Goal: Submit feedback/report problem

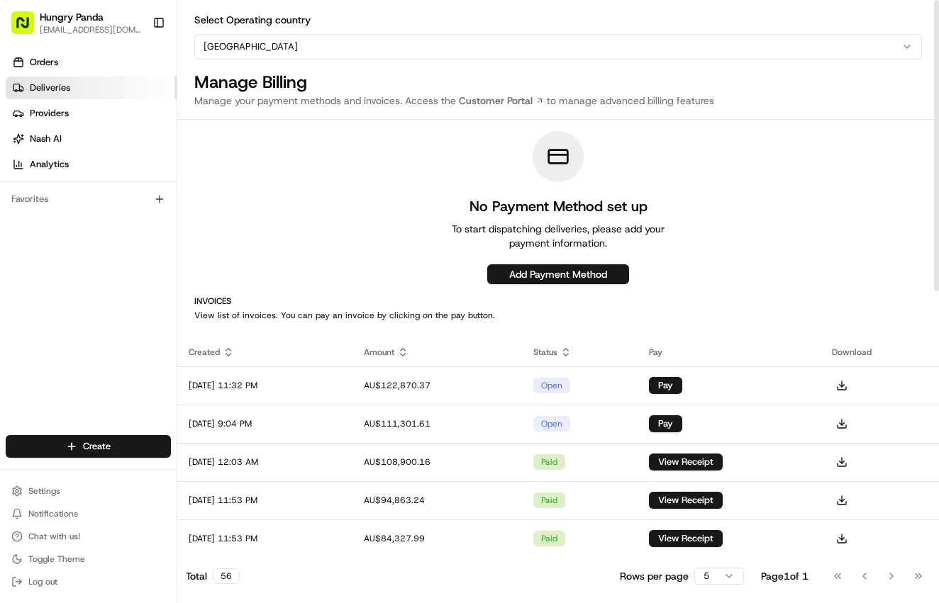
drag, startPoint x: 77, startPoint y: 84, endPoint x: 176, endPoint y: 82, distance: 99.3
click at [77, 84] on link "Deliveries" at bounding box center [91, 88] width 171 height 23
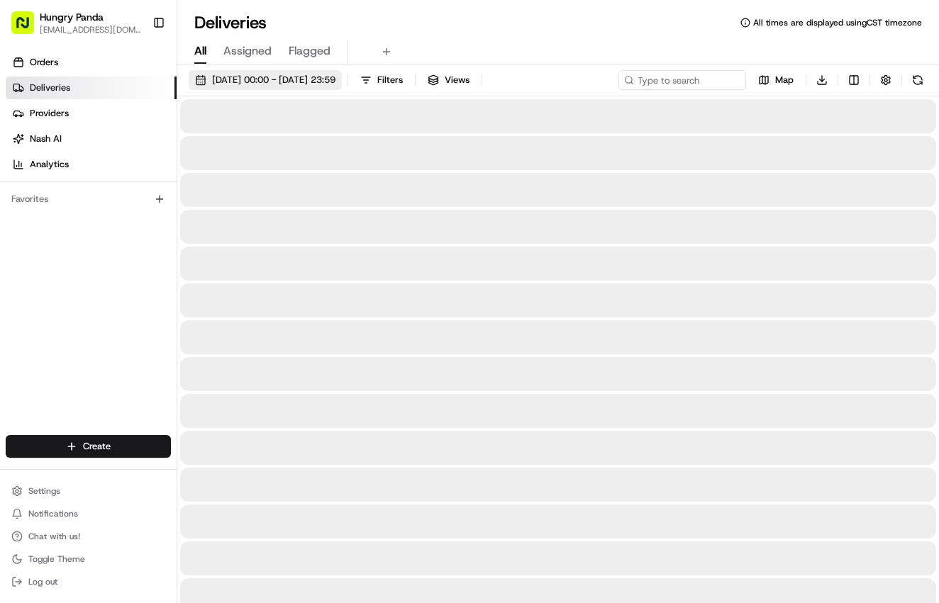
click at [335, 79] on span "20/08/2025 00:00 - 20/08/2025 23:59" at bounding box center [273, 80] width 123 height 13
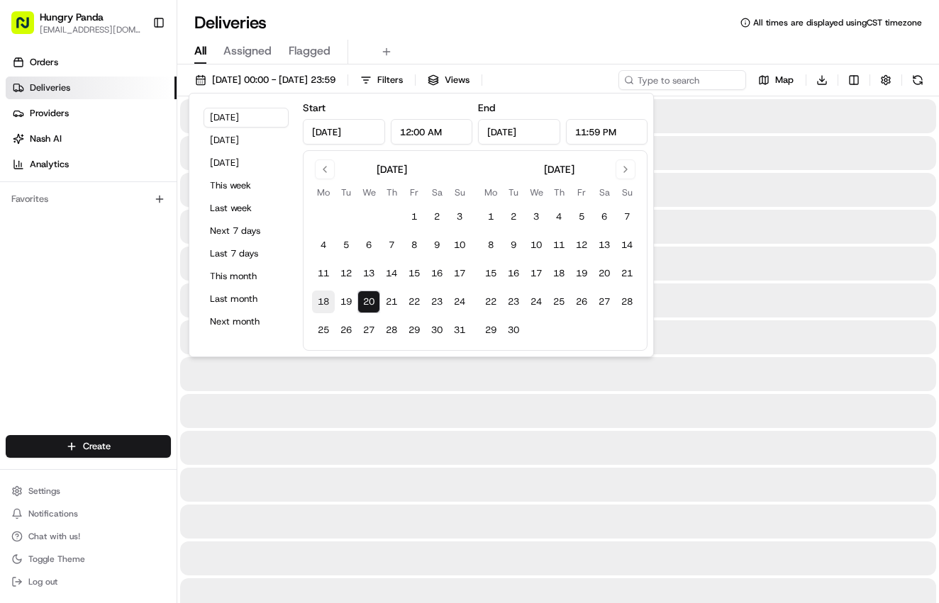
click at [324, 306] on button "18" at bounding box center [323, 302] width 23 height 23
type input "Aug 18, 2025"
click at [379, 306] on button "20" at bounding box center [368, 302] width 23 height 23
type input "Aug 20, 2025"
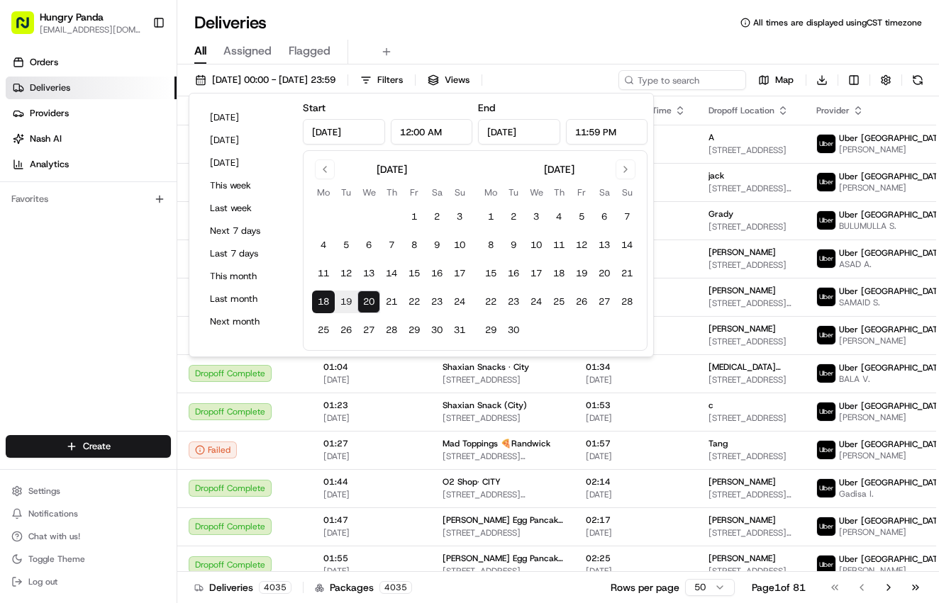
click at [562, 52] on div "All Assigned Flagged" at bounding box center [557, 52] width 761 height 25
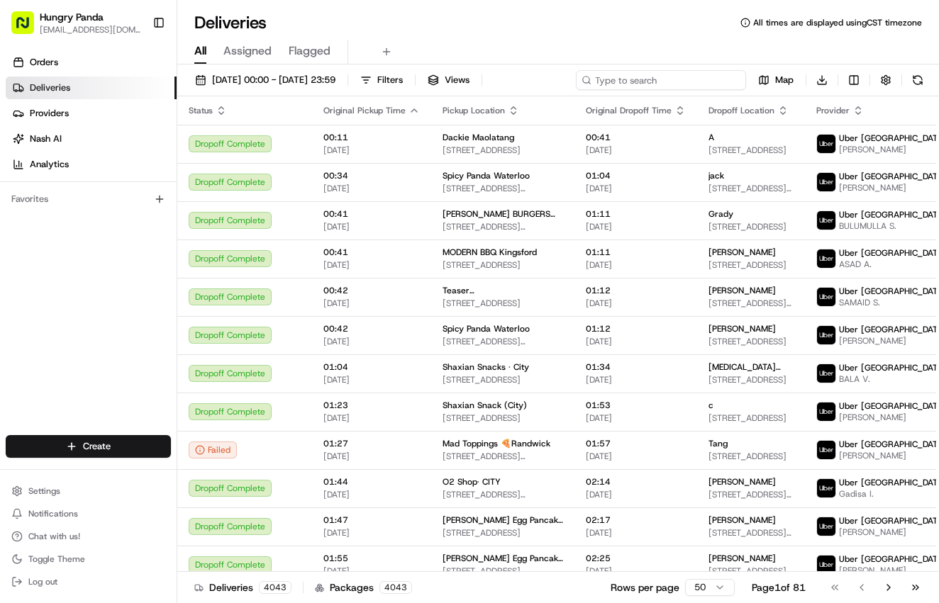
click at [705, 79] on input at bounding box center [661, 80] width 170 height 20
paste input "3359577815051799651309"
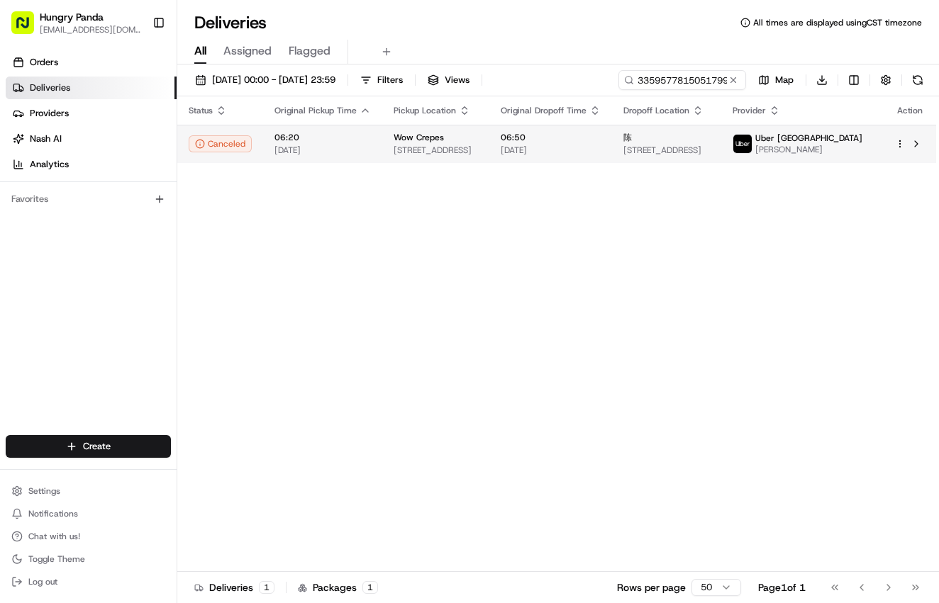
click at [489, 142] on td "Wow Crepes 236 Bourke St, Melbourne VIC 3000, Australia" at bounding box center [435, 144] width 107 height 38
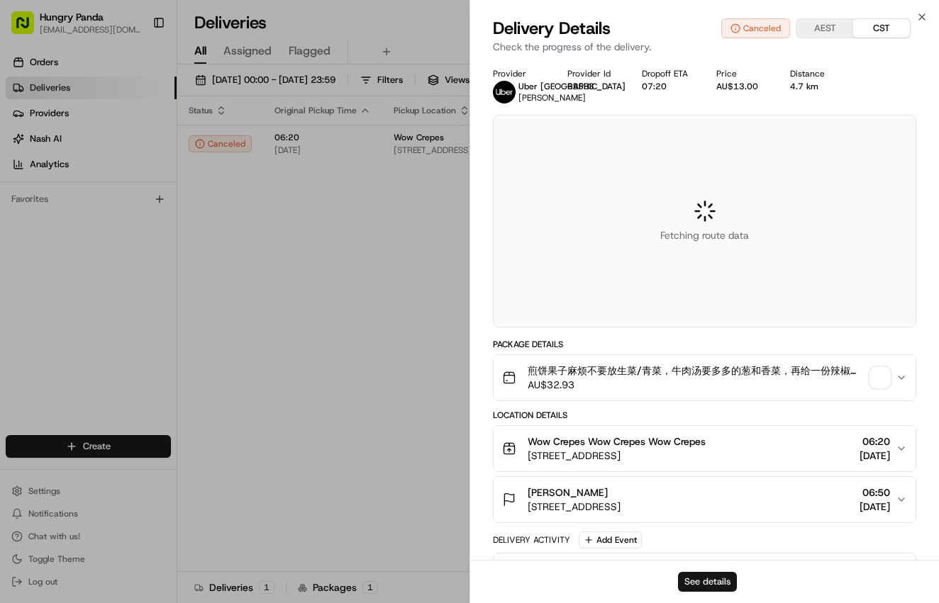
click at [713, 578] on button "See details" at bounding box center [707, 582] width 59 height 20
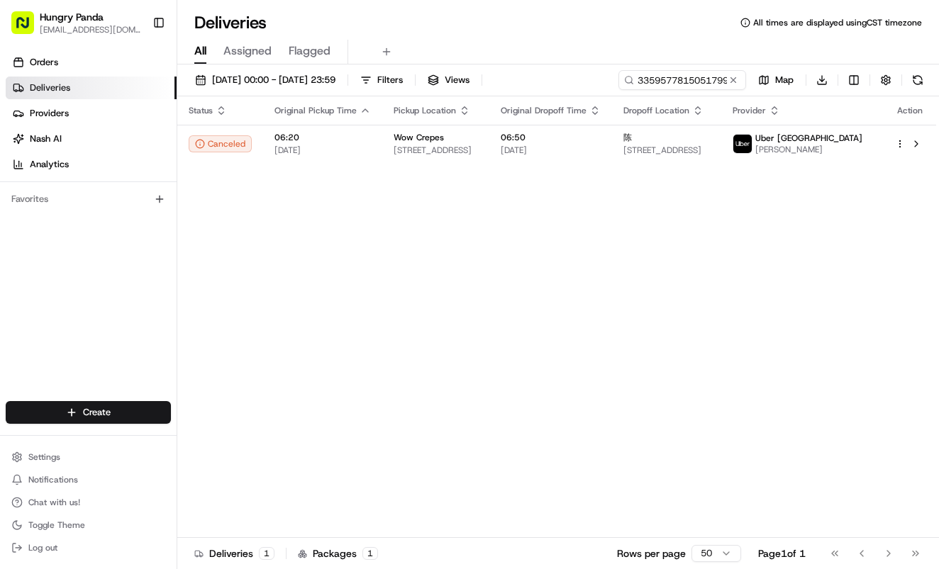
drag, startPoint x: 392, startPoint y: 250, endPoint x: 661, endPoint y: 112, distance: 302.2
click at [706, 82] on input "3359577815051799651309" at bounding box center [661, 80] width 170 height 20
paste input "5350531635552711491747"
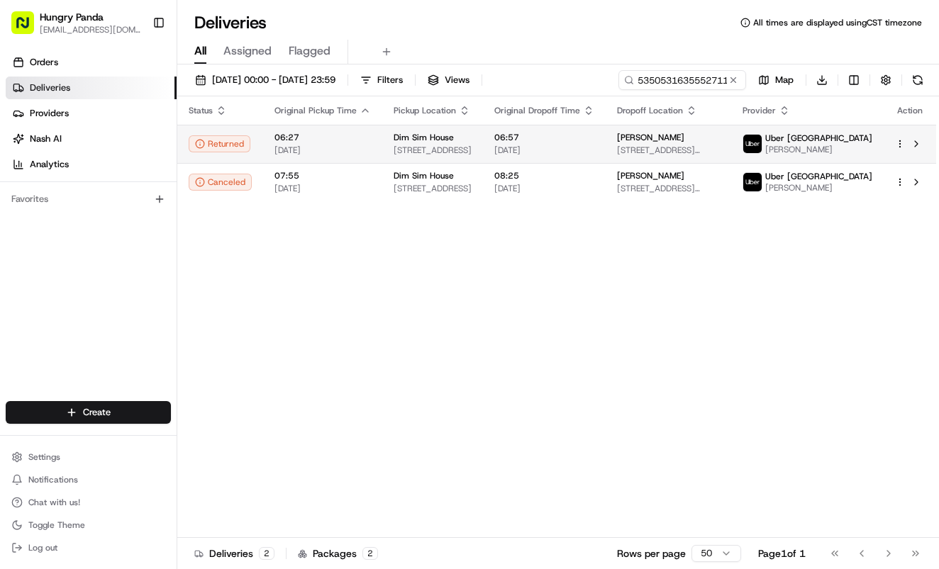
click at [565, 139] on span "06:57" at bounding box center [544, 137] width 100 height 11
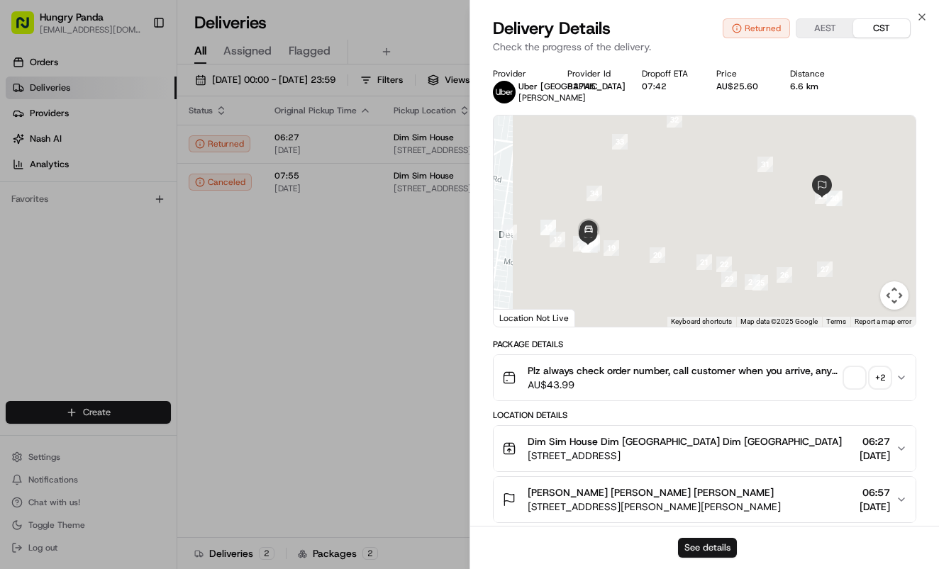
click at [707, 543] on button "See details" at bounding box center [707, 548] width 59 height 20
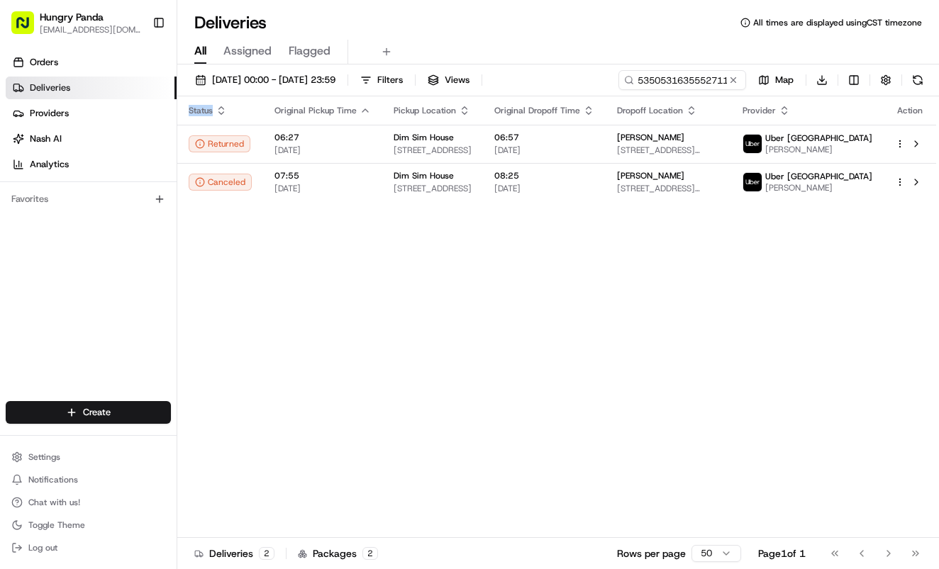
drag, startPoint x: 308, startPoint y: 284, endPoint x: 323, endPoint y: 275, distance: 17.5
click at [308, 284] on div "Status Original Pickup Time Pickup Location Original Dropoff Time Dropoff Locat…" at bounding box center [556, 317] width 759 height 442
click at [672, 84] on input "5350531635552711491747" at bounding box center [661, 80] width 170 height 20
paste input "7565361345055793841184"
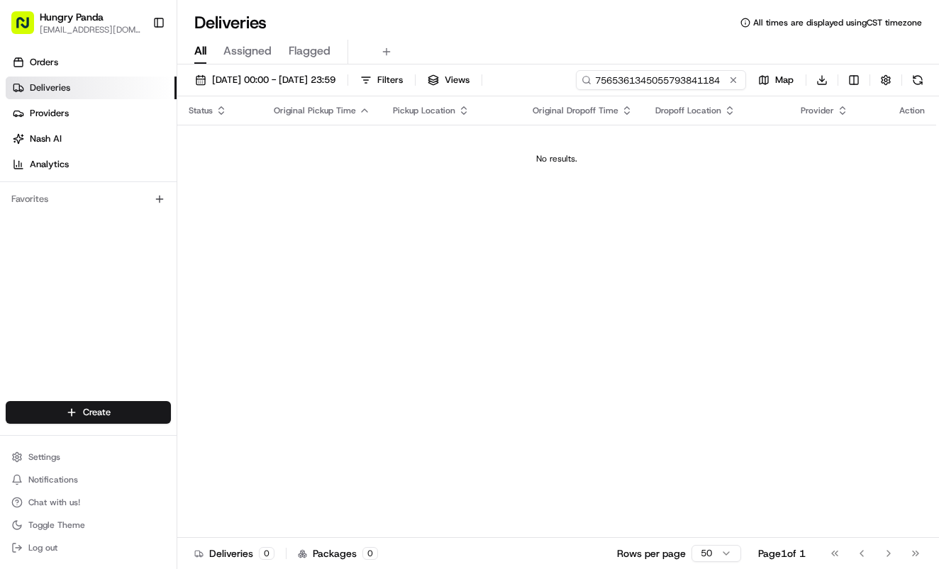
type input "7565361345055793841184"
click at [637, 133] on td "No results." at bounding box center [556, 159] width 759 height 68
click at [331, 84] on span "18/08/2025 00:00 - 20/08/2025 23:59" at bounding box center [273, 80] width 123 height 13
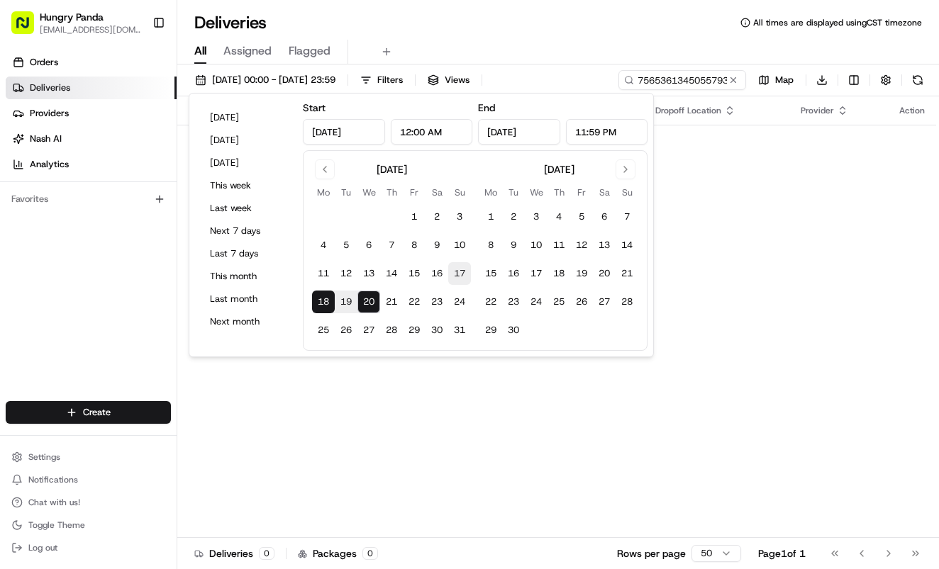
click at [460, 273] on button "17" at bounding box center [459, 273] width 23 height 23
type input "Aug 17, 2025"
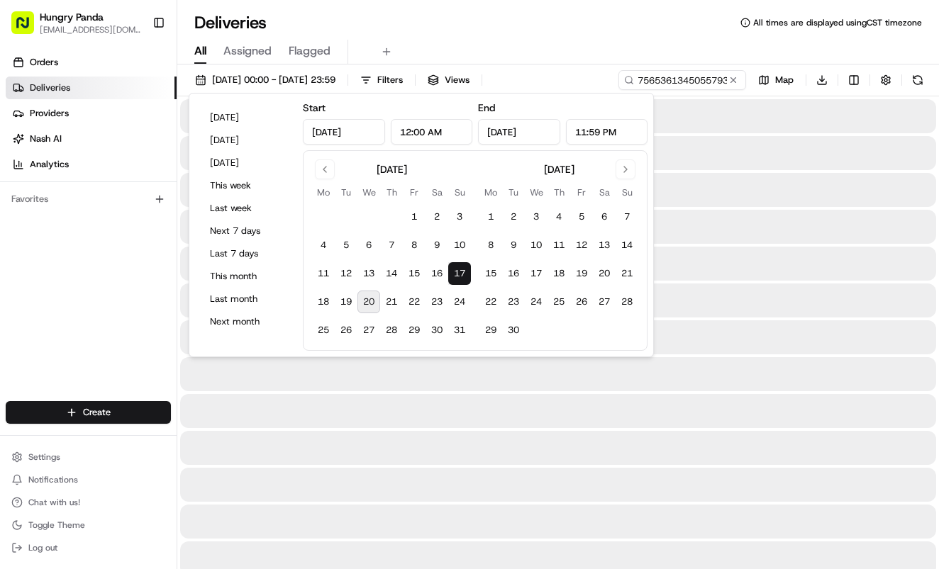
click at [367, 303] on button "20" at bounding box center [368, 302] width 23 height 23
type input "Aug 20, 2025"
click at [589, 55] on div "All Assigned Flagged" at bounding box center [557, 52] width 761 height 25
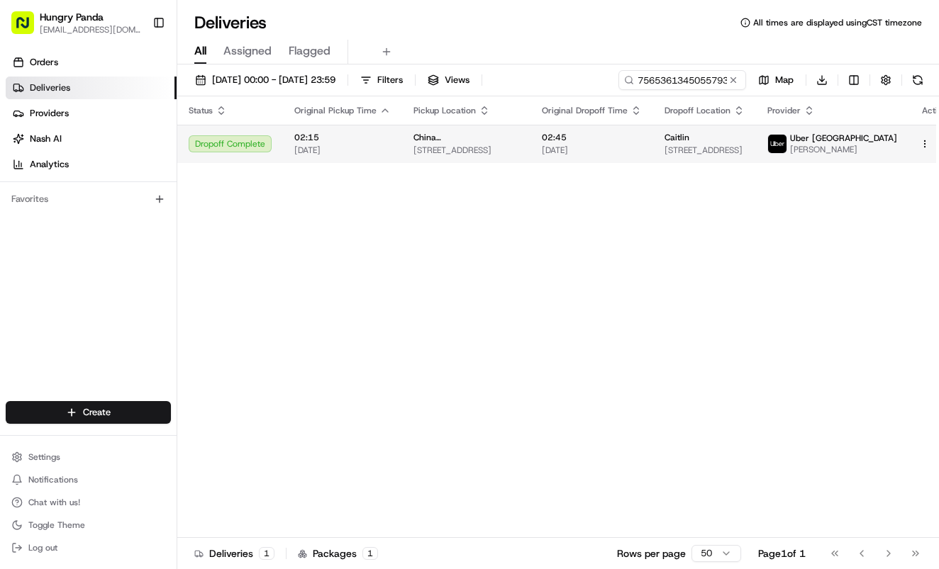
click at [576, 153] on span "17/08/2025" at bounding box center [592, 150] width 100 height 11
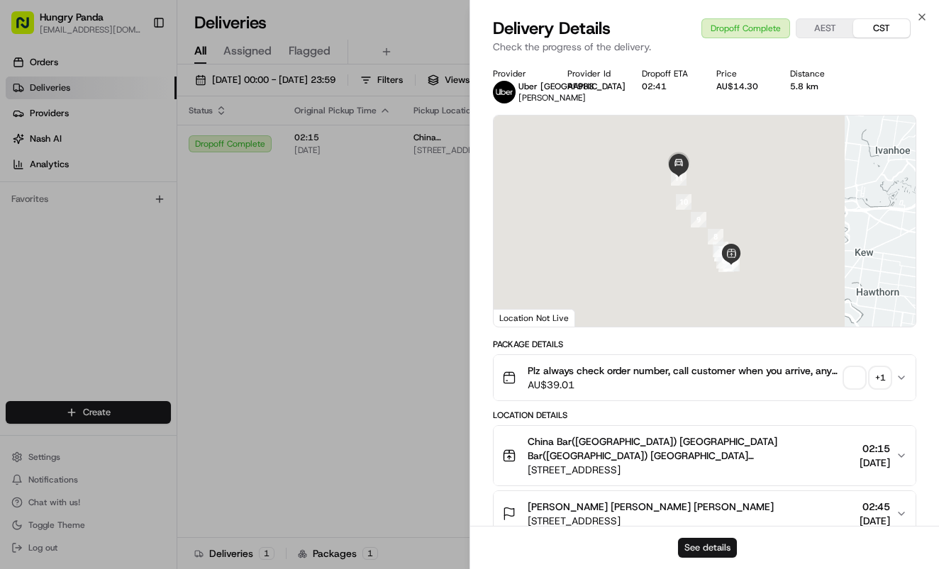
click at [730, 547] on button "See details" at bounding box center [707, 548] width 59 height 20
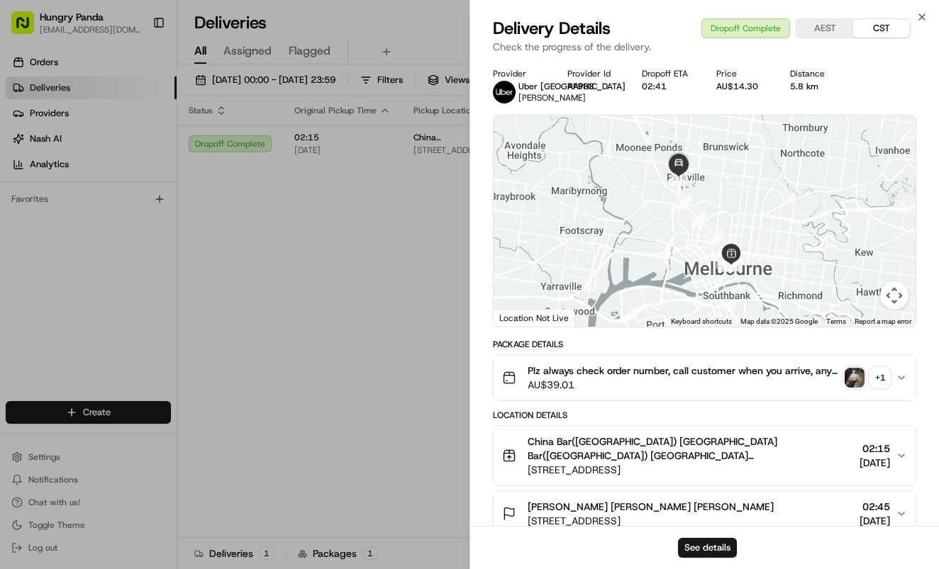
drag, startPoint x: 410, startPoint y: 218, endPoint x: 481, endPoint y: 179, distance: 81.3
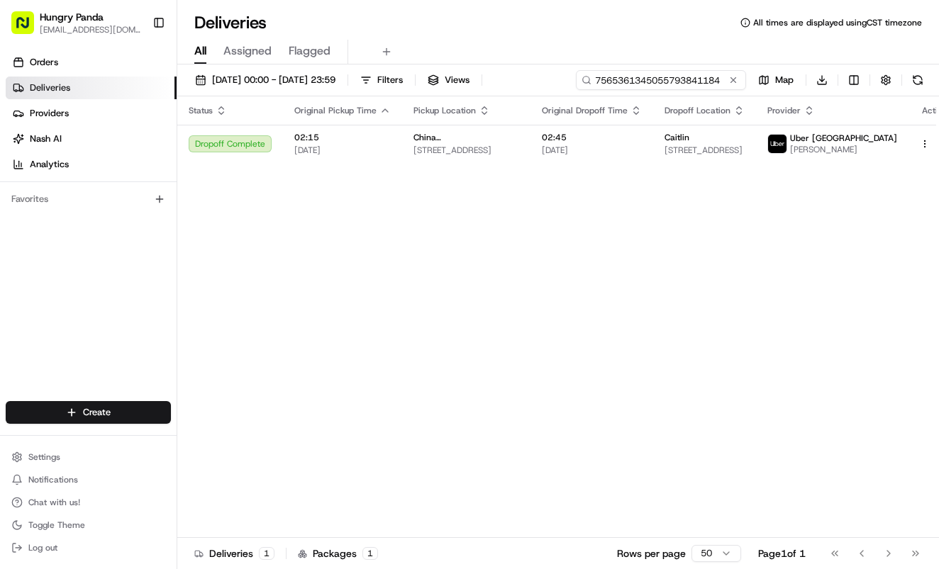
click at [665, 85] on input "7565361345055793841184" at bounding box center [661, 80] width 170 height 20
click at [669, 80] on input "7565361345055793841184" at bounding box center [661, 80] width 170 height 20
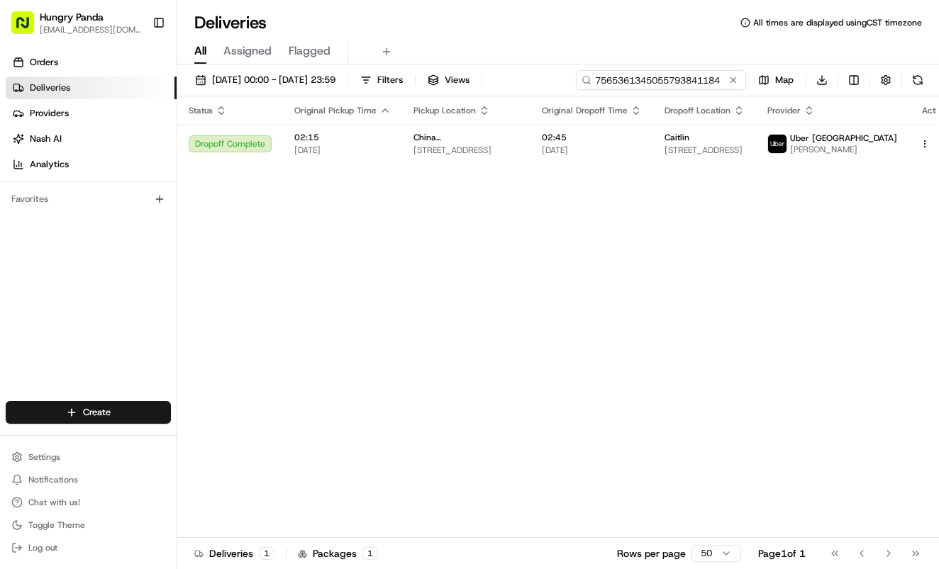
paste input "15625445952507224269"
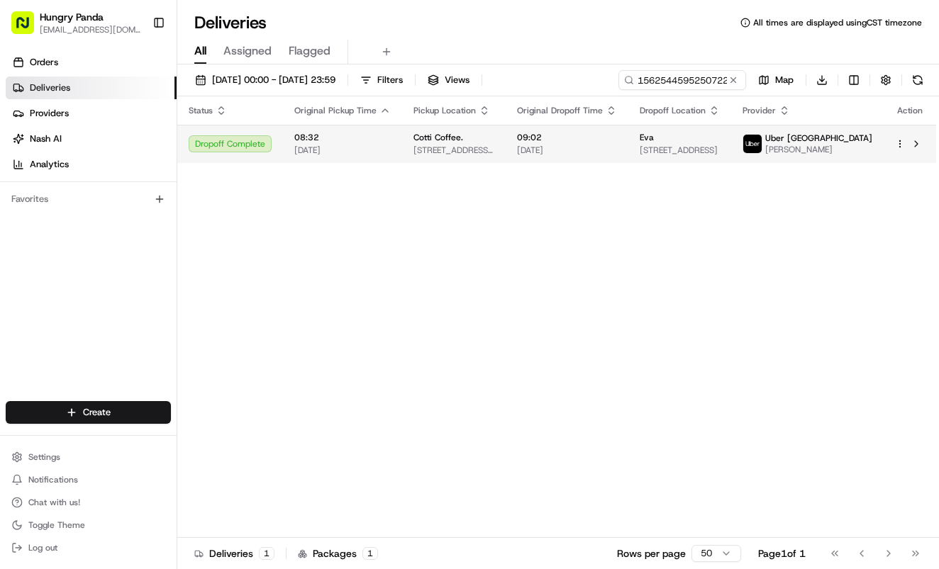
click at [610, 145] on span "[DATE]" at bounding box center [567, 150] width 100 height 11
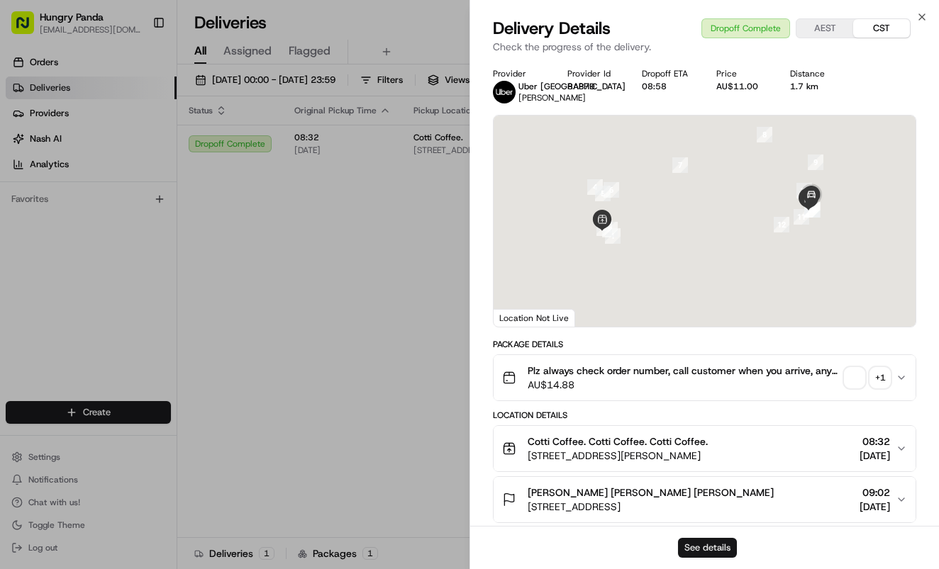
click at [697, 550] on button "See details" at bounding box center [707, 548] width 59 height 20
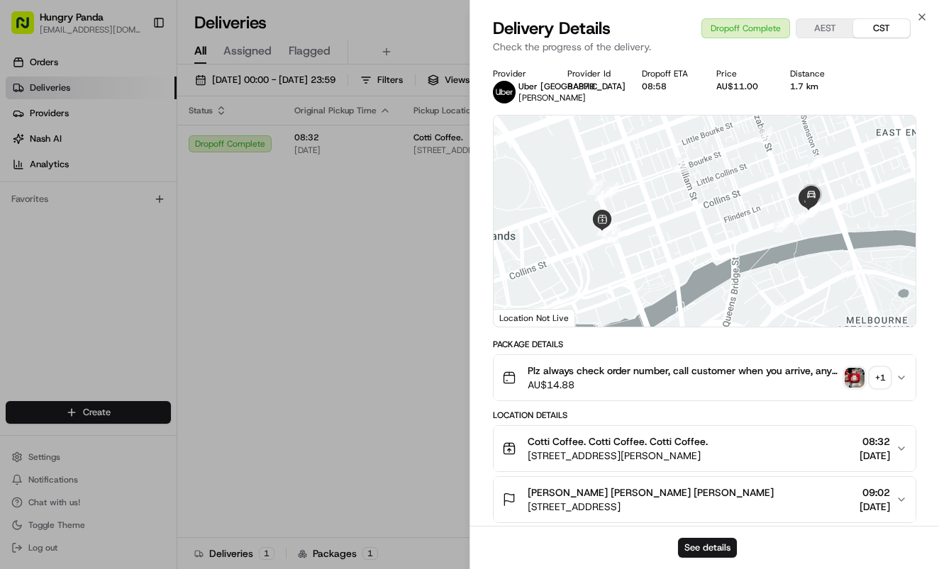
drag, startPoint x: 381, startPoint y: 168, endPoint x: 389, endPoint y: 164, distance: 8.9
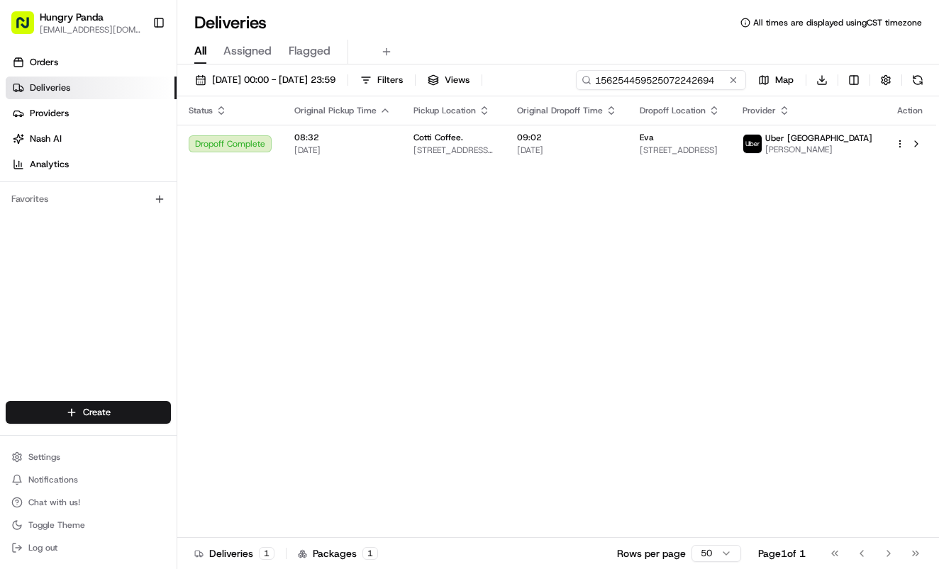
click at [666, 73] on input "156254459525072242694" at bounding box center [661, 80] width 170 height 20
paste input "2273568295955760581136"
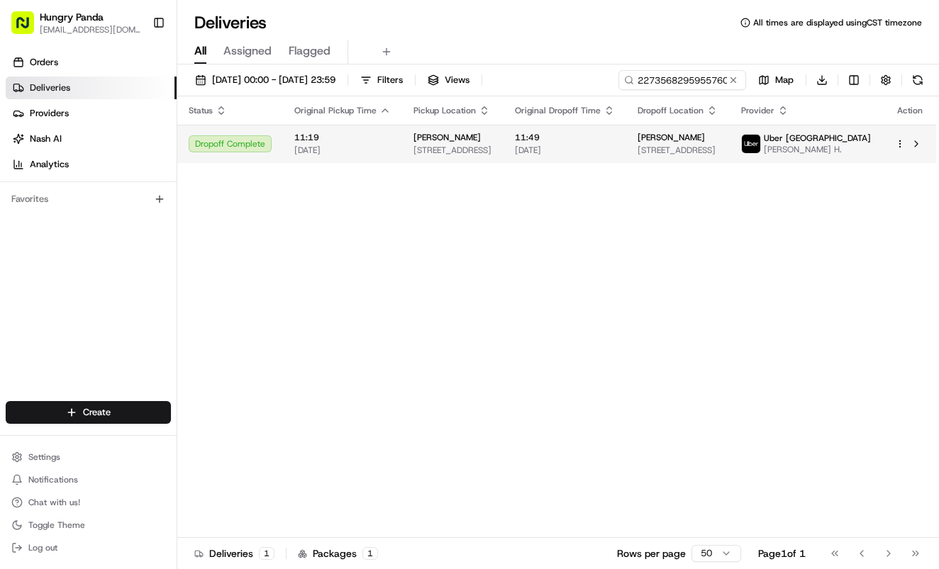
click at [661, 162] on td "phoebe liang 12 Wanbrow Ave, Balwyn North VIC 3104, Australia" at bounding box center [678, 144] width 104 height 38
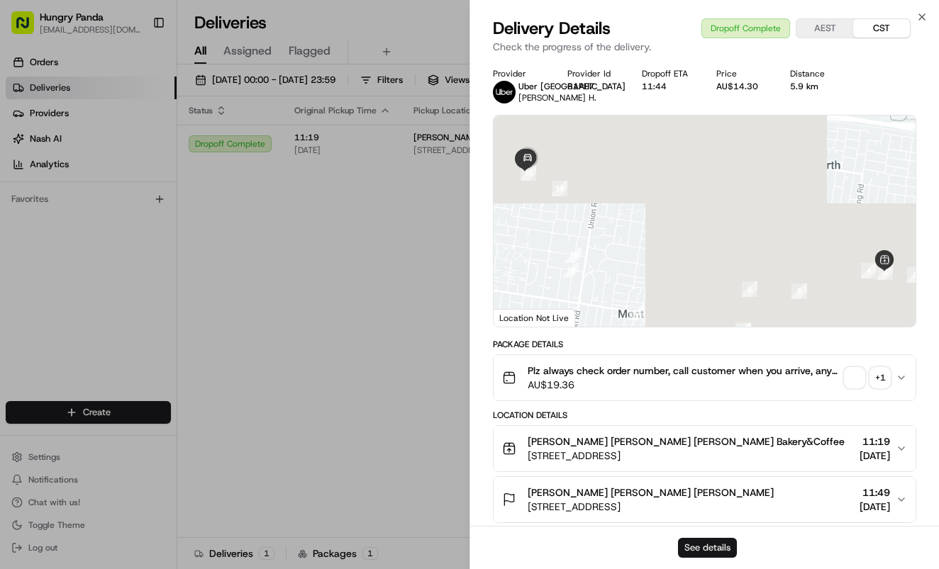
click at [693, 542] on button "See details" at bounding box center [707, 548] width 59 height 20
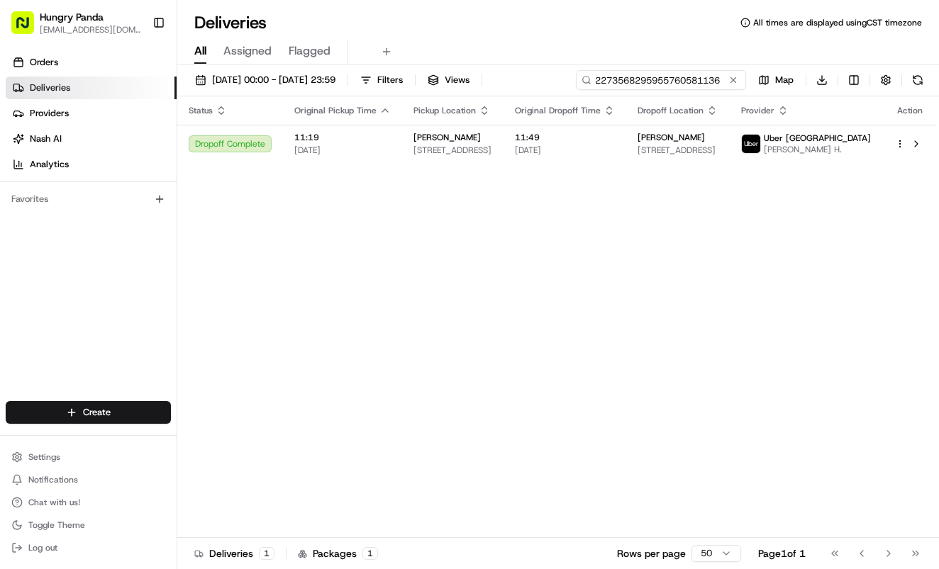
click at [676, 74] on input "2273568295955760581136" at bounding box center [661, 80] width 170 height 20
paste input "569356018575778708394"
click at [587, 138] on span "18:02" at bounding box center [565, 137] width 100 height 11
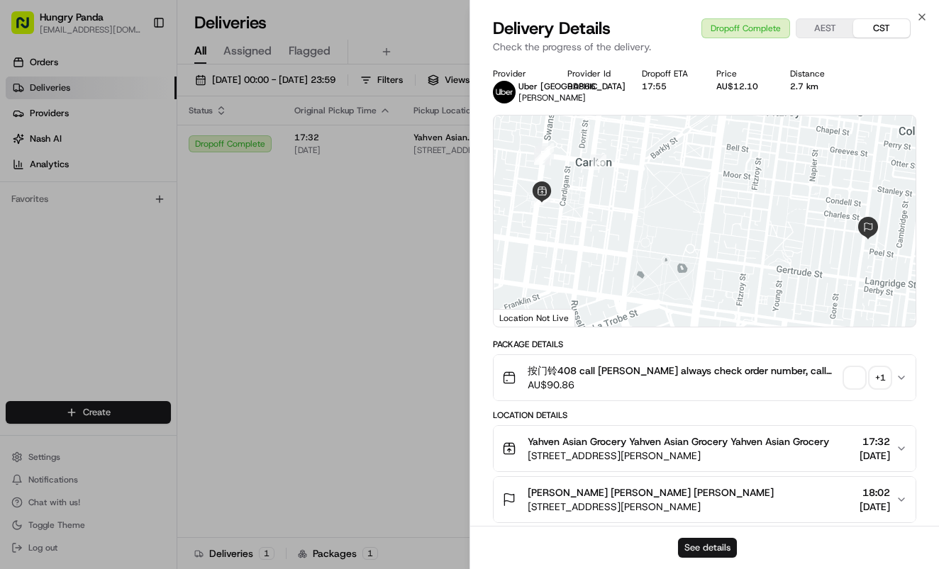
click at [691, 545] on button "See details" at bounding box center [707, 548] width 59 height 20
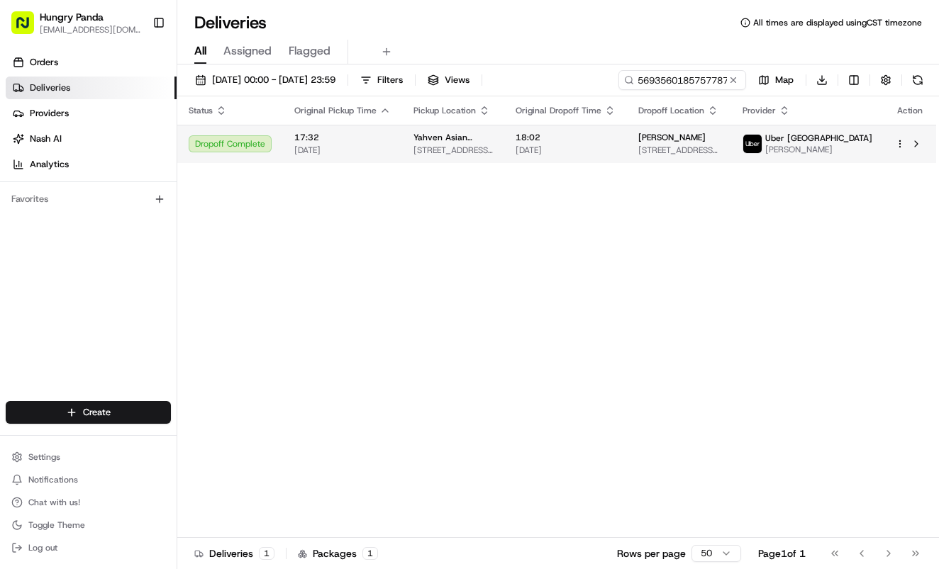
drag, startPoint x: 243, startPoint y: 269, endPoint x: 543, endPoint y: 149, distance: 323.2
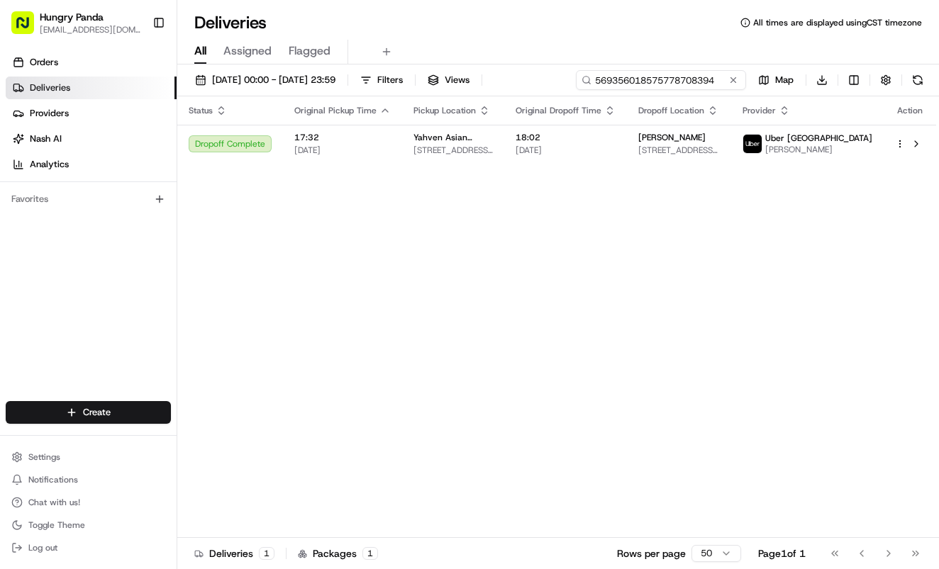
click at [665, 77] on input "569356018575778708394" at bounding box center [661, 80] width 170 height 20
paste input "59751343565271124552"
click at [598, 142] on span "18:07" at bounding box center [565, 137] width 100 height 11
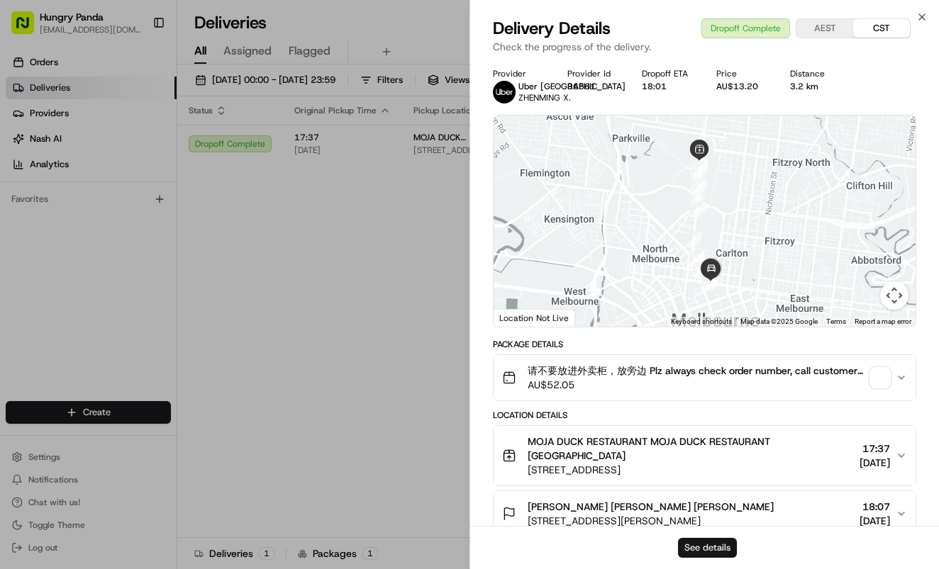
click at [719, 551] on button "See details" at bounding box center [707, 548] width 59 height 20
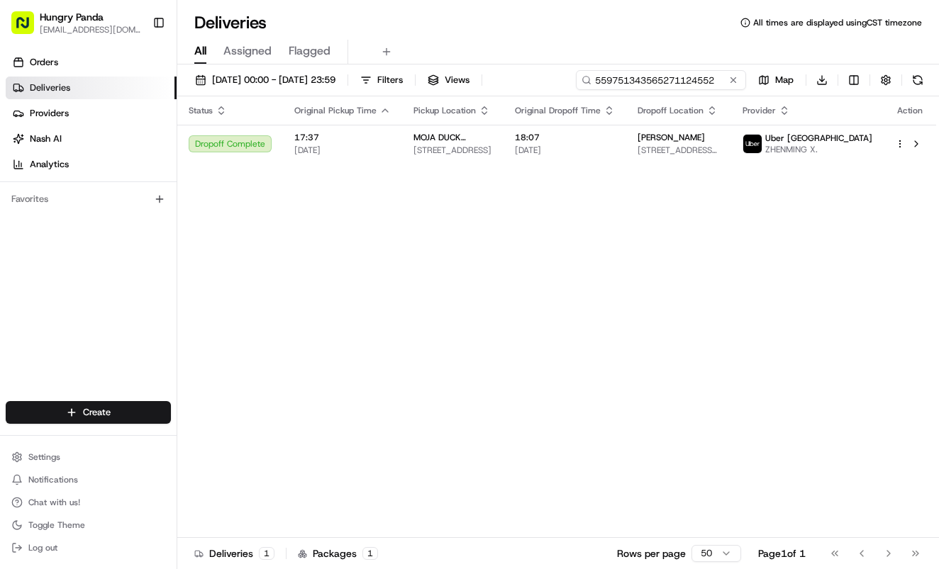
click at [683, 78] on input "559751343565271124552" at bounding box center [661, 80] width 170 height 20
paste input "101362856595679208369"
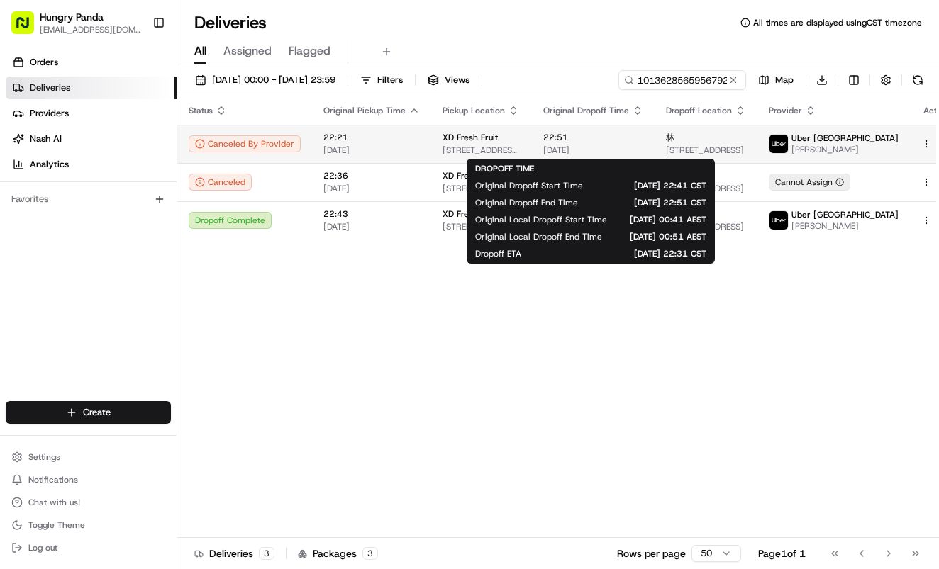
click at [613, 151] on span "19/08/2025" at bounding box center [593, 150] width 100 height 11
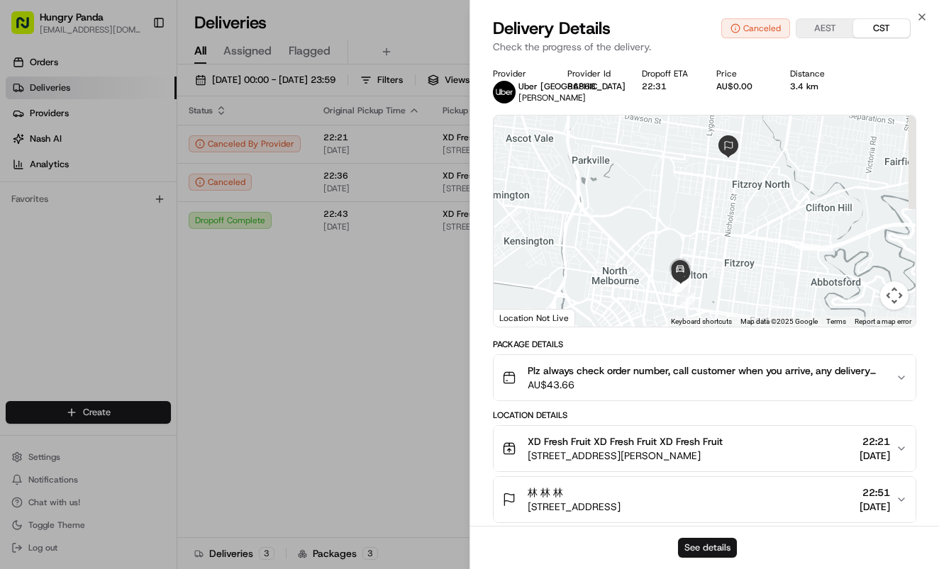
click at [700, 549] on button "See details" at bounding box center [707, 548] width 59 height 20
drag, startPoint x: 384, startPoint y: 223, endPoint x: 428, endPoint y: 223, distance: 44.0
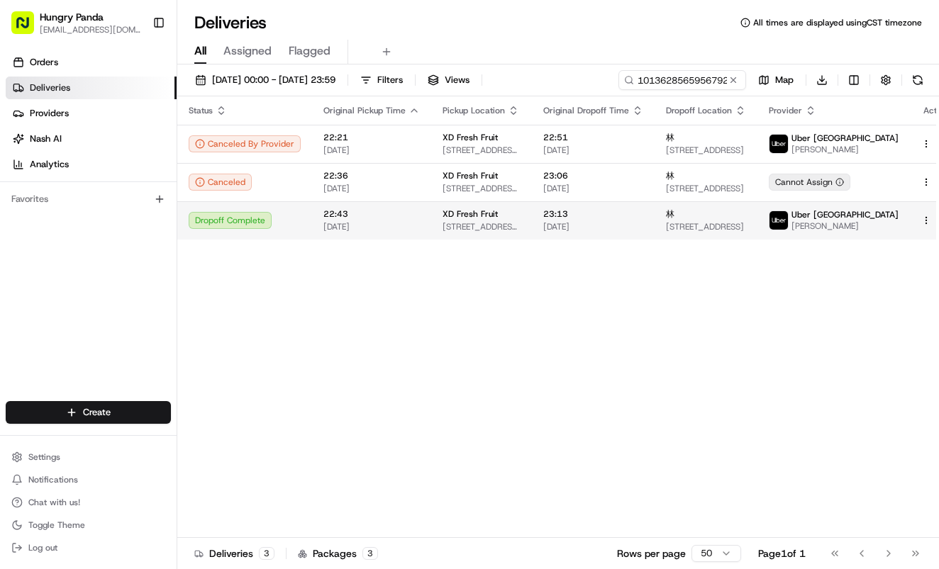
click at [442, 219] on span "XD Fresh Fruit" at bounding box center [469, 213] width 55 height 11
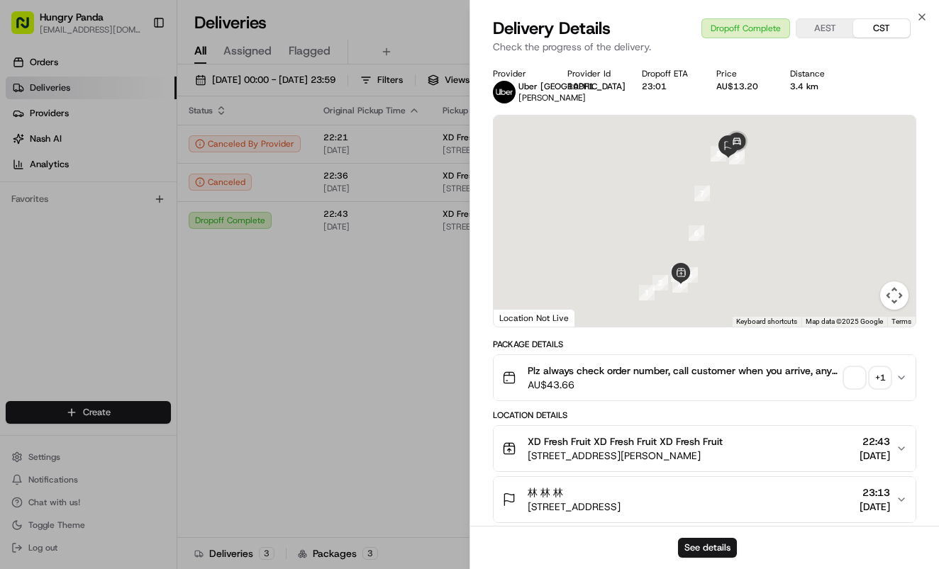
click at [708, 563] on div "See details" at bounding box center [704, 547] width 469 height 43
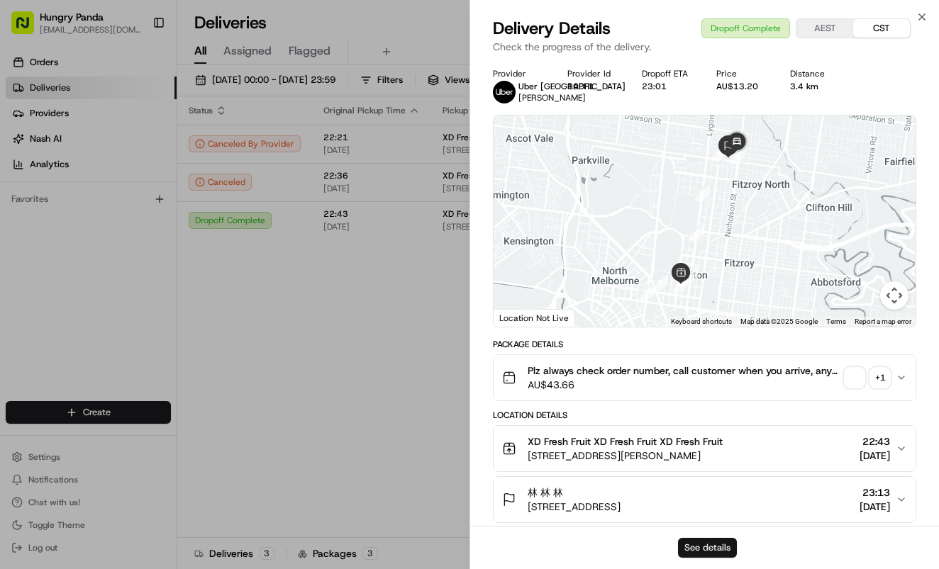
click at [708, 554] on button "See details" at bounding box center [707, 548] width 59 height 20
click at [435, 297] on div "Status Original Pickup Time Pickup Location Original Dropoff Time Dropoff Locat…" at bounding box center [569, 317] width 785 height 442
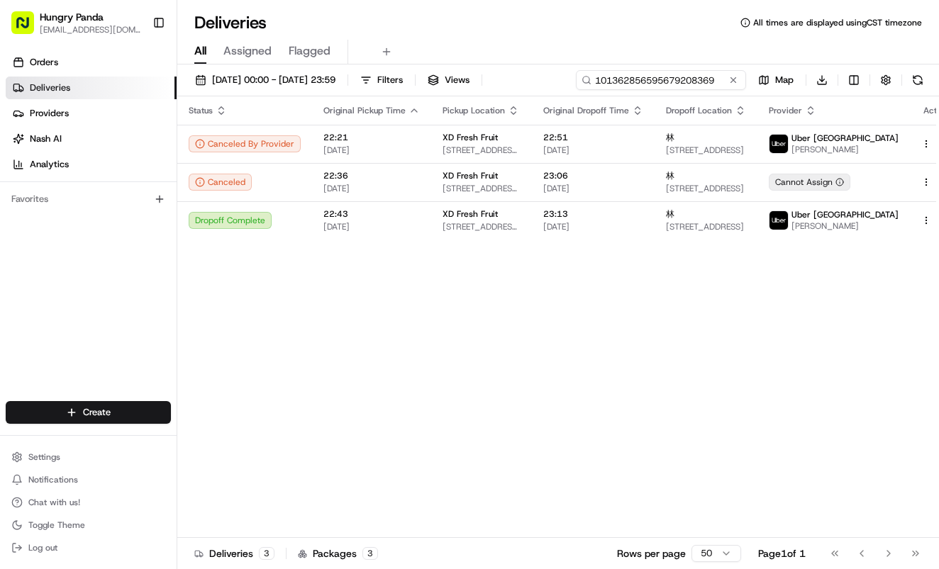
click at [663, 72] on input "101362856595679208369" at bounding box center [661, 80] width 170 height 20
paste input "502369021515173894924"
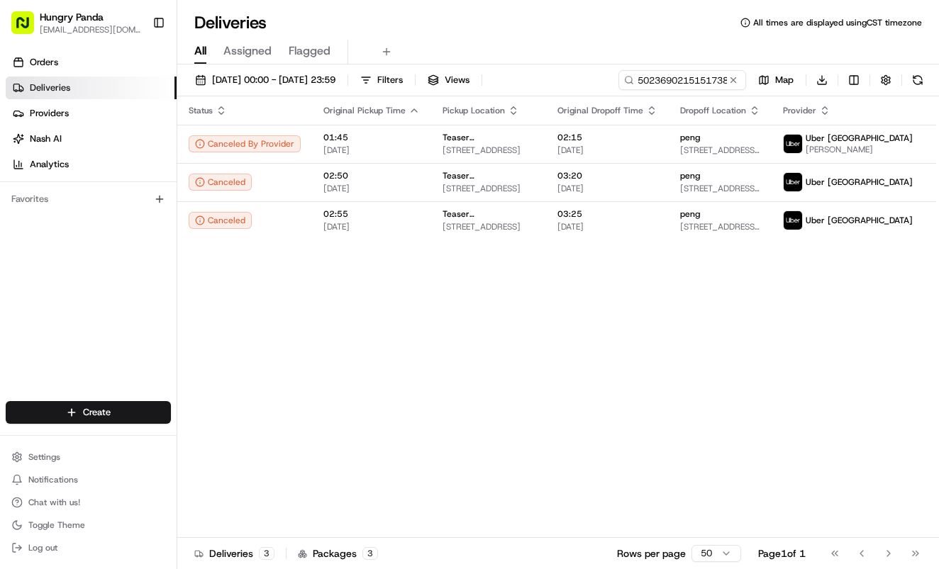
click at [596, 139] on span "02:15" at bounding box center [607, 137] width 100 height 11
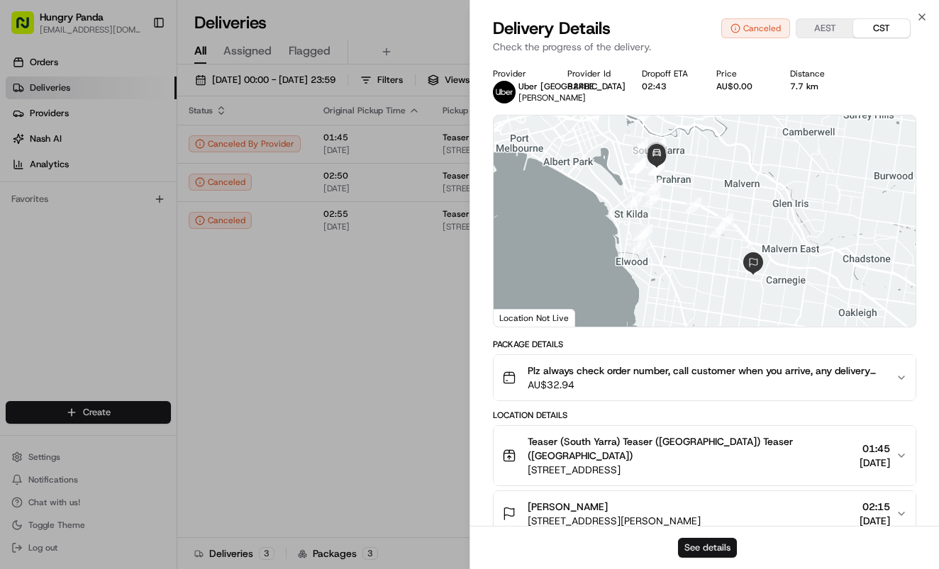
click at [709, 545] on button "See details" at bounding box center [707, 548] width 59 height 20
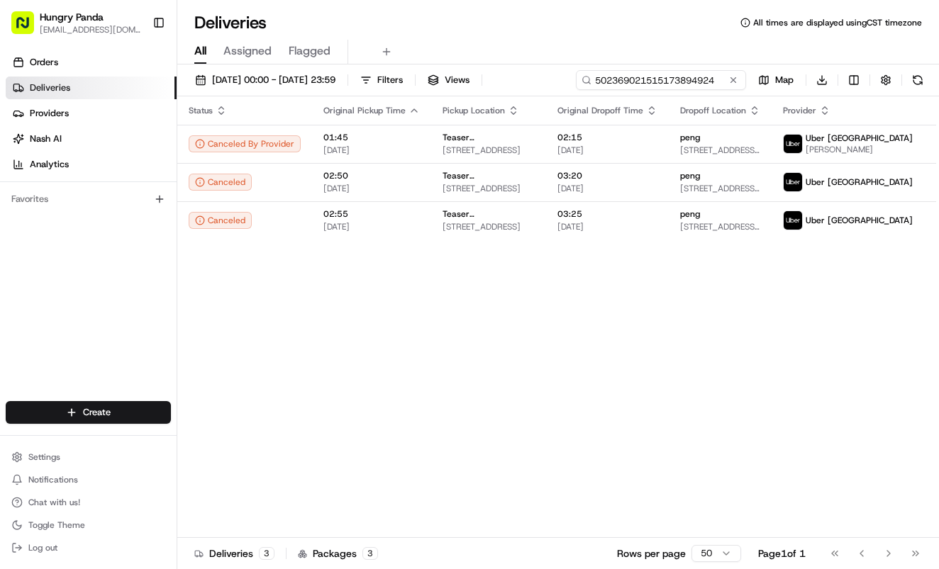
click at [676, 80] on input "502369021515173894924" at bounding box center [661, 80] width 170 height 20
paste input "4046641505150703891777"
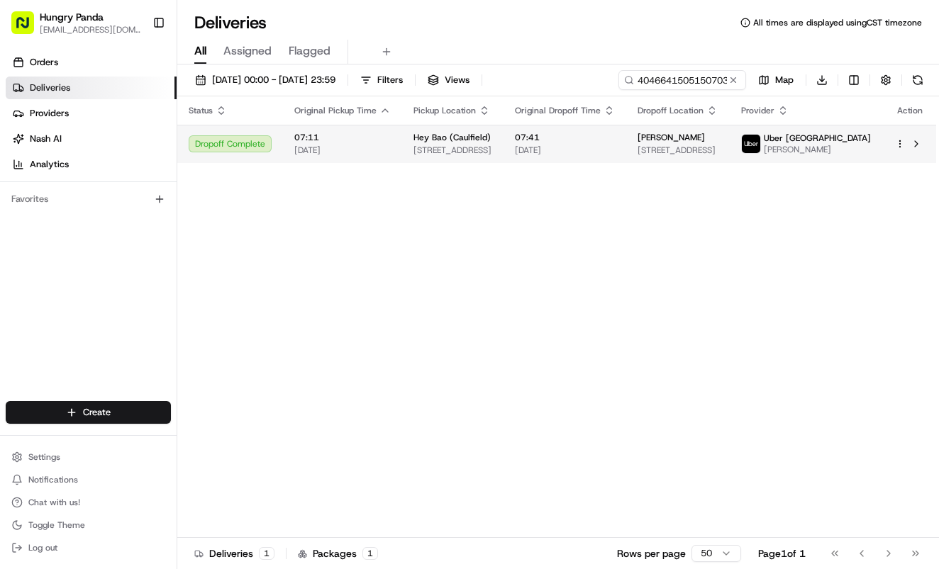
click at [615, 155] on span "20/08/2025" at bounding box center [565, 150] width 100 height 11
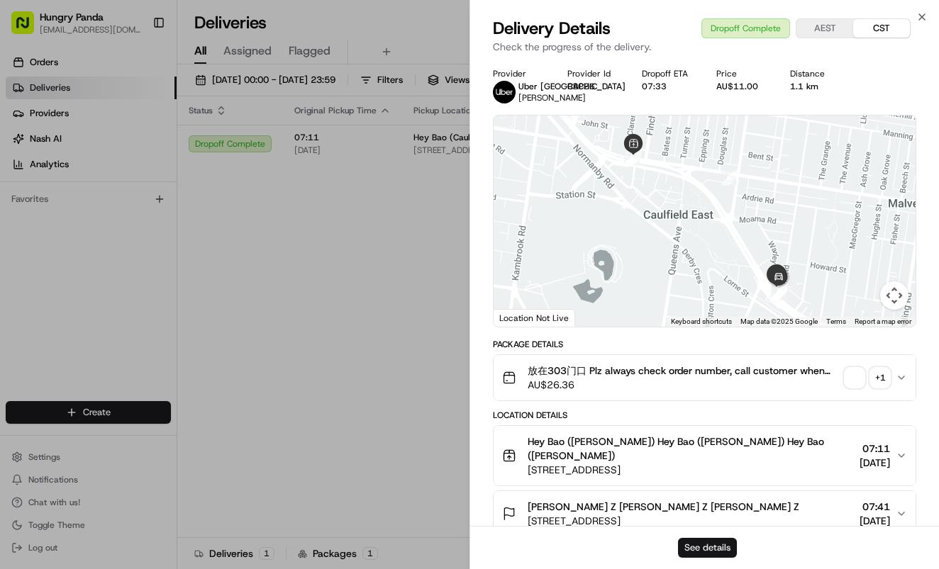
click at [715, 543] on button "See details" at bounding box center [707, 548] width 59 height 20
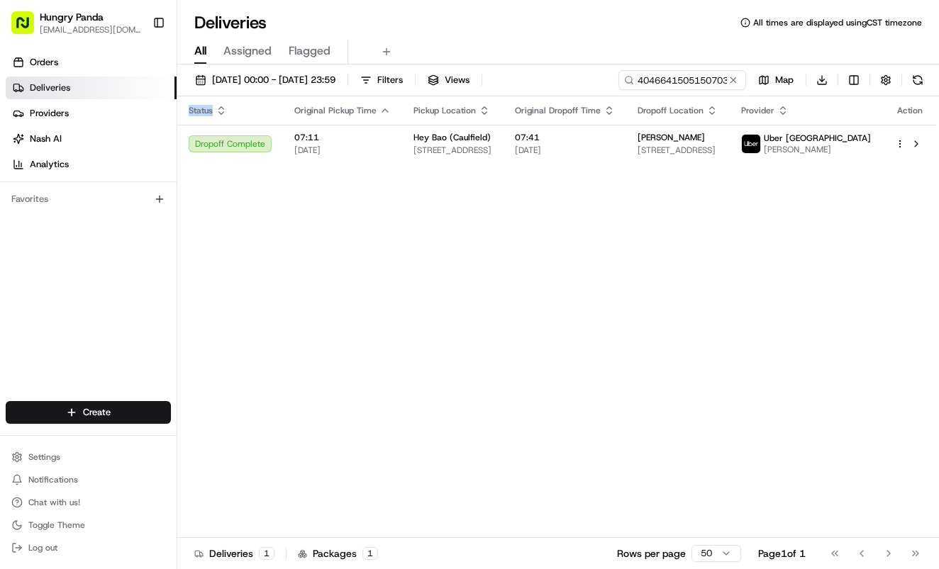
drag, startPoint x: 376, startPoint y: 350, endPoint x: 521, endPoint y: 181, distance: 222.8
click at [377, 348] on div "Status Original Pickup Time Pickup Location Original Dropoff Time Dropoff Locat…" at bounding box center [556, 317] width 759 height 442
click at [664, 79] on input "4046641505150703891777" at bounding box center [661, 80] width 170 height 20
paste input "744960893505475208142"
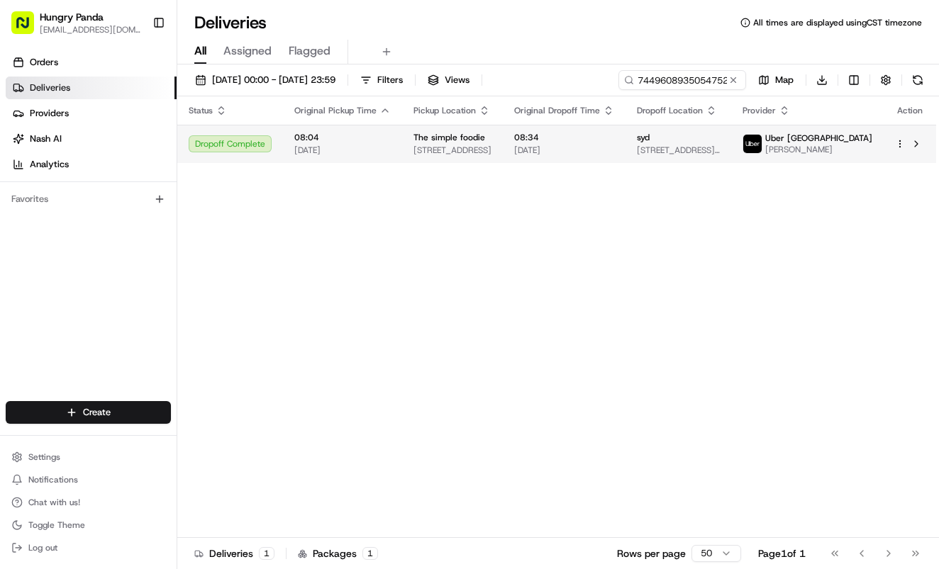
click at [614, 150] on span "20/08/2025" at bounding box center [564, 150] width 100 height 11
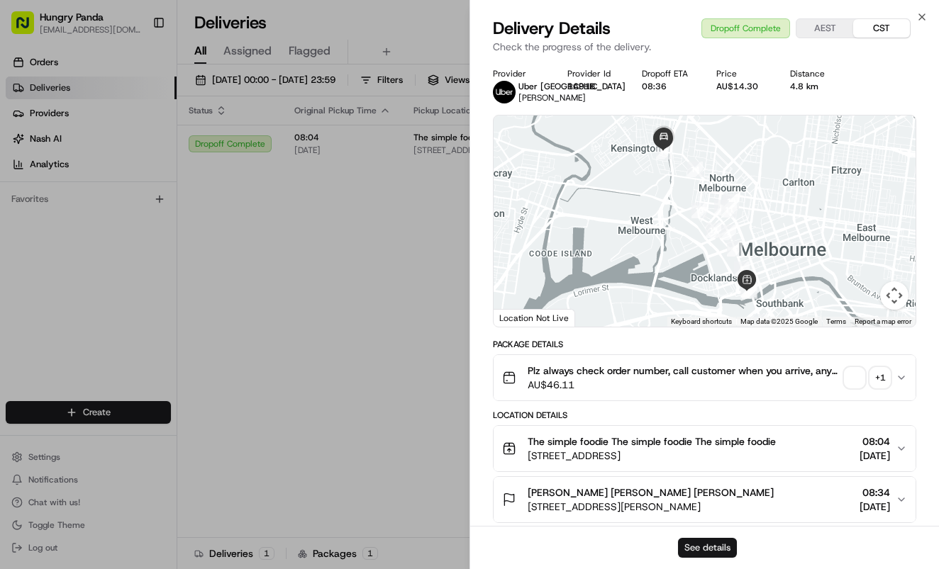
click at [722, 554] on button "See details" at bounding box center [707, 548] width 59 height 20
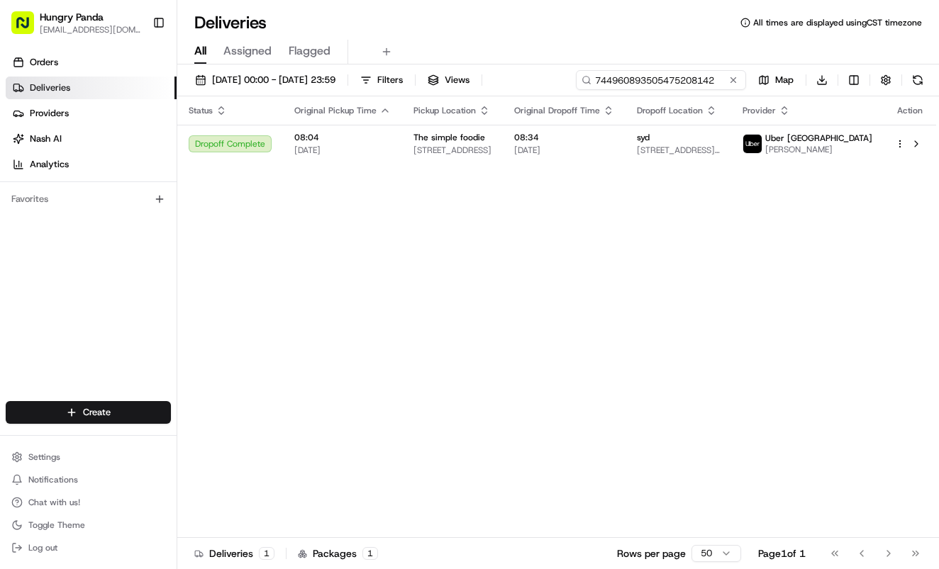
click at [706, 81] on input "744960893505475208142" at bounding box center [661, 80] width 170 height 20
paste input "360163942535478672499"
click at [607, 137] on span "20:21" at bounding box center [571, 137] width 100 height 11
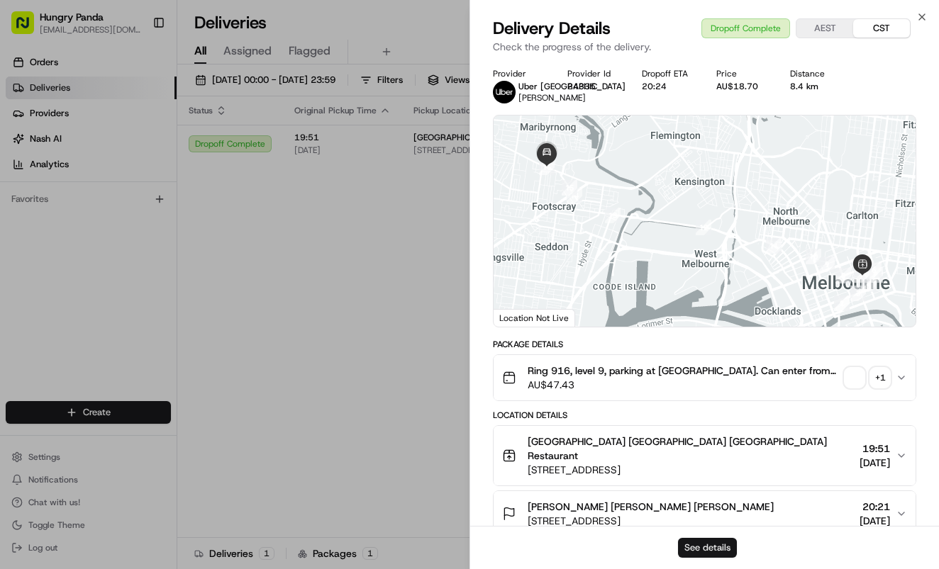
click at [713, 547] on button "See details" at bounding box center [707, 548] width 59 height 20
click at [403, 316] on div "Status Original Pickup Time Pickup Location Original Dropoff Time Dropoff Locat…" at bounding box center [558, 317] width 763 height 442
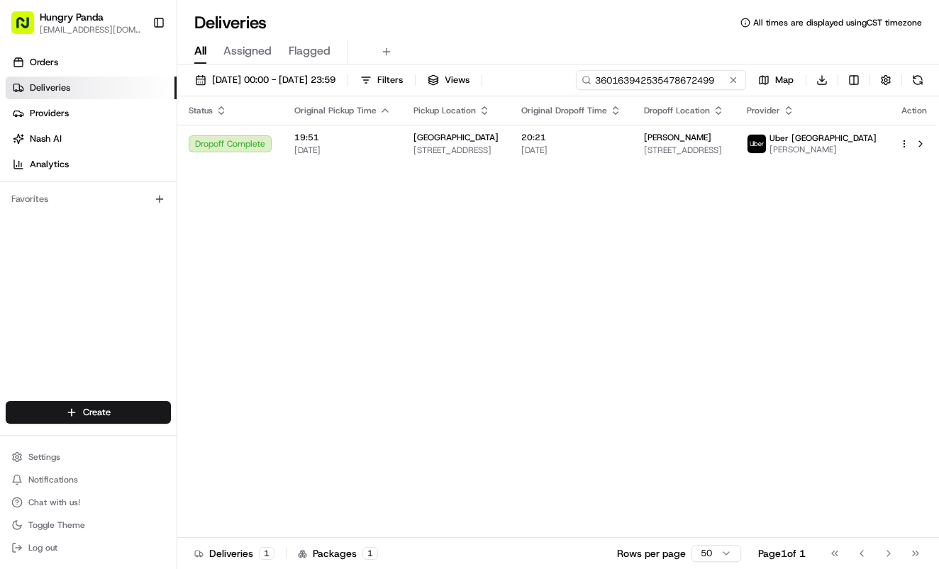
click at [696, 84] on input "360163942535478672499" at bounding box center [661, 80] width 170 height 20
paste input "4697397095155706951097"
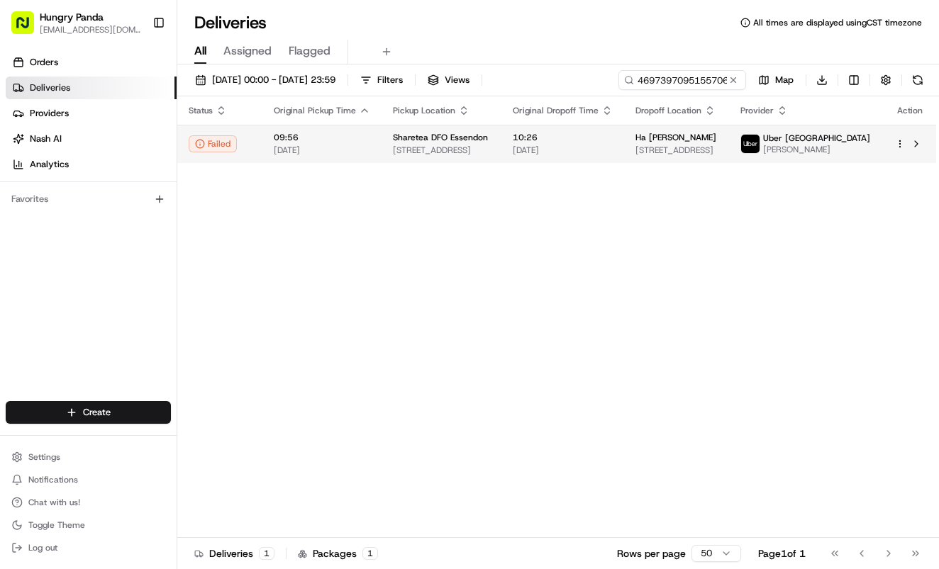
click at [605, 158] on td "10:26 17/08/2025" at bounding box center [562, 144] width 123 height 38
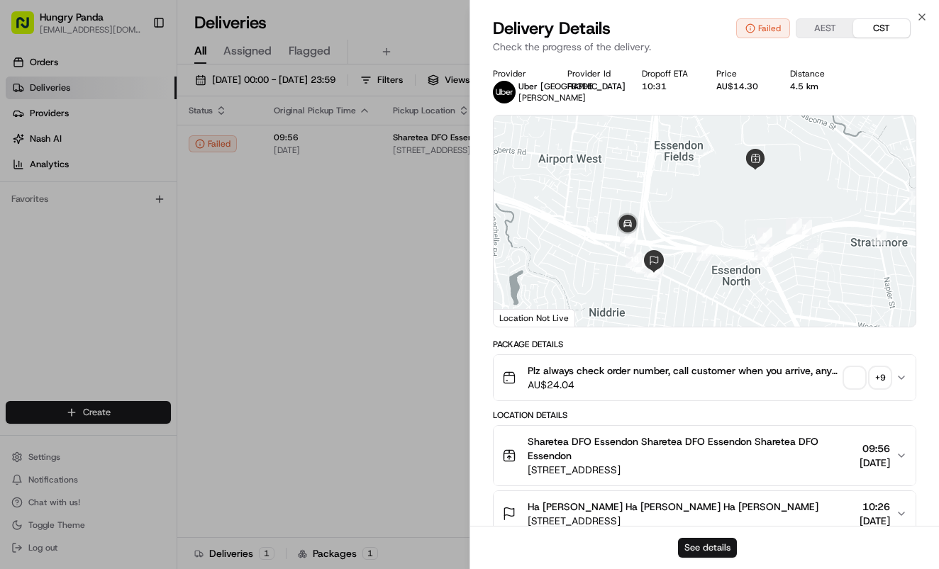
click at [681, 542] on button "See details" at bounding box center [707, 548] width 59 height 20
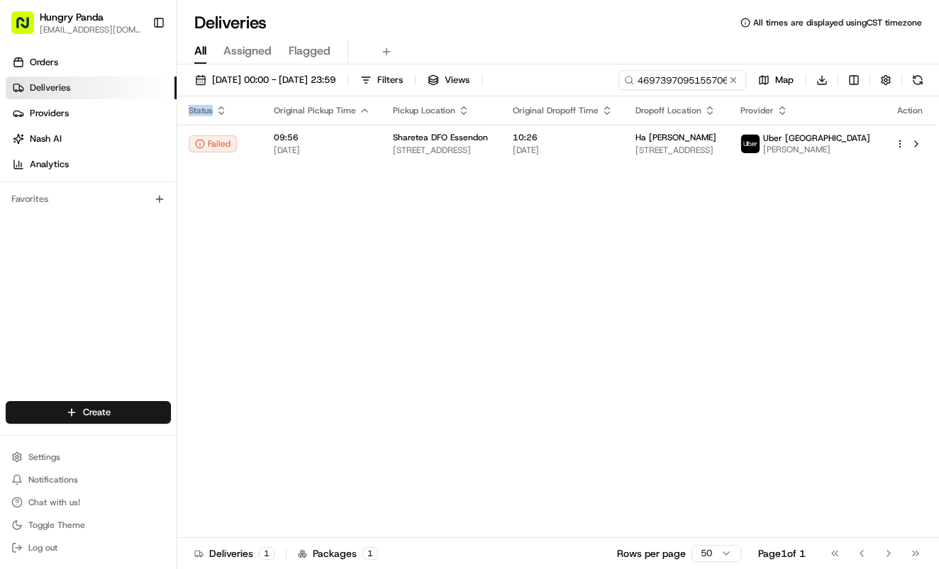
click at [381, 196] on div "Status Original Pickup Time Pickup Location Original Dropoff Time Dropoff Locat…" at bounding box center [556, 317] width 759 height 442
click at [661, 77] on input "4697397095155706951097" at bounding box center [661, 80] width 170 height 20
paste input "987452595151749801385"
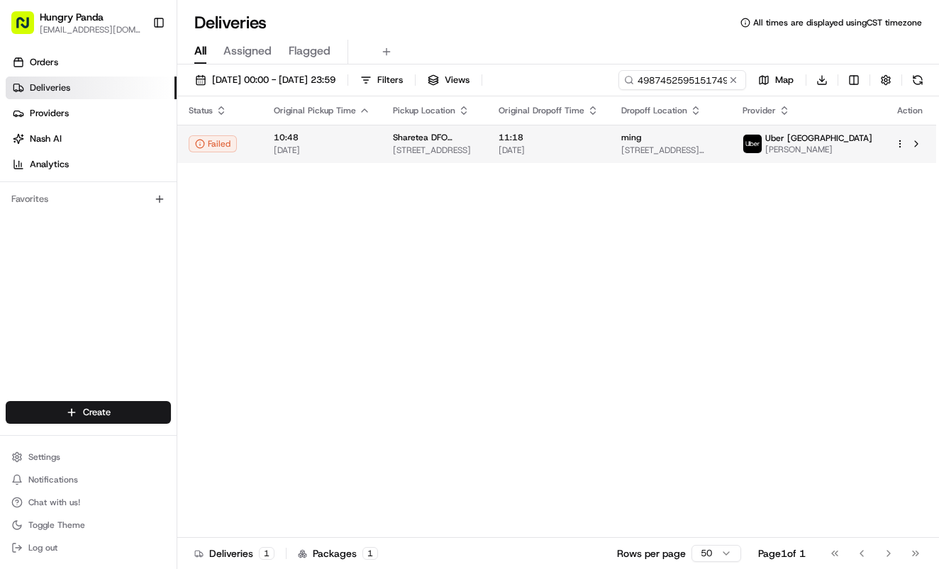
click at [598, 143] on span "11:18" at bounding box center [548, 137] width 100 height 11
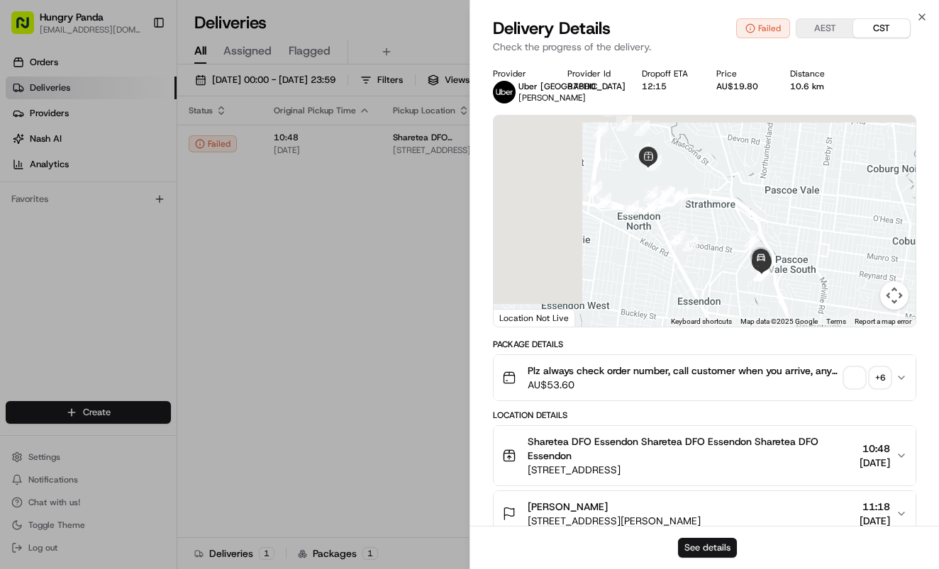
click at [713, 549] on button "See details" at bounding box center [707, 548] width 59 height 20
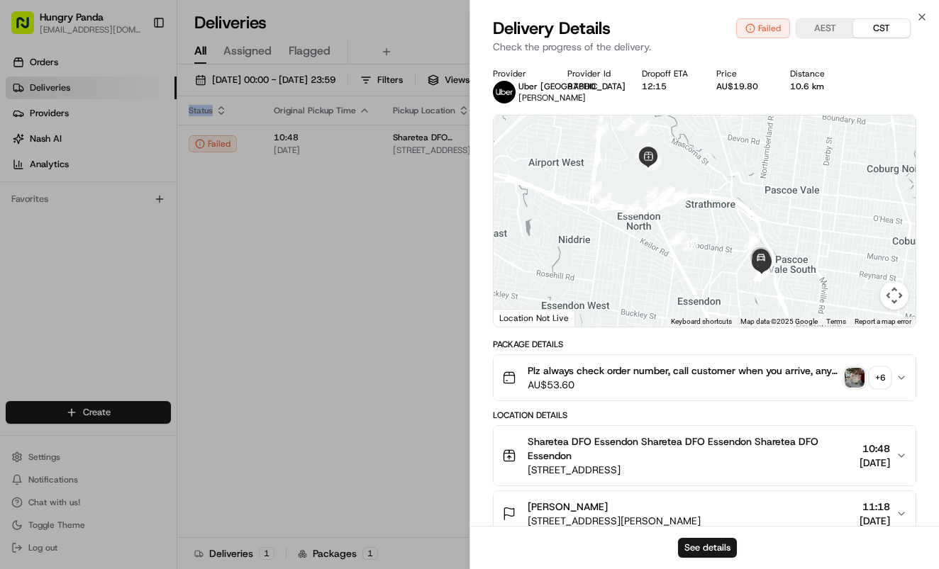
click at [363, 287] on div "Status Original Pickup Time Pickup Location Original Dropoff Time Dropoff Locat…" at bounding box center [556, 317] width 759 height 442
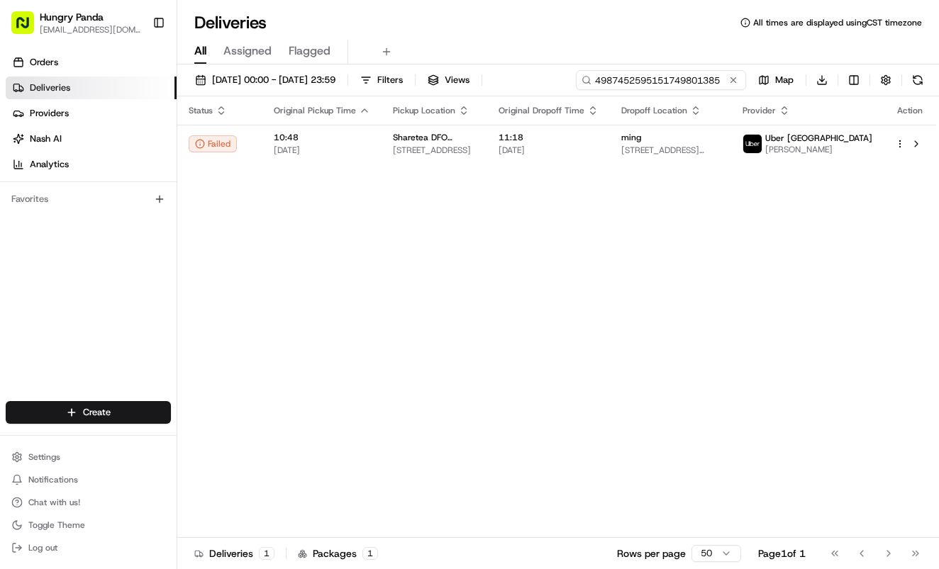
click at [666, 86] on input "4987452595151749801385" at bounding box center [661, 80] width 170 height 20
paste input "0552640175757736181710"
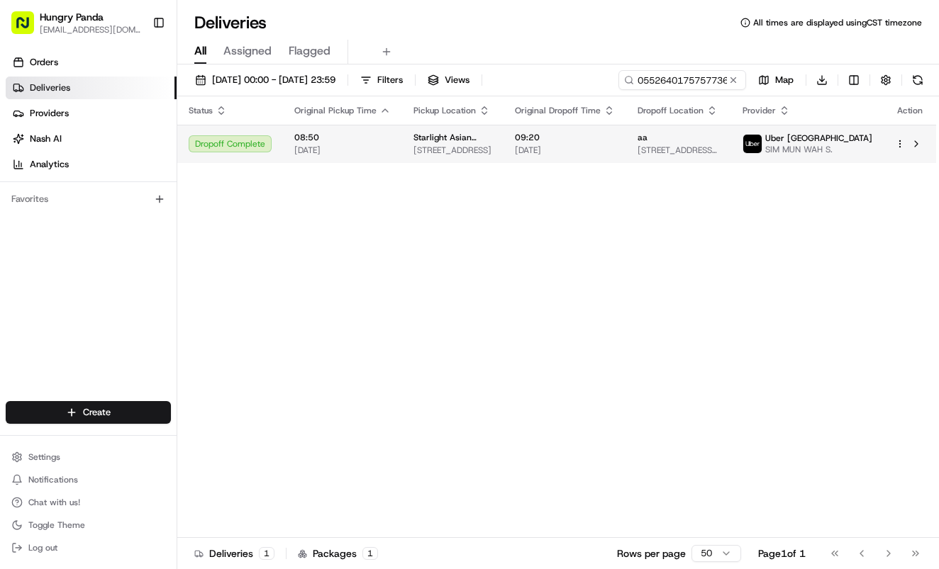
click at [615, 137] on span "09:20" at bounding box center [565, 137] width 100 height 11
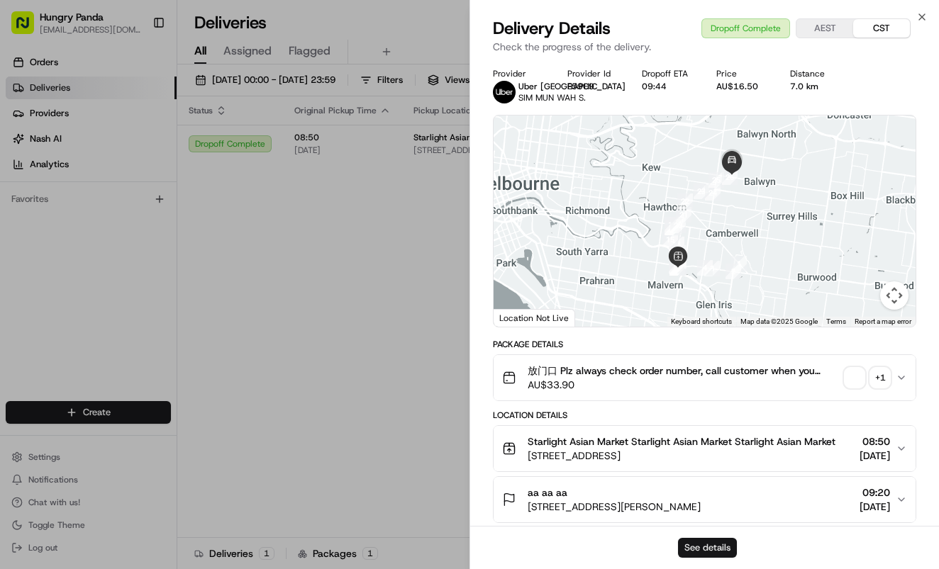
click at [724, 547] on button "See details" at bounding box center [707, 548] width 59 height 20
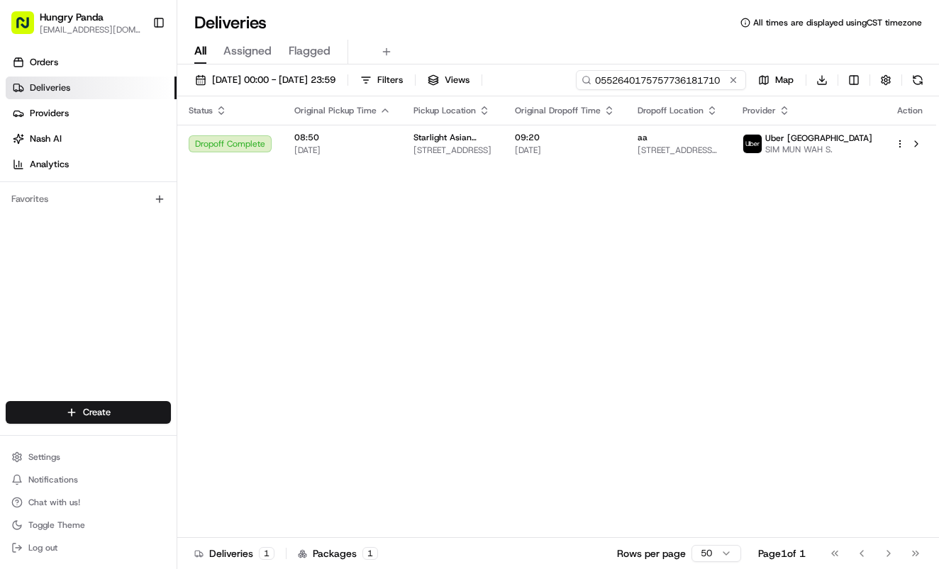
click at [705, 76] on input "0552640175757736181710" at bounding box center [661, 80] width 170 height 20
paste input "5957625795155738061922"
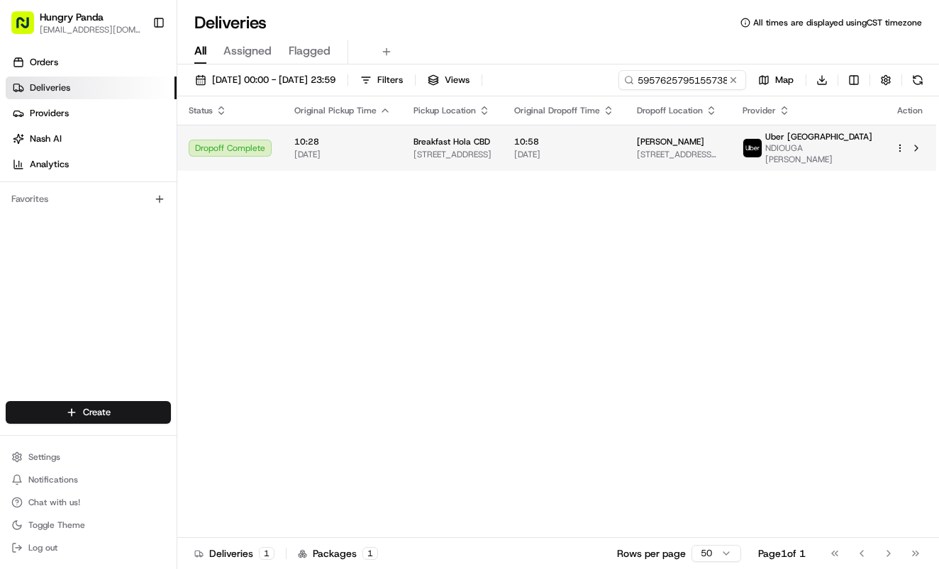
click at [583, 159] on td "10:58 20/08/2025" at bounding box center [564, 148] width 123 height 46
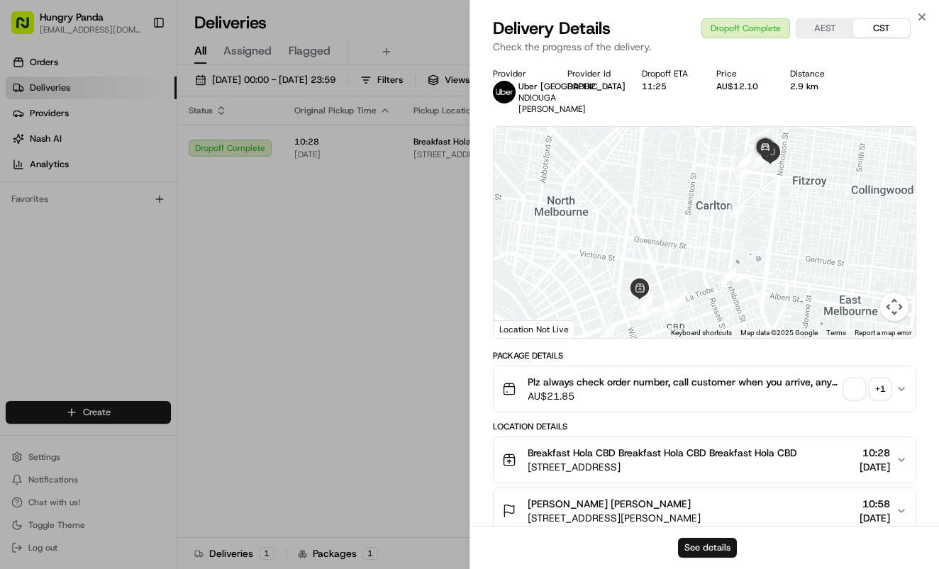
click at [713, 538] on button "See details" at bounding box center [707, 548] width 59 height 20
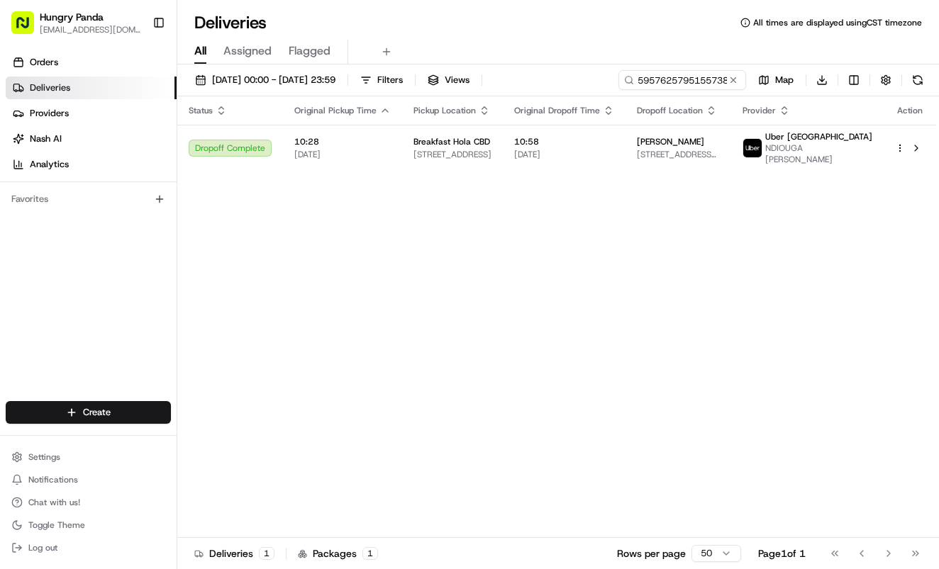
drag, startPoint x: 369, startPoint y: 206, endPoint x: 605, endPoint y: 100, distance: 258.0
click at [683, 78] on input "5957625795155738061922" at bounding box center [661, 80] width 170 height 20
paste input "034164975565976639341"
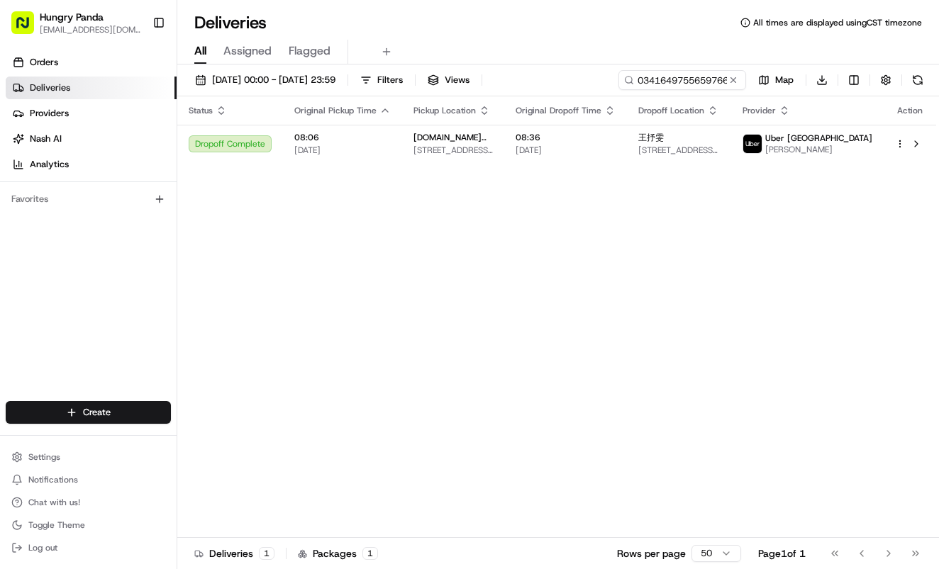
click at [520, 295] on div "Status Original Pickup Time Pickup Location Original Dropoff Time Dropoff Locat…" at bounding box center [556, 317] width 759 height 442
click at [664, 80] on input "034164975565976639341" at bounding box center [661, 80] width 170 height 20
click at [615, 137] on span "08:36" at bounding box center [565, 137] width 100 height 11
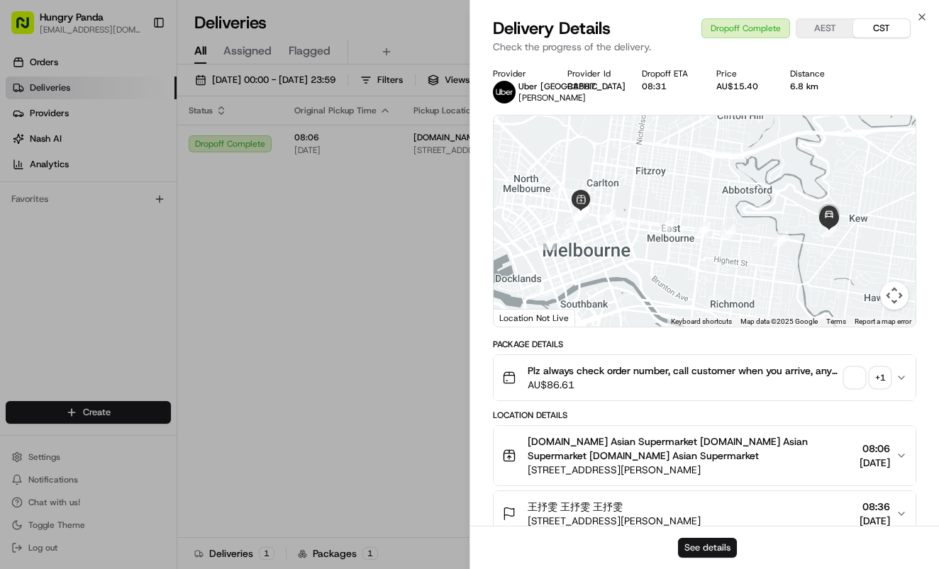
click at [716, 549] on button "See details" at bounding box center [707, 548] width 59 height 20
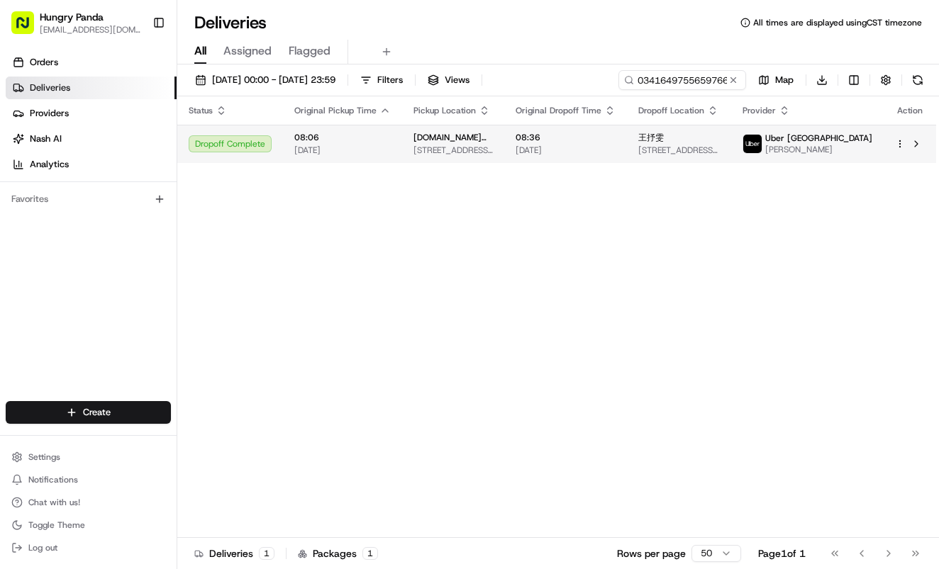
drag, startPoint x: 389, startPoint y: 218, endPoint x: 564, endPoint y: 134, distance: 194.1
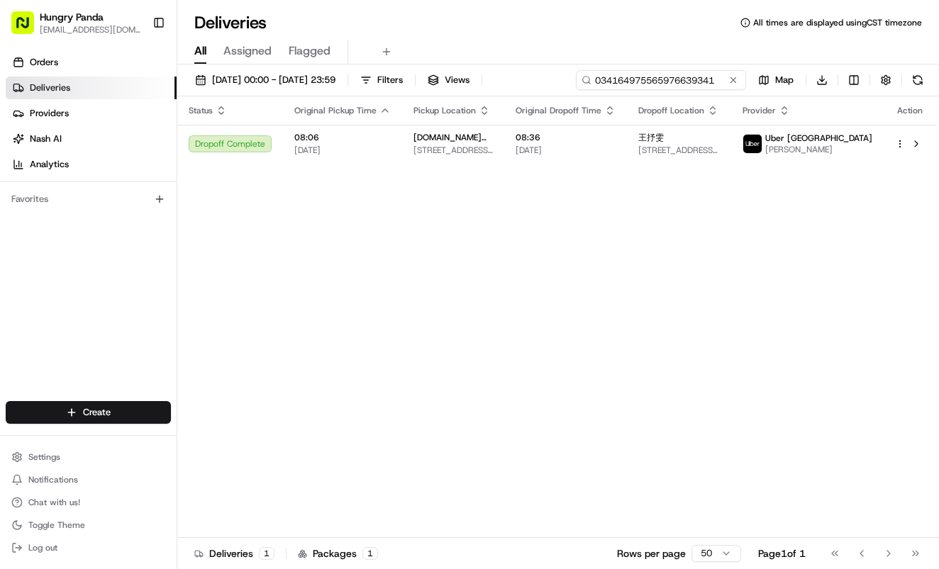
click at [662, 79] on input "034164975565976639341" at bounding box center [661, 80] width 170 height 20
paste input "8649670105559753471520"
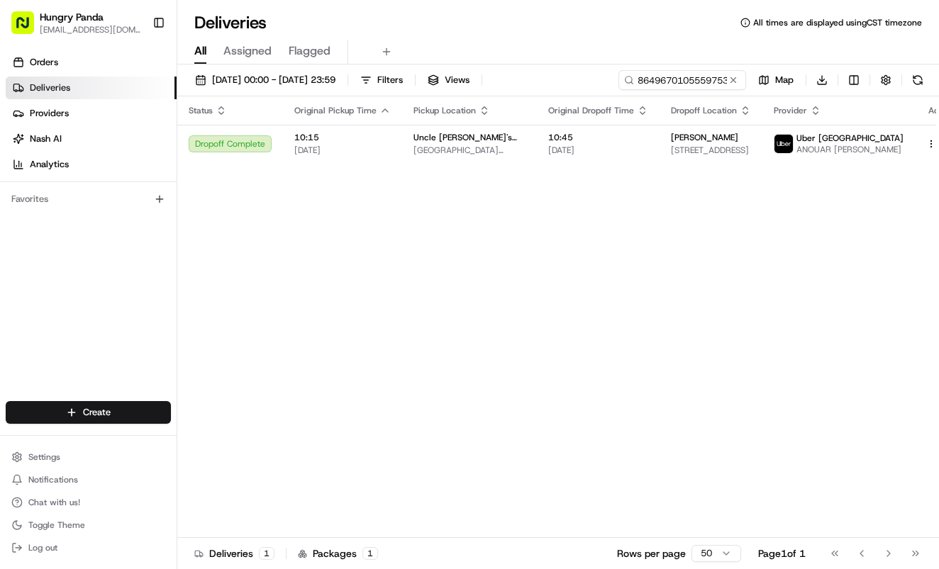
click at [644, 140] on span "10:45" at bounding box center [598, 137] width 100 height 11
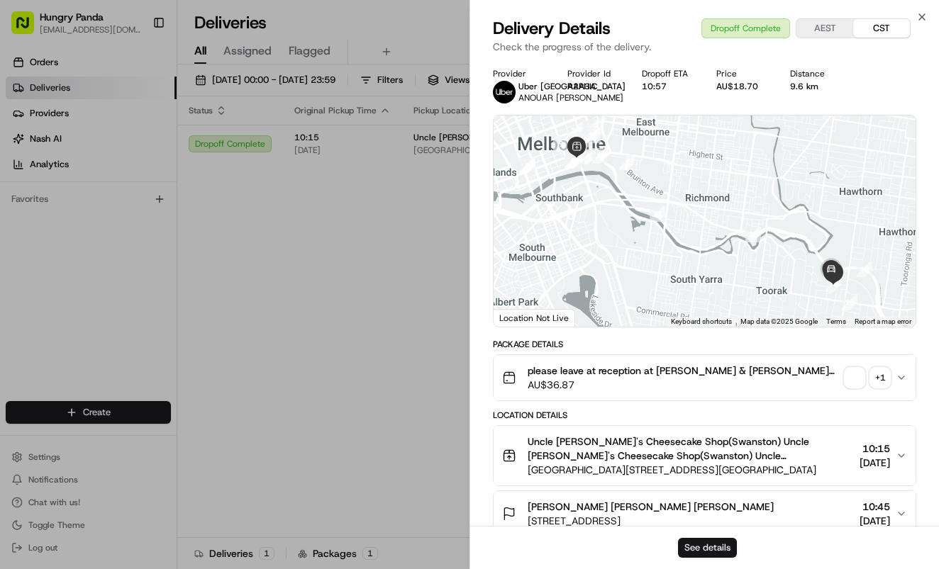
click at [695, 548] on button "See details" at bounding box center [707, 548] width 59 height 20
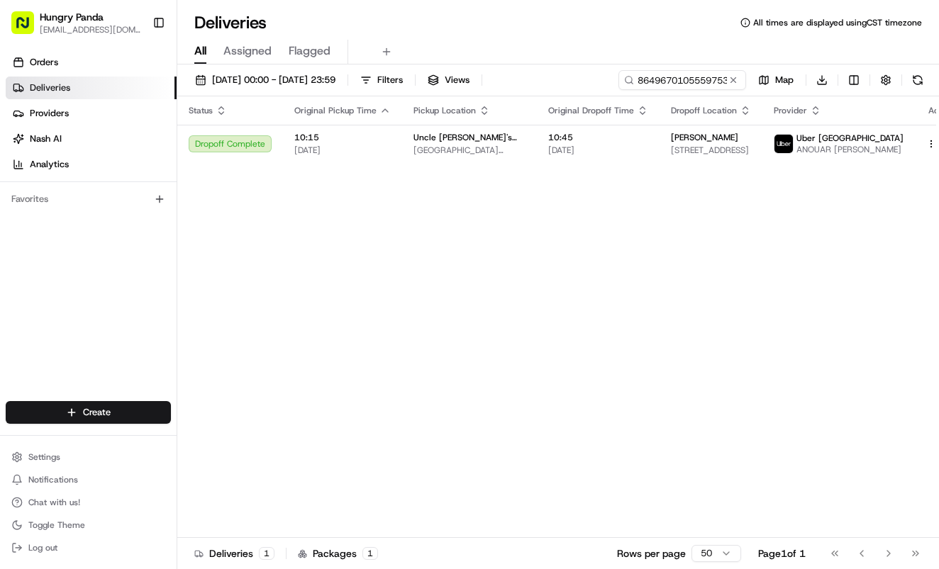
drag, startPoint x: 372, startPoint y: 252, endPoint x: 632, endPoint y: 144, distance: 281.9
click at [693, 85] on input "8649670105559753471520" at bounding box center [661, 80] width 170 height 20
click at [683, 77] on input "8649670105559753471520" at bounding box center [661, 80] width 170 height 20
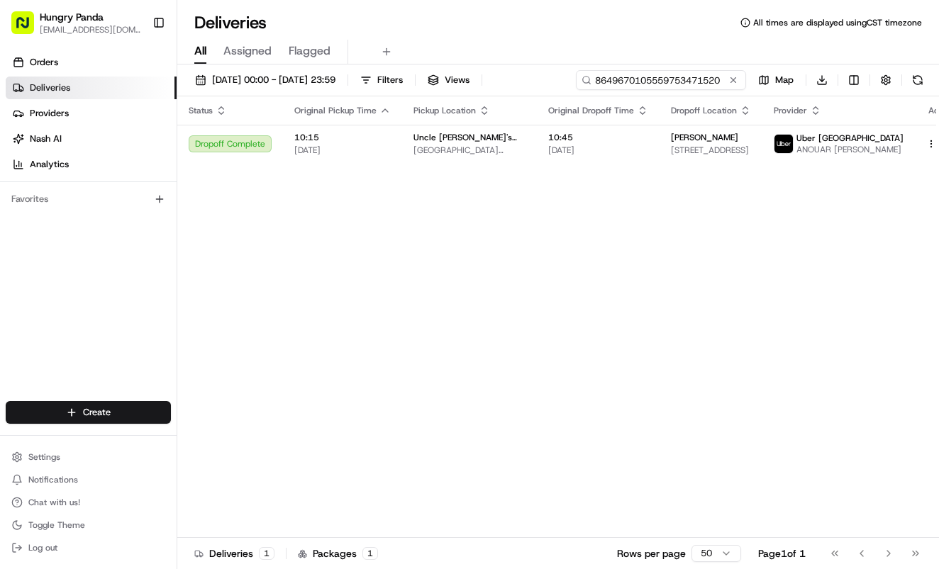
click at [683, 77] on input "8649670105559753471520" at bounding box center [661, 80] width 170 height 20
paste input "5760604215458752981567"
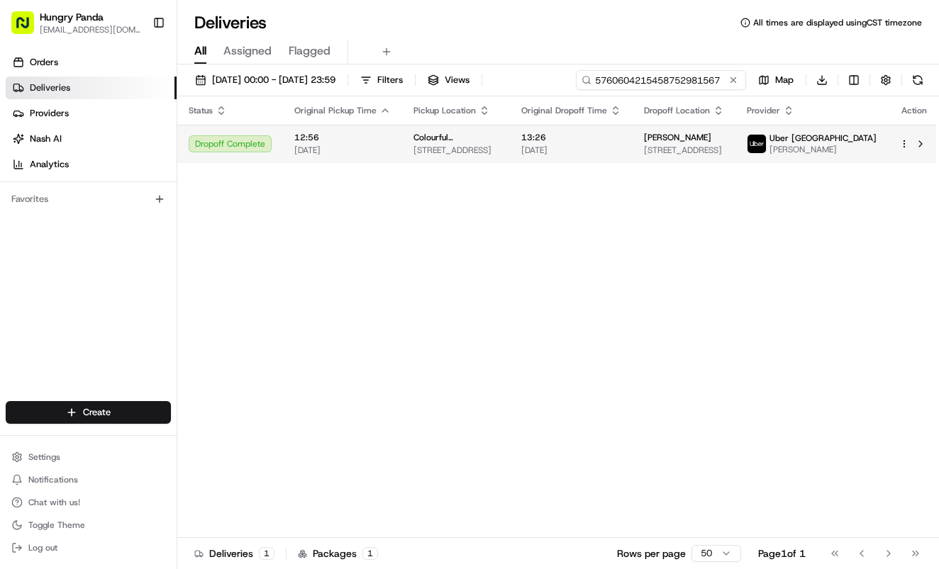
type input "5760604215458752981567"
click at [571, 140] on span "13:26" at bounding box center [571, 137] width 100 height 11
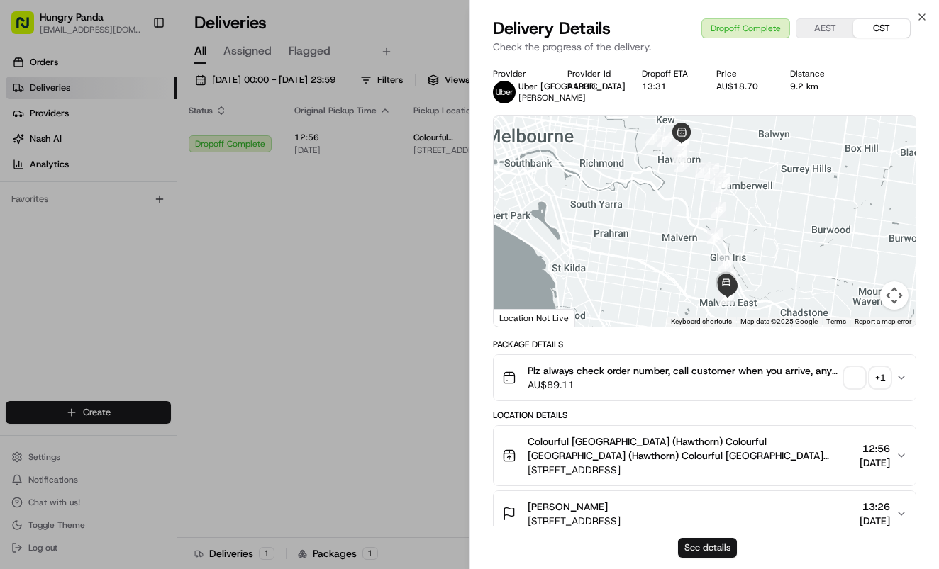
click at [722, 549] on button "See details" at bounding box center [707, 548] width 59 height 20
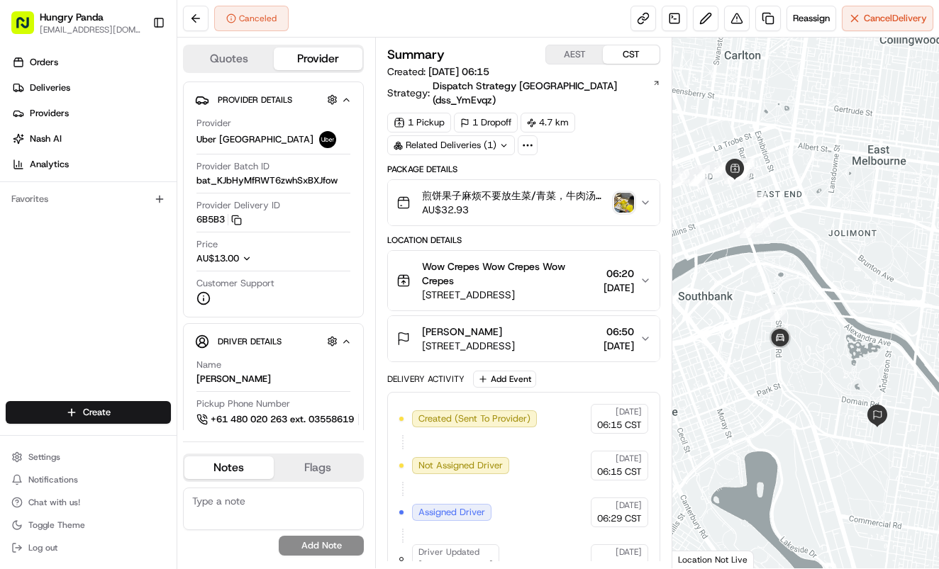
drag, startPoint x: 649, startPoint y: 183, endPoint x: 733, endPoint y: 150, distance: 90.7
click at [655, 182] on button "煎饼果子麻烦不要放生菜/青菜，牛肉汤要多多的葱和香菜，再给一份辣椒油，谢谢老板！ Plz always check order number, call cu…" at bounding box center [524, 202] width 272 height 45
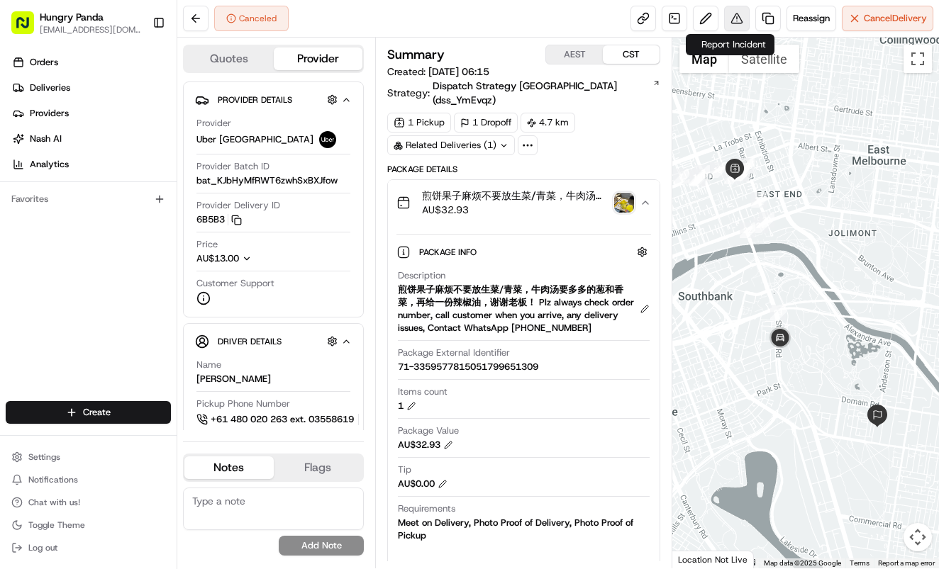
click at [725, 17] on button at bounding box center [737, 19] width 26 height 26
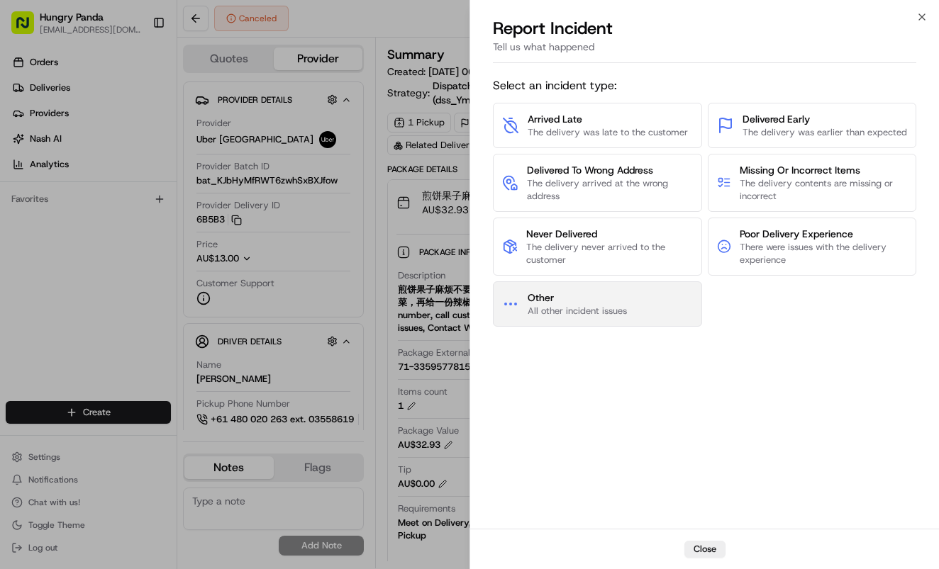
click at [603, 303] on span "Other All other incident issues" at bounding box center [576, 304] width 99 height 27
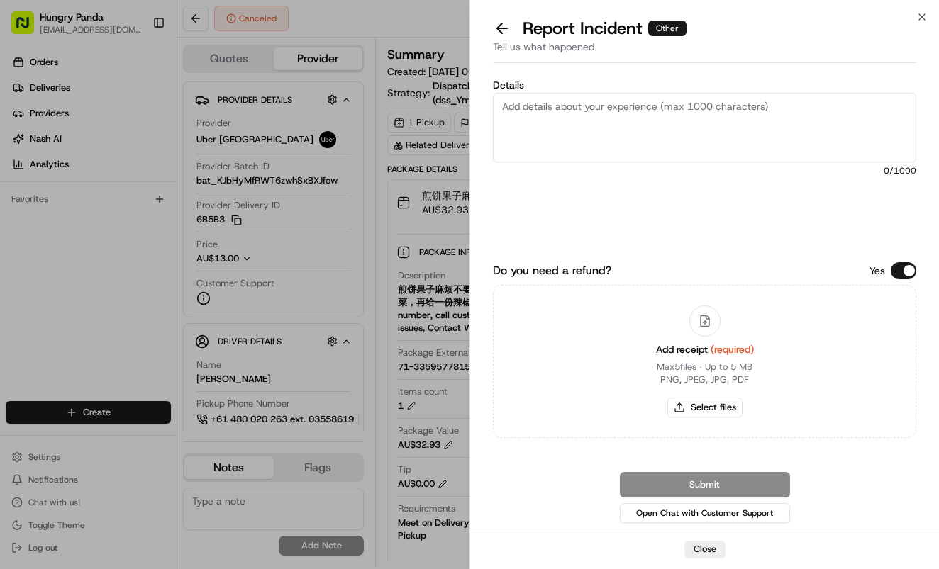
click at [667, 128] on textarea "Details" at bounding box center [704, 127] width 423 height 69
paste textarea "The order delivery was seriously overdue. The order log showed that the driver …"
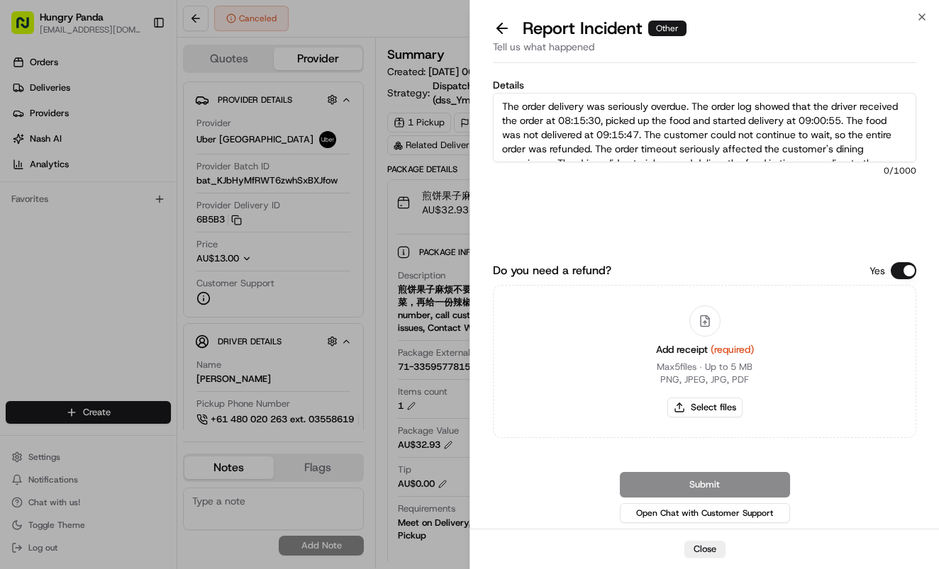
scroll to position [36, 0]
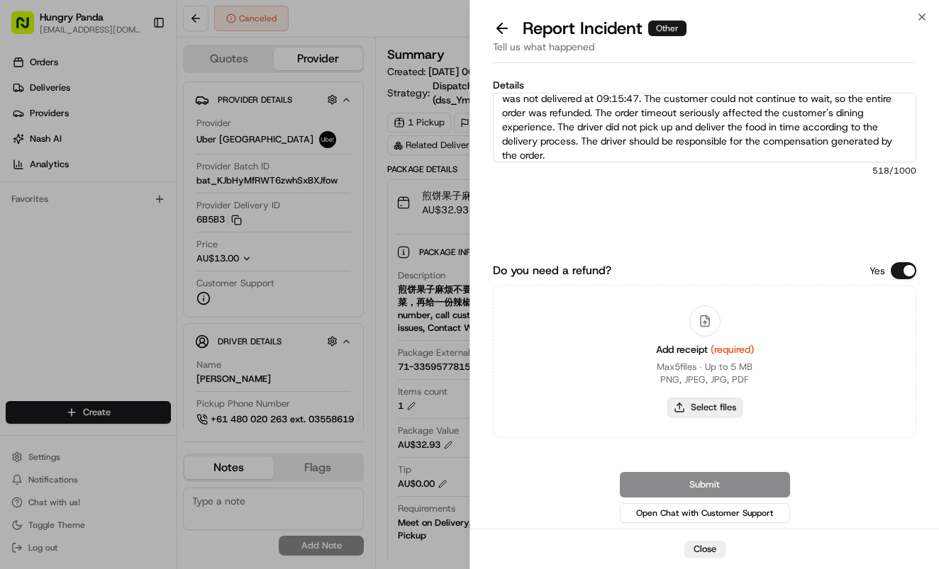
type textarea "The order delivery was seriously overdue. The order log showed that the driver …"
click at [732, 415] on button "Select files" at bounding box center [704, 408] width 75 height 20
type input "C:\fakepath\1.jpg"
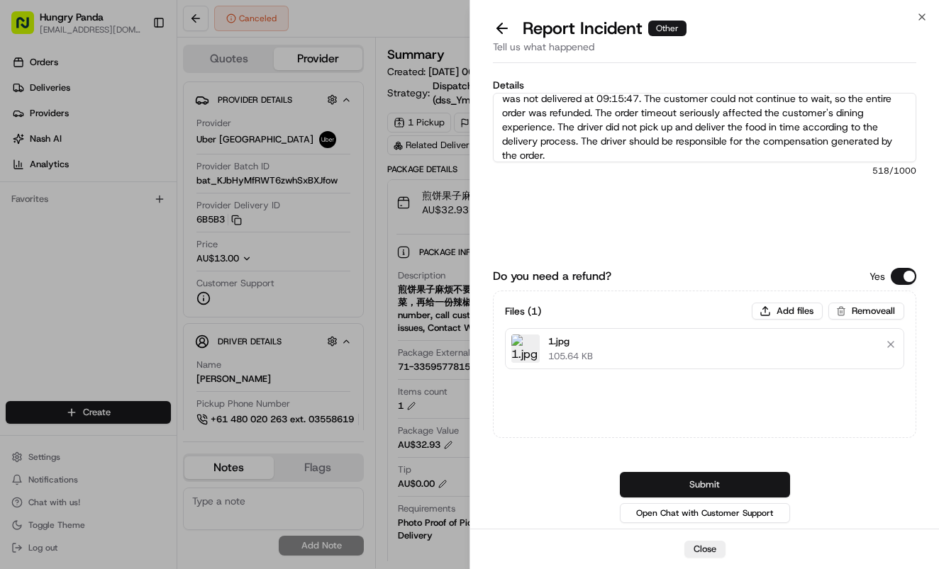
click at [742, 479] on button "Submit" at bounding box center [705, 485] width 170 height 26
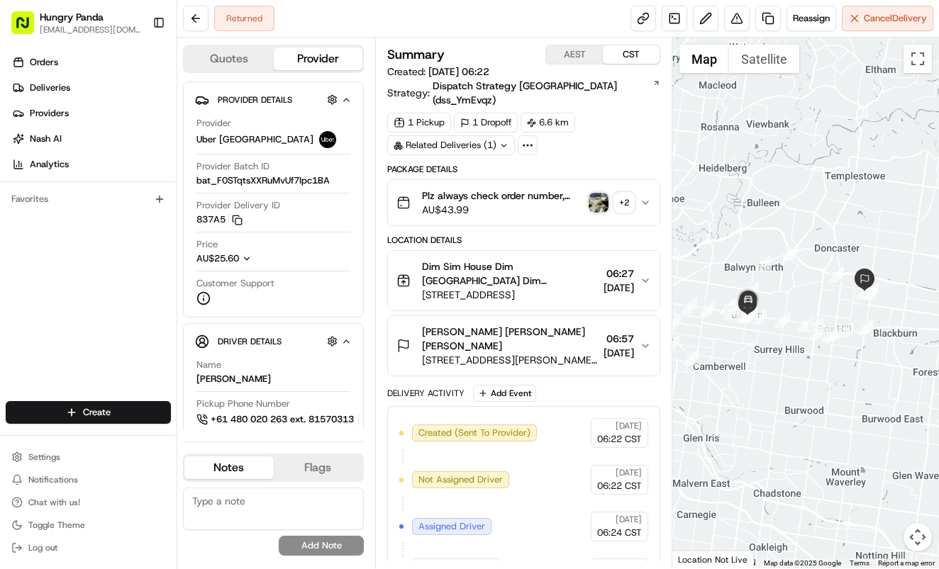
drag, startPoint x: 651, startPoint y: 186, endPoint x: 932, endPoint y: 112, distance: 291.0
click at [652, 186] on button "Plz always check order number, call customer when you arrive, any delivery issu…" at bounding box center [524, 202] width 272 height 45
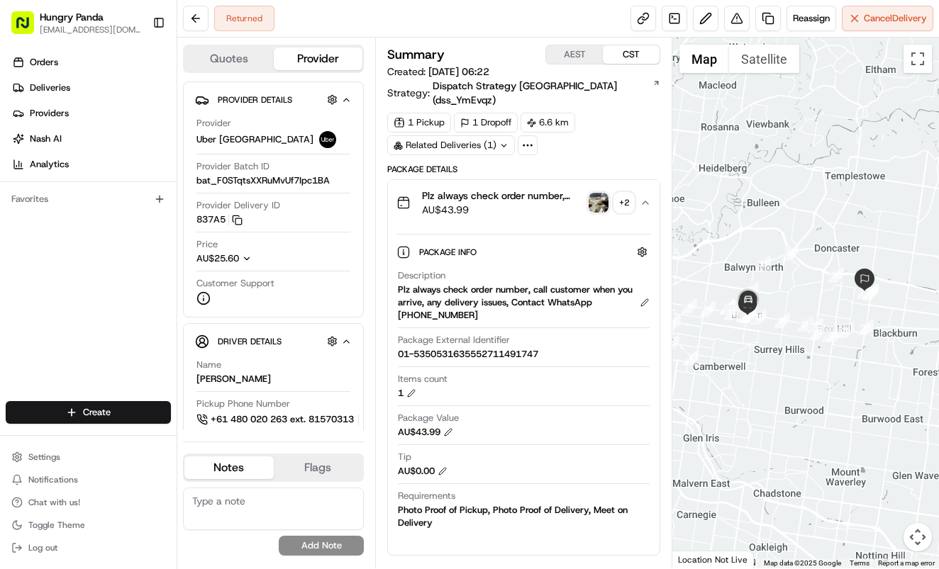
click at [599, 193] on img "button" at bounding box center [598, 203] width 20 height 20
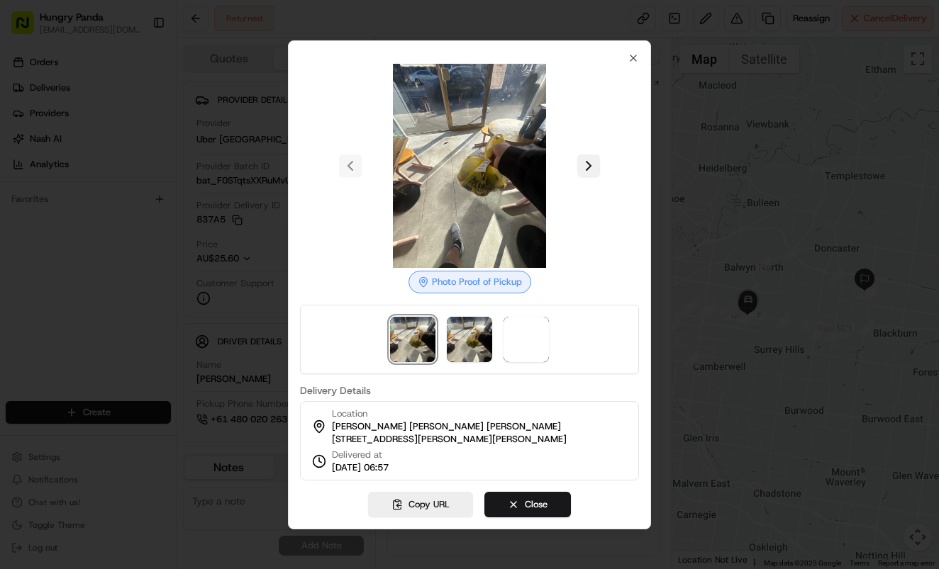
click at [588, 155] on button at bounding box center [588, 166] width 23 height 23
click at [591, 156] on button at bounding box center [588, 166] width 23 height 23
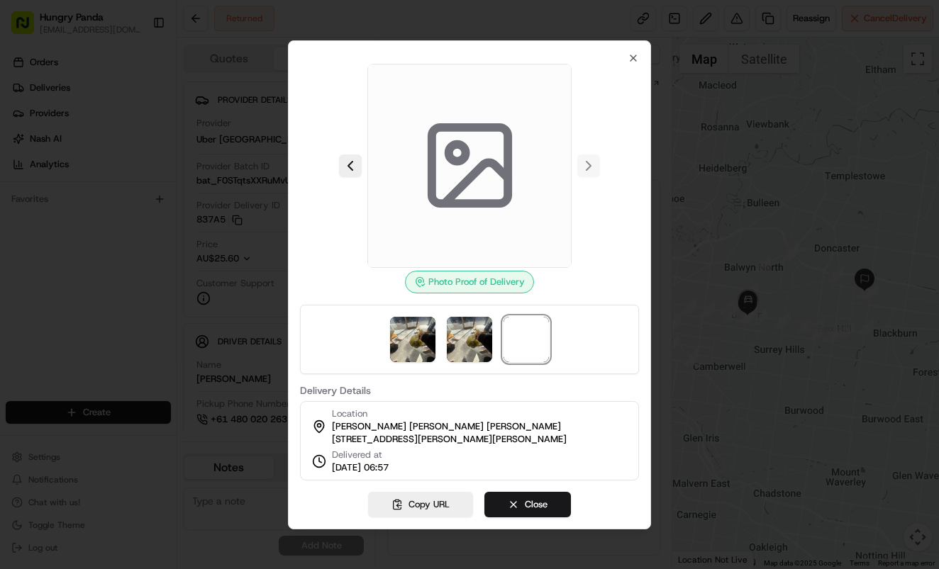
click at [731, 135] on div at bounding box center [469, 284] width 939 height 569
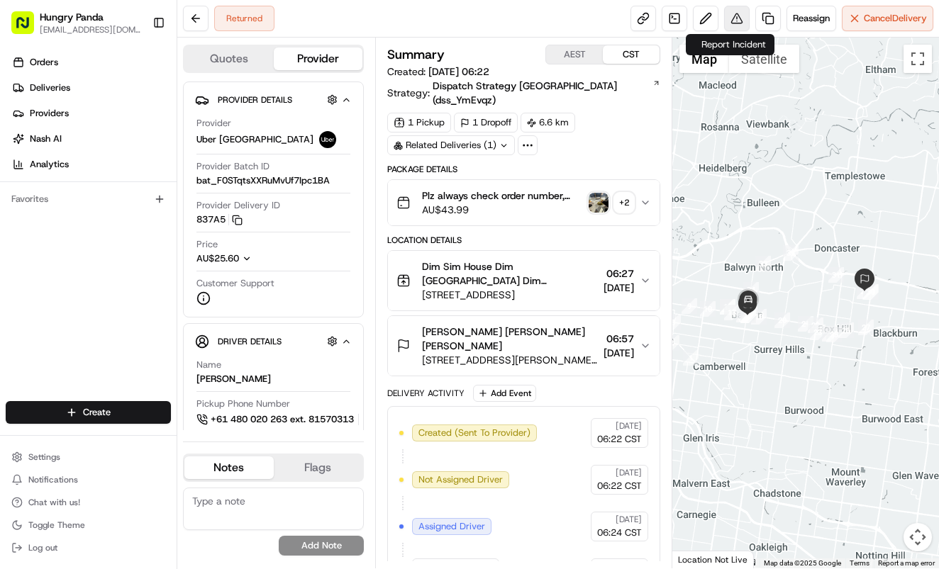
click at [732, 19] on button at bounding box center [737, 19] width 26 height 26
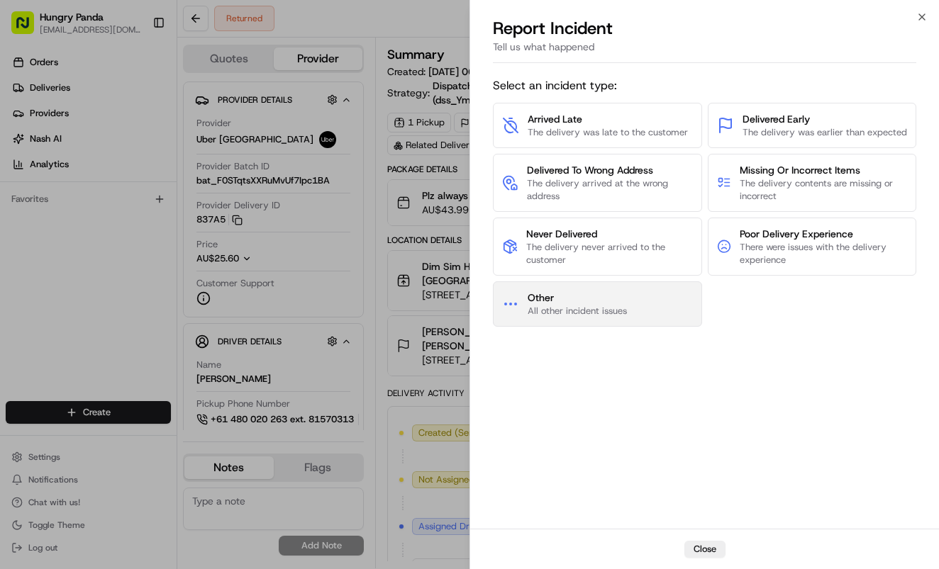
click at [604, 311] on span "All other incident issues" at bounding box center [576, 311] width 99 height 13
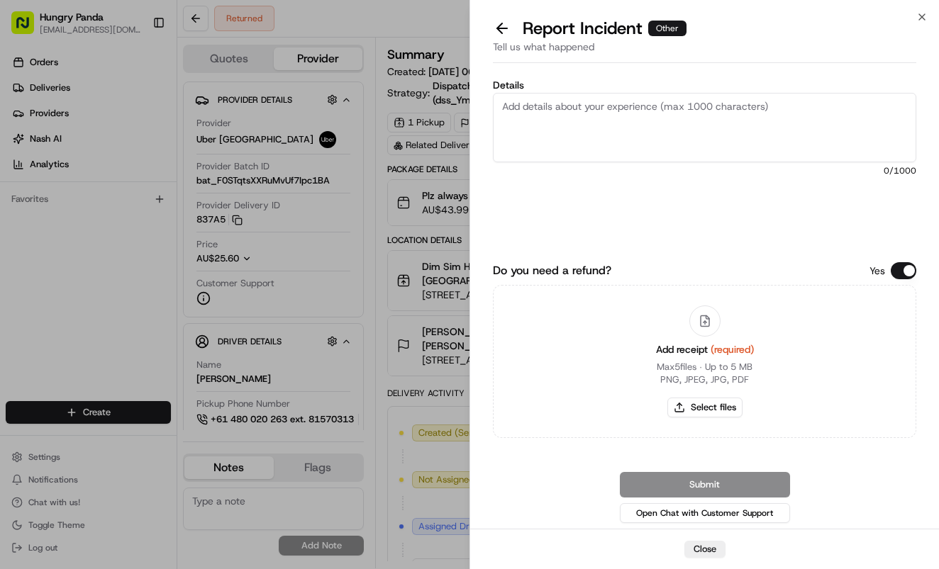
drag, startPoint x: 696, startPoint y: 155, endPoint x: 698, endPoint y: 147, distance: 8.8
click at [696, 155] on textarea "Details" at bounding box center [704, 127] width 423 height 69
paste textarea "The order delivery was seriously overdue. The order log showed that the merchan…"
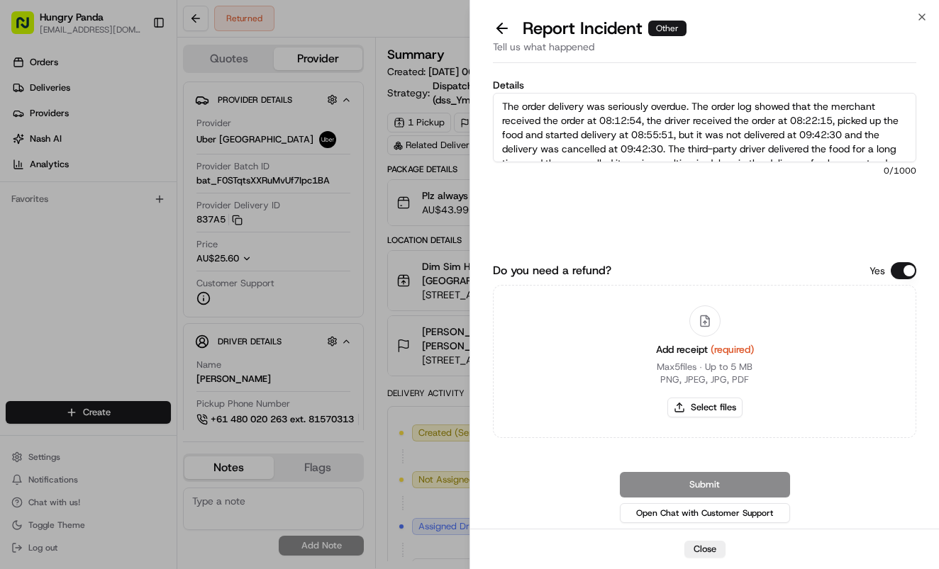
scroll to position [65, 0]
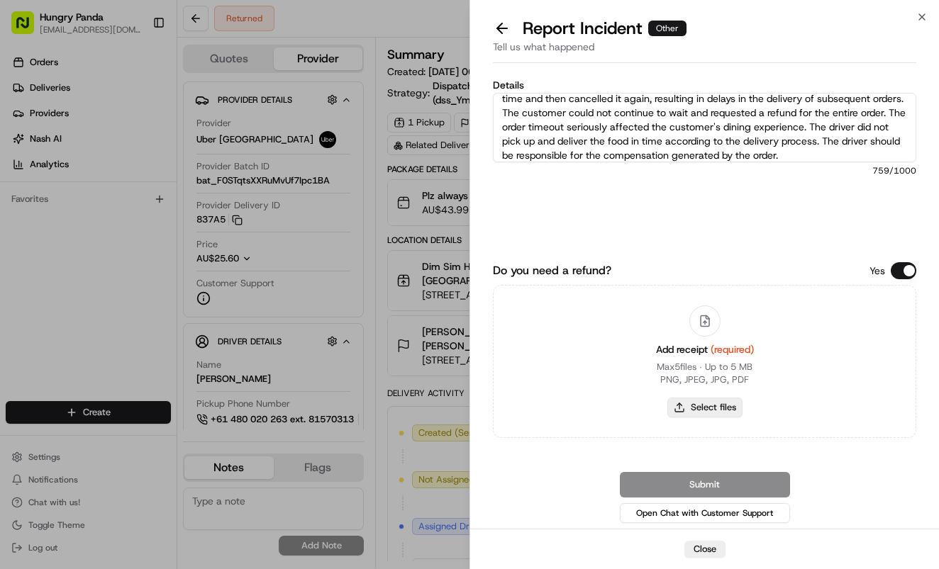
type textarea "The order delivery was seriously overdue. The order log showed that the merchan…"
click at [705, 401] on button "Select files" at bounding box center [704, 408] width 75 height 20
type input "C:\fakepath\2.jpg"
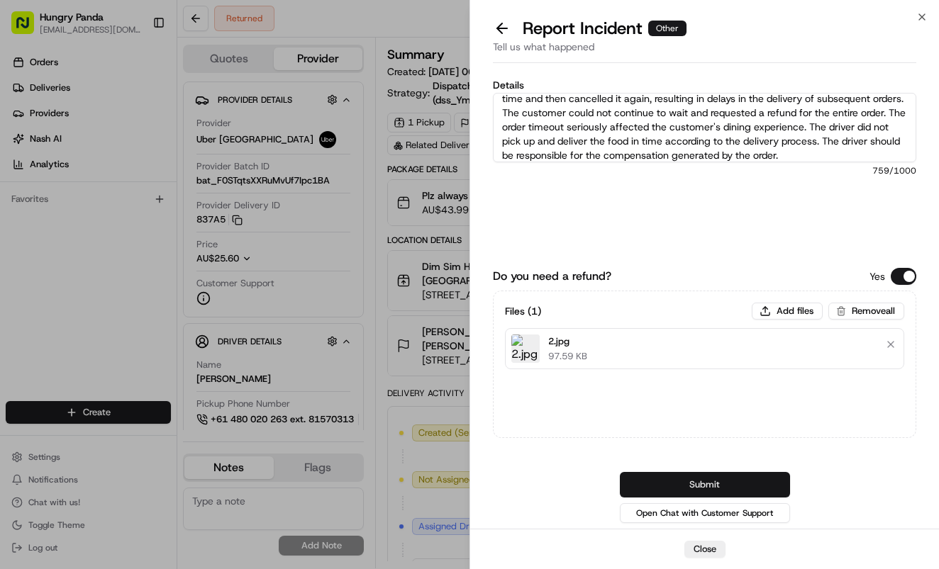
click at [766, 479] on button "Submit" at bounding box center [705, 485] width 170 height 26
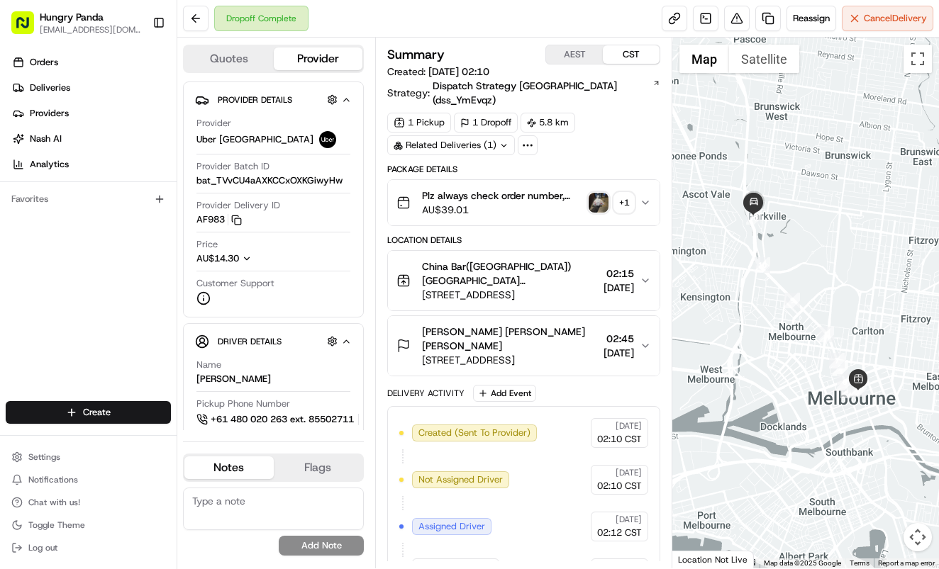
click at [652, 186] on button "Plz always check order number, call customer when you arrive, any delivery issu…" at bounding box center [524, 202] width 272 height 45
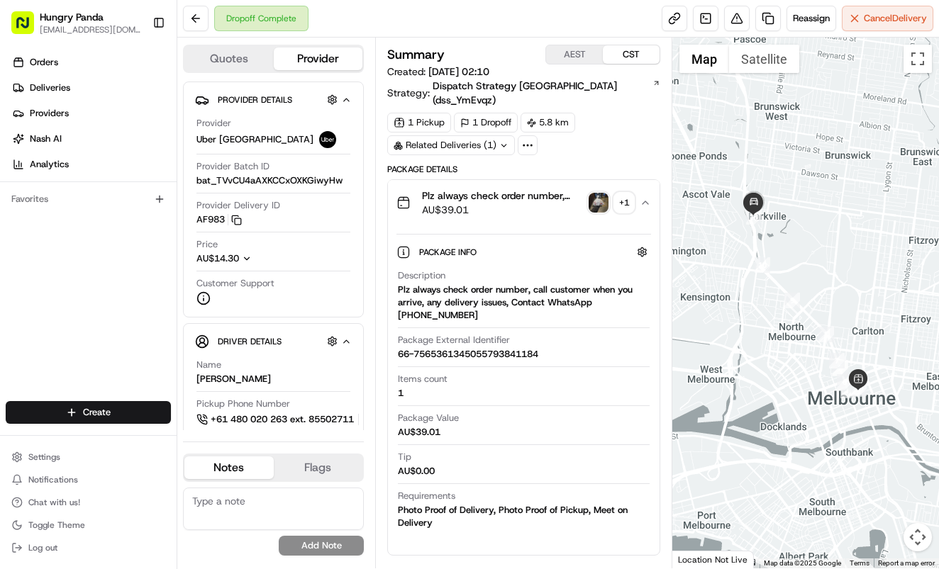
click at [603, 193] on img "button" at bounding box center [598, 203] width 20 height 20
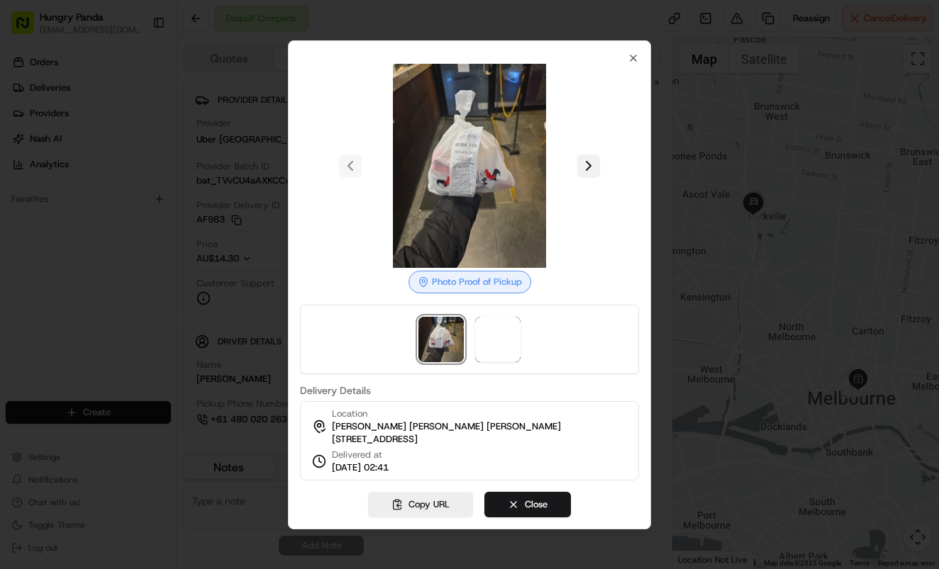
click at [591, 166] on button at bounding box center [588, 166] width 23 height 23
click at [696, 176] on div at bounding box center [469, 284] width 939 height 569
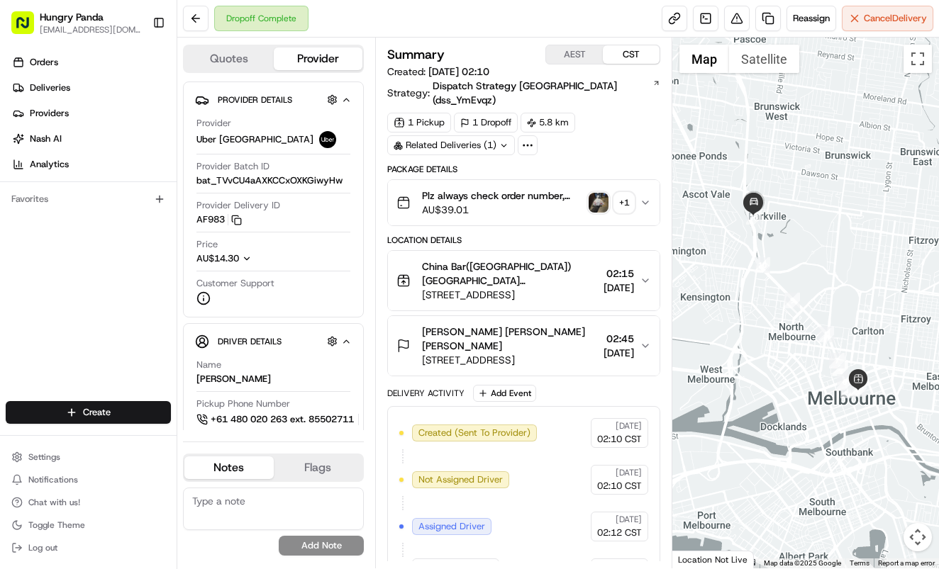
click at [645, 197] on icon "button" at bounding box center [644, 202] width 11 height 11
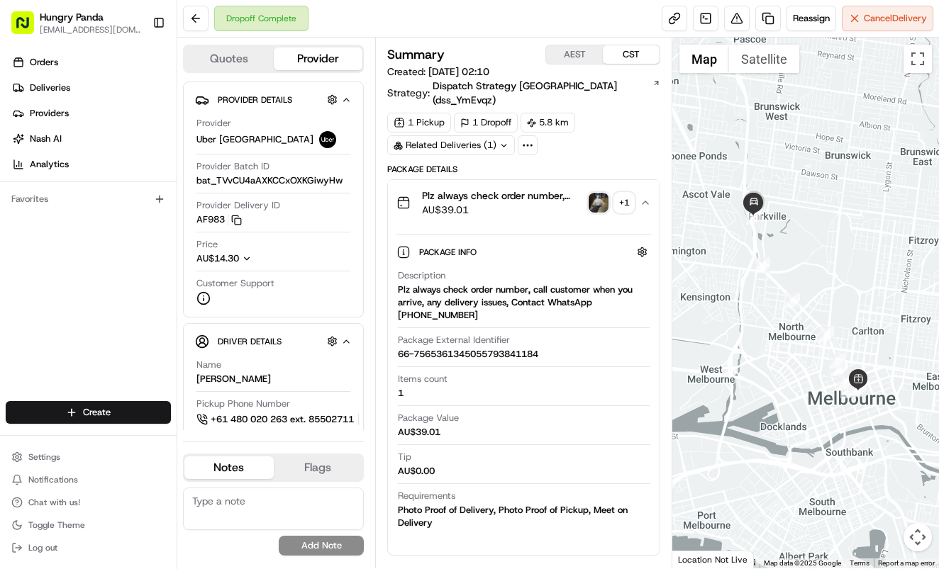
click at [602, 193] on img "button" at bounding box center [598, 203] width 20 height 20
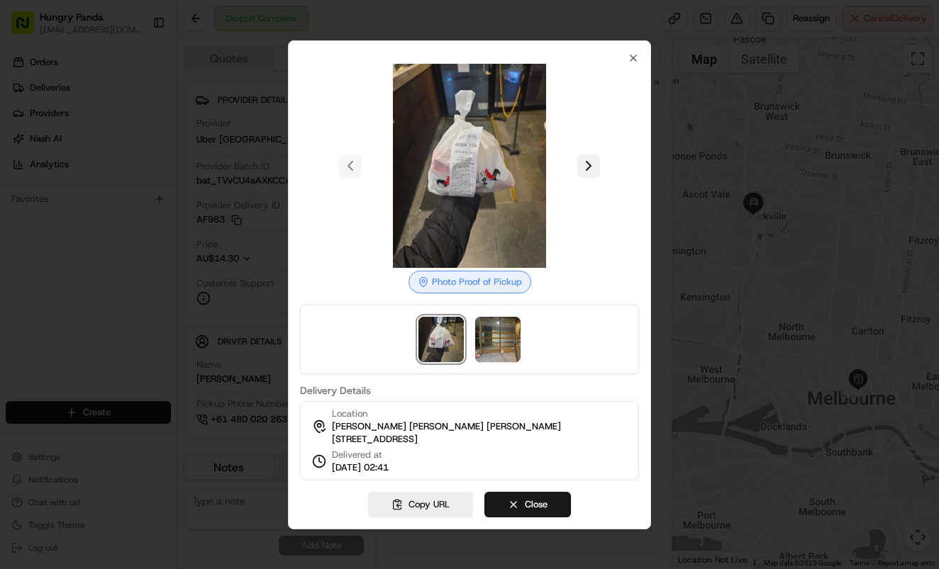
click at [596, 168] on button at bounding box center [588, 166] width 23 height 23
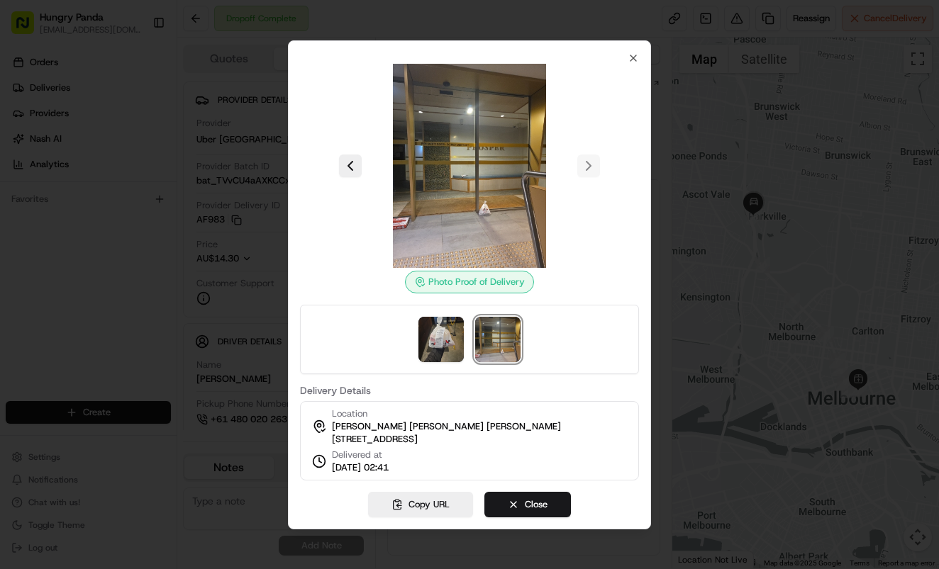
click at [683, 206] on div at bounding box center [469, 284] width 939 height 569
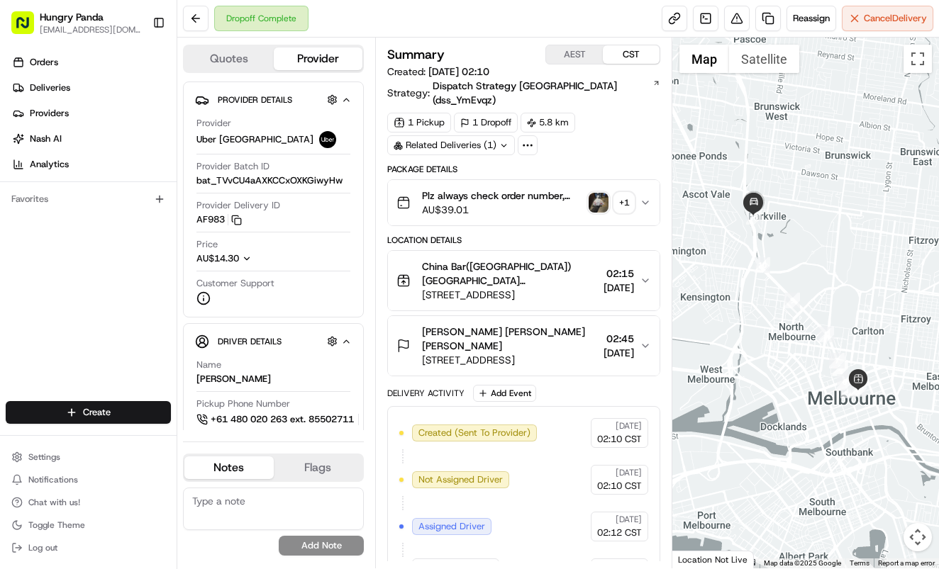
click at [644, 197] on icon "button" at bounding box center [644, 202] width 11 height 11
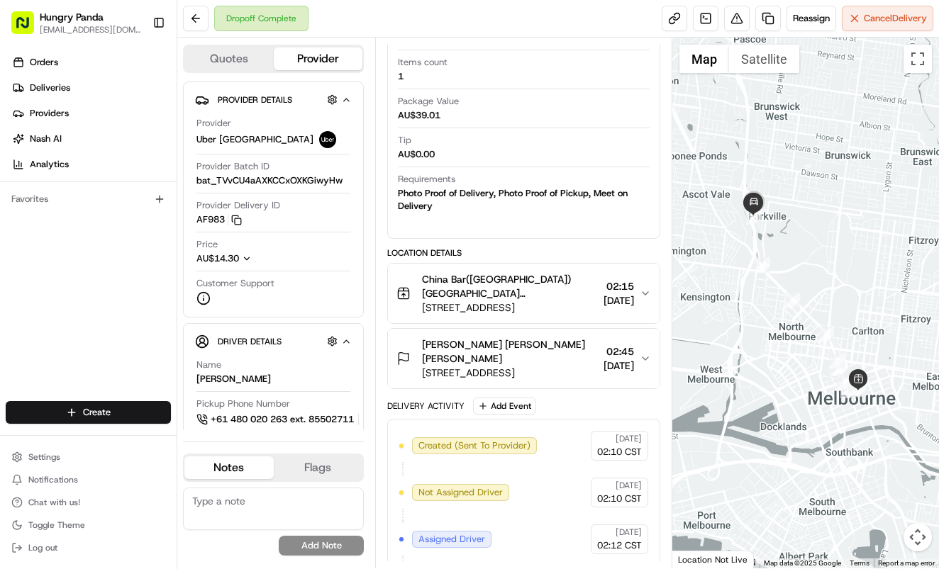
scroll to position [32, 0]
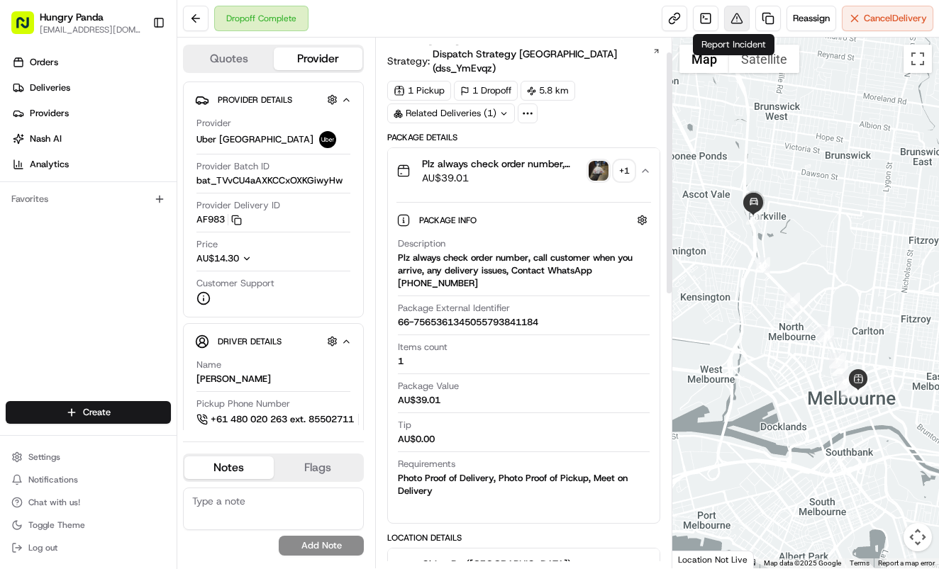
click at [731, 16] on button at bounding box center [737, 19] width 26 height 26
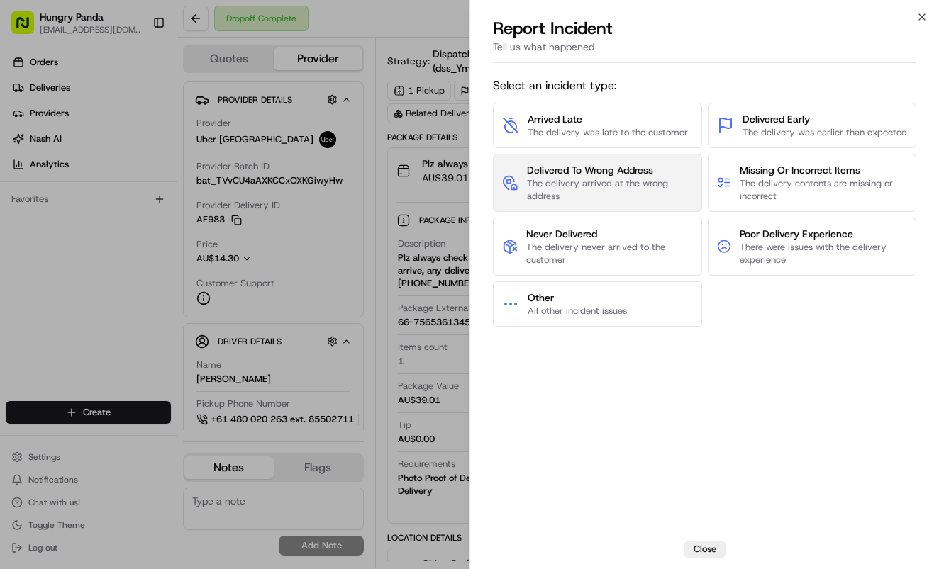
click at [649, 191] on span "The delivery arrived at the wrong address" at bounding box center [610, 190] width 166 height 26
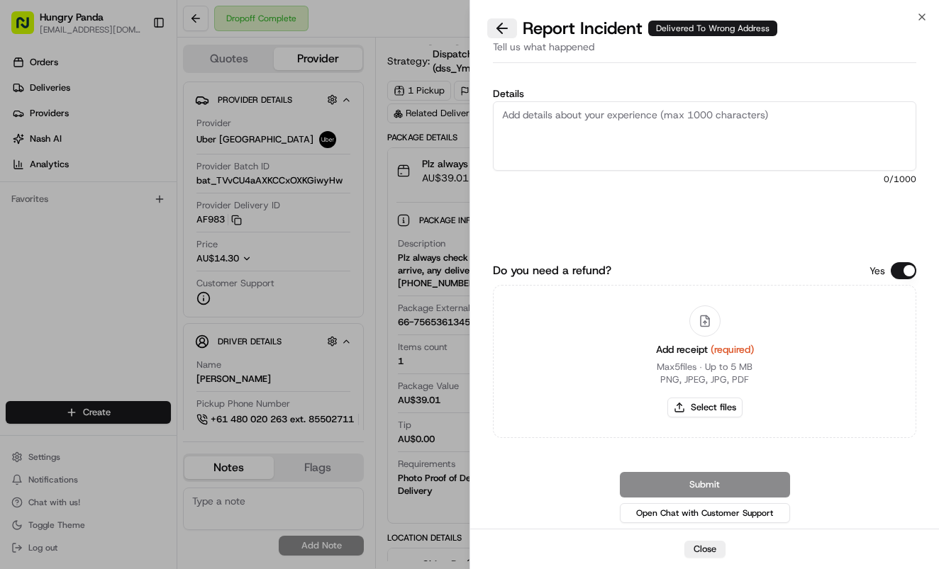
click at [505, 21] on button at bounding box center [502, 28] width 30 height 20
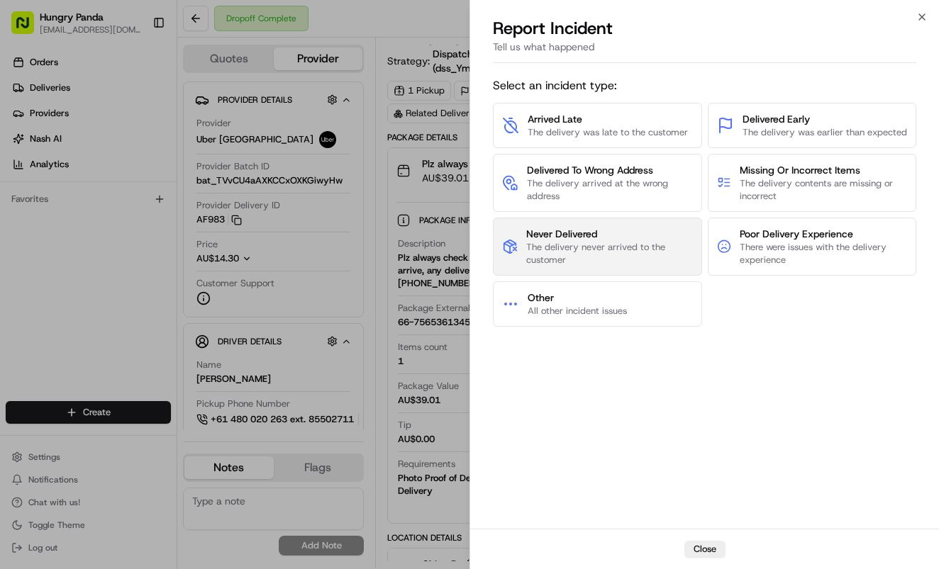
click at [671, 262] on span "The delivery never arrived to the customer" at bounding box center [609, 254] width 167 height 26
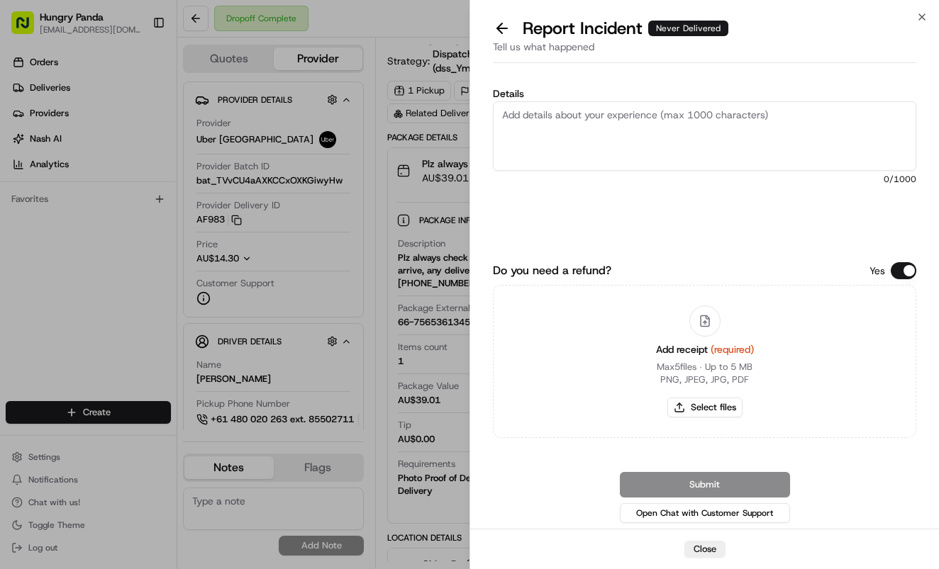
click at [676, 133] on textarea "Details" at bounding box center [704, 135] width 423 height 69
paste textarea "In this order, the customer reported that they did not receive the food. The dr…"
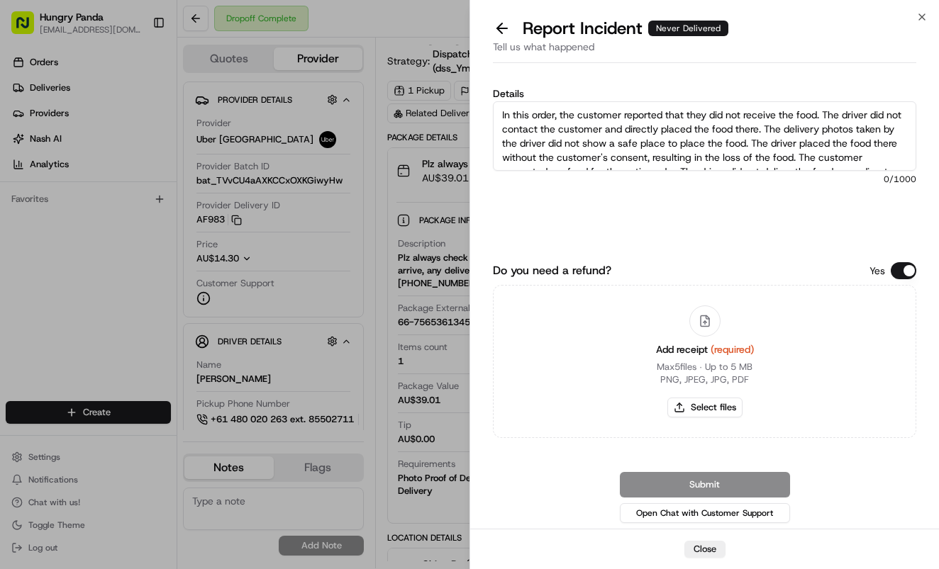
scroll to position [36, 0]
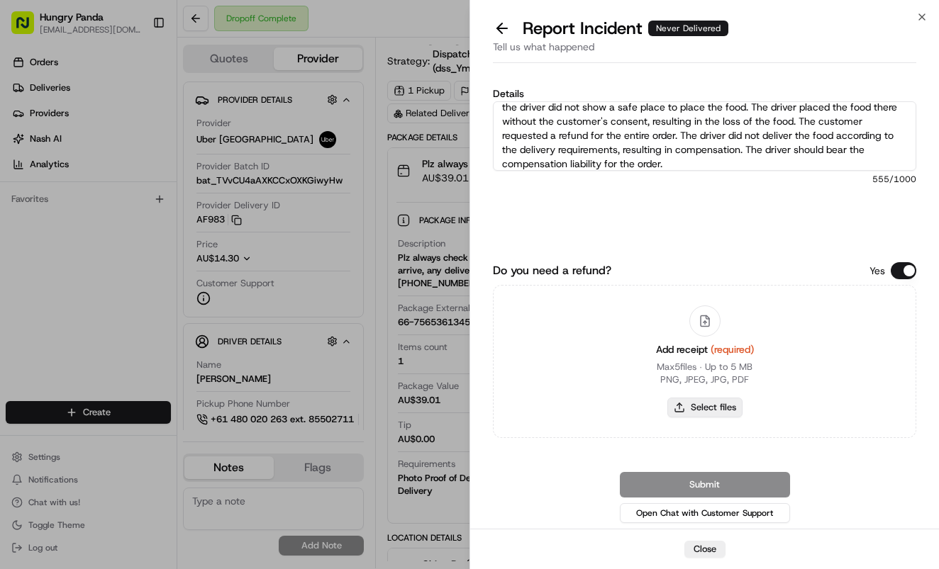
type textarea "In this order, the customer reported that they did not receive the food. The dr…"
click at [716, 409] on button "Select files" at bounding box center [704, 408] width 75 height 20
type input "C:\fakepath\3.jpg"
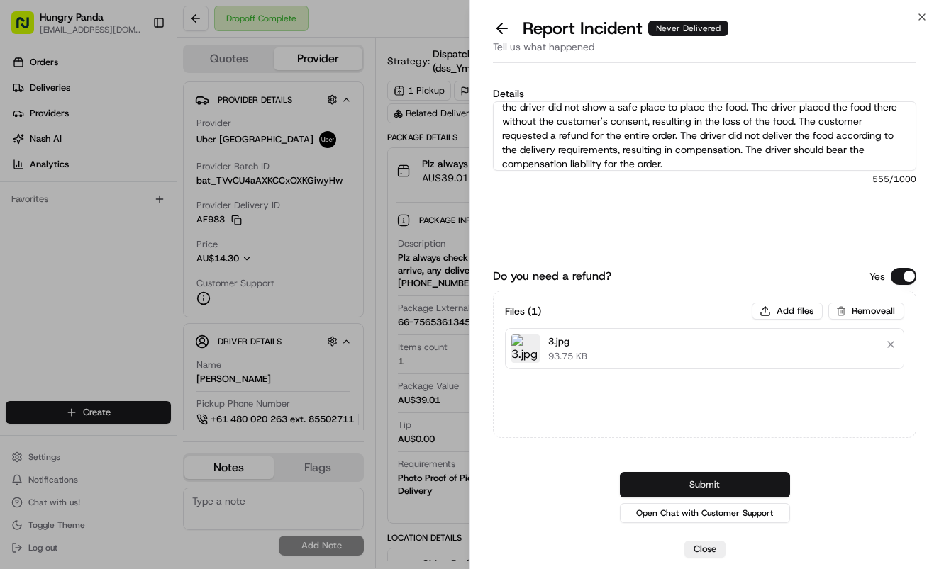
click at [720, 479] on button "Submit" at bounding box center [705, 485] width 170 height 26
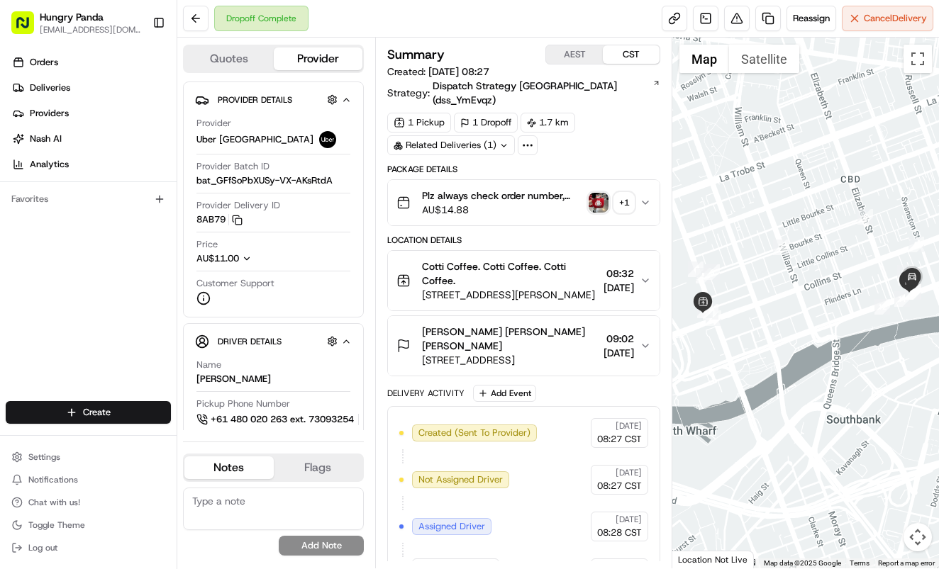
click at [642, 197] on icon "button" at bounding box center [644, 202] width 11 height 11
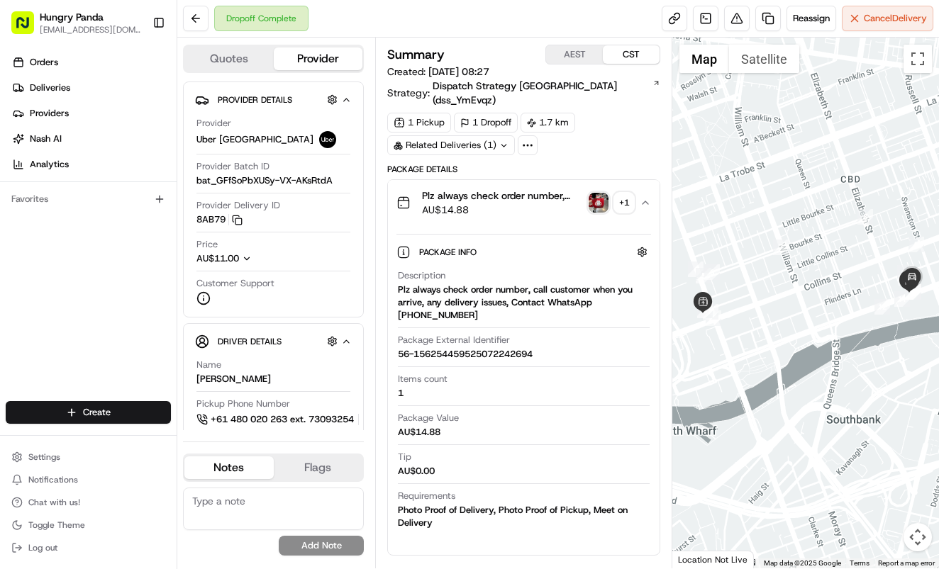
click at [603, 193] on img "button" at bounding box center [598, 203] width 20 height 20
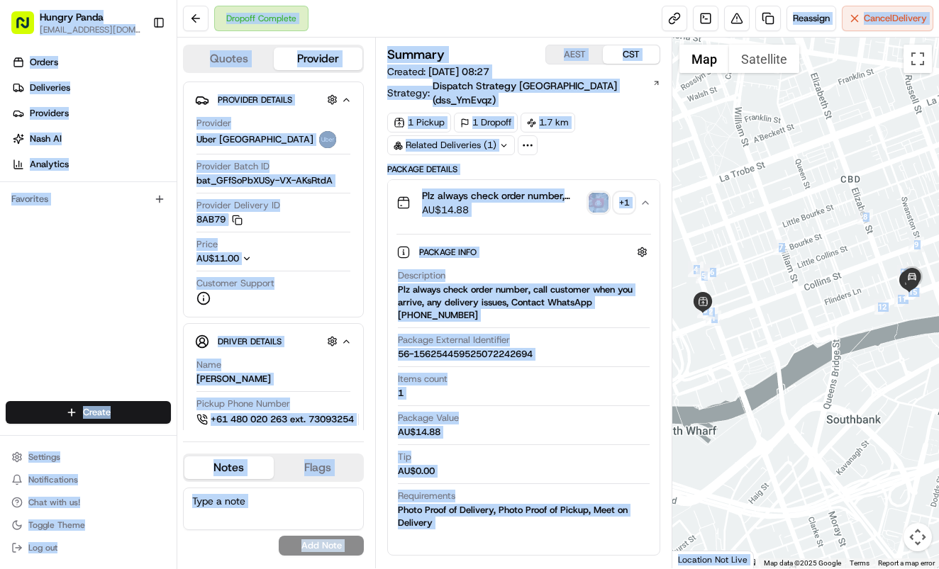
click at [603, 186] on body "Hungry Panda [EMAIL_ADDRESS][DOMAIN_NAME] Toggle Sidebar Orders Deliveries Prov…" at bounding box center [469, 284] width 939 height 569
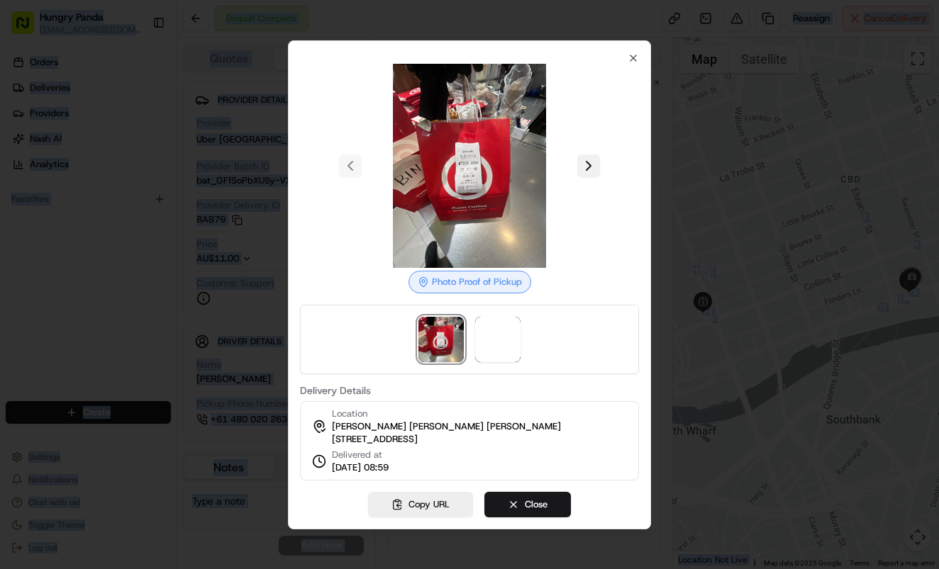
click at [590, 155] on button at bounding box center [588, 166] width 23 height 23
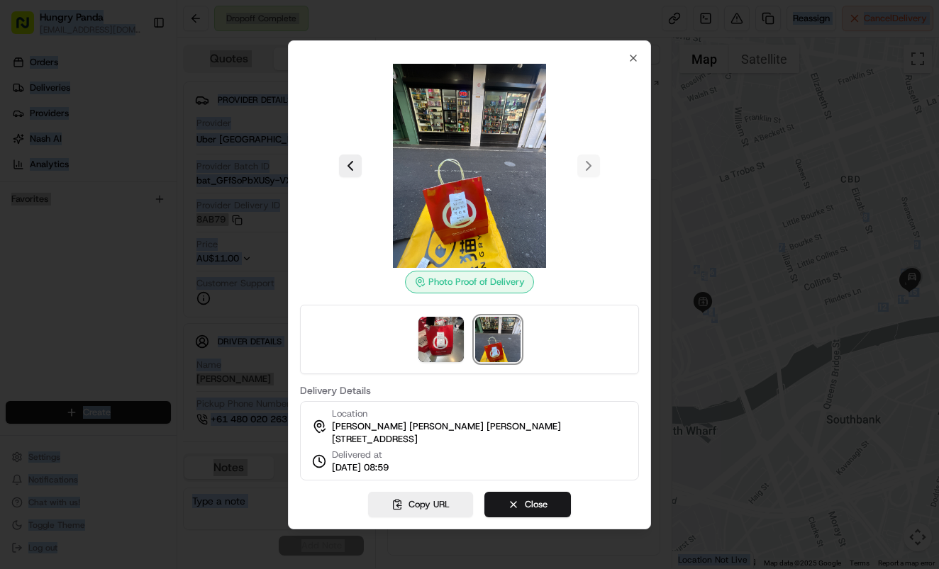
drag, startPoint x: 691, startPoint y: 315, endPoint x: 718, endPoint y: 207, distance: 111.3
click at [691, 313] on div at bounding box center [469, 284] width 939 height 569
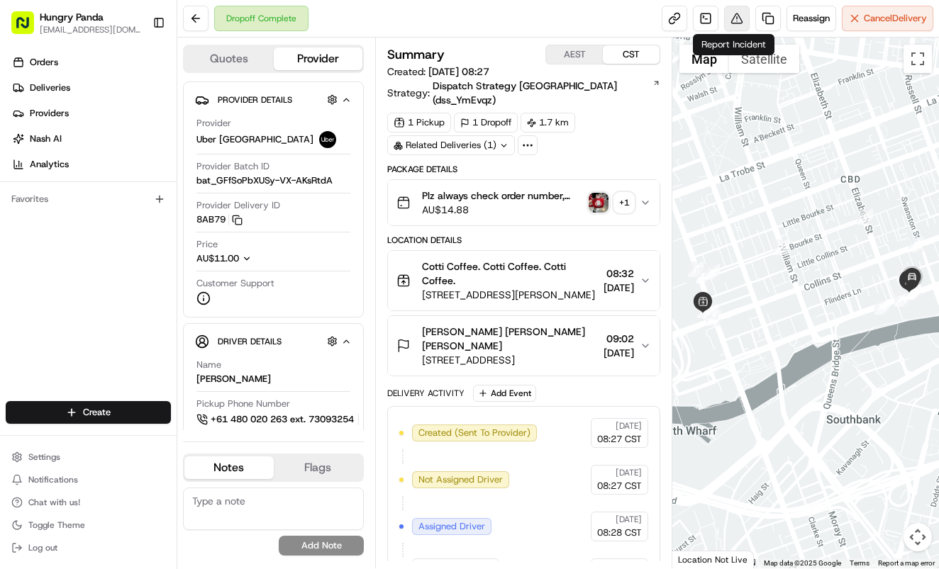
click at [735, 13] on button at bounding box center [737, 19] width 26 height 26
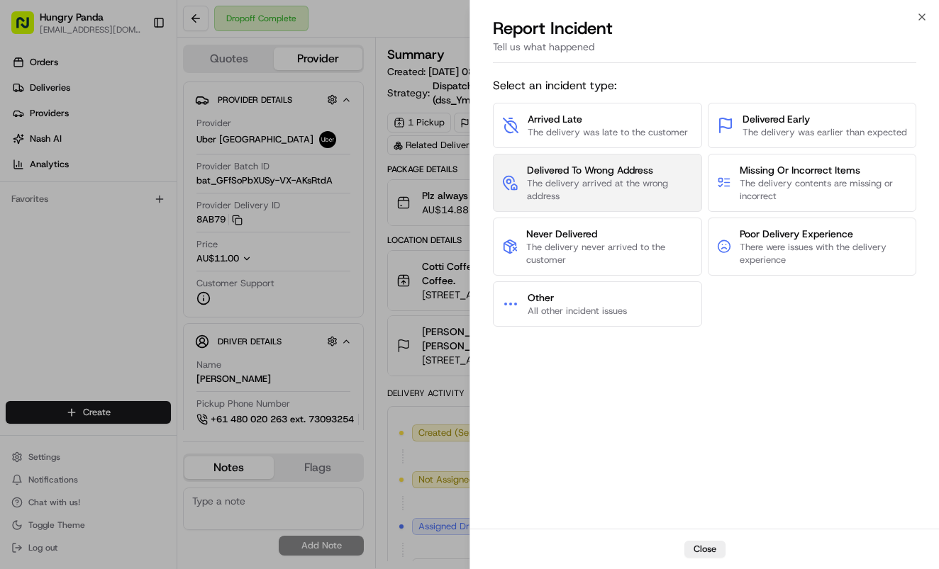
drag, startPoint x: 584, startPoint y: 179, endPoint x: 589, endPoint y: 173, distance: 7.5
click at [589, 173] on span "Delivered To Wrong Address The delivery arrived at the wrong address" at bounding box center [610, 183] width 166 height 40
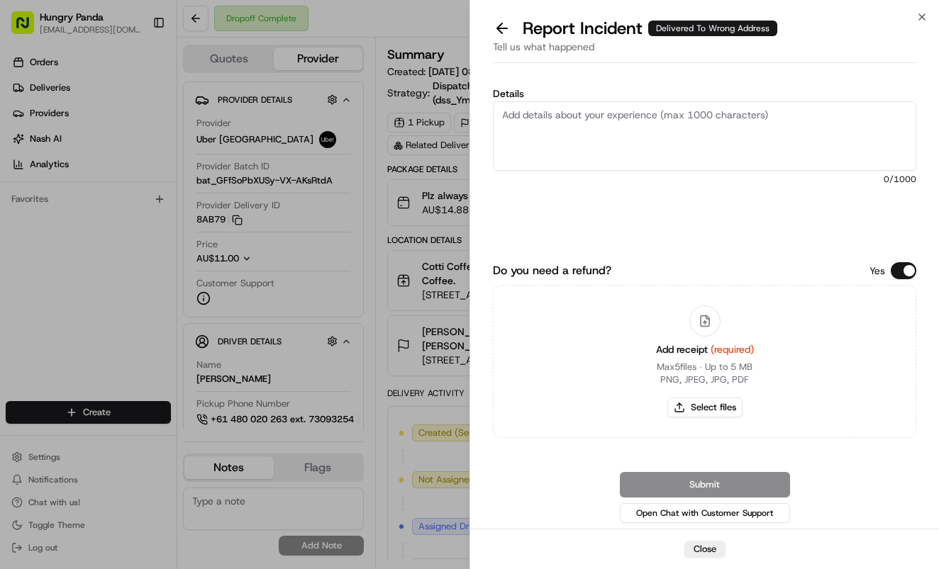
click at [656, 131] on textarea "Details" at bounding box center [704, 135] width 423 height 69
paste textarea "The customer reported that he did not receive the meal. The photos taken by the…"
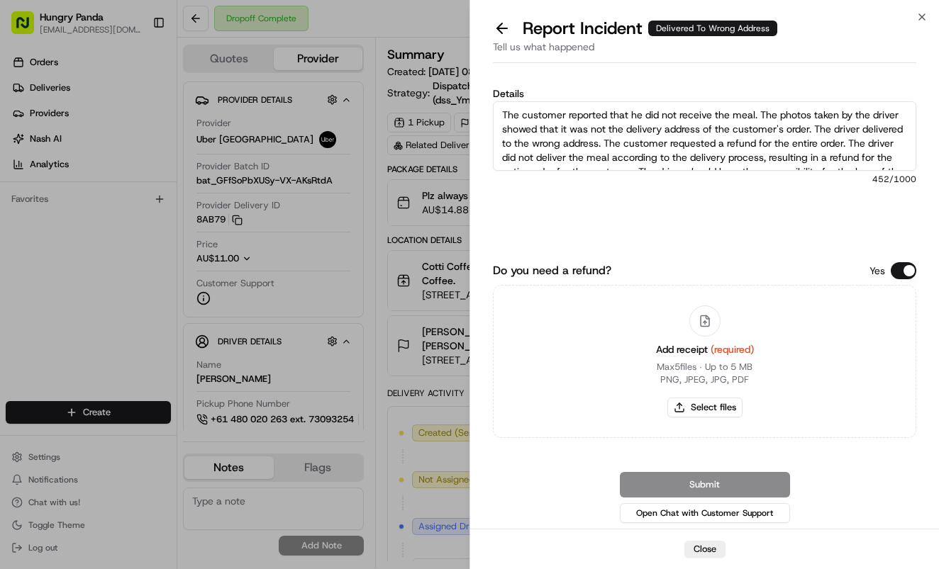
scroll to position [22, 0]
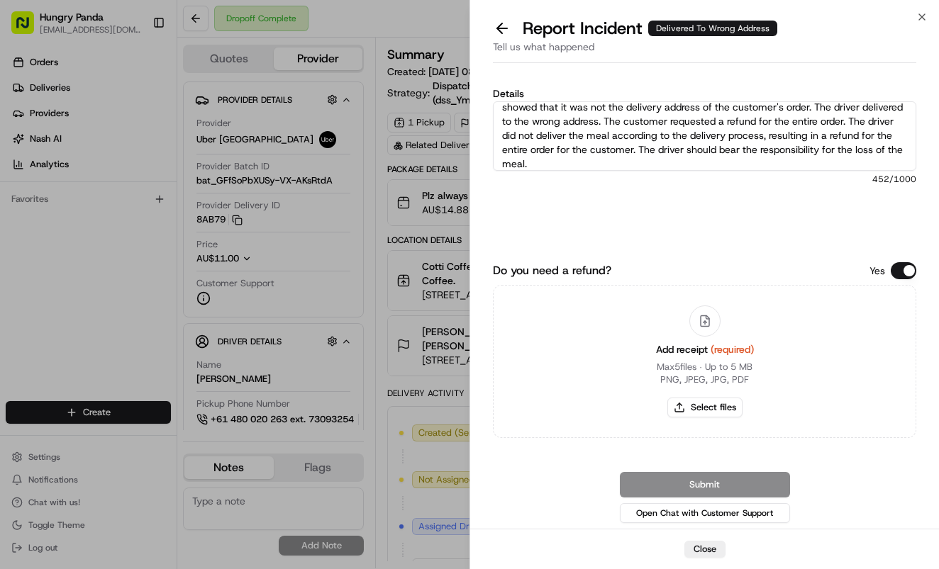
type textarea "The customer reported that he did not receive the meal. The photos taken by the…"
drag, startPoint x: 704, startPoint y: 423, endPoint x: 717, endPoint y: 406, distance: 21.7
click at [705, 420] on div "Add receipt (required) Max 5 files ∙ Up to 5 MB PNG, JPEG, JPG, PDF Select files" at bounding box center [704, 361] width 121 height 129
click at [717, 405] on button "Select files" at bounding box center [704, 408] width 75 height 20
type input "C:\fakepath\4.jpg"
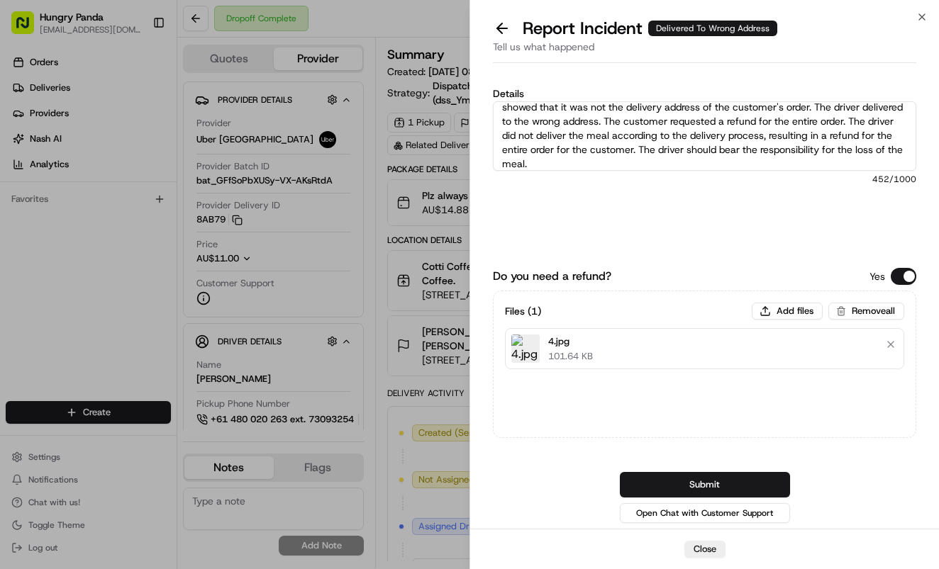
click at [777, 484] on button "Submit" at bounding box center [705, 485] width 170 height 26
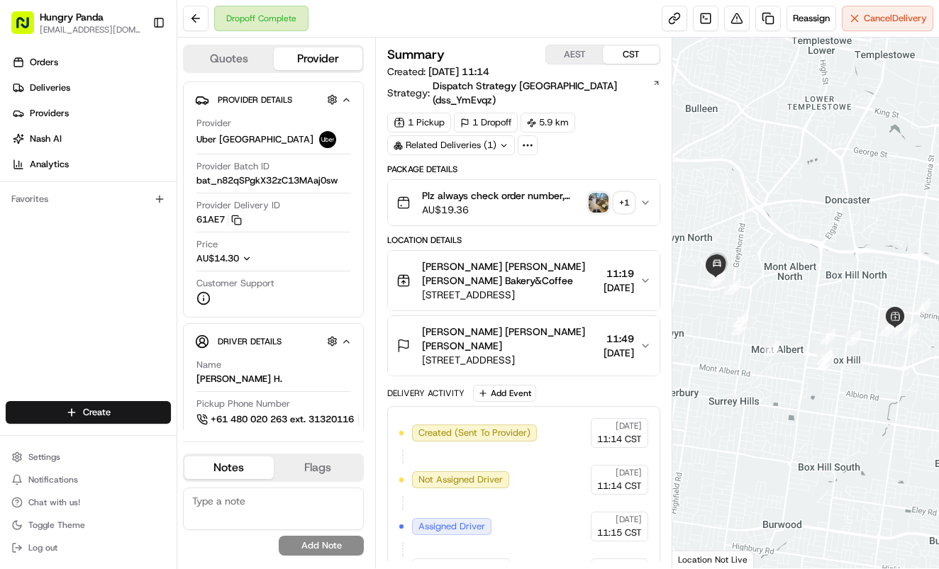
click at [652, 198] on button "Plz always check order number, call customer when you arrive, any delivery issu…" at bounding box center [524, 202] width 272 height 45
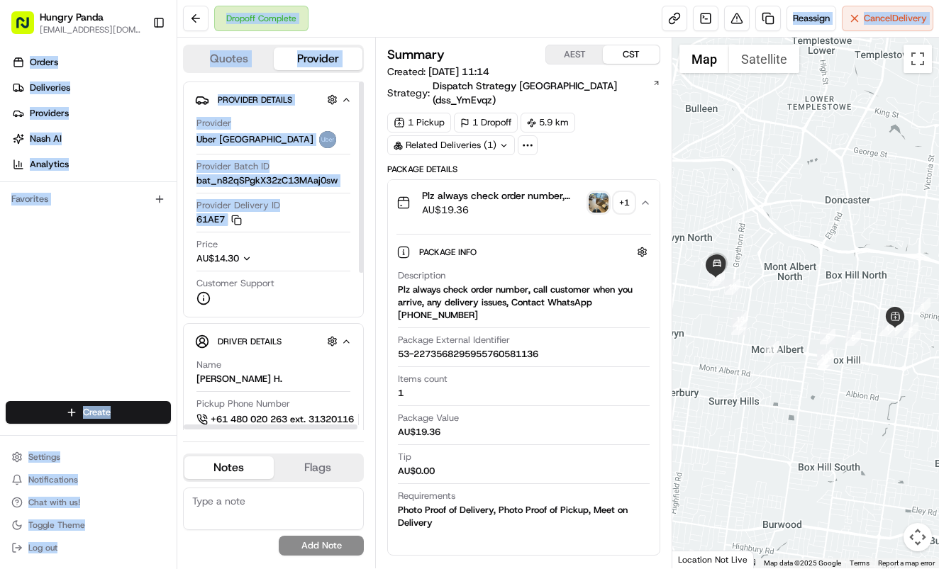
drag, startPoint x: 177, startPoint y: 33, endPoint x: 328, endPoint y: 226, distance: 245.4
click at [328, 226] on div "Hungry Panda liurui0731@hungrypandagroup.com Toggle Sidebar Orders Deliveries P…" at bounding box center [469, 284] width 939 height 569
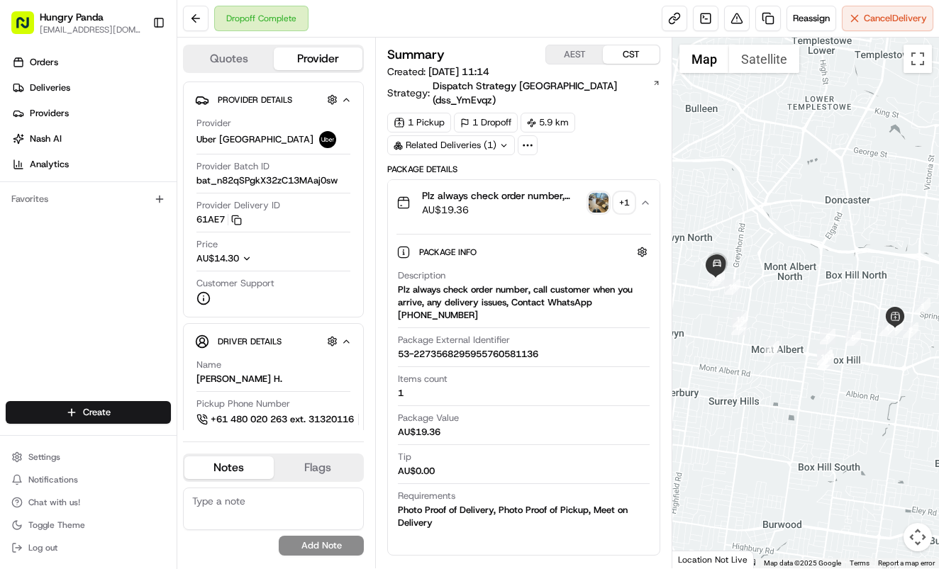
drag, startPoint x: 635, startPoint y: 135, endPoint x: 636, endPoint y: 127, distance: 7.9
click at [636, 127] on div "1 Pickup 1 Dropoff 5.9 km Related Deliveries (1)" at bounding box center [523, 134] width 273 height 43
click at [737, 9] on button at bounding box center [737, 19] width 26 height 26
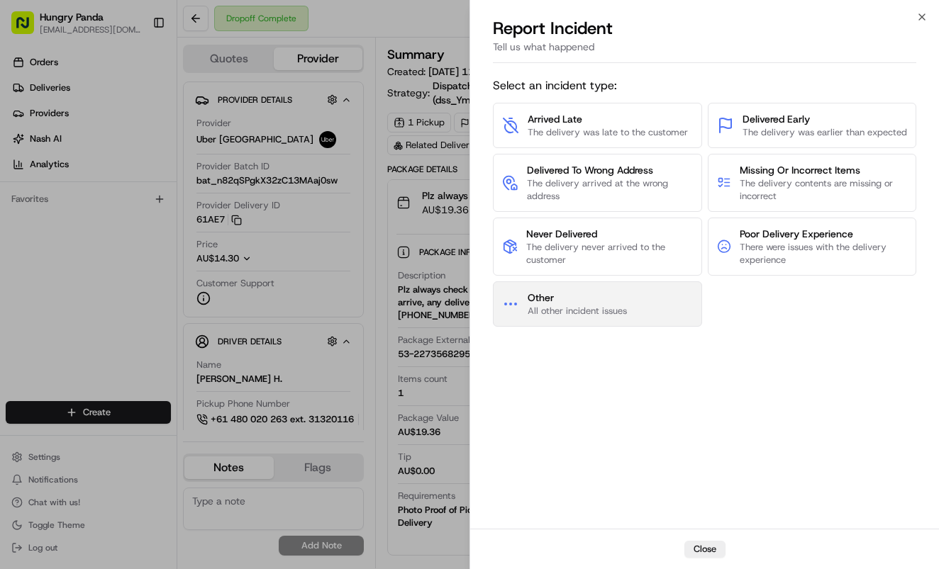
click at [626, 303] on span "Other All other incident issues" at bounding box center [576, 304] width 99 height 27
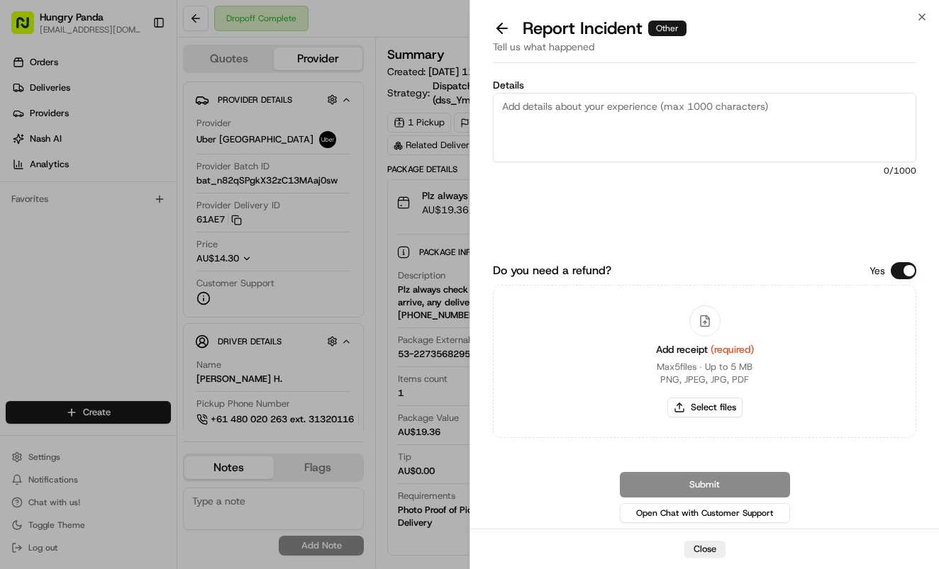
click at [671, 91] on div "Details 0 /1000" at bounding box center [704, 164] width 423 height 168
click at [713, 129] on textarea "Details" at bounding box center [704, 127] width 423 height 69
paste textarea "A customer reported that the food in their order was spilled. As shown in the p…"
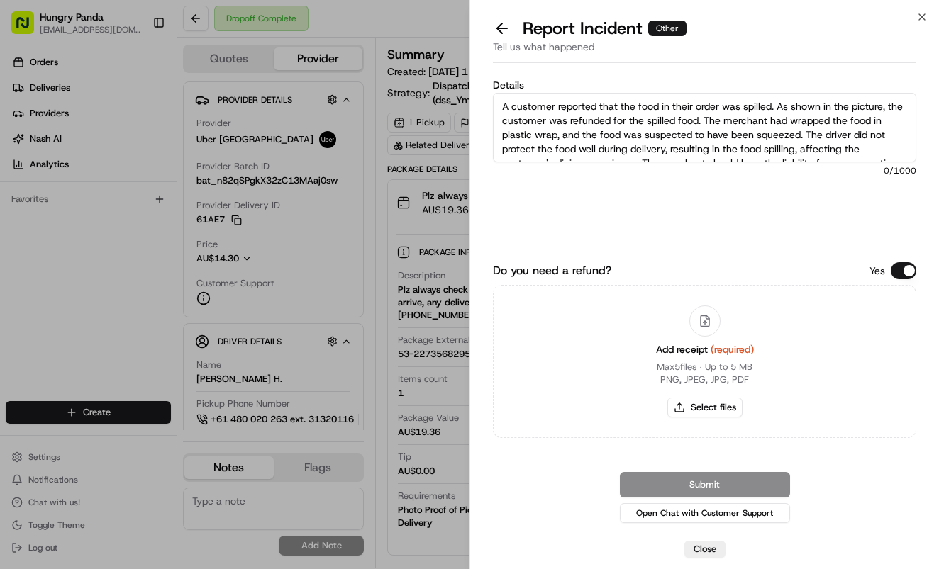
scroll to position [22, 0]
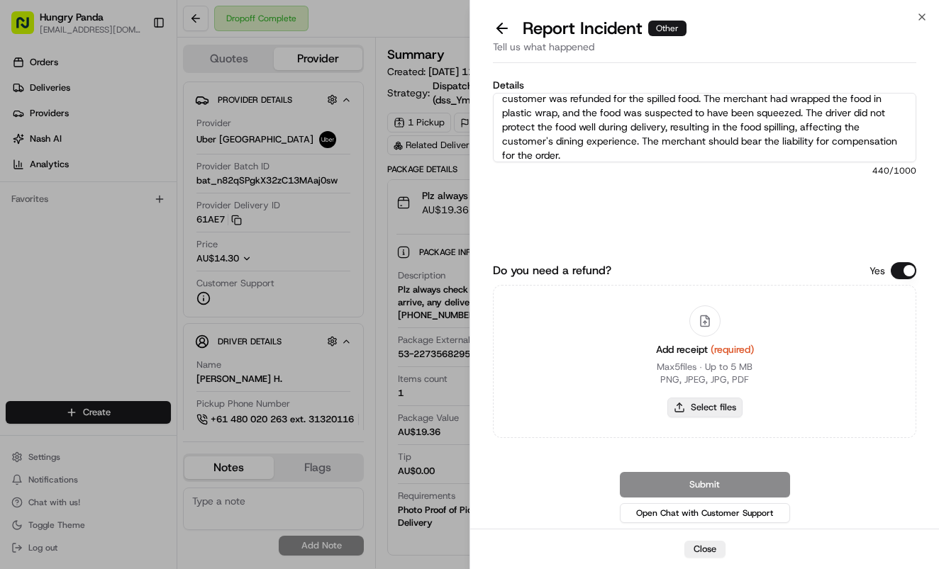
type textarea "A customer reported that the food in their order was spilled. As shown in the p…"
click at [710, 411] on button "Select files" at bounding box center [704, 408] width 75 height 20
type input "C:\fakepath\撒餐.jpg"
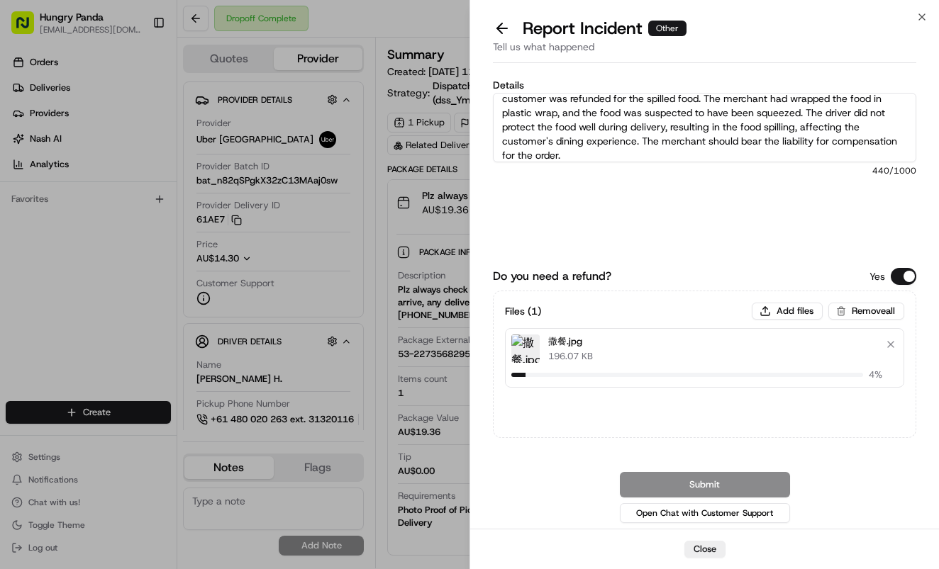
click at [739, 223] on div "Details A customer reported that the food in their order was spilled. As shown …" at bounding box center [704, 167] width 423 height 174
drag, startPoint x: 777, startPoint y: 482, endPoint x: 803, endPoint y: 464, distance: 31.1
click at [778, 483] on button "Submit" at bounding box center [705, 485] width 170 height 26
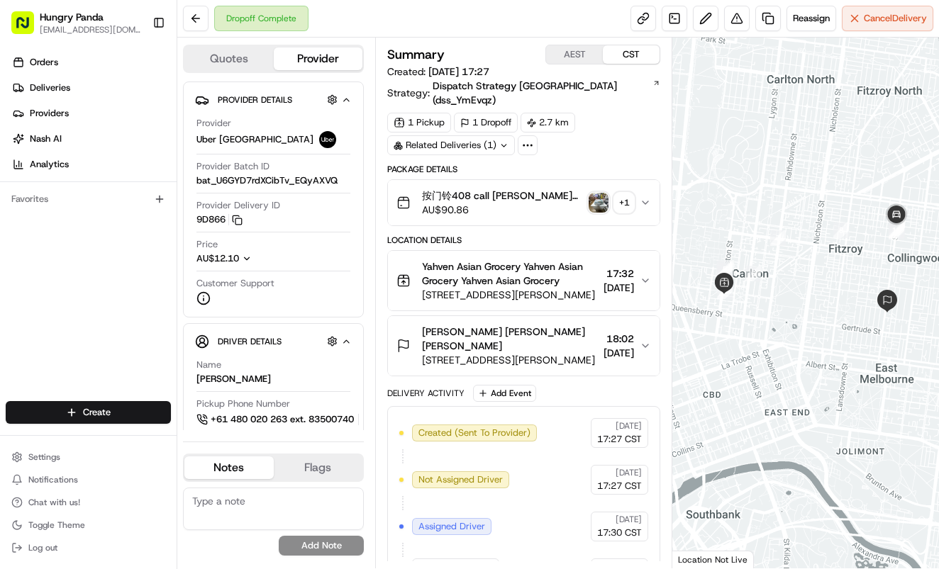
click at [654, 180] on button "按门铃408 call [PERSON_NAME] always check order number, call customer when you arr…" at bounding box center [524, 202] width 272 height 45
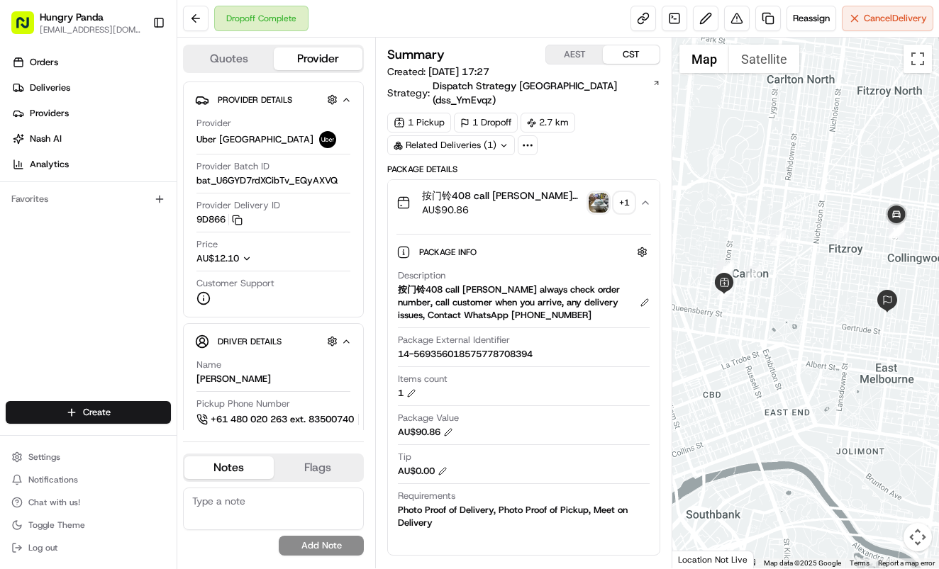
click at [605, 193] on img "button" at bounding box center [598, 203] width 20 height 20
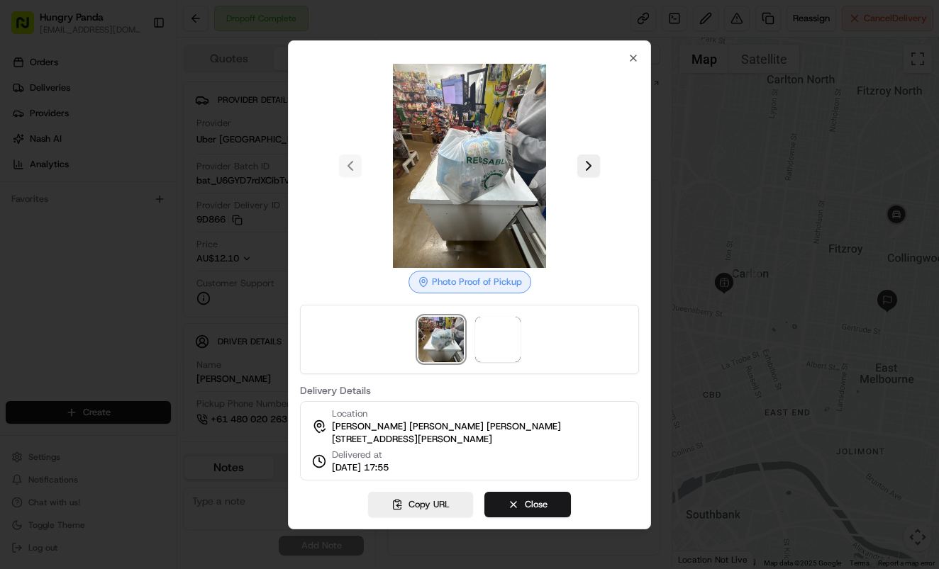
click at [593, 155] on button at bounding box center [588, 166] width 23 height 23
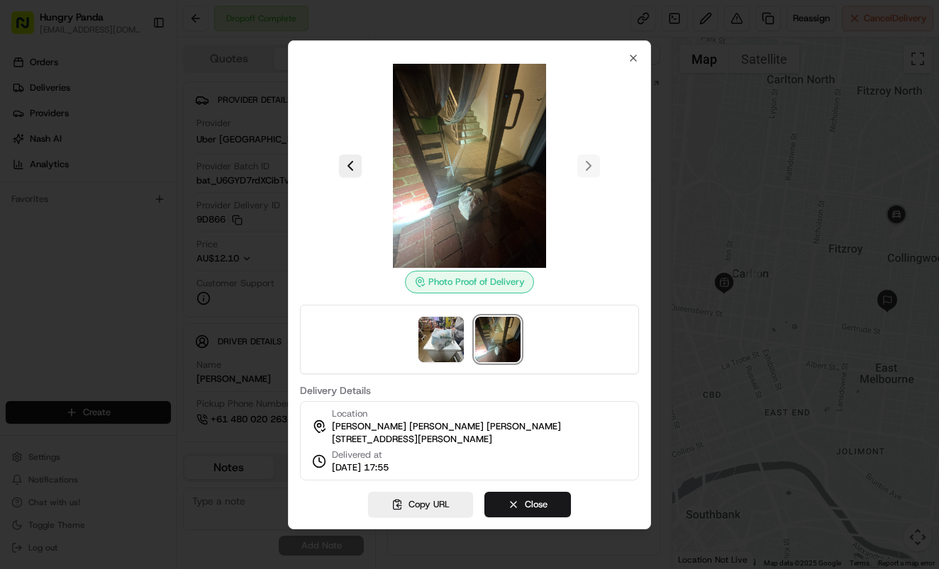
click at [705, 200] on div at bounding box center [469, 284] width 939 height 569
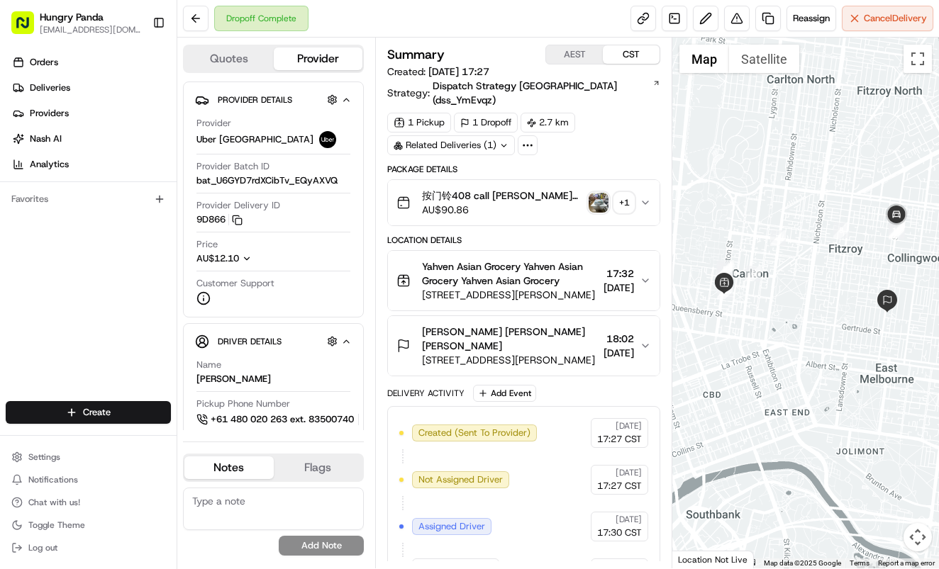
click at [618, 116] on div "1 Pickup 1 Dropoff 2.7 km Related Deliveries (1)" at bounding box center [523, 134] width 273 height 43
click at [724, 14] on button at bounding box center [737, 19] width 26 height 26
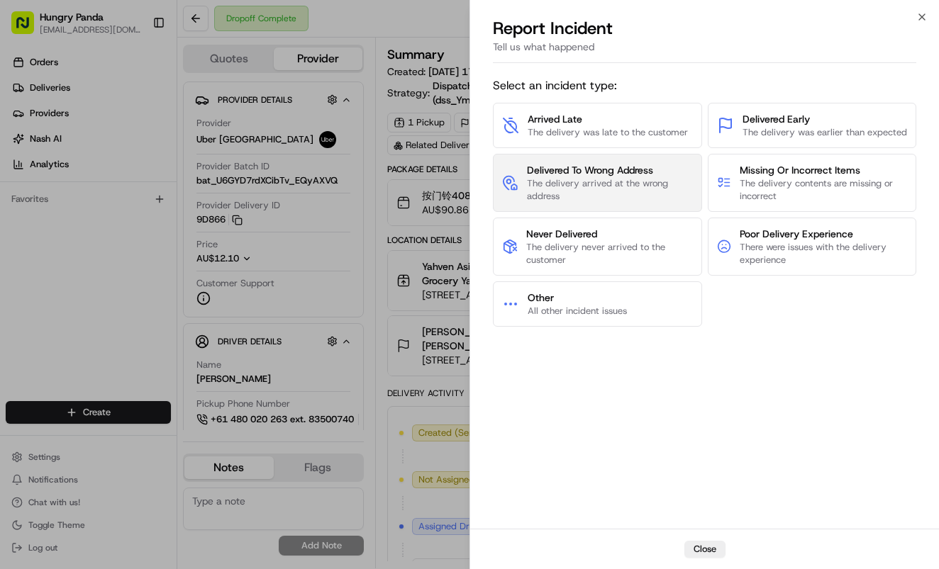
click at [655, 191] on span "The delivery arrived at the wrong address" at bounding box center [610, 190] width 166 height 26
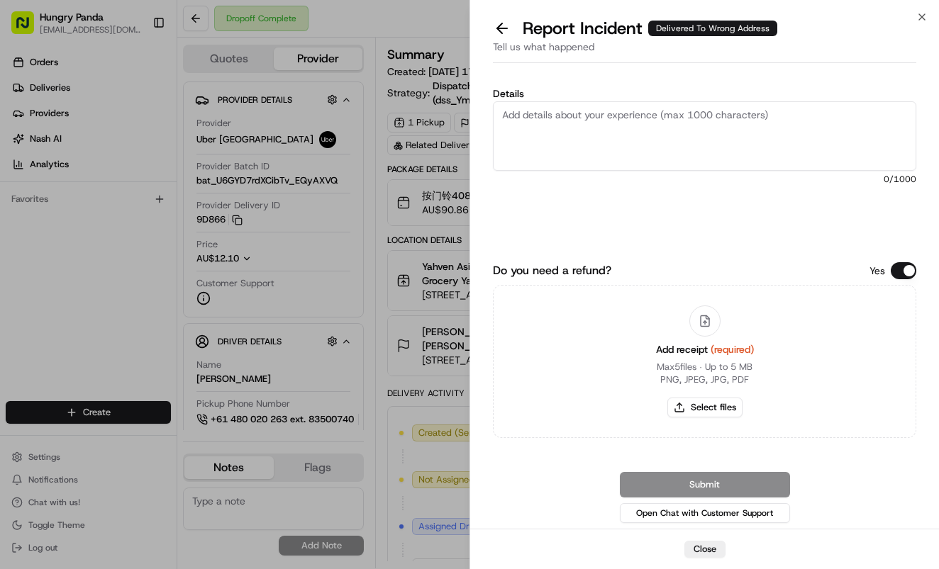
click at [676, 142] on textarea "Details" at bounding box center [704, 135] width 423 height 69
paste textarea "The customer reported that they did not receive the meal. The photos taken by t…"
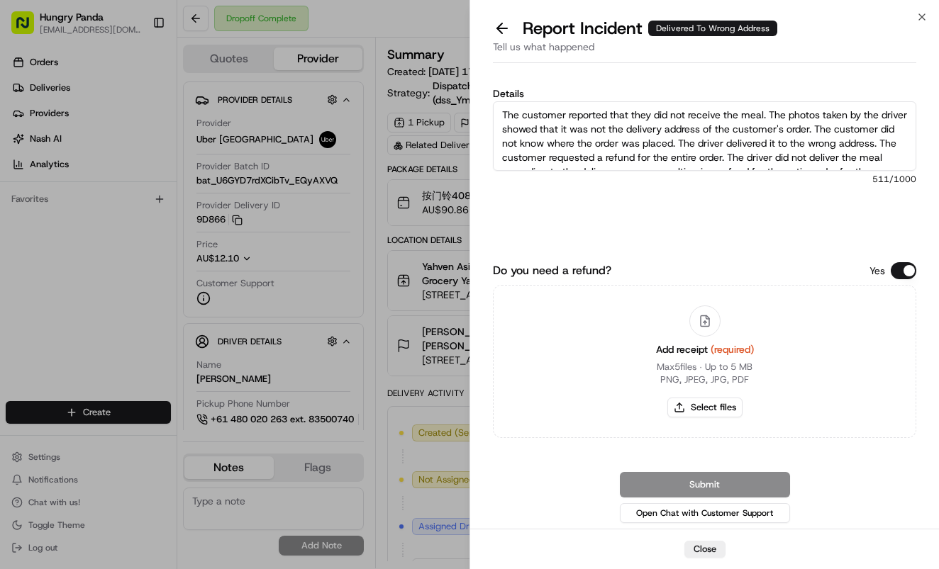
scroll to position [36, 0]
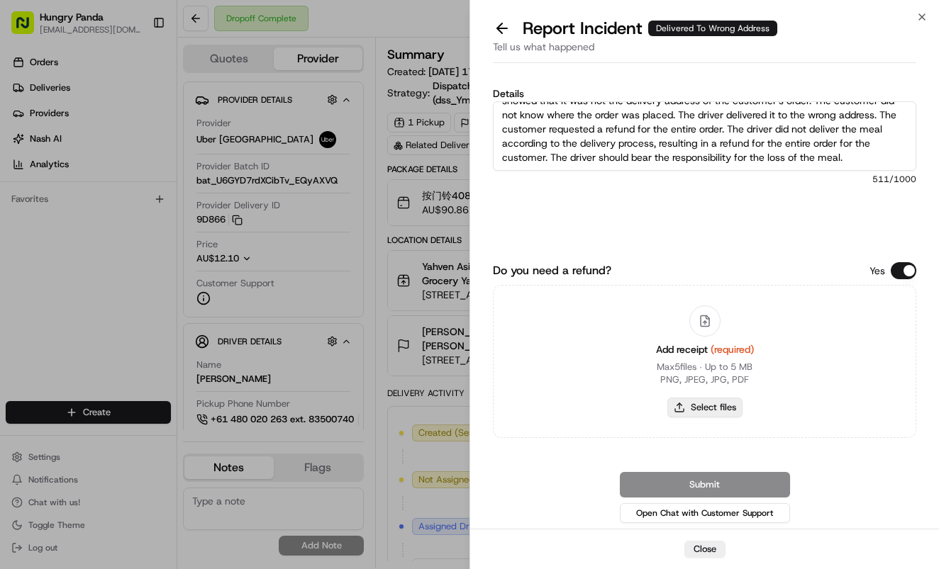
type textarea "The customer reported that they did not receive the meal. The photos taken by t…"
click at [704, 403] on button "Select files" at bounding box center [704, 408] width 75 height 20
type input "C:\fakepath\6.jpg"
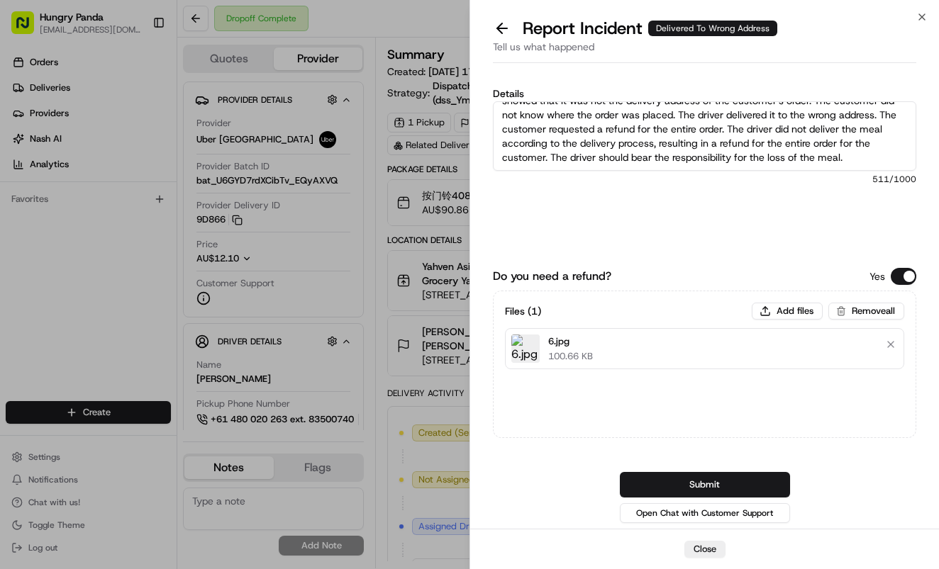
drag, startPoint x: 762, startPoint y: 471, endPoint x: 905, endPoint y: 397, distance: 161.4
click at [763, 472] on button "Submit" at bounding box center [705, 485] width 170 height 26
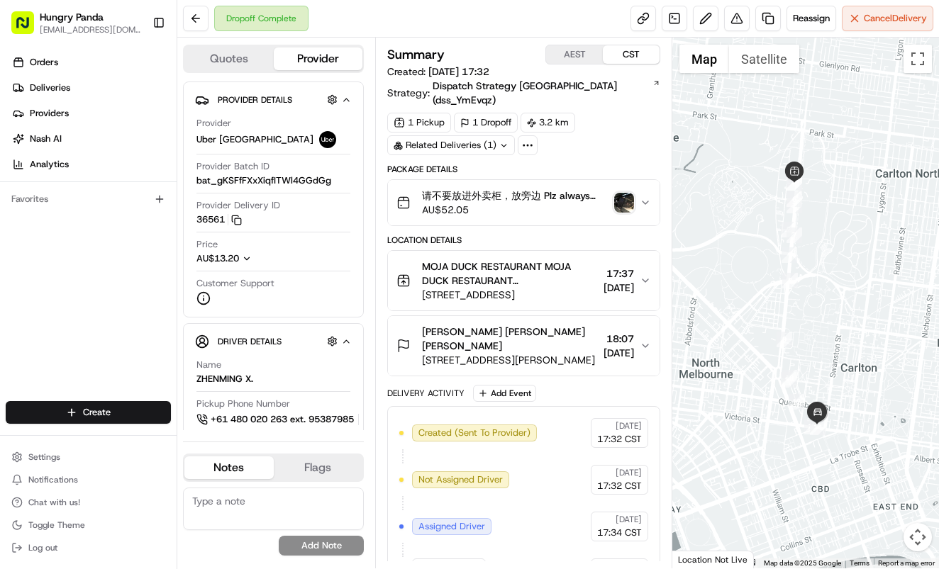
drag, startPoint x: 654, startPoint y: 179, endPoint x: 892, endPoint y: 138, distance: 241.9
click at [656, 180] on button "请不要放进外卖柜，放旁边 Plz always check order number, call customer when you arrive, any …" at bounding box center [524, 202] width 272 height 45
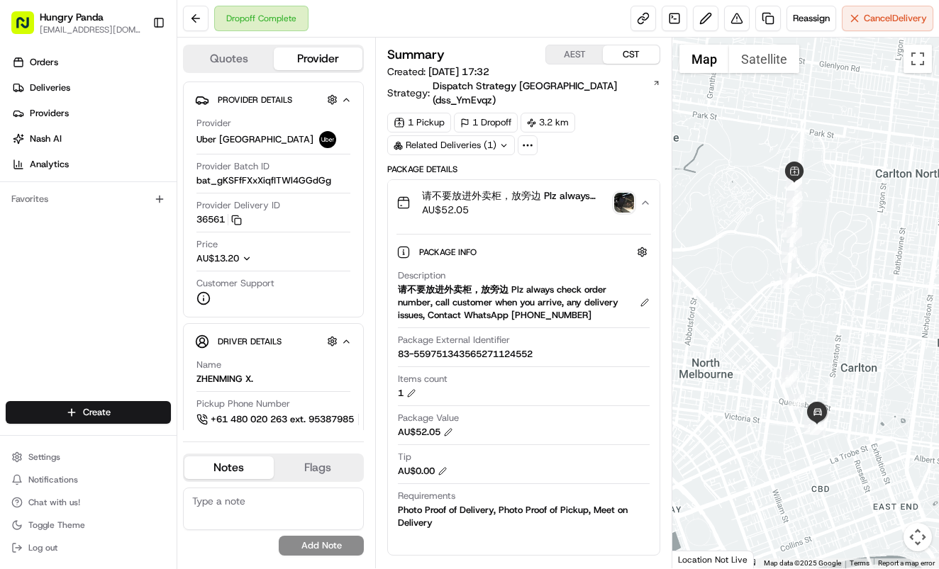
click at [628, 193] on img "button" at bounding box center [624, 203] width 20 height 20
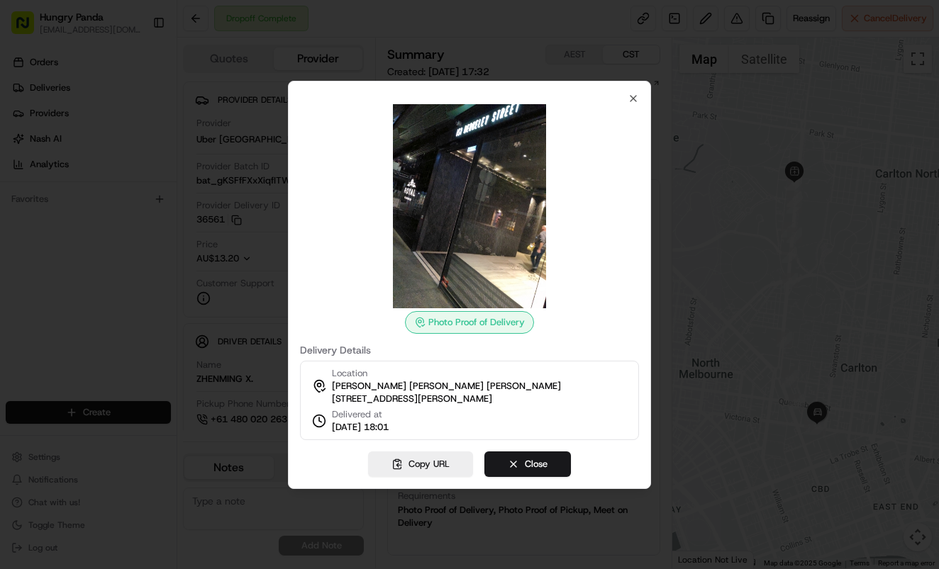
click at [683, 185] on div at bounding box center [469, 284] width 939 height 569
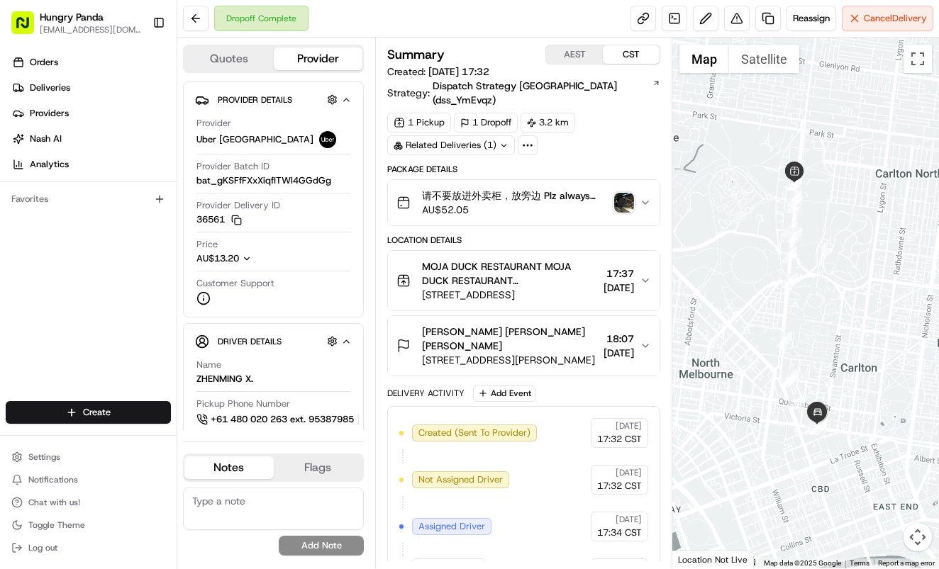
click at [618, 193] on img "button" at bounding box center [624, 203] width 20 height 20
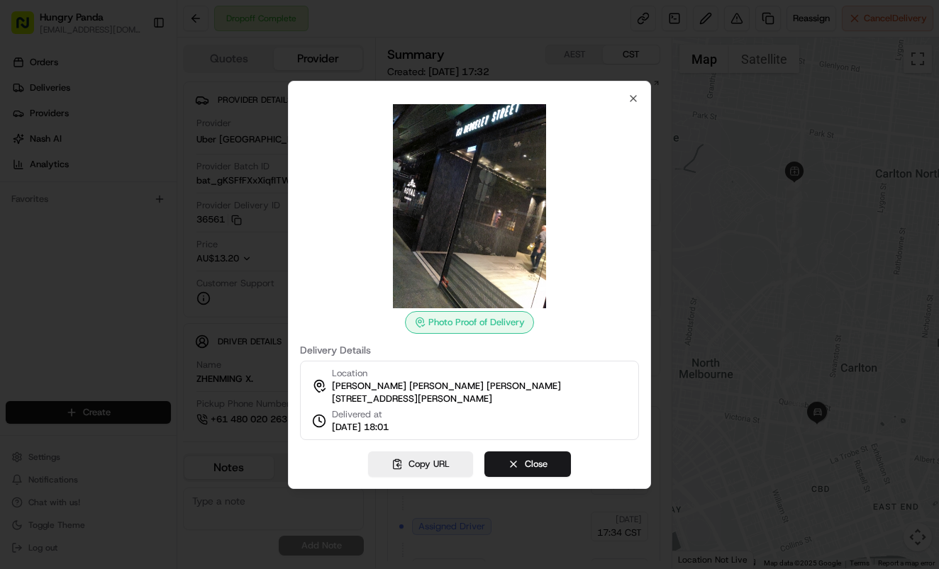
click at [698, 174] on div at bounding box center [469, 284] width 939 height 569
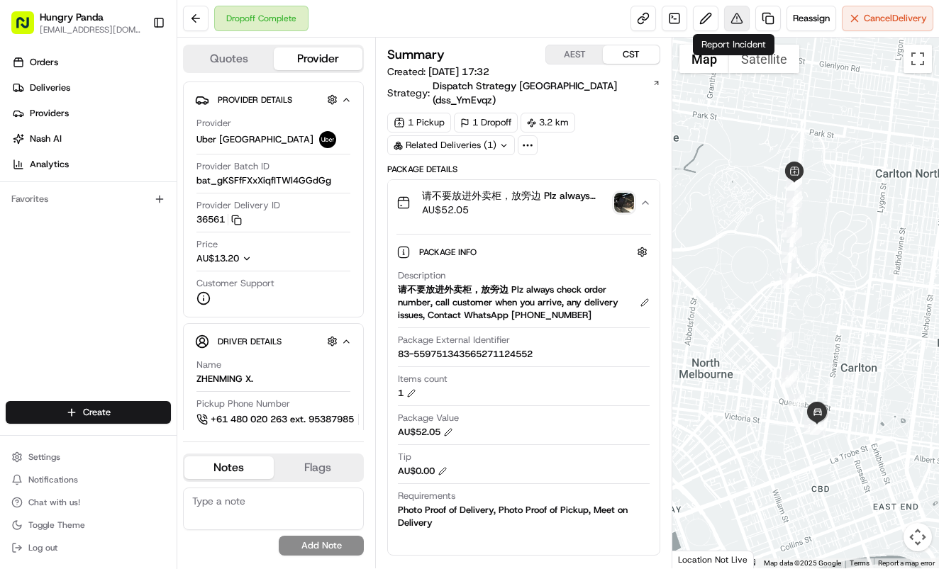
click at [739, 13] on button at bounding box center [737, 19] width 26 height 26
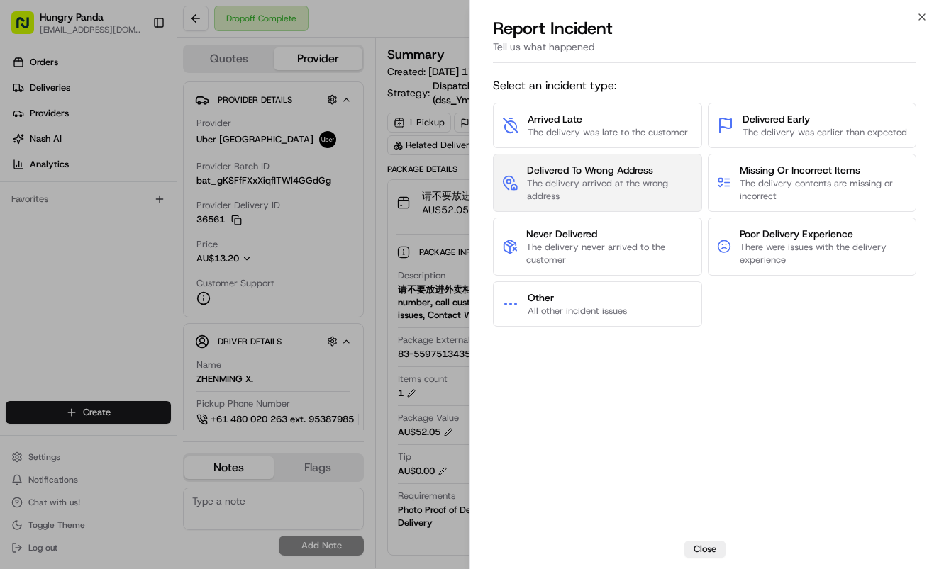
click at [616, 185] on span "The delivery arrived at the wrong address" at bounding box center [610, 190] width 166 height 26
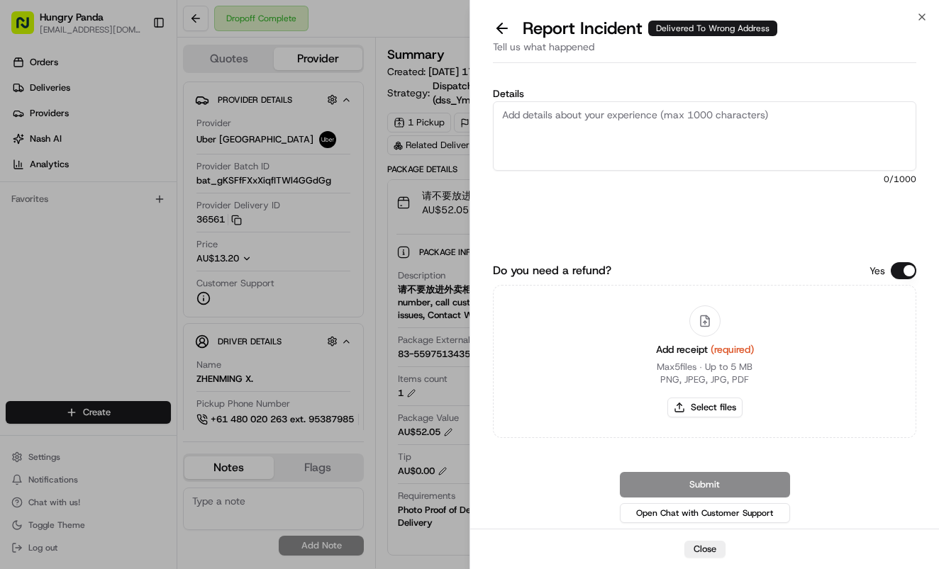
click at [700, 139] on textarea "Details" at bounding box center [704, 135] width 423 height 69
paste textarea "The customer reported that they did not receive the meal. The photos taken by t…"
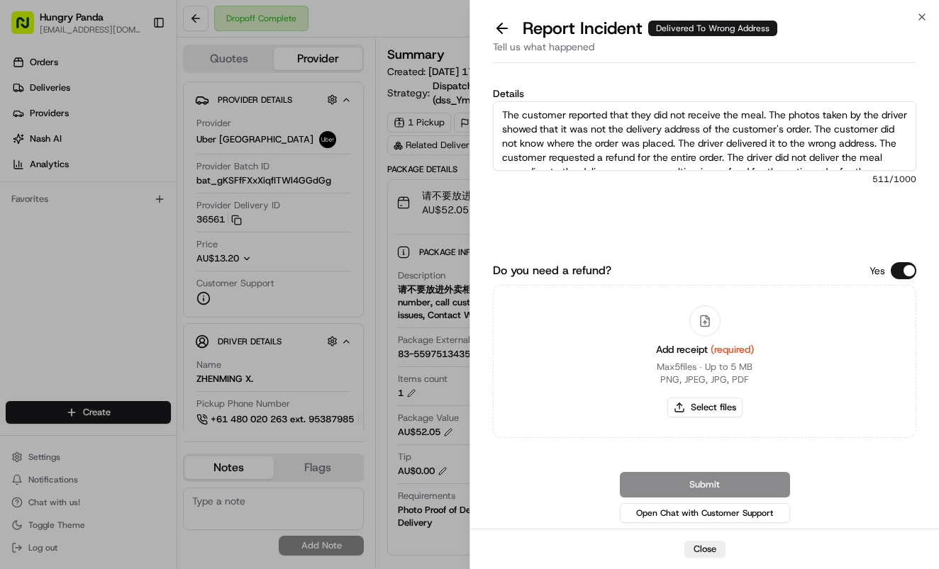
scroll to position [36, 0]
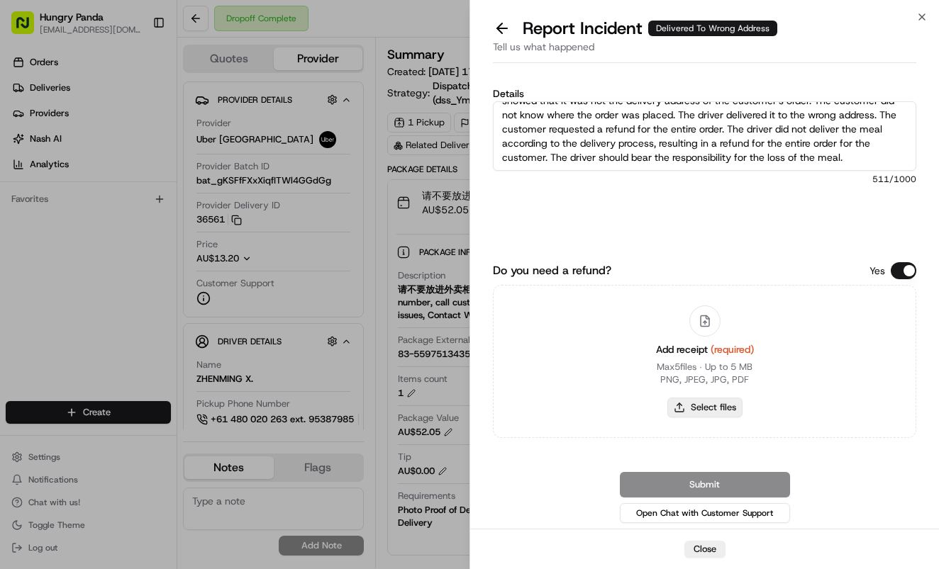
type textarea "The customer reported that they did not receive the meal. The photos taken by t…"
click at [700, 408] on button "Select files" at bounding box center [704, 408] width 75 height 20
type input "C:\fakepath\7.jpg"
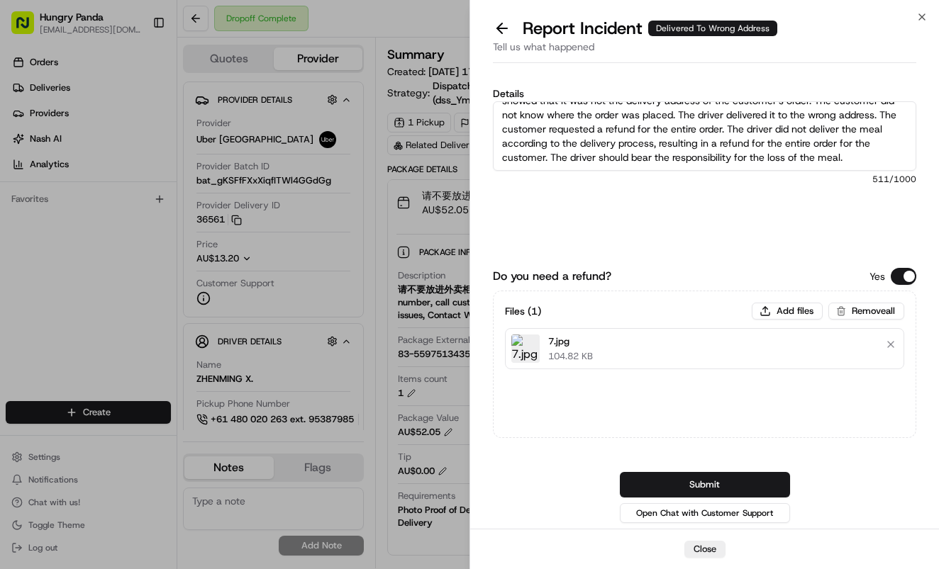
click at [747, 470] on div "Do you need a refund? Yes Files ( 1 ) Add files Remove all 7.jpg 104.82 KB Subm…" at bounding box center [704, 397] width 423 height 258
click at [747, 481] on button "Submit" at bounding box center [705, 485] width 170 height 26
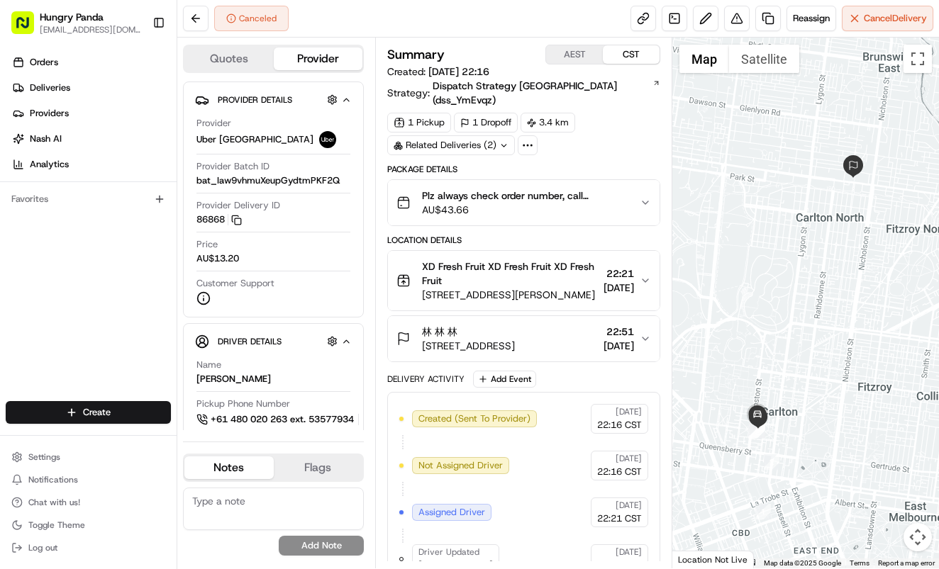
drag, startPoint x: 650, startPoint y: 196, endPoint x: 742, endPoint y: 167, distance: 96.4
click at [650, 196] on button "Plz always check order number, call customer when you arrive, any delivery issu…" at bounding box center [524, 202] width 272 height 45
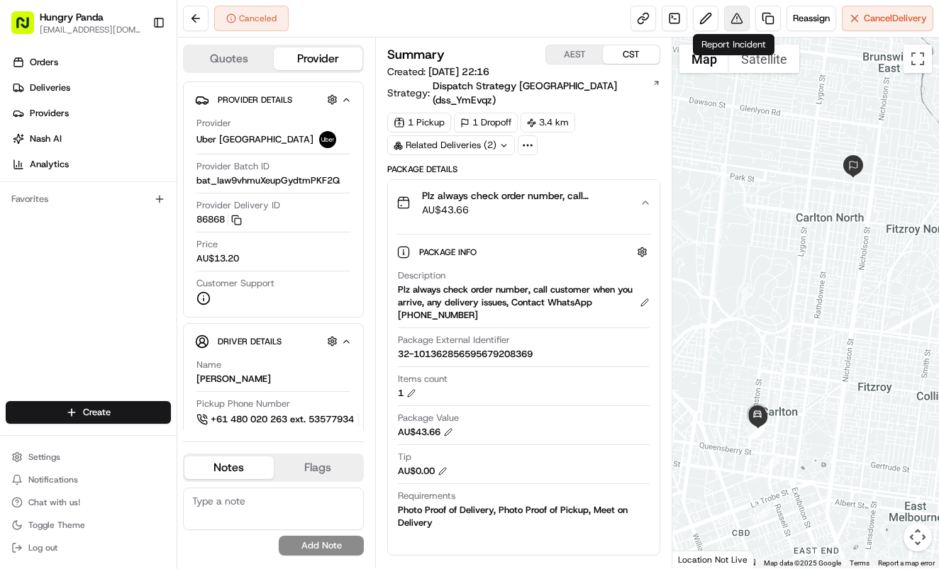
click at [736, 18] on button at bounding box center [737, 19] width 26 height 26
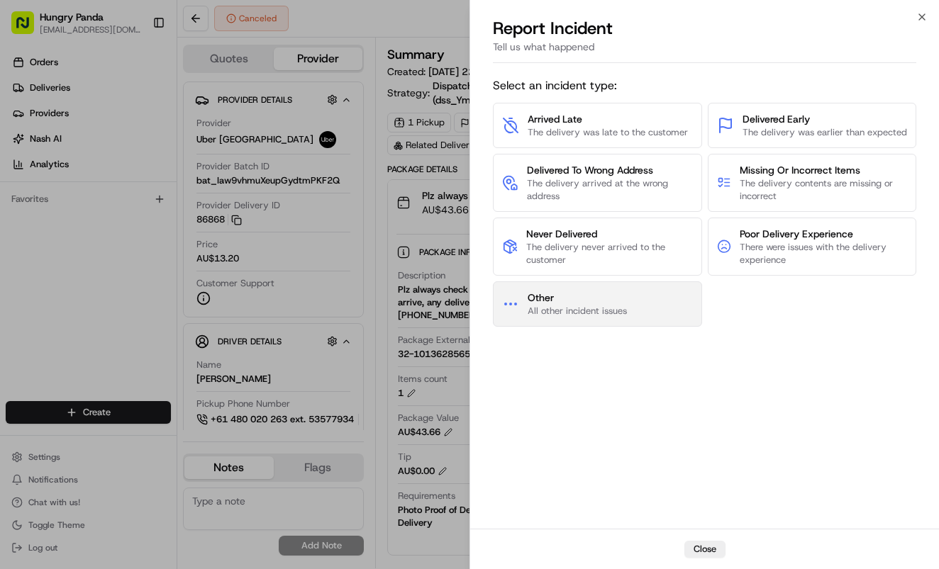
click at [580, 291] on span "Other" at bounding box center [576, 298] width 99 height 14
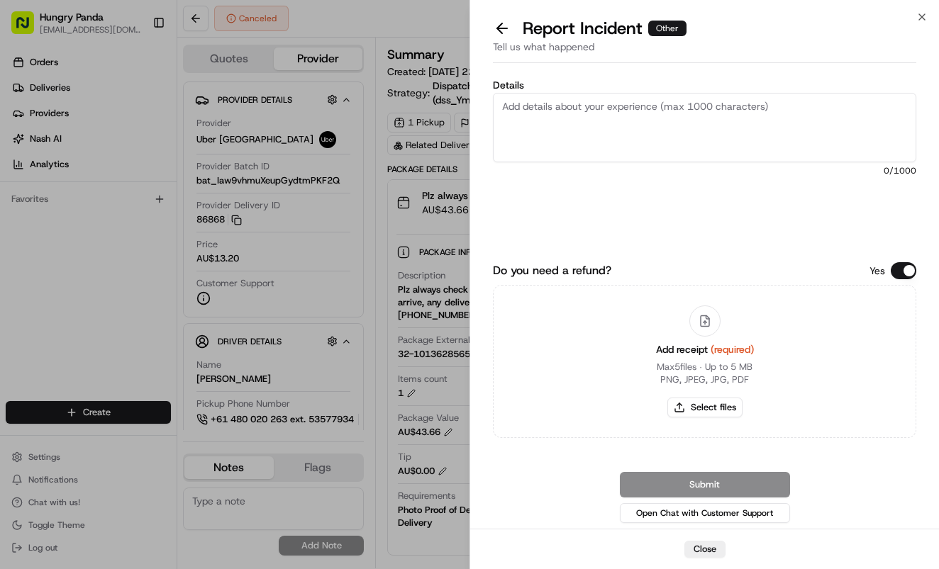
click at [627, 157] on textarea "Details" at bounding box center [704, 127] width 423 height 69
paste textarea "The customer reported that they did not receive the meal, the driver lost conta…"
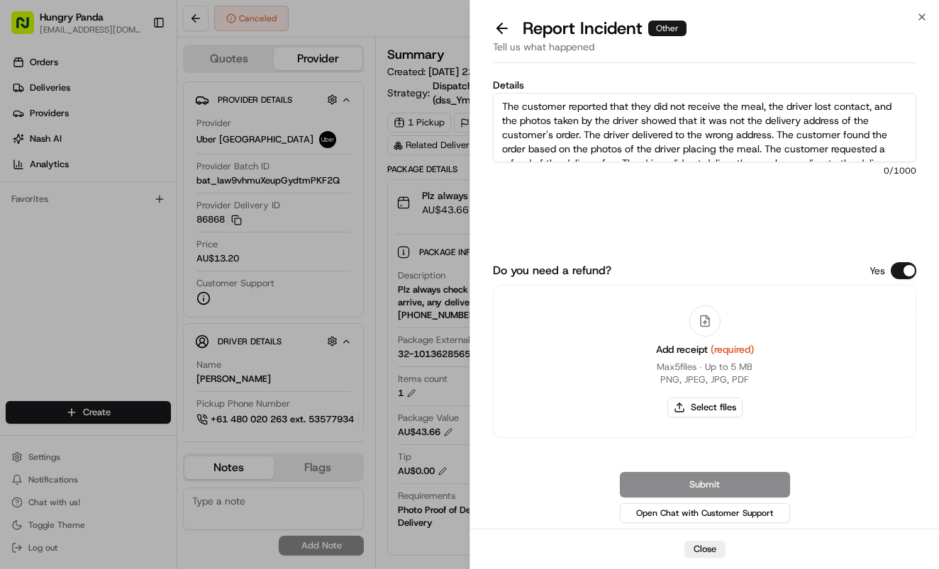
scroll to position [36, 0]
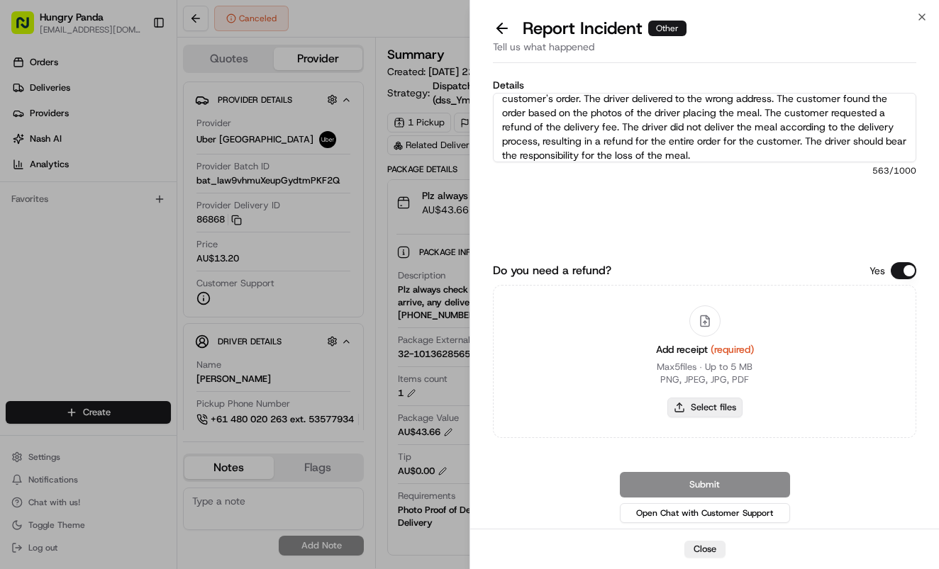
type textarea "The customer reported that they did not receive the meal, the driver lost conta…"
click at [699, 404] on button "Select files" at bounding box center [704, 408] width 75 height 20
type input "C:\fakepath\8.jpg"
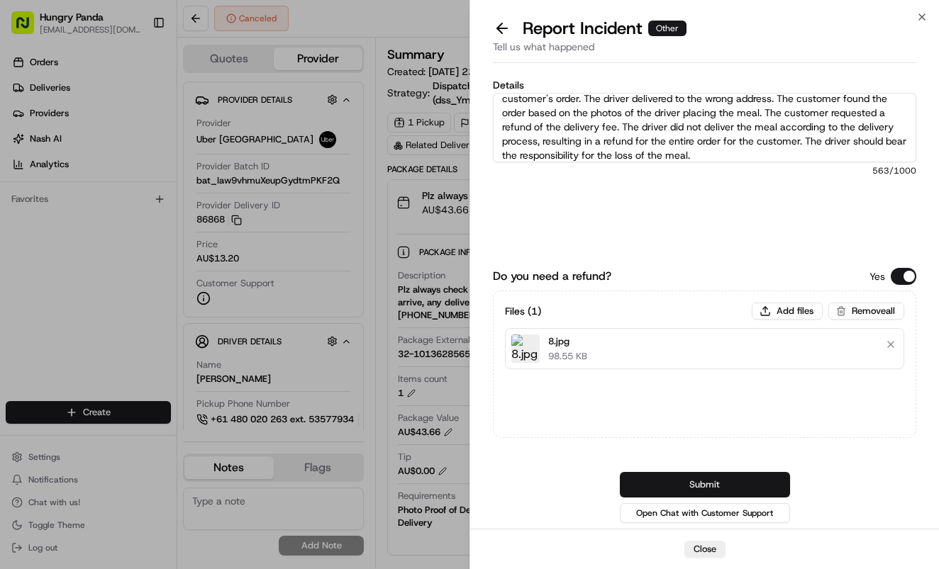
click at [758, 481] on button "Submit" at bounding box center [705, 485] width 170 height 26
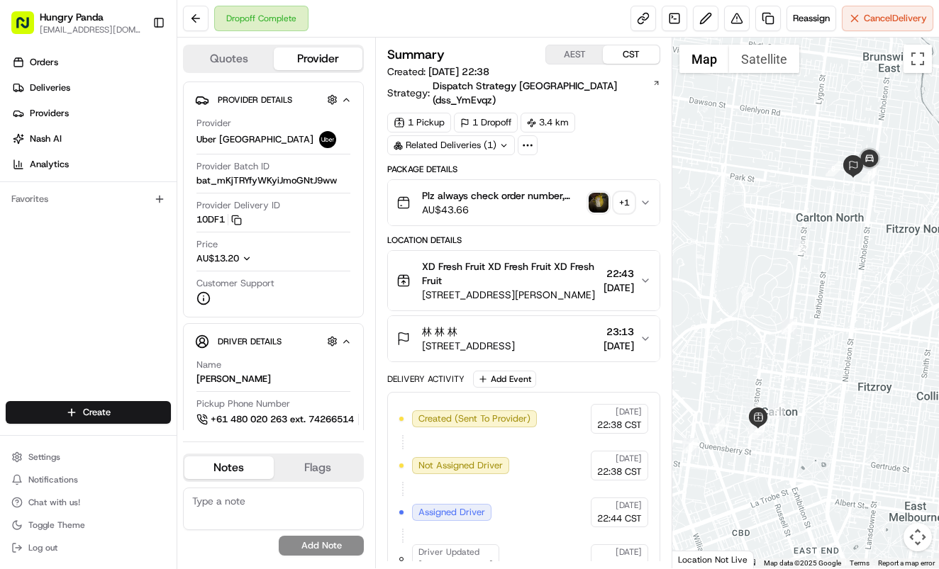
click at [591, 193] on img "button" at bounding box center [598, 203] width 20 height 20
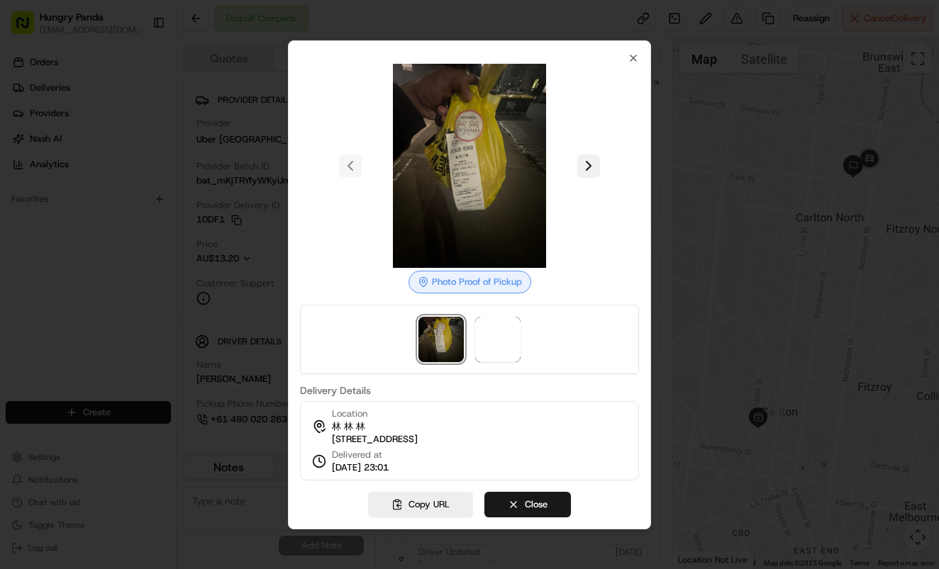
click at [592, 163] on button at bounding box center [588, 166] width 23 height 23
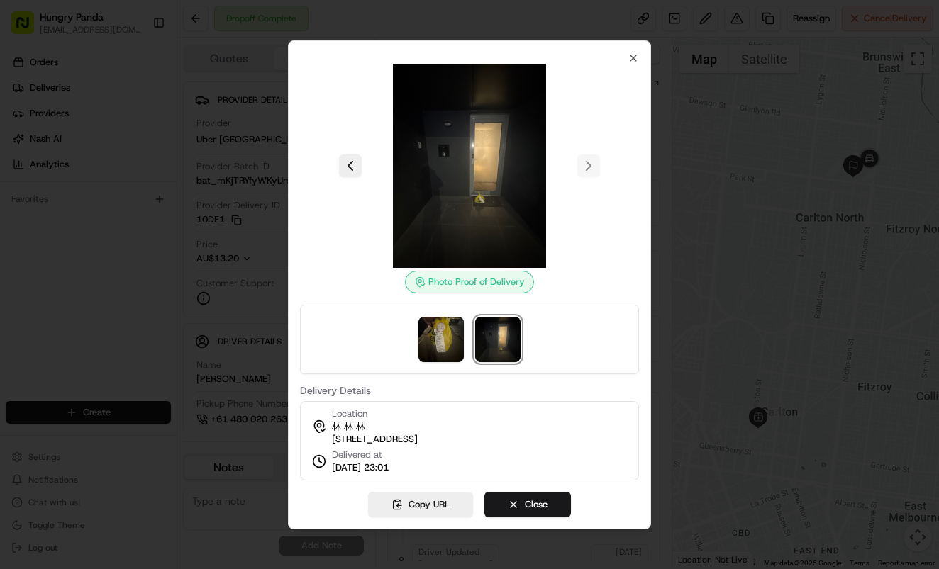
click at [720, 118] on div at bounding box center [469, 284] width 939 height 569
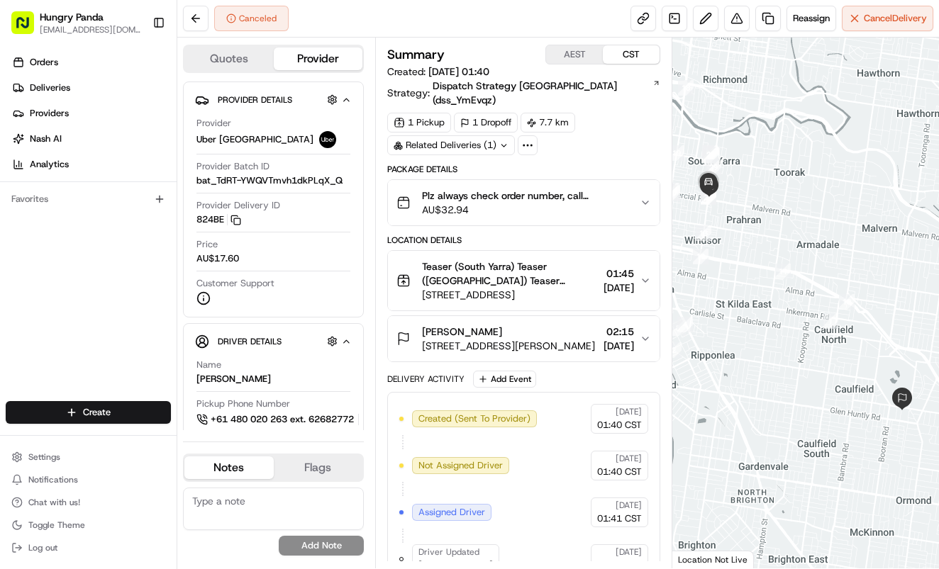
drag, startPoint x: 651, startPoint y: 186, endPoint x: 730, endPoint y: 149, distance: 87.2
click at [653, 186] on button "Plz always check order number, call customer when you arrive, any delivery issu…" at bounding box center [524, 202] width 272 height 45
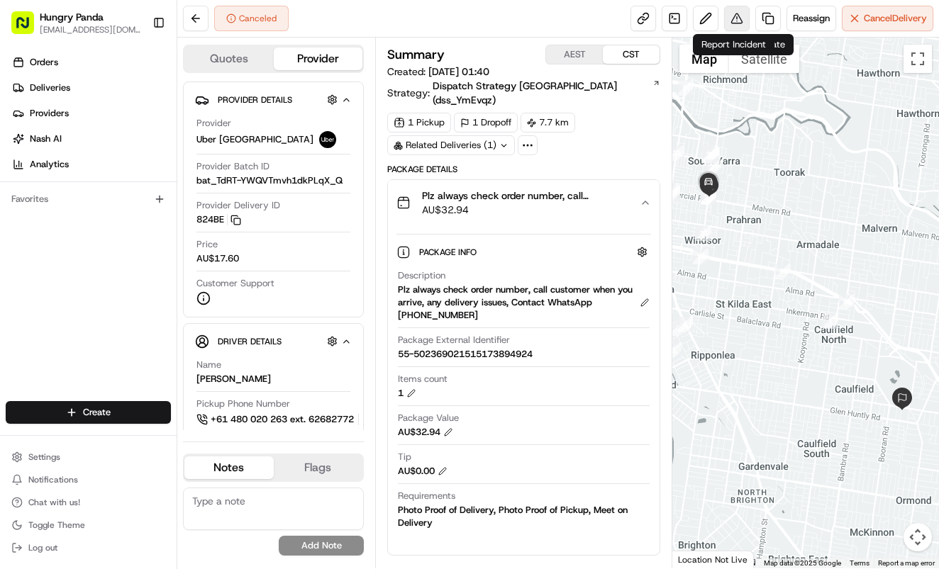
click at [736, 18] on button at bounding box center [737, 19] width 26 height 26
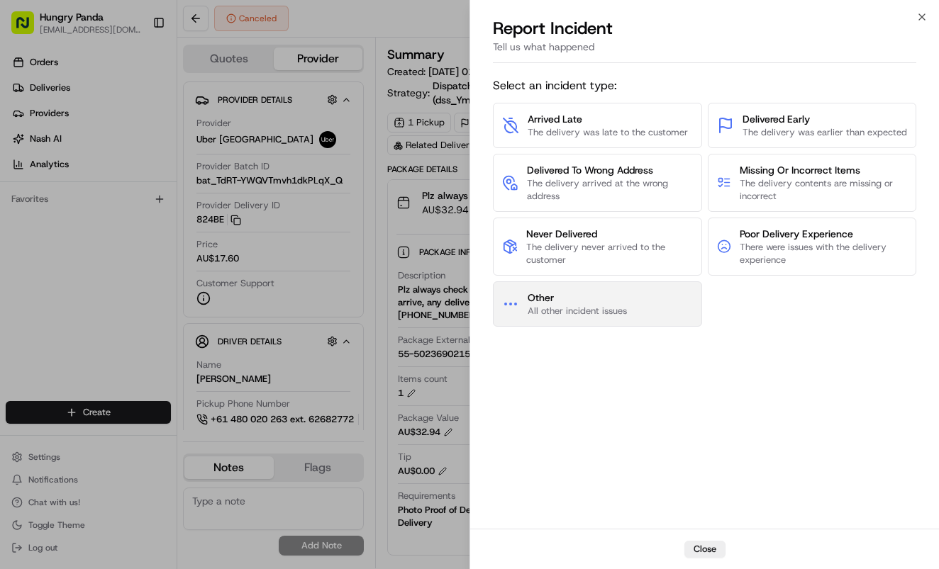
click at [593, 291] on span "Other" at bounding box center [576, 298] width 99 height 14
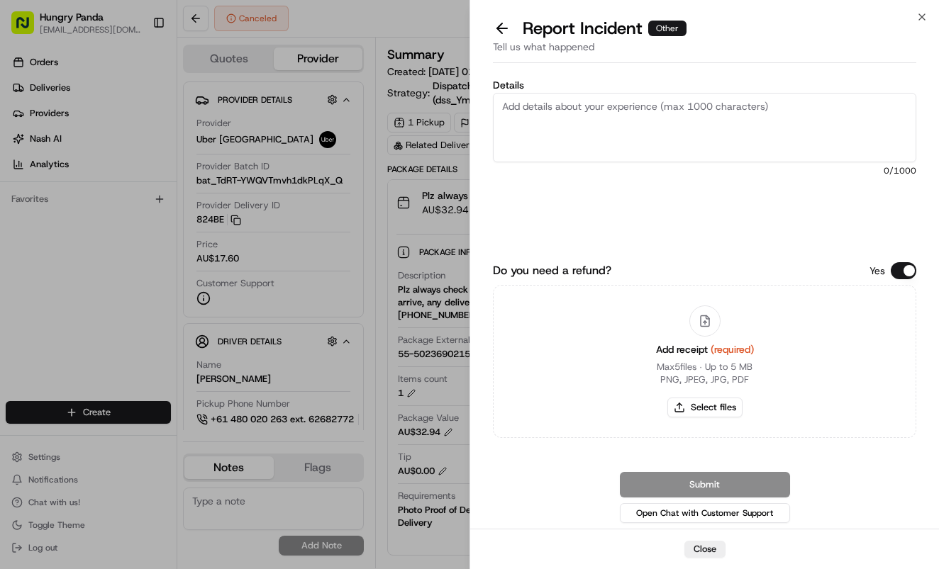
click at [644, 142] on textarea "Details" at bounding box center [704, 127] width 423 height 69
paste textarea "The order delivery was seriously overdue. The order log showed that the merchan…"
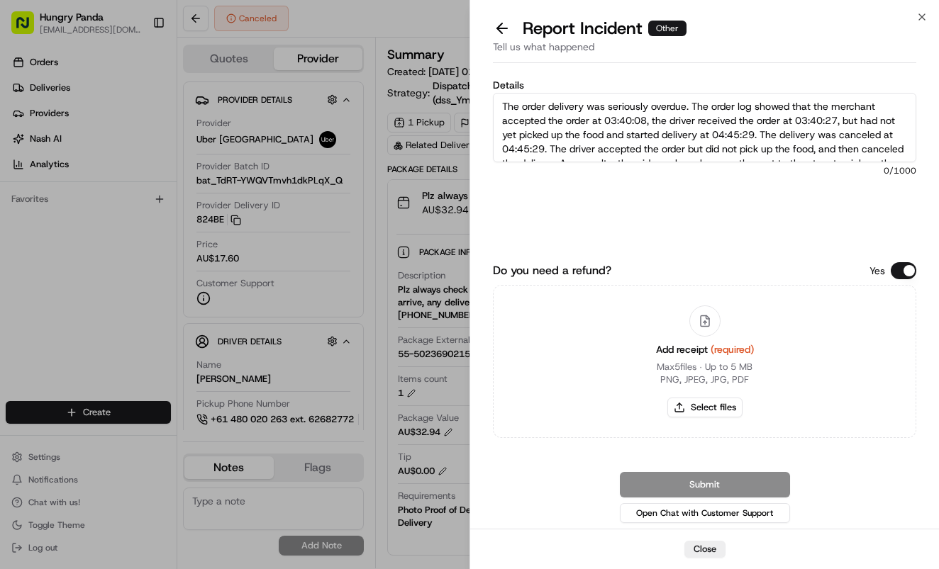
scroll to position [93, 0]
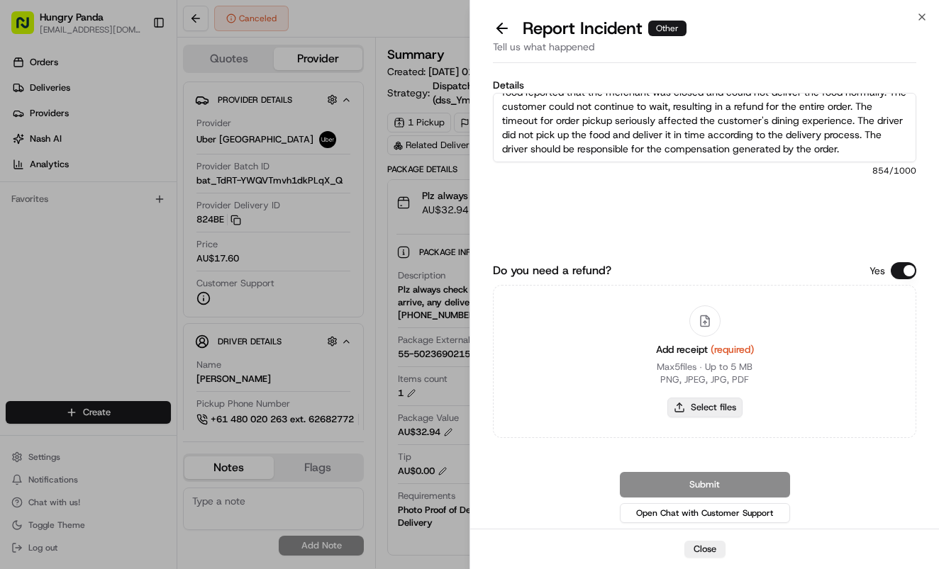
type textarea "The order delivery was seriously overdue. The order log showed that the merchan…"
click at [725, 406] on button "Select files" at bounding box center [704, 408] width 75 height 20
type input "C:\fakepath\9.jpg"
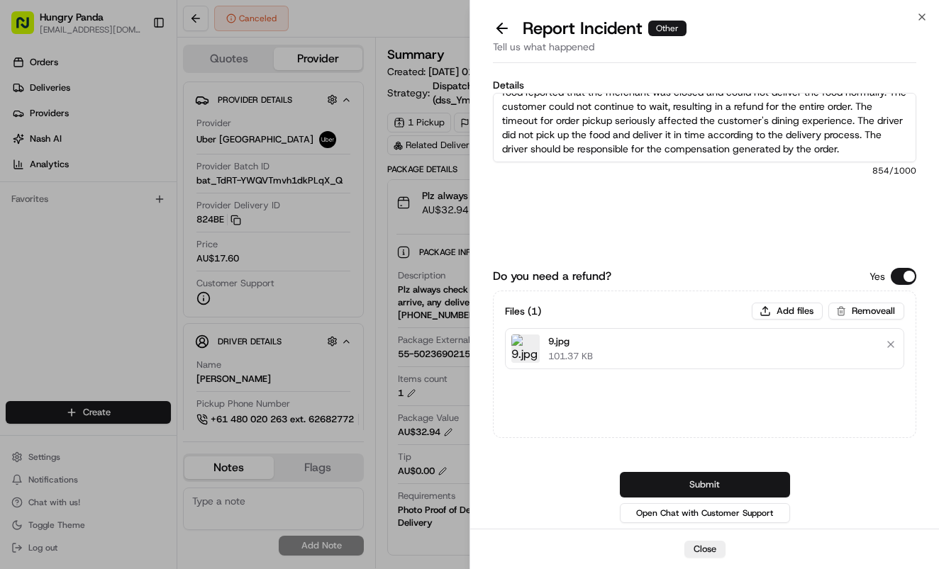
click at [771, 481] on button "Submit" at bounding box center [705, 485] width 170 height 26
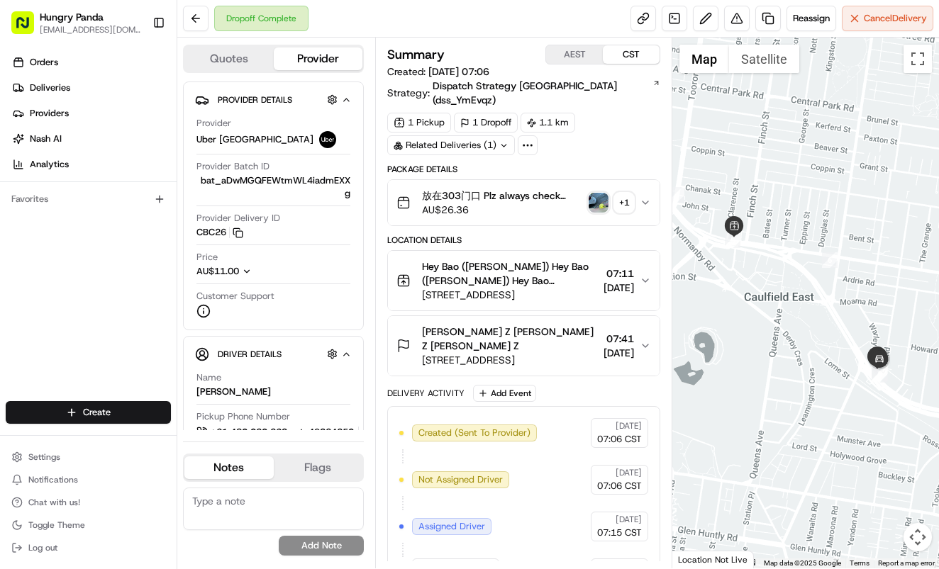
drag, startPoint x: 637, startPoint y: 195, endPoint x: 888, endPoint y: 140, distance: 257.0
click at [640, 194] on button "放在303门口 Plz always check order number, call customer when you arrive, any deliv…" at bounding box center [524, 202] width 272 height 45
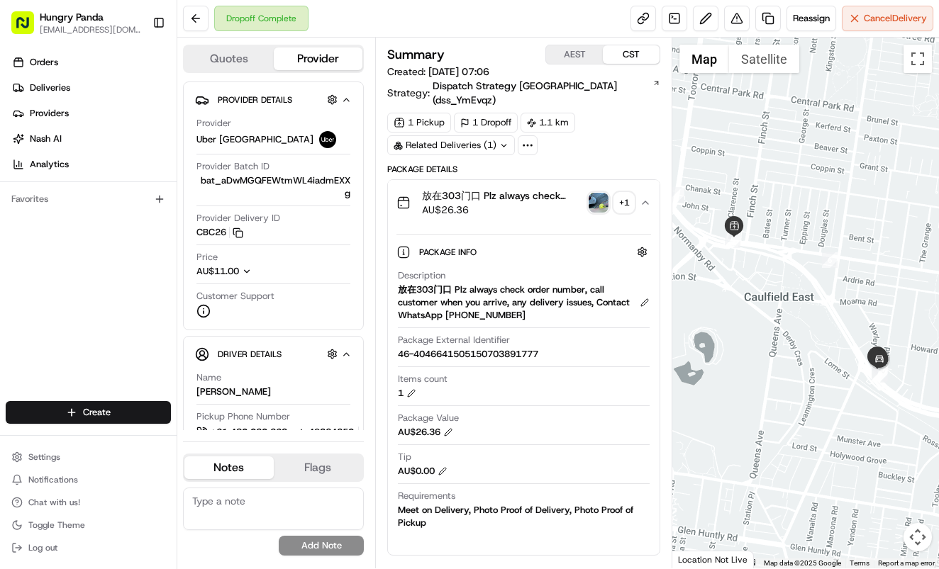
click at [605, 193] on img "button" at bounding box center [598, 203] width 20 height 20
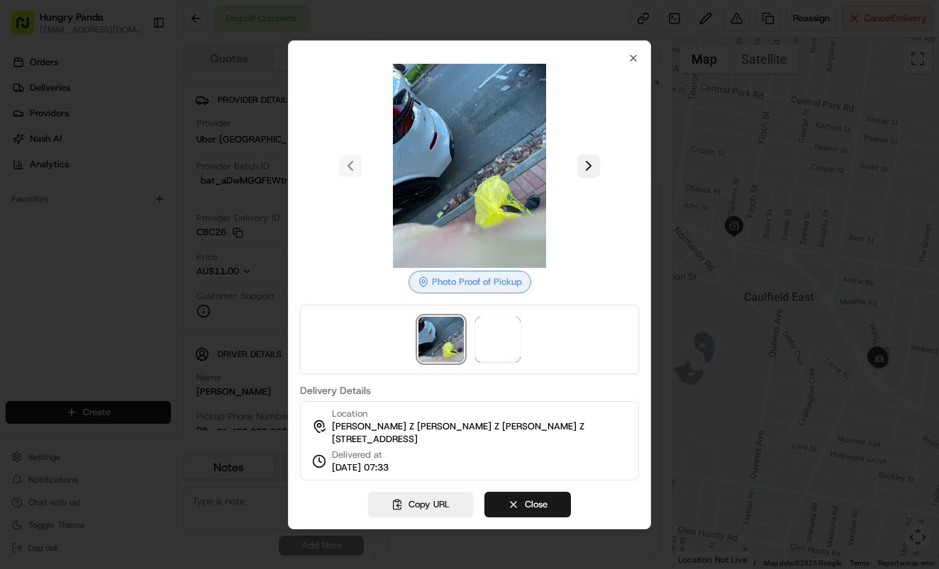
click at [588, 164] on button at bounding box center [588, 166] width 23 height 23
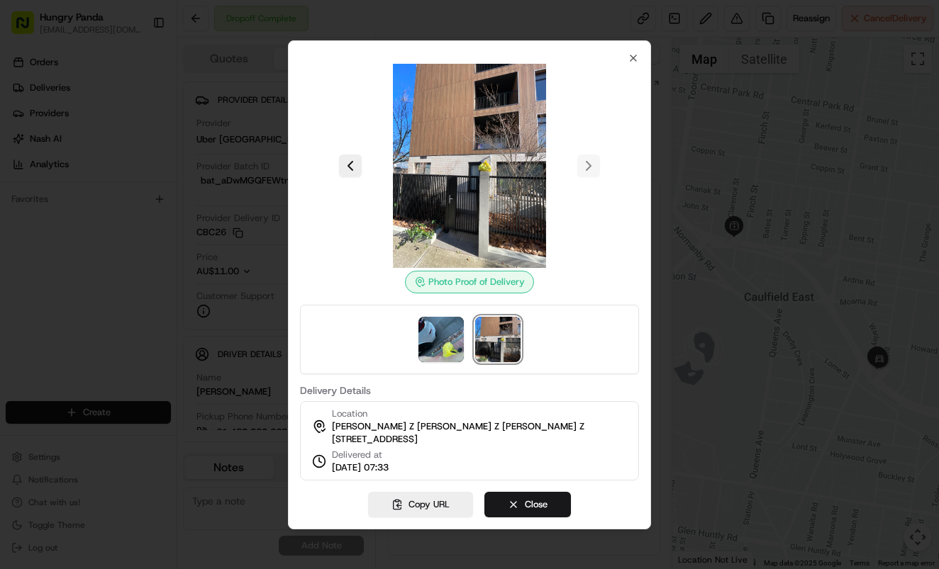
click at [731, 129] on div at bounding box center [469, 284] width 939 height 569
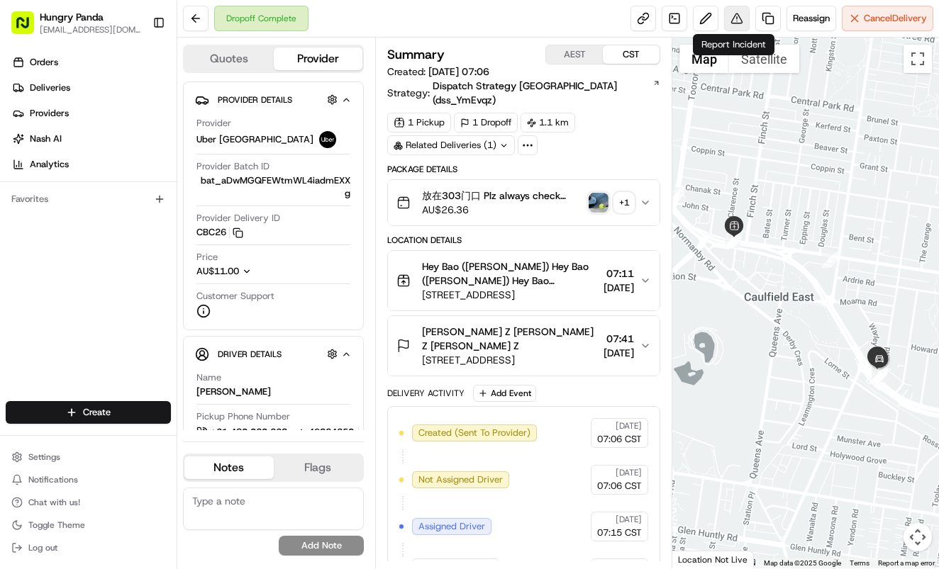
click at [737, 8] on button at bounding box center [737, 19] width 26 height 26
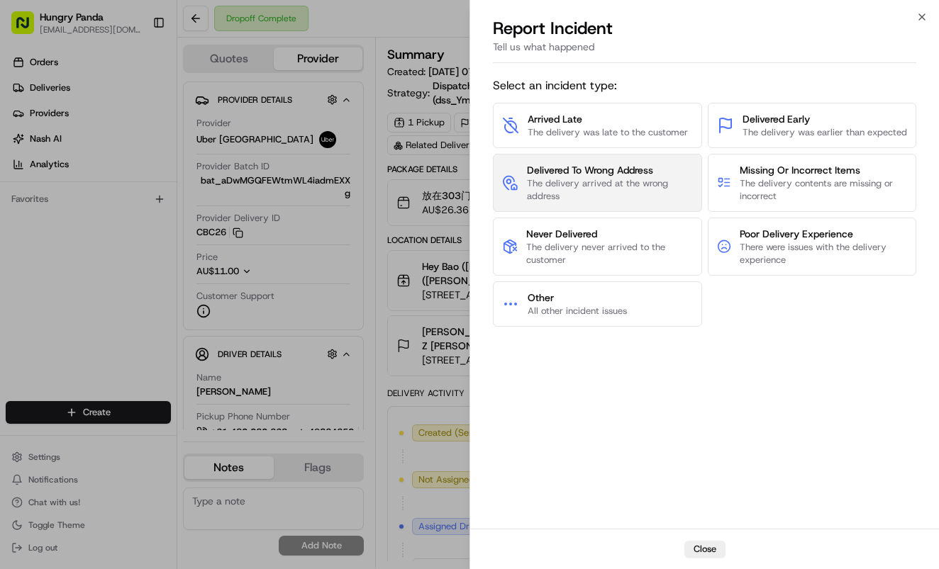
click at [666, 176] on span "Delivered To Wrong Address" at bounding box center [610, 170] width 166 height 14
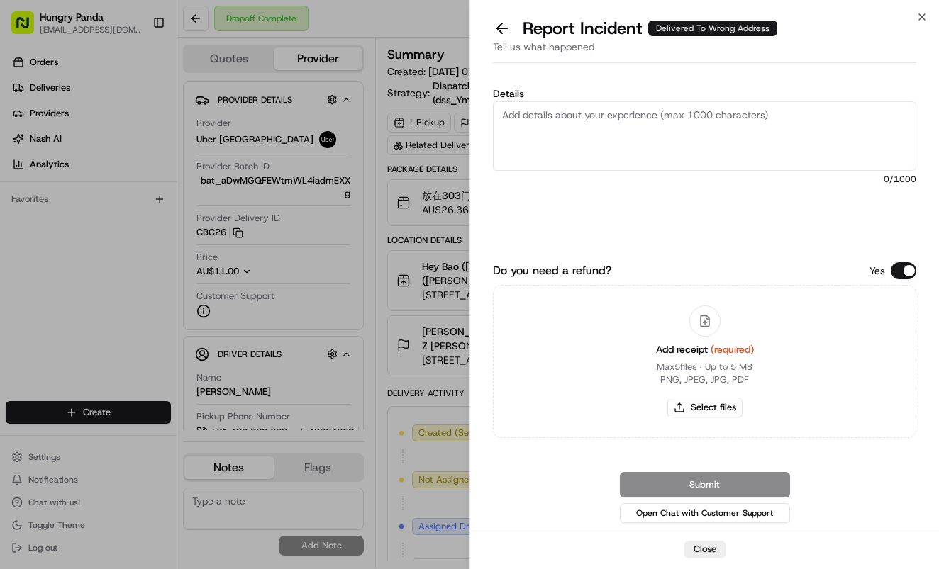
click at [742, 162] on textarea "Details" at bounding box center [704, 135] width 423 height 69
paste textarea "The customer reported that he did not receive the meal. The photos taken by the…"
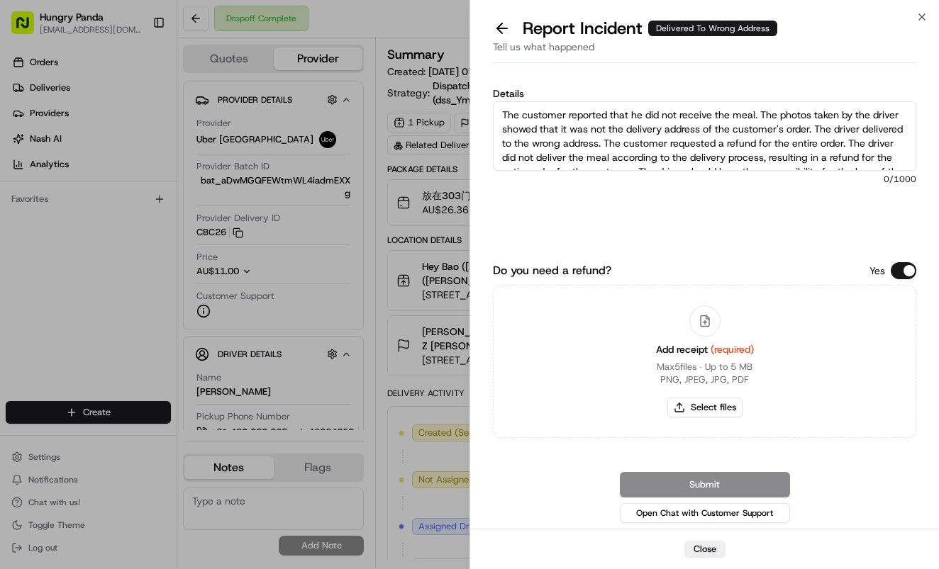
scroll to position [22, 0]
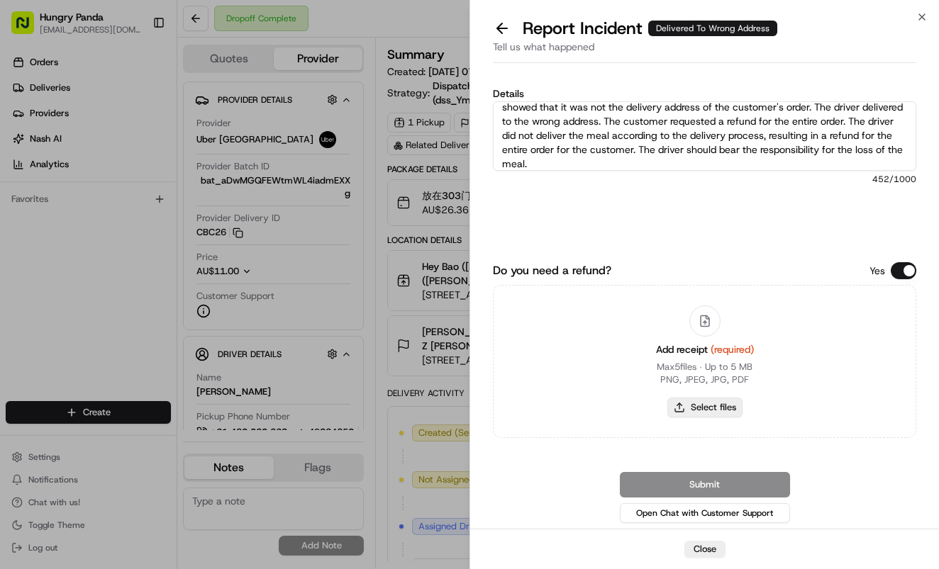
type textarea "The customer reported that he did not receive the meal. The photos taken by the…"
click at [705, 408] on button "Select files" at bounding box center [704, 408] width 75 height 20
type input "C:\fakepath\10.jpg"
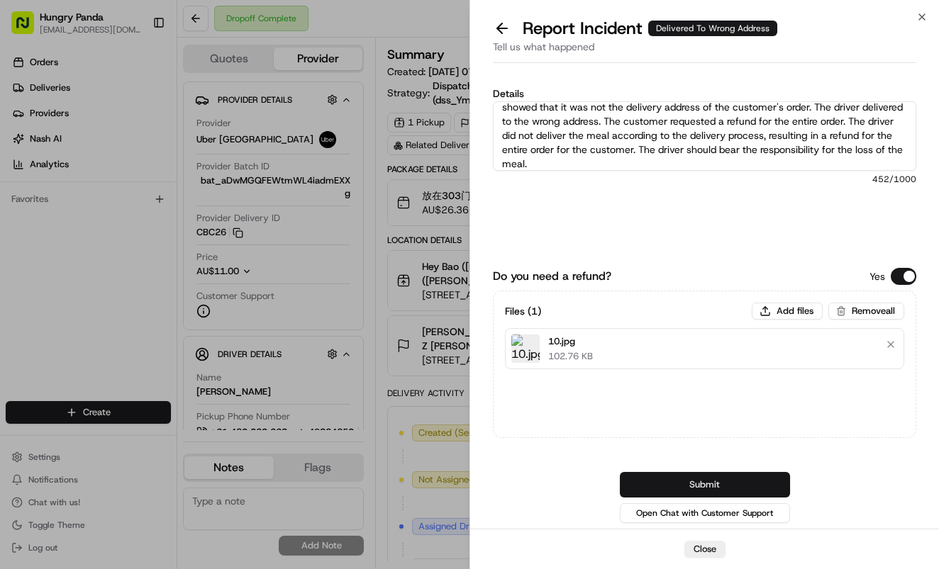
click at [722, 486] on button "Submit" at bounding box center [705, 485] width 170 height 26
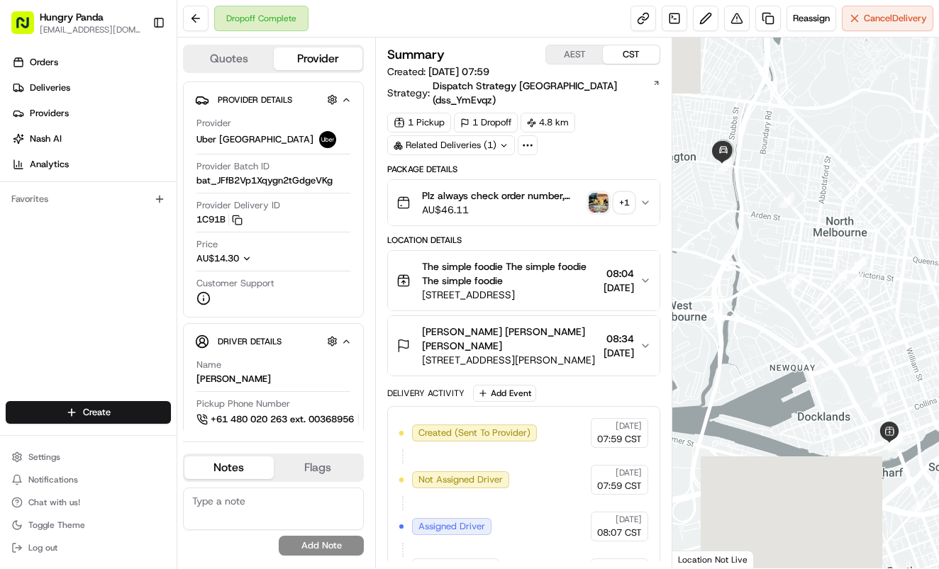
click at [639, 200] on div "Plz always check order number, call customer when you arrive, any delivery issu…" at bounding box center [517, 203] width 243 height 28
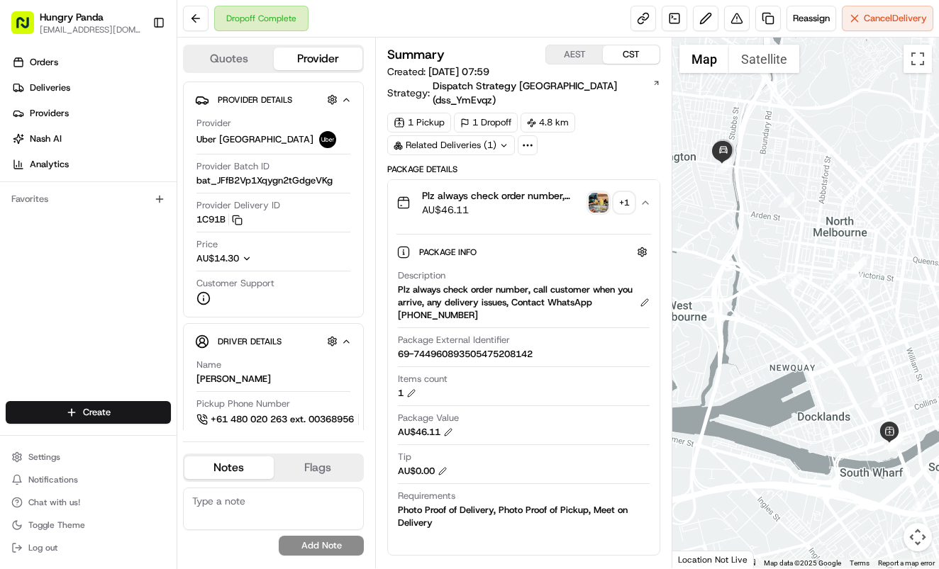
click at [595, 193] on img "button" at bounding box center [598, 203] width 20 height 20
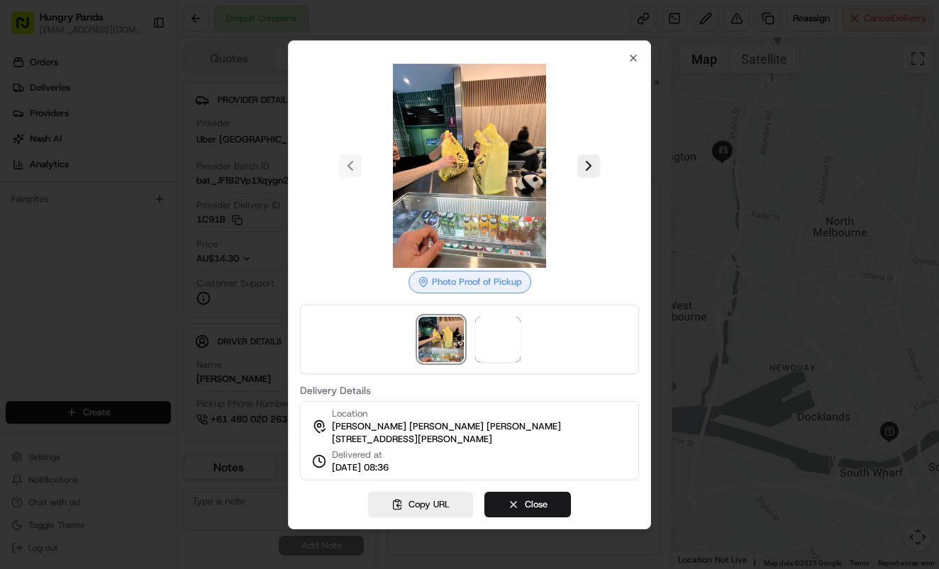
click at [595, 193] on body "Hungry Panda [EMAIL_ADDRESS][DOMAIN_NAME] Toggle Sidebar Orders Deliveries Prov…" at bounding box center [469, 284] width 939 height 569
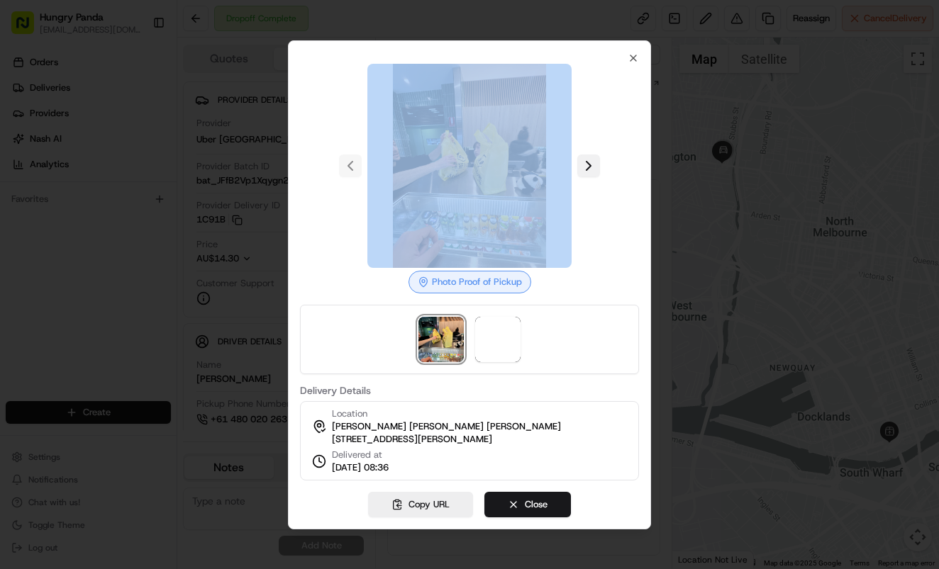
click at [583, 155] on button at bounding box center [588, 166] width 23 height 23
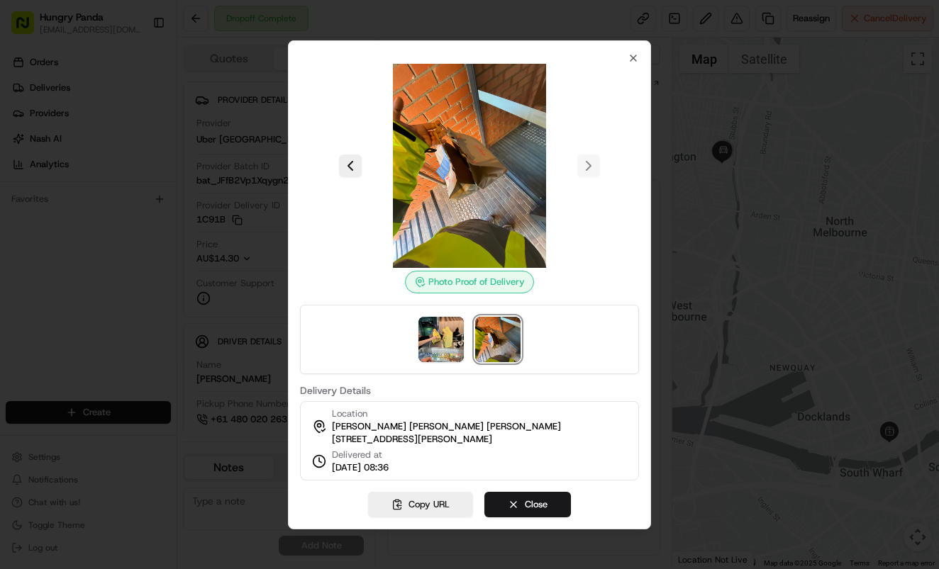
drag, startPoint x: 728, startPoint y: 303, endPoint x: 749, endPoint y: 206, distance: 98.6
click at [728, 302] on div at bounding box center [469, 284] width 939 height 569
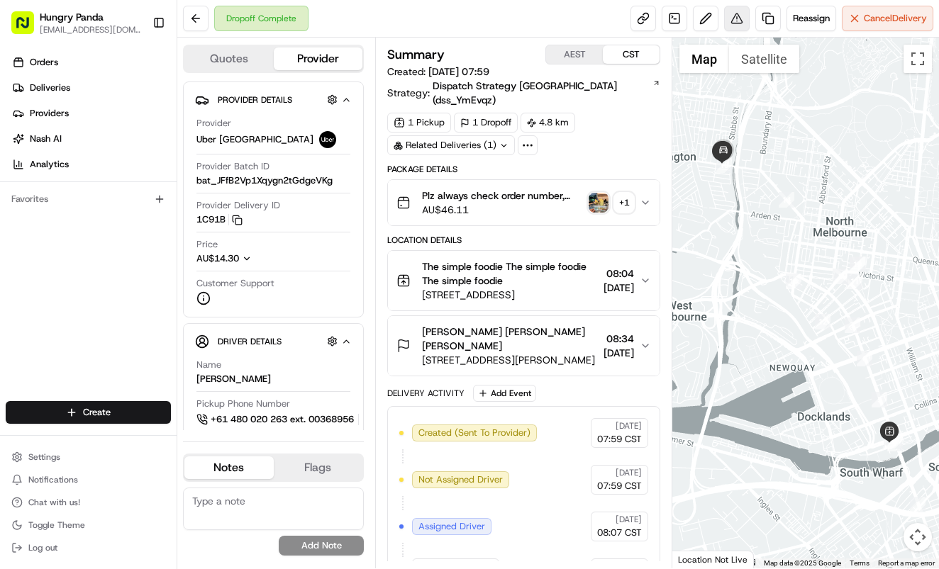
click at [730, 24] on button at bounding box center [737, 19] width 26 height 26
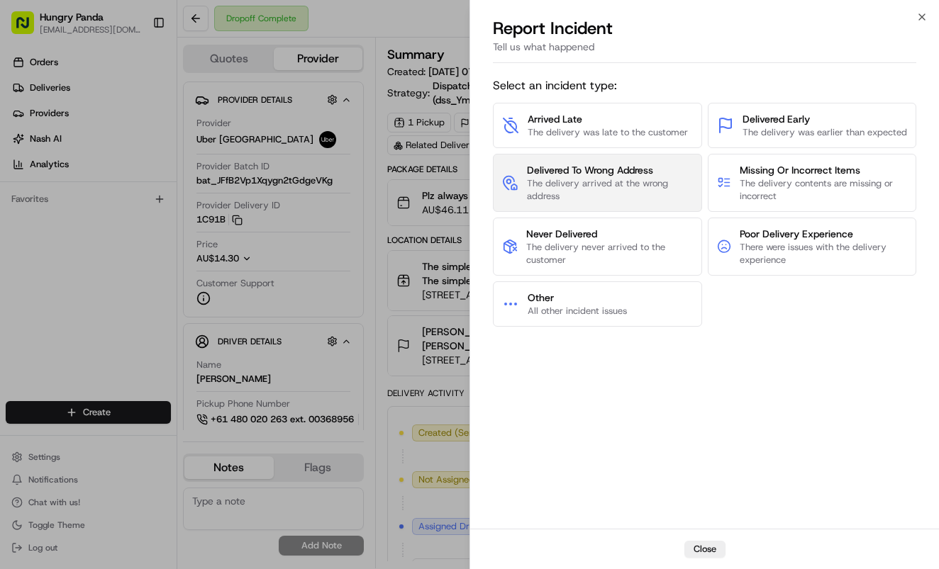
click at [630, 179] on span "The delivery arrived at the wrong address" at bounding box center [610, 190] width 166 height 26
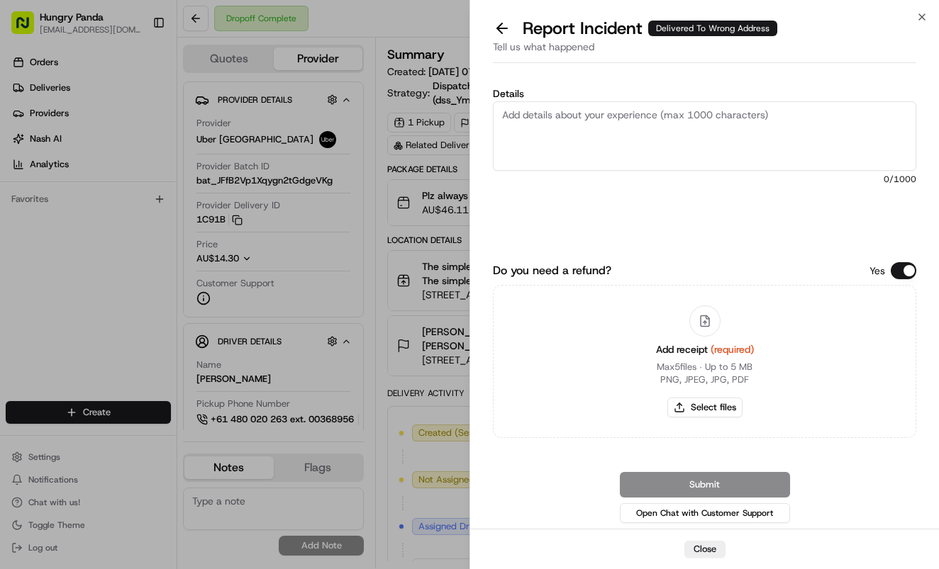
drag, startPoint x: 732, startPoint y: 169, endPoint x: 737, endPoint y: 153, distance: 16.4
click at [735, 164] on textarea "Details" at bounding box center [704, 135] width 423 height 69
click at [740, 138] on textarea "Details" at bounding box center [704, 135] width 423 height 69
paste textarea "The customer reported that he did not receive the meal. The photos taken by the…"
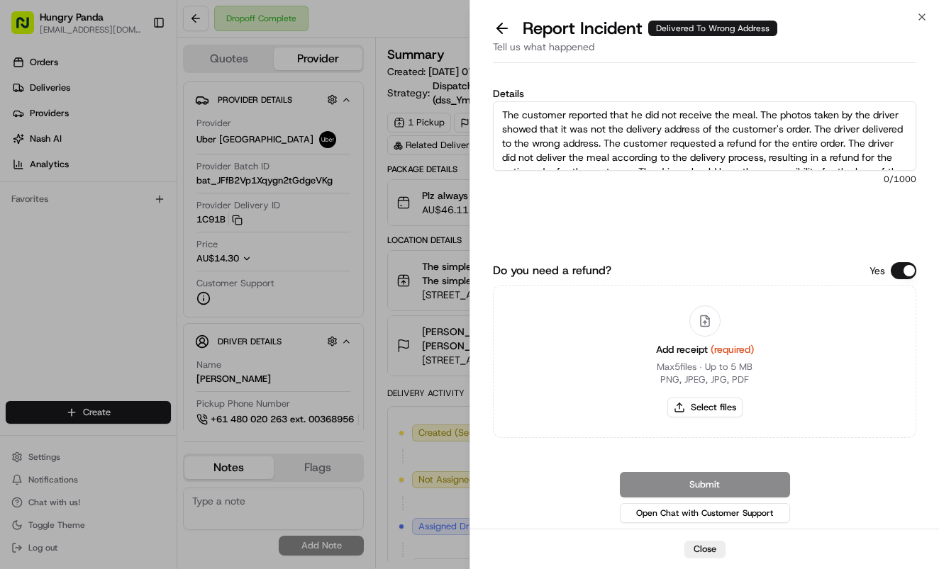
scroll to position [22, 0]
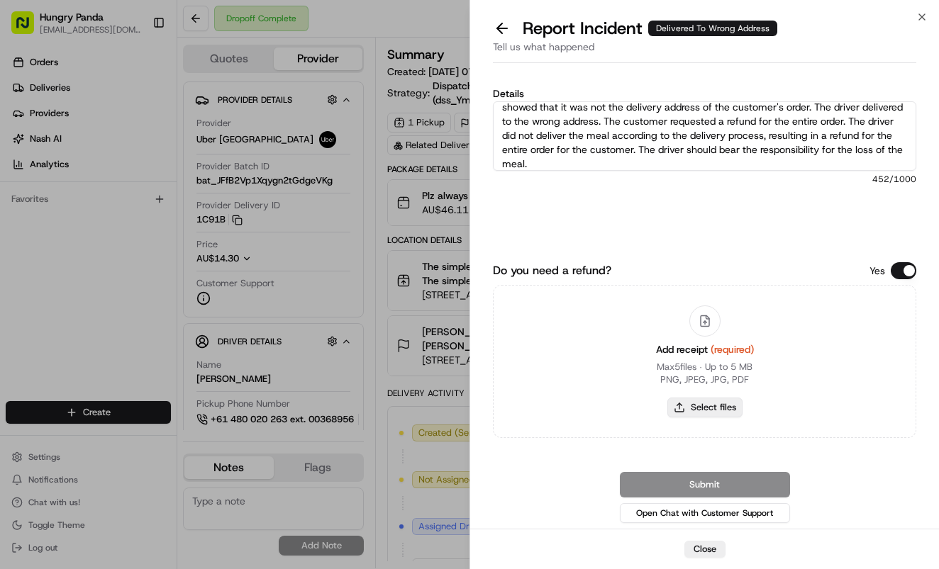
type textarea "The customer reported that he did not receive the meal. The photos taken by the…"
click at [693, 403] on button "Select files" at bounding box center [704, 408] width 75 height 20
type input "C:\fakepath\11.jpg"
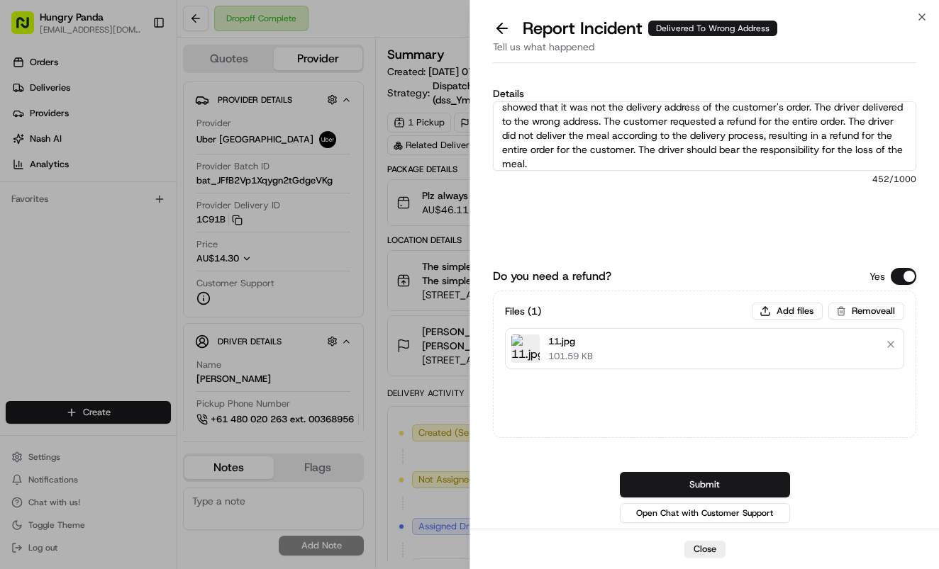
click at [701, 484] on button "Submit" at bounding box center [705, 485] width 170 height 26
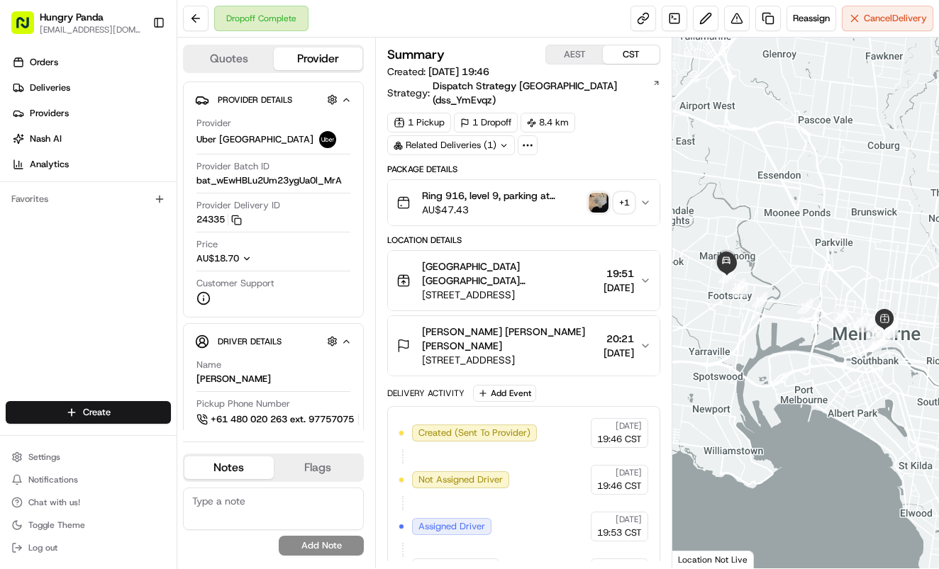
drag, startPoint x: 643, startPoint y: 185, endPoint x: 662, endPoint y: 181, distance: 19.5
click at [647, 197] on icon "button" at bounding box center [644, 202] width 11 height 11
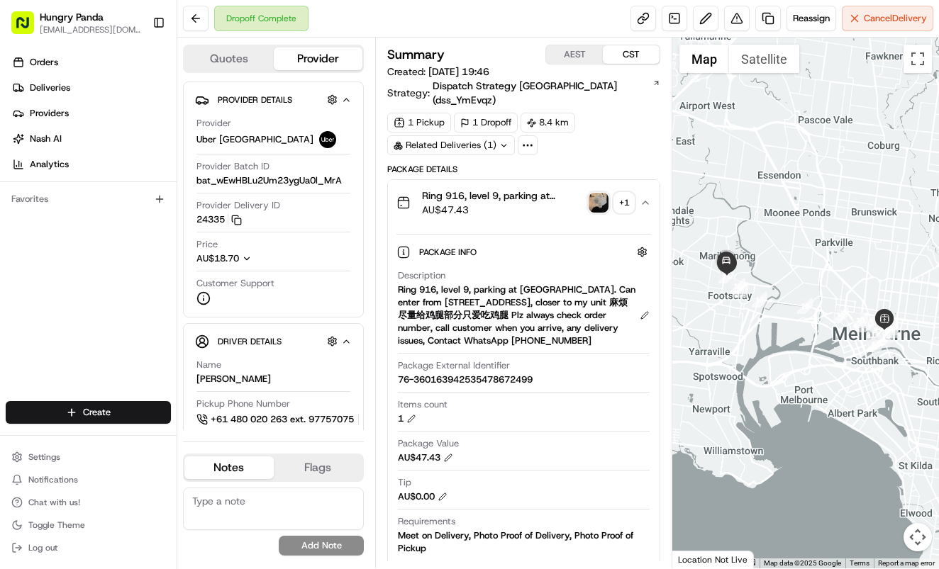
click at [592, 193] on img "button" at bounding box center [598, 203] width 20 height 20
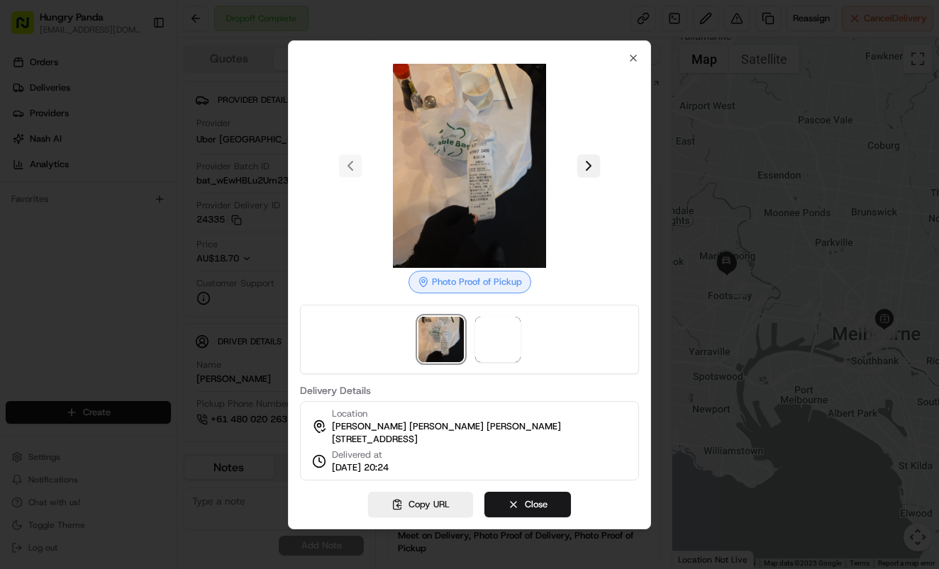
drag, startPoint x: 586, startPoint y: 145, endPoint x: 588, endPoint y: 160, distance: 15.2
click at [586, 146] on div at bounding box center [469, 166] width 339 height 204
click at [588, 160] on button at bounding box center [588, 166] width 23 height 23
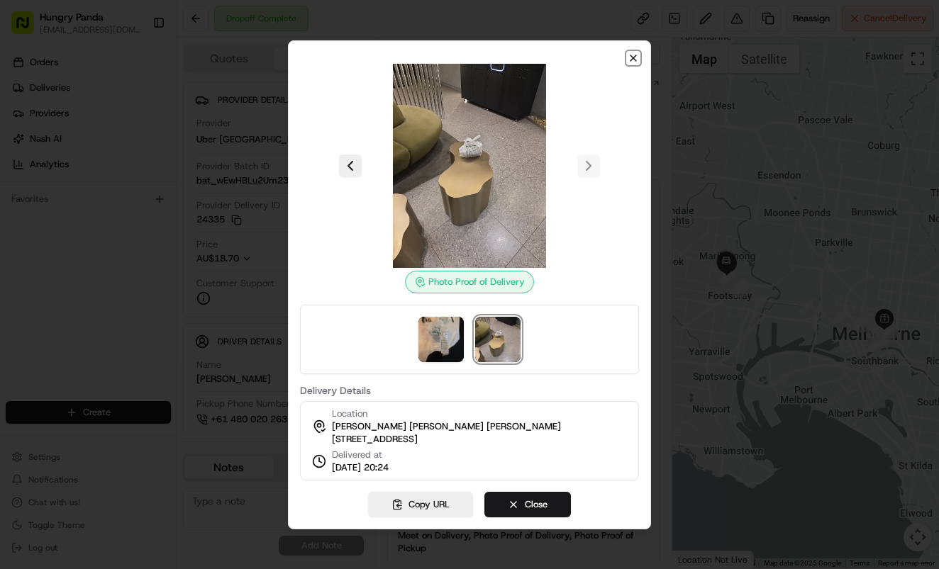
click at [632, 55] on icon "button" at bounding box center [633, 58] width 6 height 6
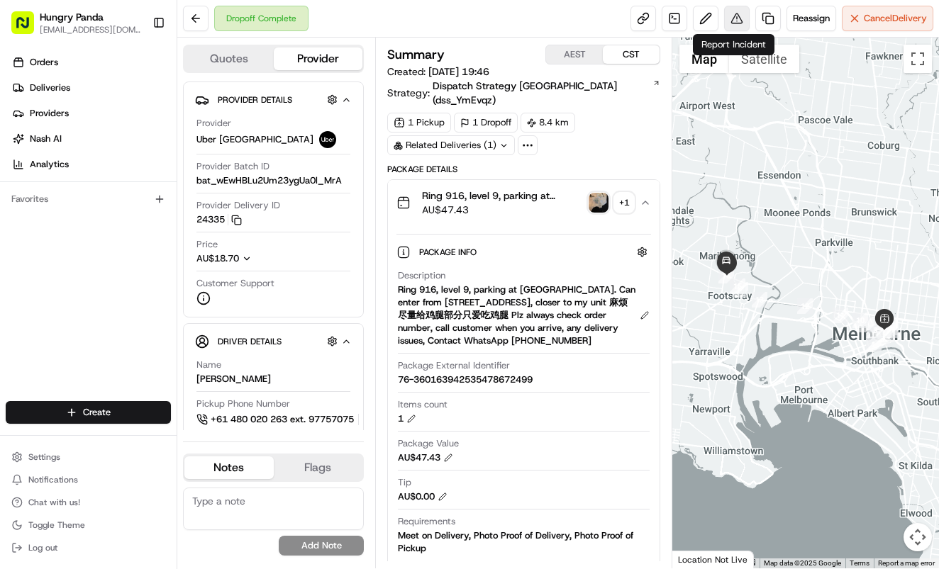
click at [737, 16] on button at bounding box center [737, 19] width 26 height 26
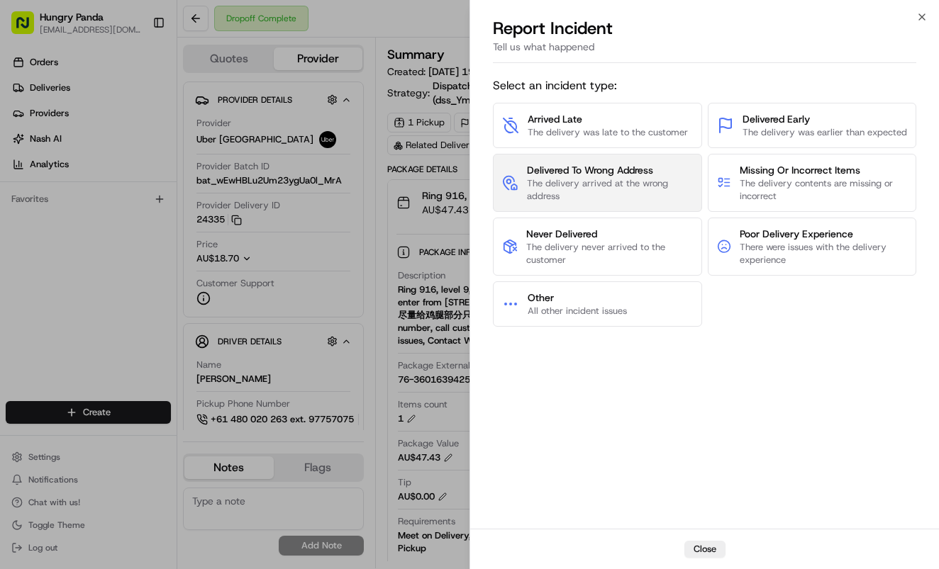
click at [607, 187] on span "The delivery arrived at the wrong address" at bounding box center [610, 190] width 166 height 26
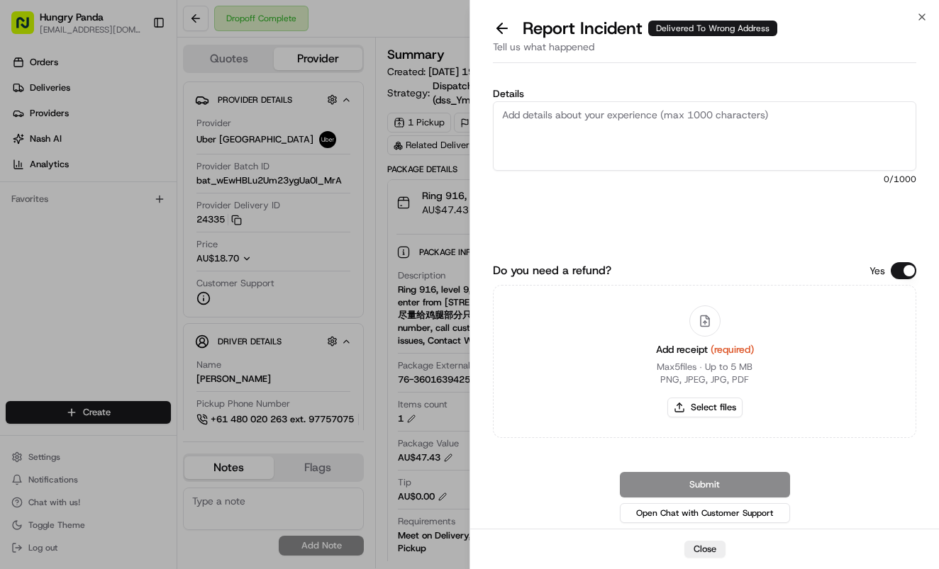
click at [678, 157] on textarea "Details" at bounding box center [704, 135] width 423 height 69
paste textarea "The customer reported that he did not receive the meal. The photos taken by the…"
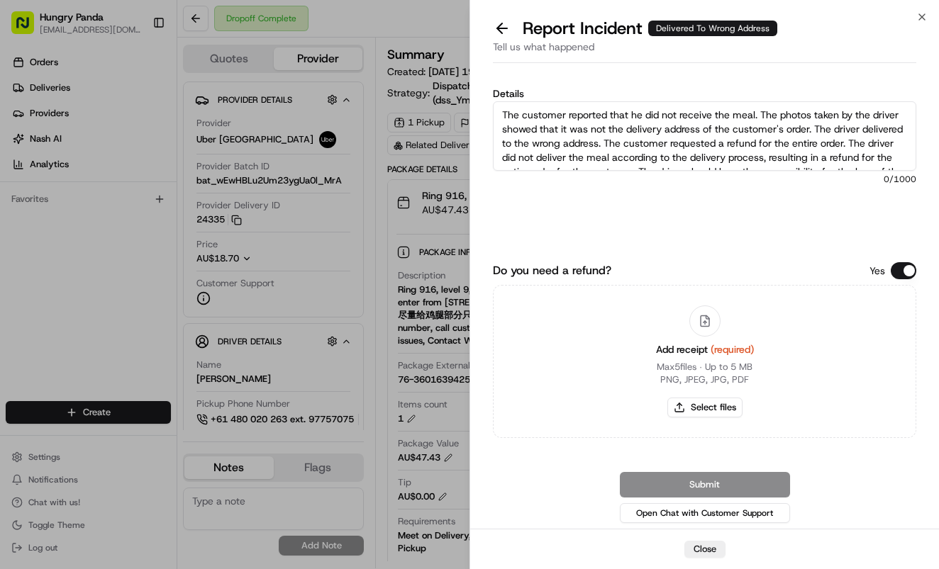
scroll to position [22, 0]
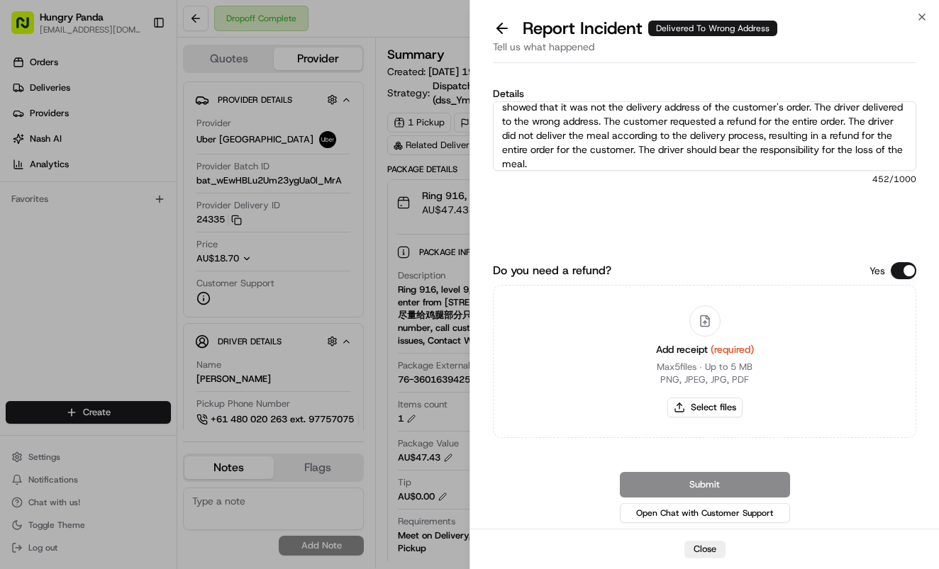
type textarea "The customer reported that he did not receive the meal. The photos taken by the…"
click at [720, 418] on div "Add receipt (required) Max 5 files ∙ Up to 5 MB PNG, JPEG, JPG, PDF Select files" at bounding box center [704, 361] width 121 height 129
click at [730, 408] on button "Select files" at bounding box center [704, 408] width 75 height 20
type input "C:\fakepath\12.jpg"
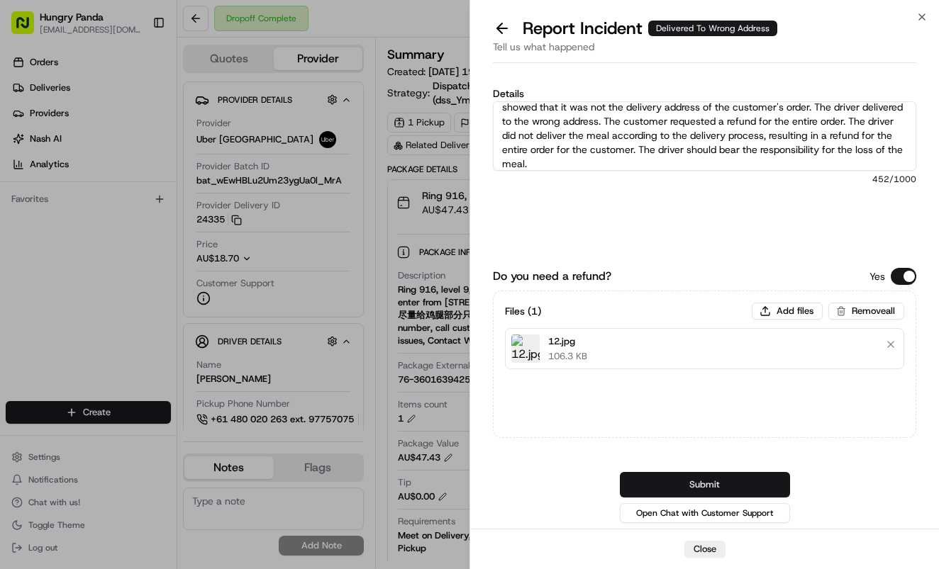
click at [730, 485] on button "Submit" at bounding box center [705, 485] width 170 height 26
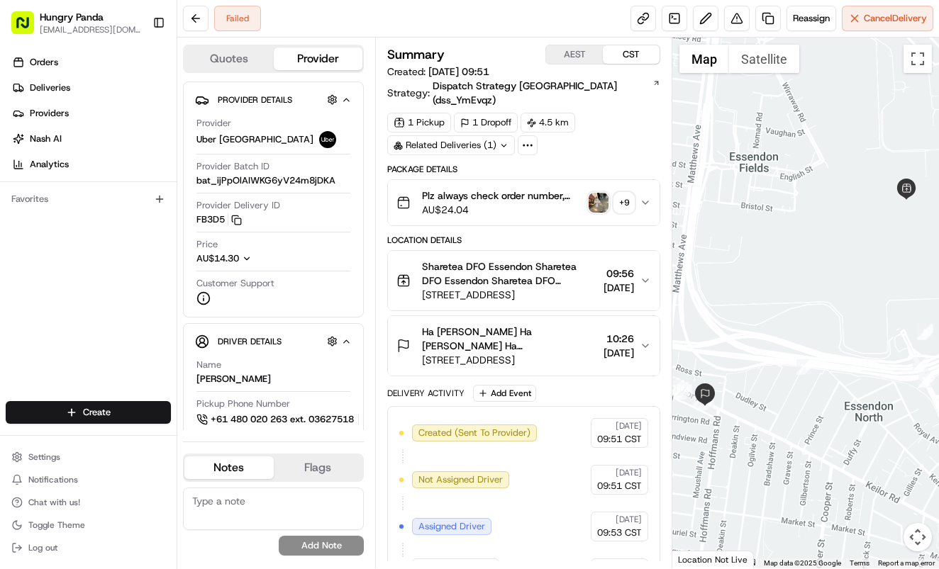
click at [647, 197] on icon "button" at bounding box center [644, 202] width 11 height 11
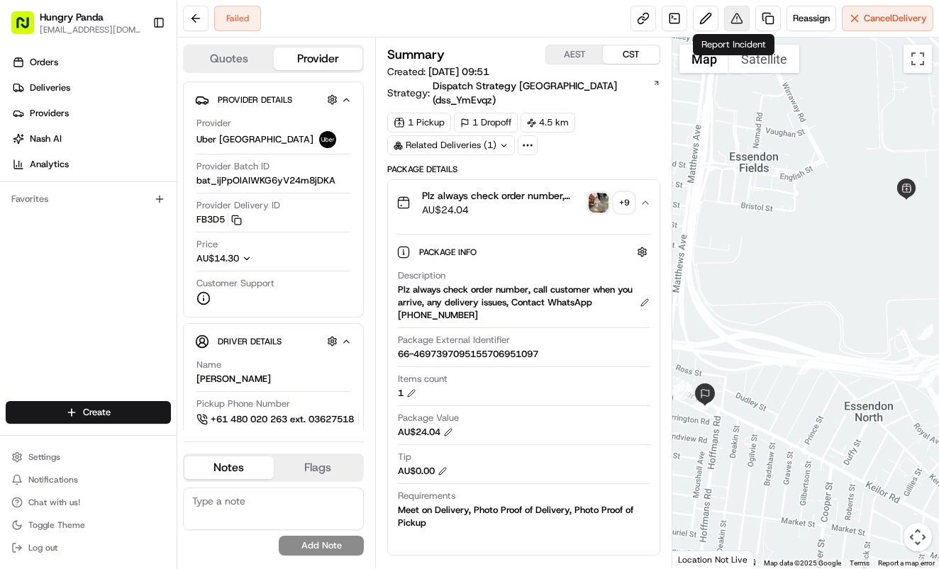
click at [726, 8] on button at bounding box center [737, 19] width 26 height 26
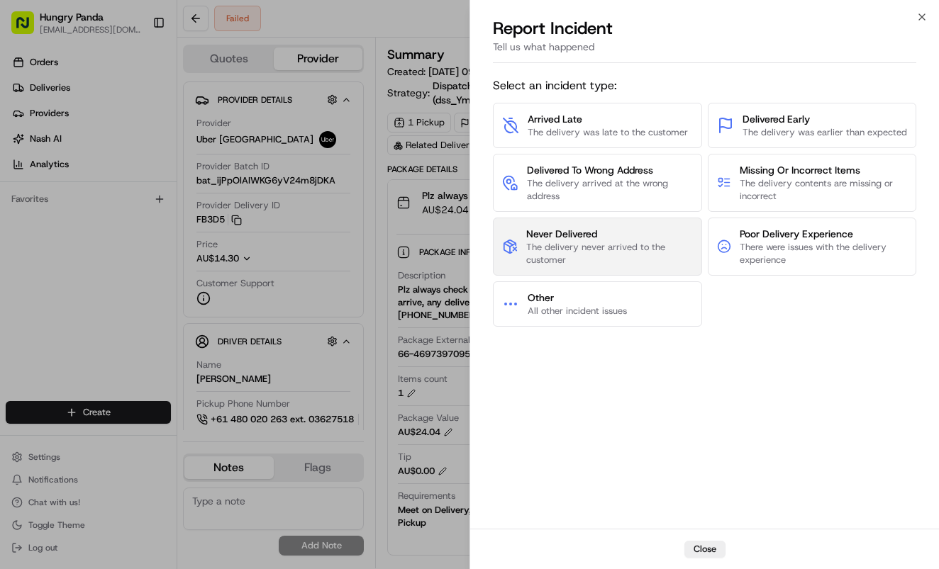
click at [578, 248] on span "The delivery never arrived to the customer" at bounding box center [609, 254] width 167 height 26
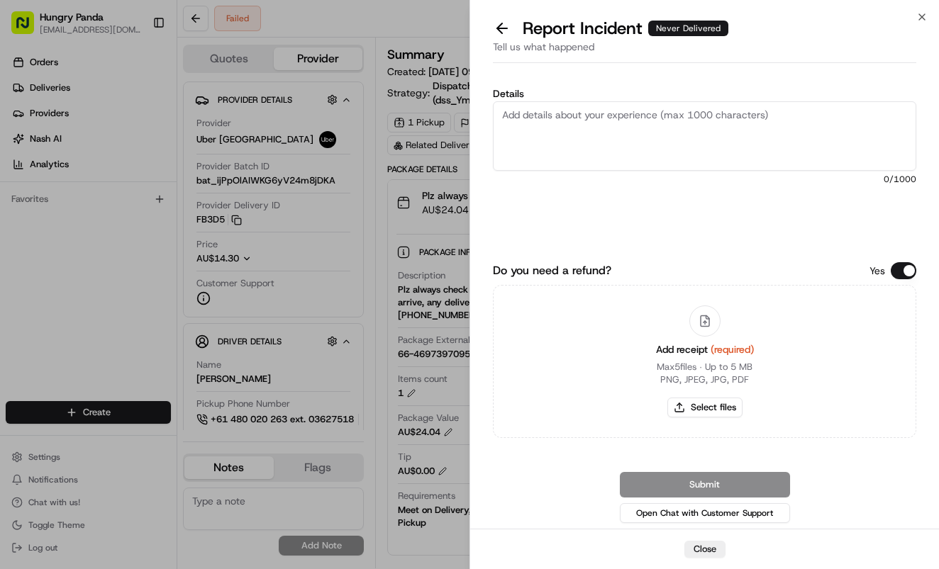
click at [632, 158] on textarea "Details" at bounding box center [704, 135] width 423 height 69
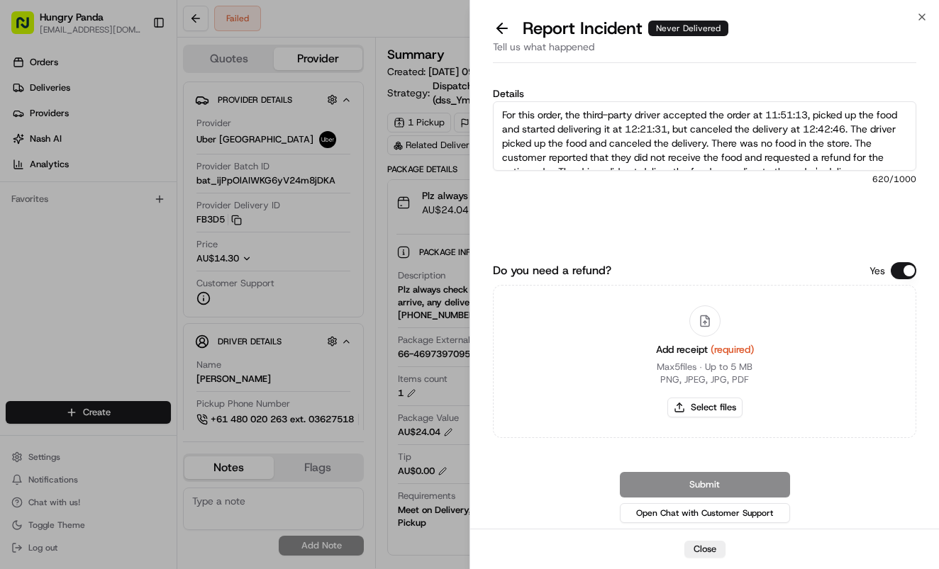
scroll to position [50, 0]
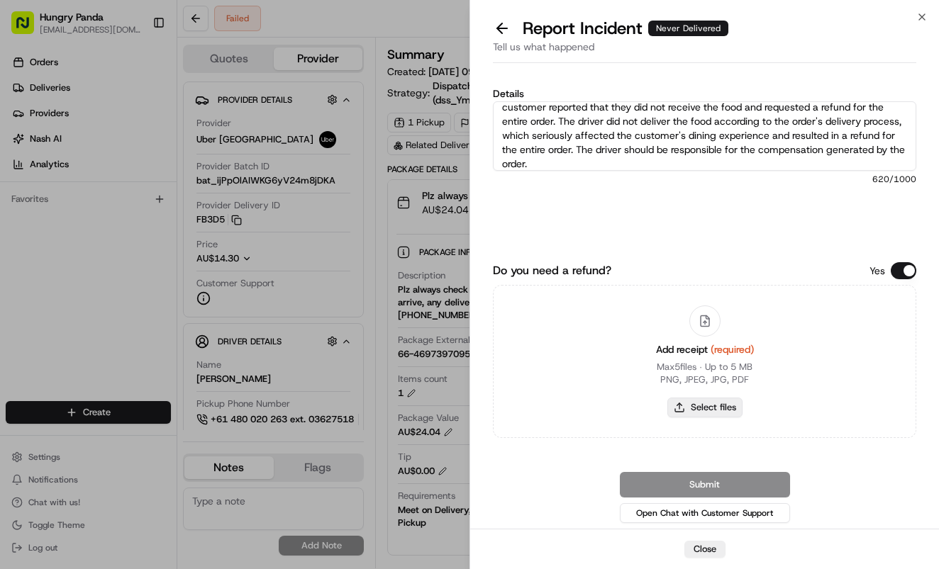
type textarea "For this order, the third-party driver accepted the order at 11:51:13, picked u…"
click at [710, 404] on button "Select files" at bounding box center [704, 408] width 75 height 20
type input "C:\fakepath\13.jpg"
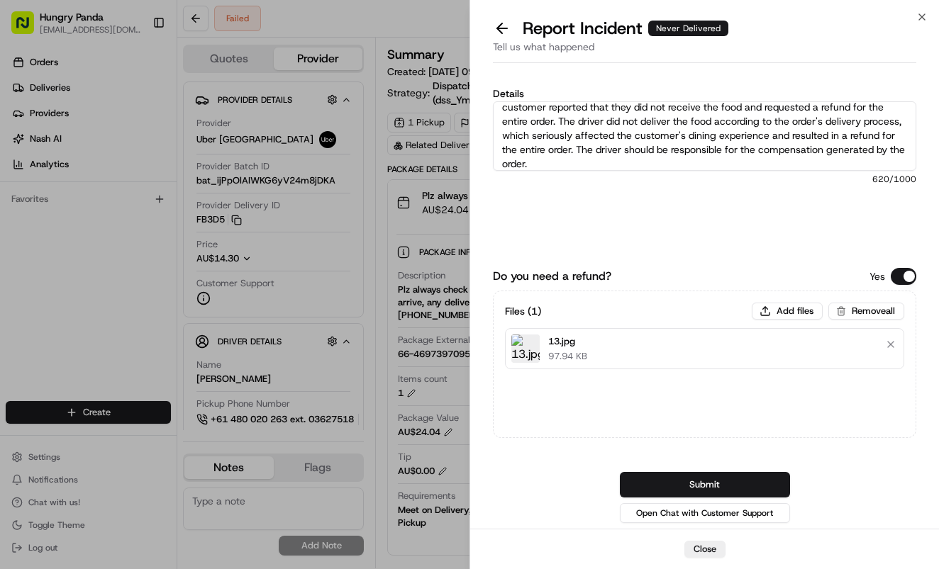
drag, startPoint x: 742, startPoint y: 483, endPoint x: 776, endPoint y: 481, distance: 33.4
click at [743, 483] on button "Submit" at bounding box center [705, 485] width 170 height 26
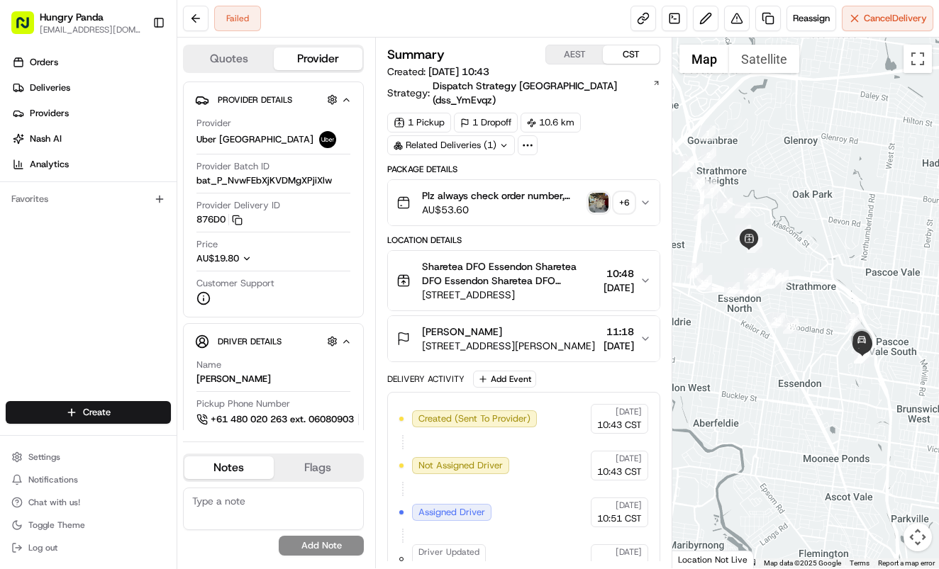
click at [651, 190] on button "Plz always check order number, call customer when you arrive, any delivery issu…" at bounding box center [524, 202] width 272 height 45
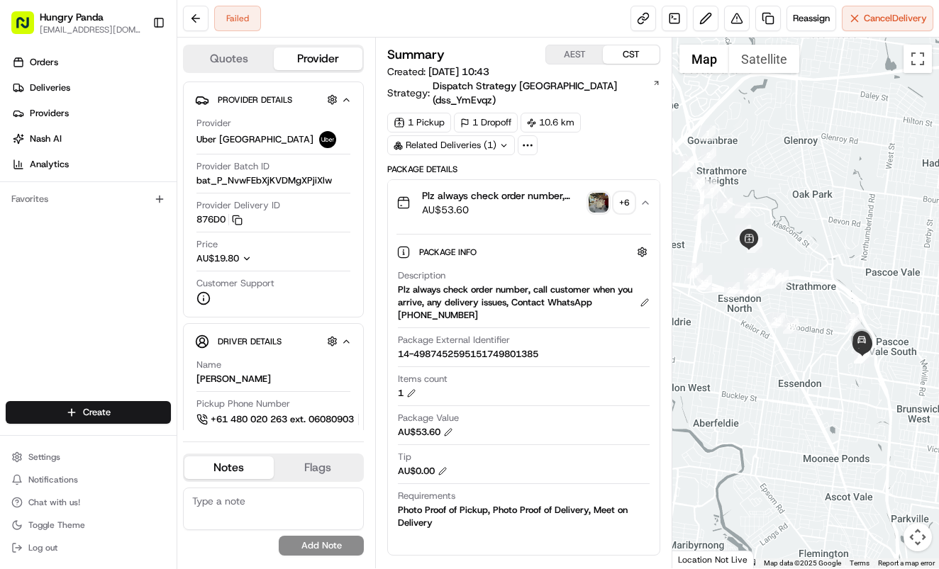
click at [592, 193] on img "button" at bounding box center [598, 203] width 20 height 20
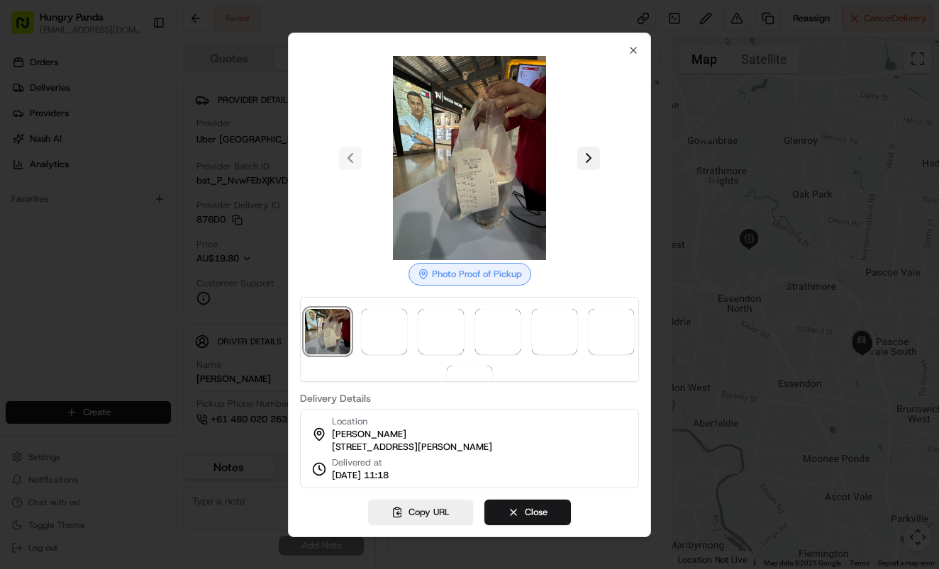
click at [588, 156] on button at bounding box center [588, 158] width 23 height 23
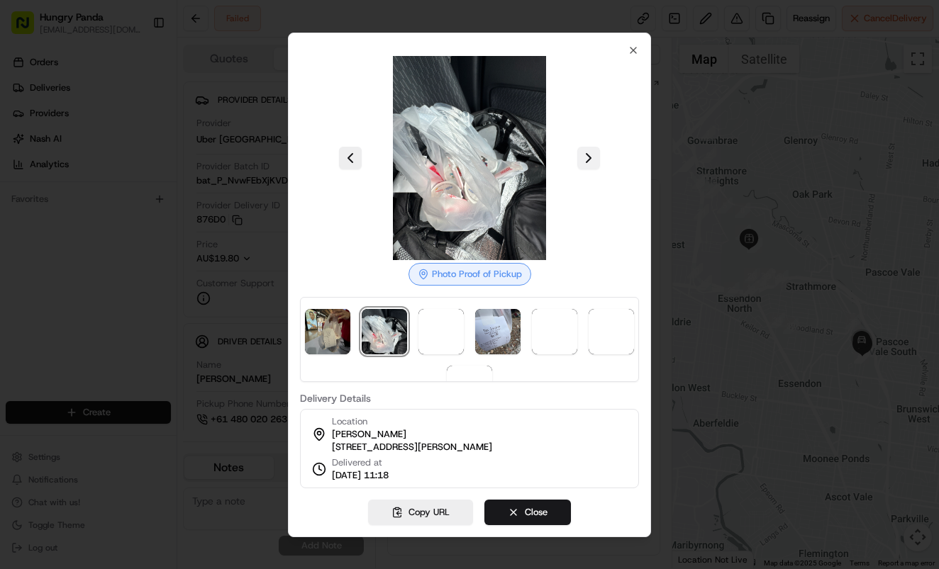
click at [588, 156] on button at bounding box center [588, 158] width 23 height 23
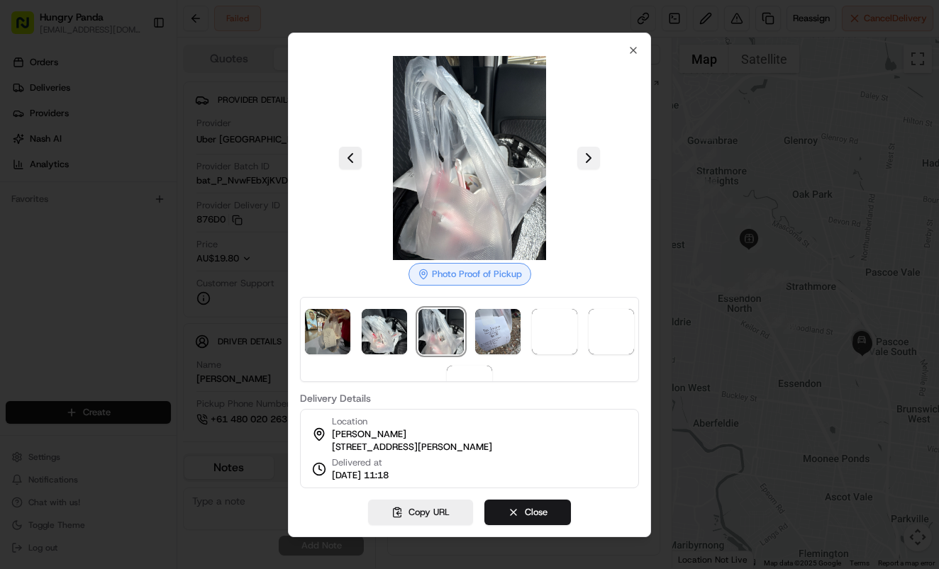
click at [588, 156] on button at bounding box center [588, 158] width 23 height 23
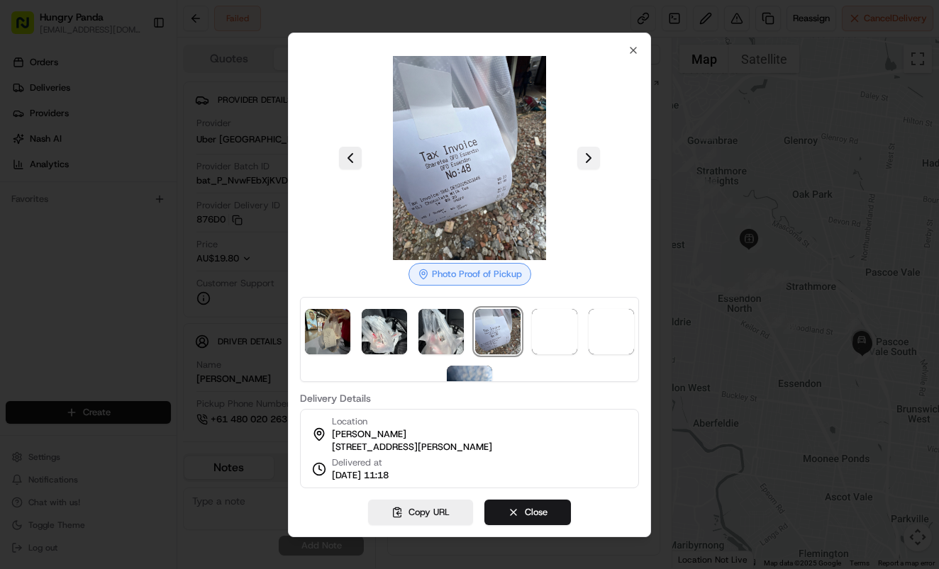
click at [588, 156] on button at bounding box center [588, 158] width 23 height 23
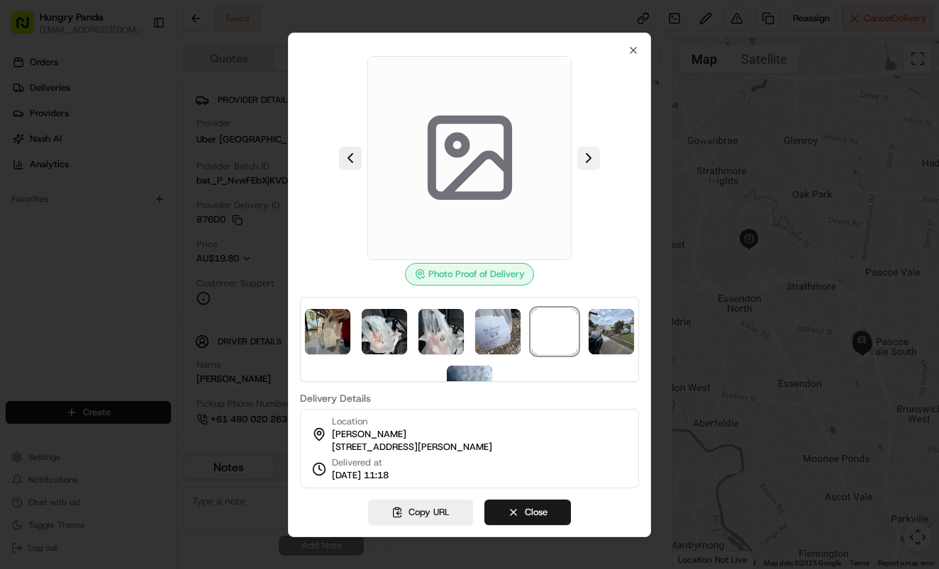
click at [588, 156] on button at bounding box center [588, 158] width 23 height 23
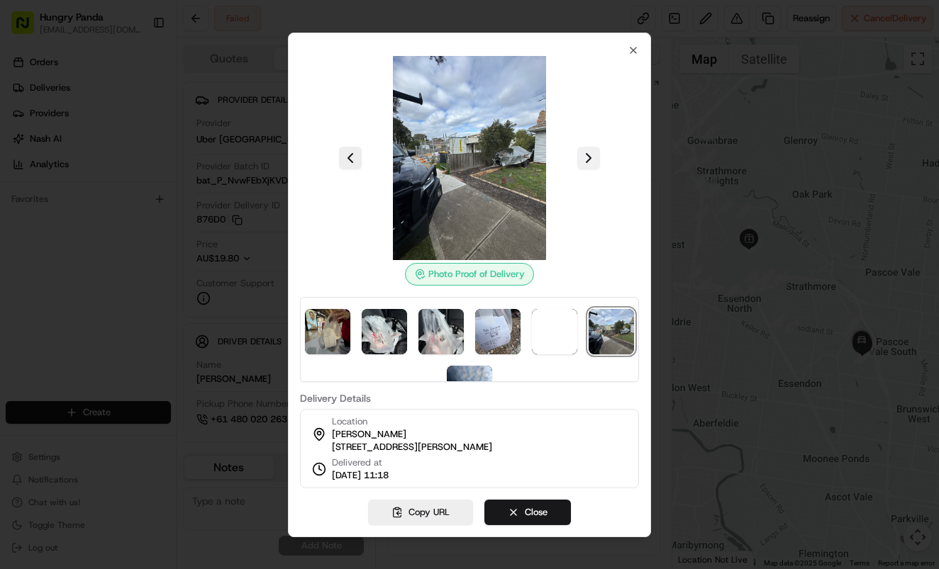
click at [588, 156] on button at bounding box center [588, 158] width 23 height 23
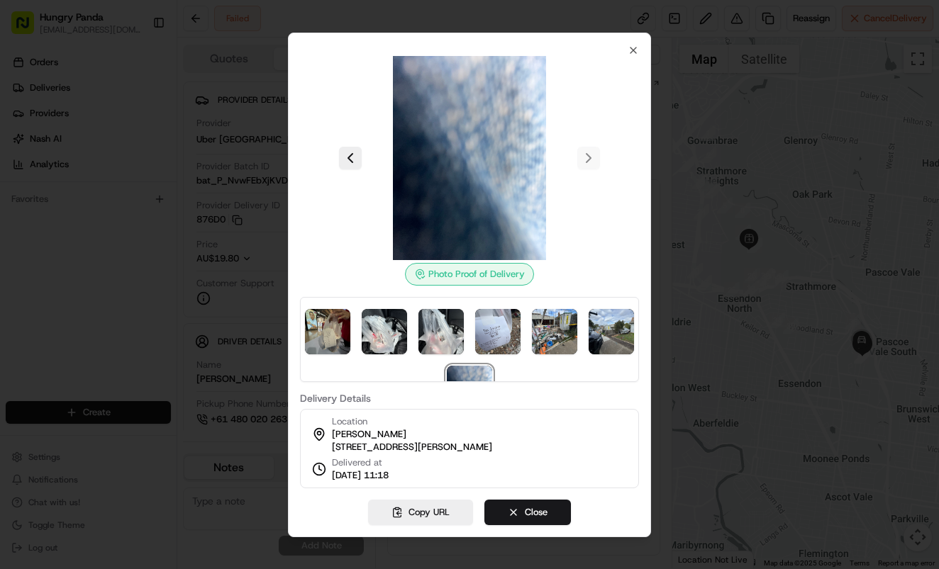
click at [588, 156] on div at bounding box center [469, 158] width 339 height 204
click at [631, 45] on icon "button" at bounding box center [632, 50] width 11 height 11
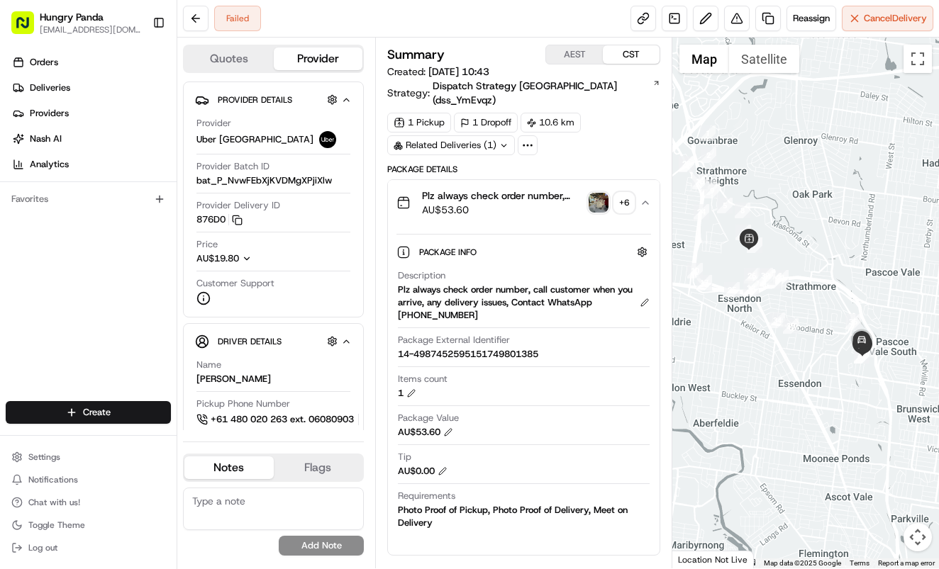
click at [618, 133] on div "1 Pickup 1 Dropoff 10.6 km Related Deliveries (1)" at bounding box center [523, 134] width 273 height 43
click at [729, 24] on button at bounding box center [737, 19] width 26 height 26
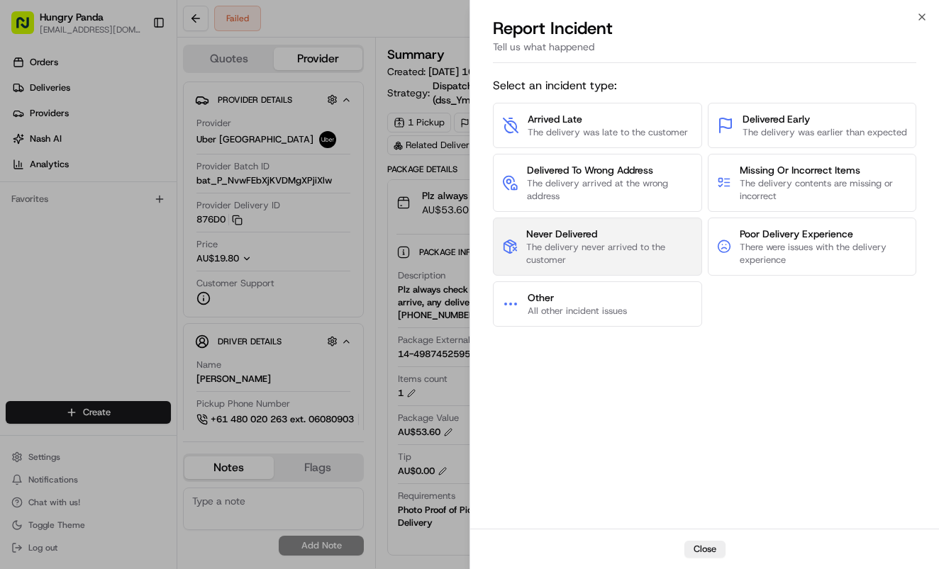
click at [615, 235] on span "Never Delivered" at bounding box center [609, 234] width 167 height 14
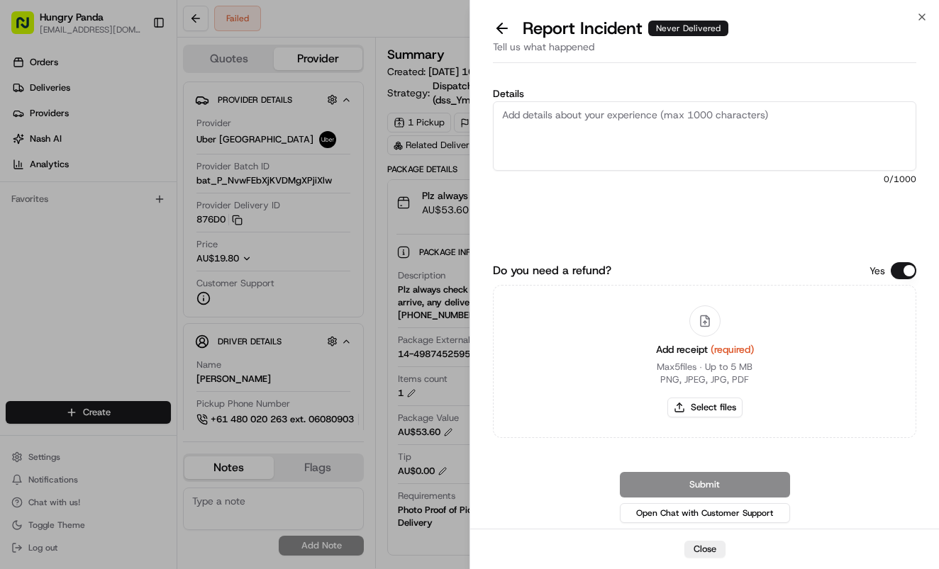
click at [657, 136] on textarea "Details" at bounding box center [704, 135] width 423 height 69
paste textarea "For this order, the third-party driver accepted the order at 12:43:34, picked u…"
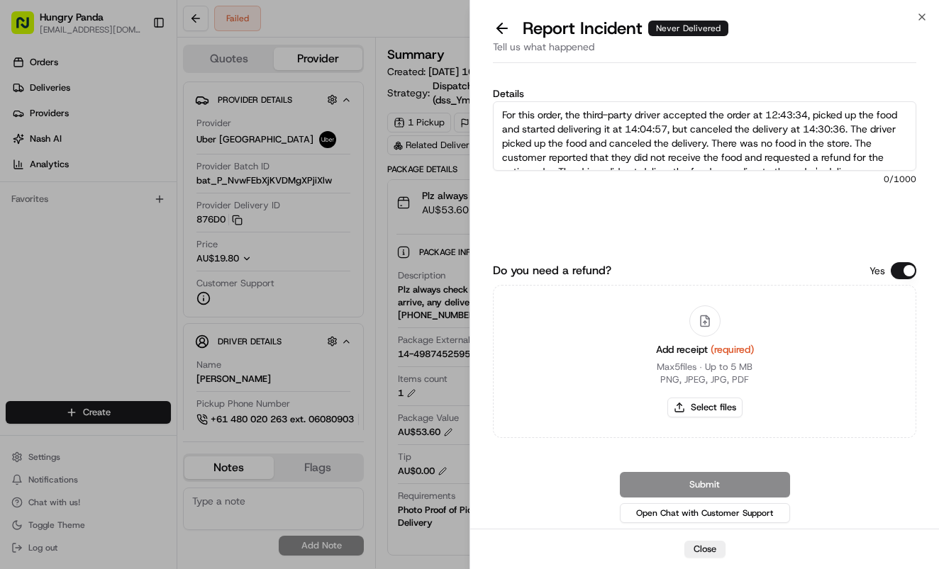
scroll to position [50, 0]
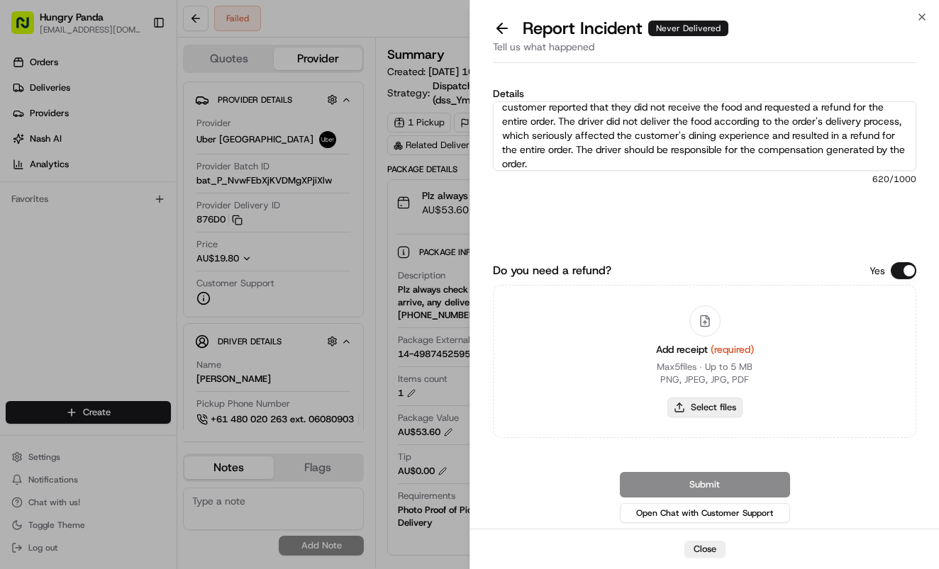
type textarea "For this order, the third-party driver accepted the order at 12:43:34, picked u…"
click at [722, 403] on button "Select files" at bounding box center [704, 408] width 75 height 20
type input "C:\fakepath\14.jpg"
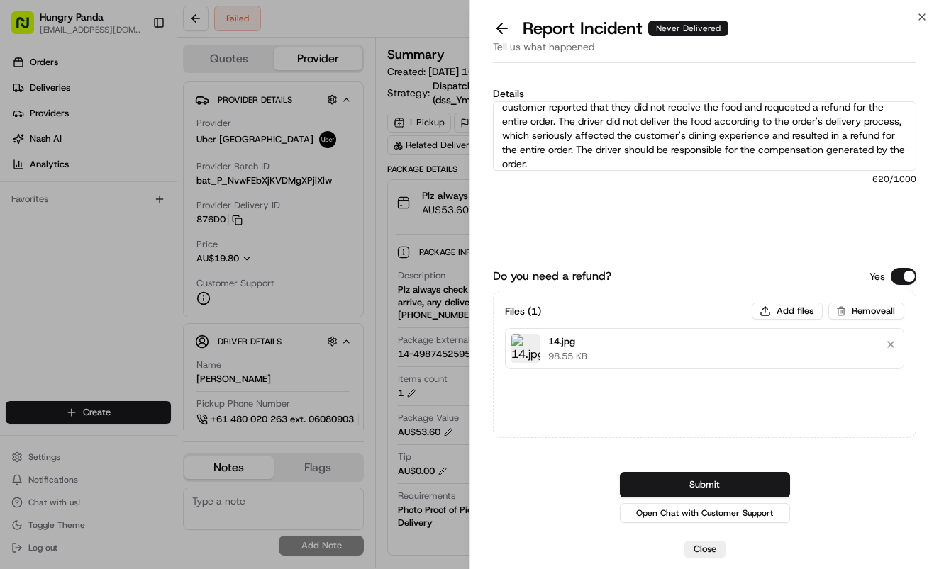
drag, startPoint x: 747, startPoint y: 481, endPoint x: 857, endPoint y: 397, distance: 139.1
click at [747, 481] on button "Submit" at bounding box center [705, 485] width 170 height 26
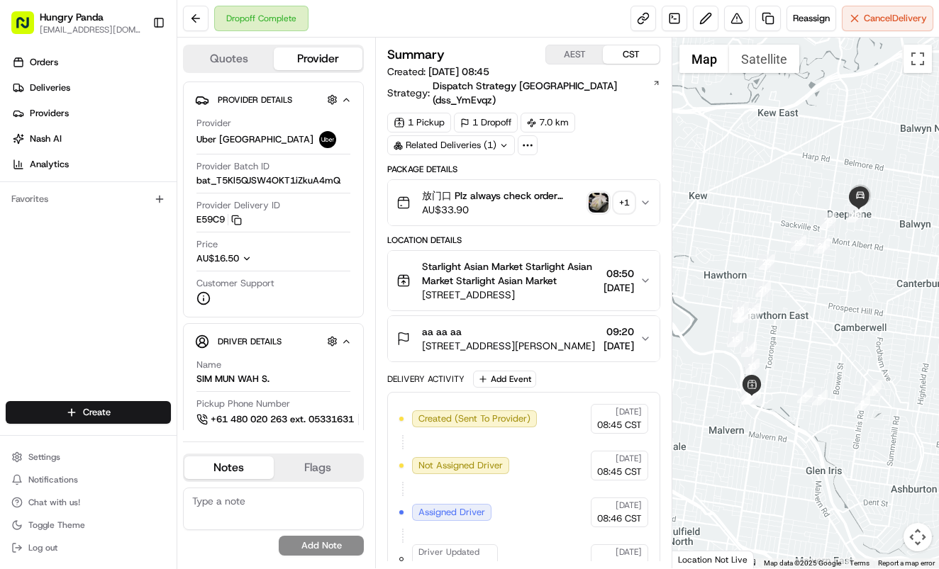
click at [642, 197] on icon "button" at bounding box center [644, 202] width 11 height 11
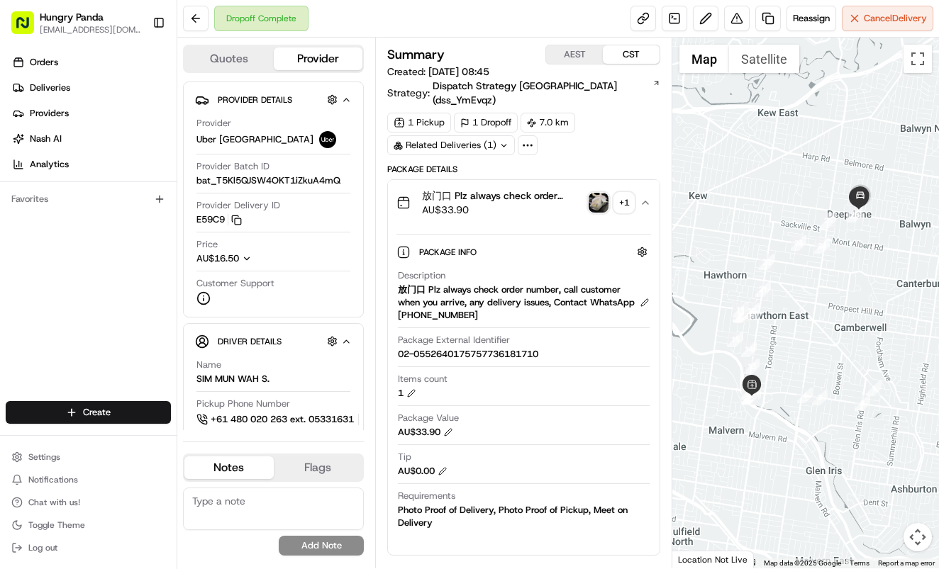
click at [602, 193] on img "button" at bounding box center [598, 203] width 20 height 20
click at [602, 188] on body "Hungry Panda liurui0731@hungrypandagroup.com Toggle Sidebar Orders Deliveries P…" at bounding box center [469, 284] width 939 height 569
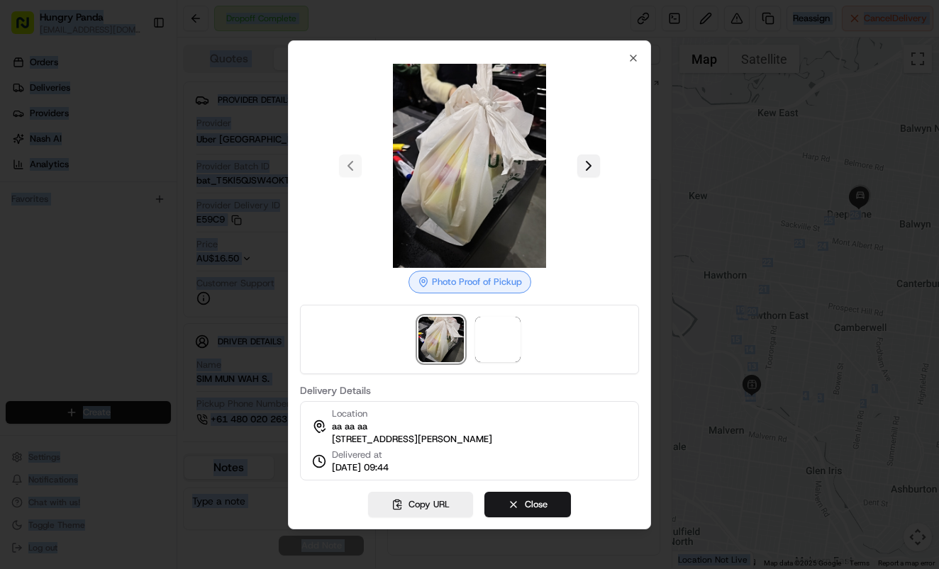
click at [596, 165] on button at bounding box center [588, 166] width 23 height 23
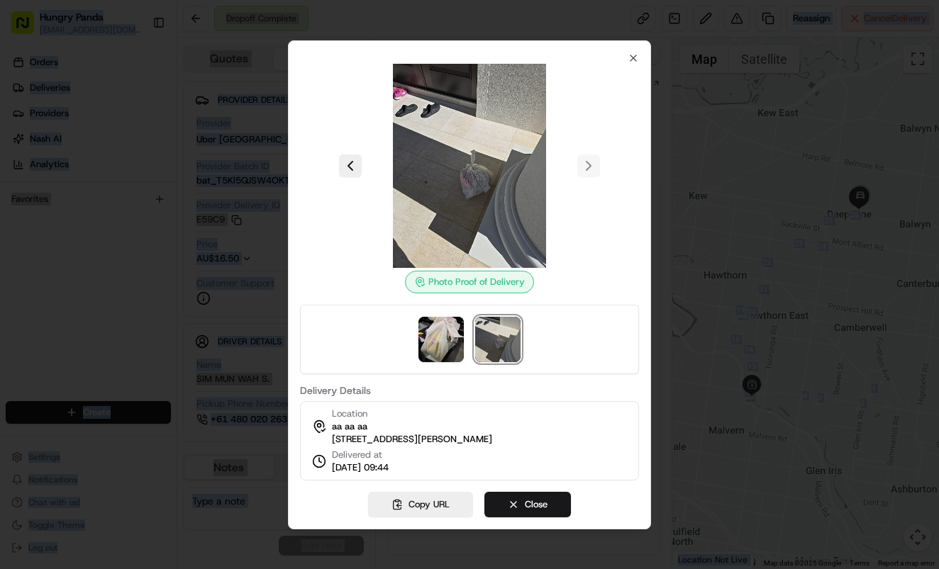
click at [742, 233] on div at bounding box center [469, 284] width 939 height 569
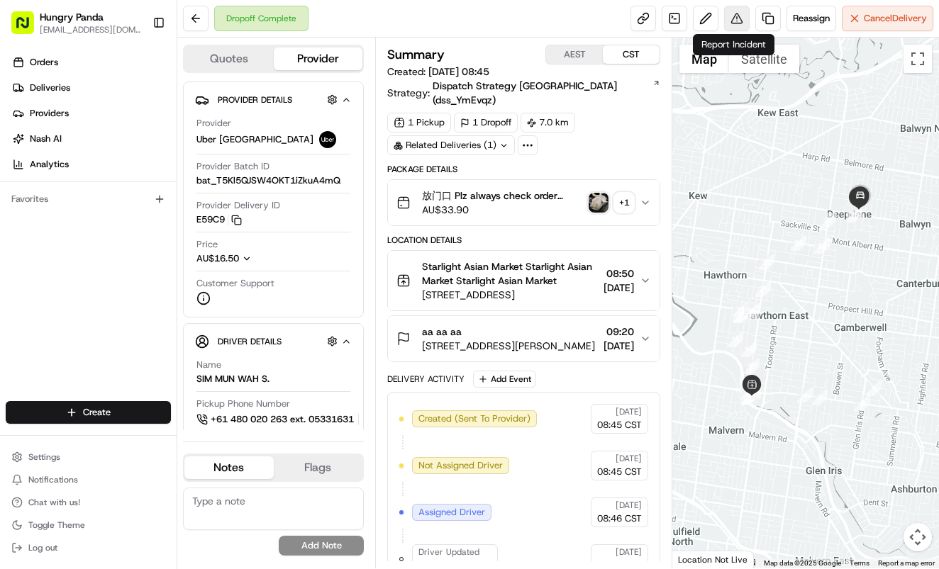
click at [735, 24] on button at bounding box center [737, 19] width 26 height 26
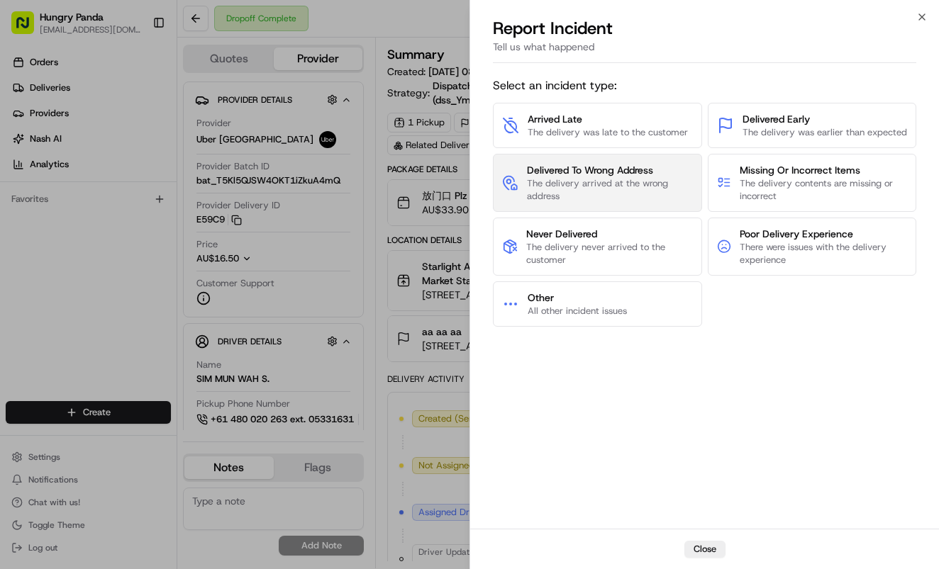
click at [644, 172] on span "Delivered To Wrong Address" at bounding box center [610, 170] width 166 height 14
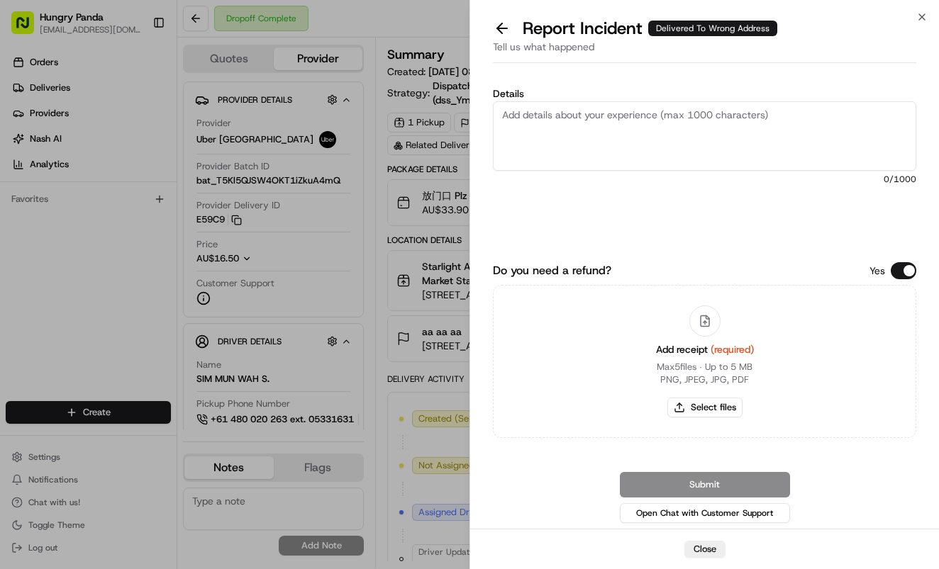
click at [721, 144] on textarea "Details" at bounding box center [704, 135] width 423 height 69
paste textarea "The customer reported that they did not receive the food, the driver lost conta…"
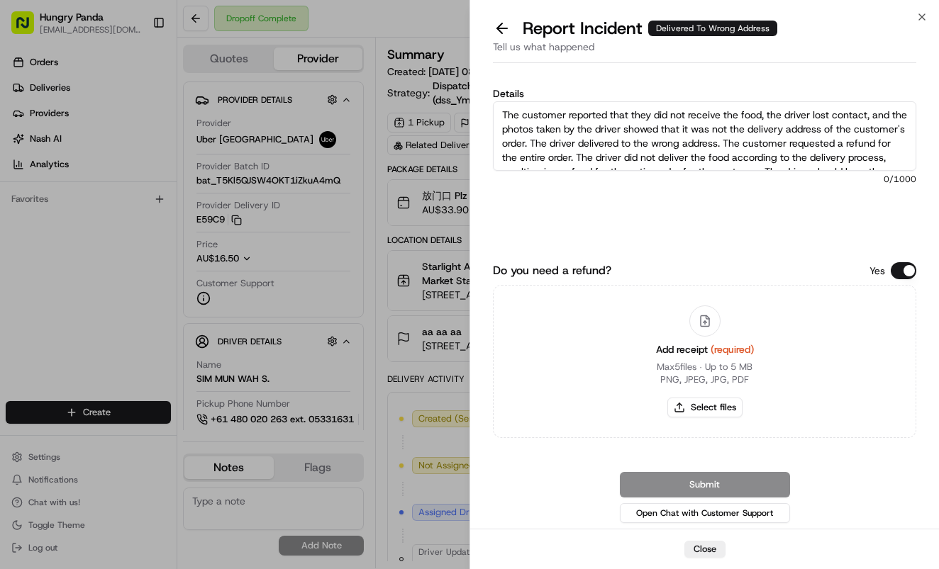
scroll to position [22, 0]
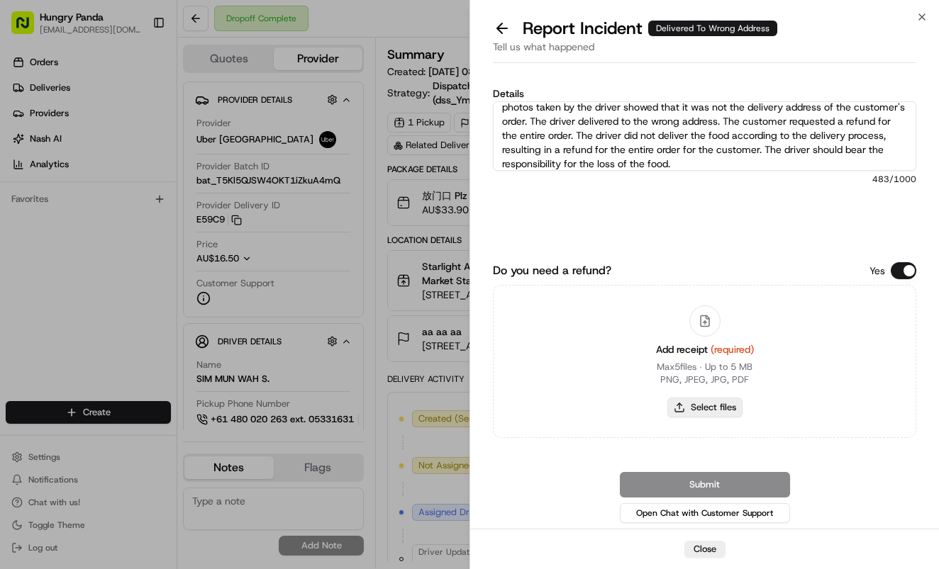
type textarea "The customer reported that they did not receive the food, the driver lost conta…"
click at [708, 408] on button "Select files" at bounding box center [704, 408] width 75 height 20
type input "C:\fakepath\15.jpg"
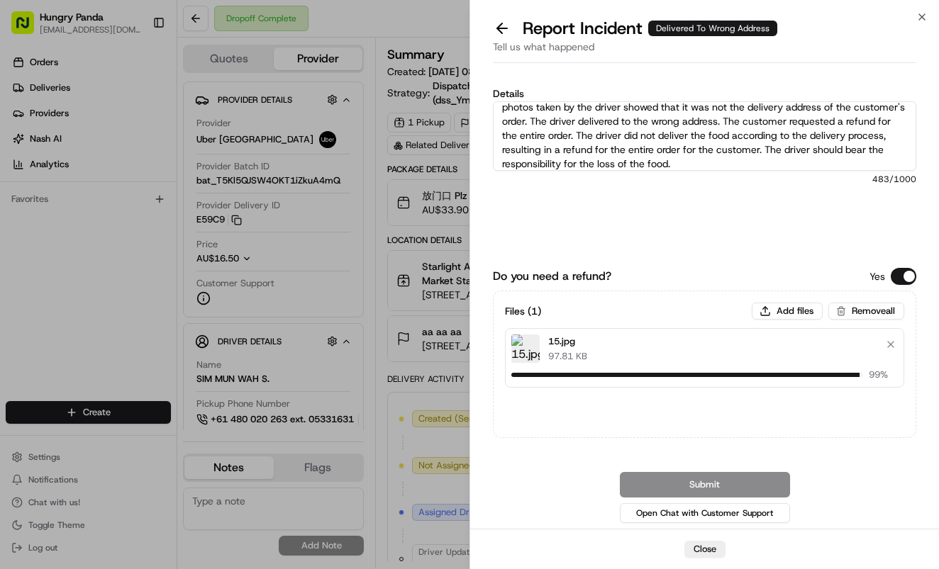
click at [703, 209] on div "Details The customer reported that they did not receive the food, the driver lo…" at bounding box center [704, 171] width 423 height 165
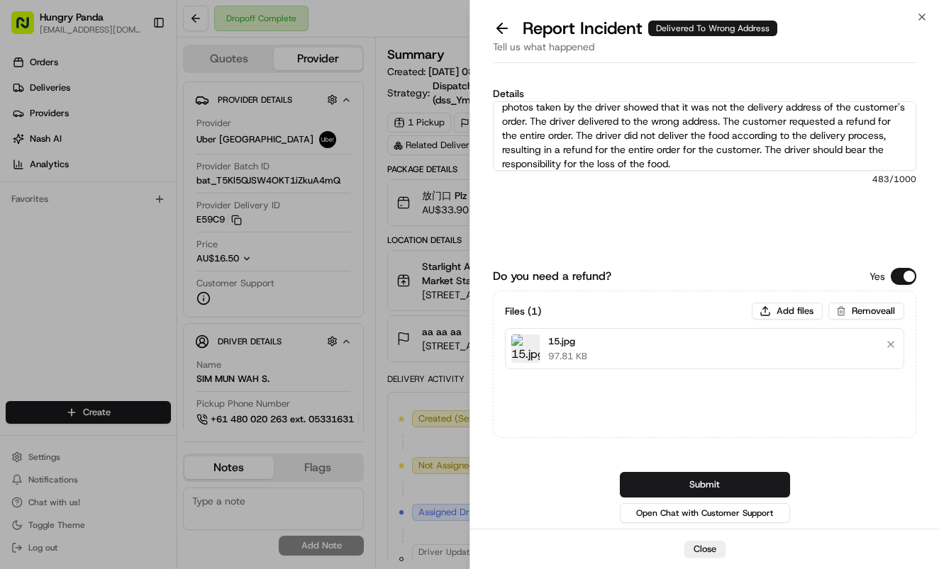
click at [764, 469] on div "Do you need a refund? Yes Files ( 1 ) Add files Remove all 15.jpg 97.81 KB Subm…" at bounding box center [704, 397] width 423 height 258
click at [749, 477] on button "Submit" at bounding box center [705, 485] width 170 height 26
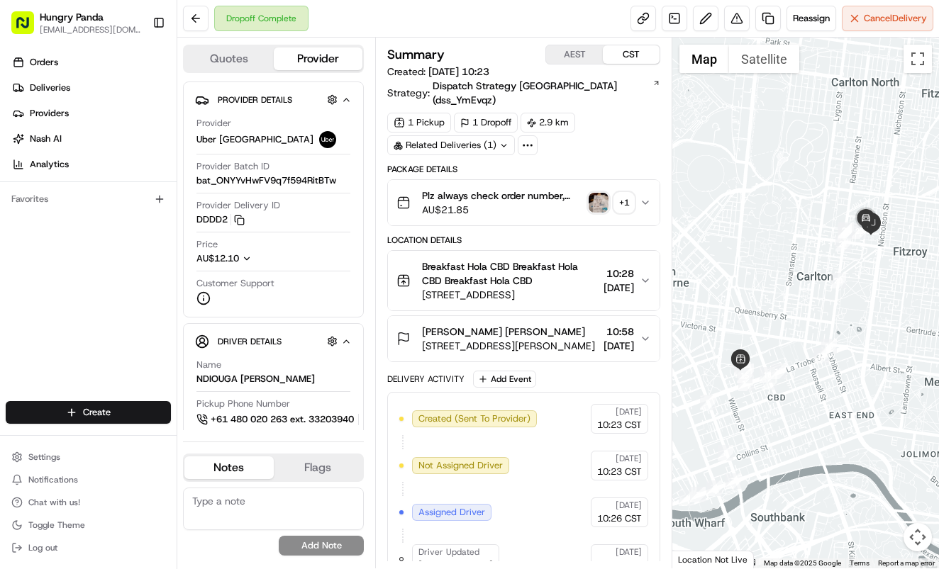
click at [646, 199] on button "Plz always check order number, call customer when you arrive, any delivery issu…" at bounding box center [524, 202] width 272 height 45
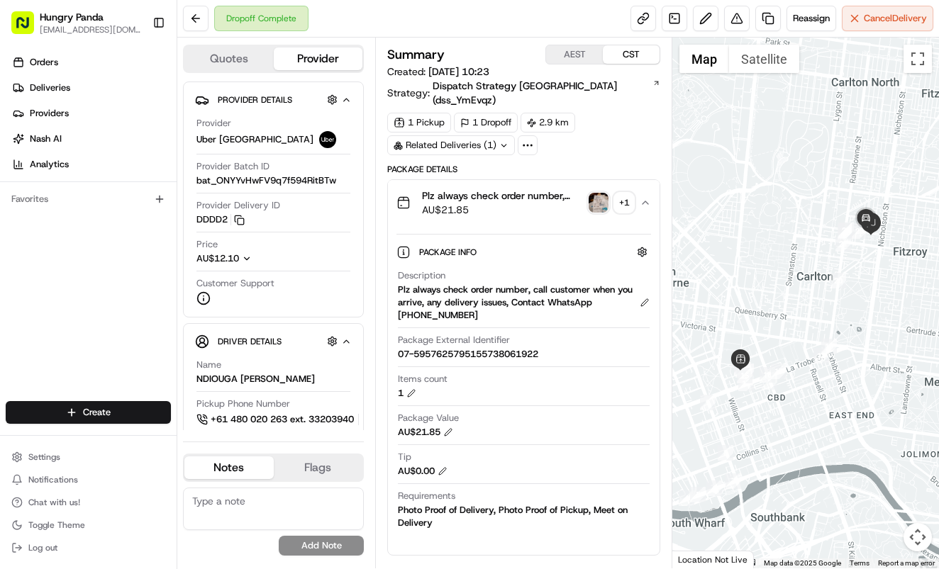
click at [601, 193] on img "button" at bounding box center [598, 203] width 20 height 20
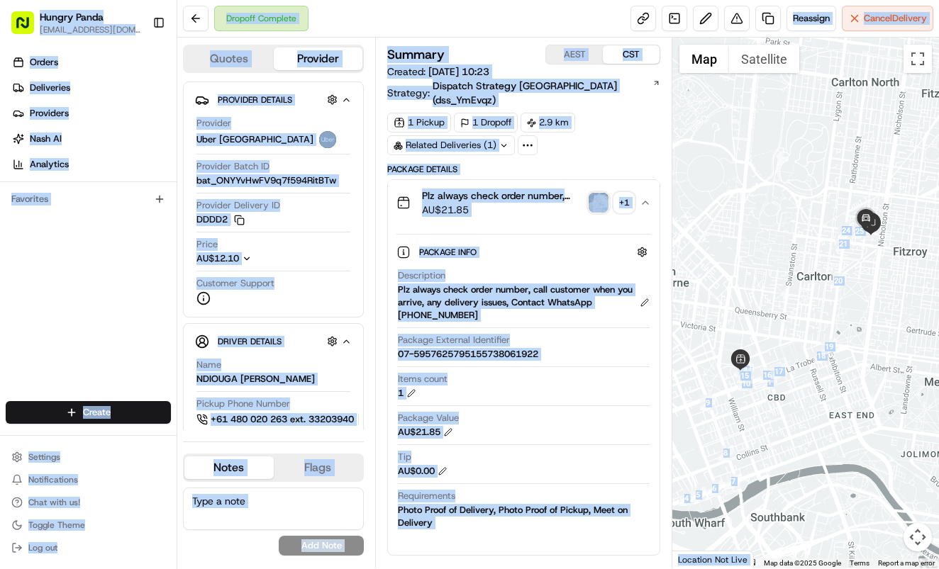
click at [601, 186] on body "Hungry Panda [EMAIL_ADDRESS][DOMAIN_NAME] Toggle Sidebar Orders Deliveries Prov…" at bounding box center [469, 284] width 939 height 569
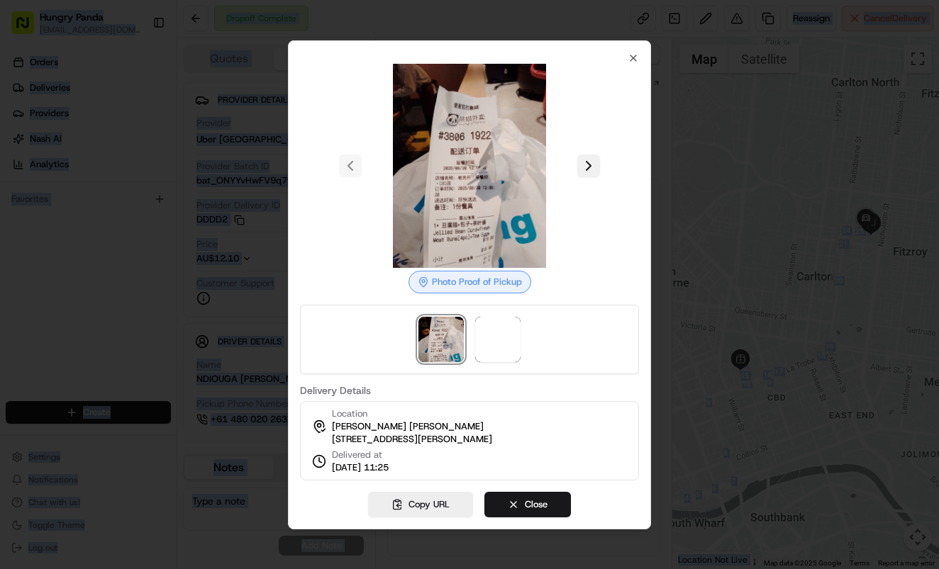
click at [590, 163] on button at bounding box center [588, 166] width 23 height 23
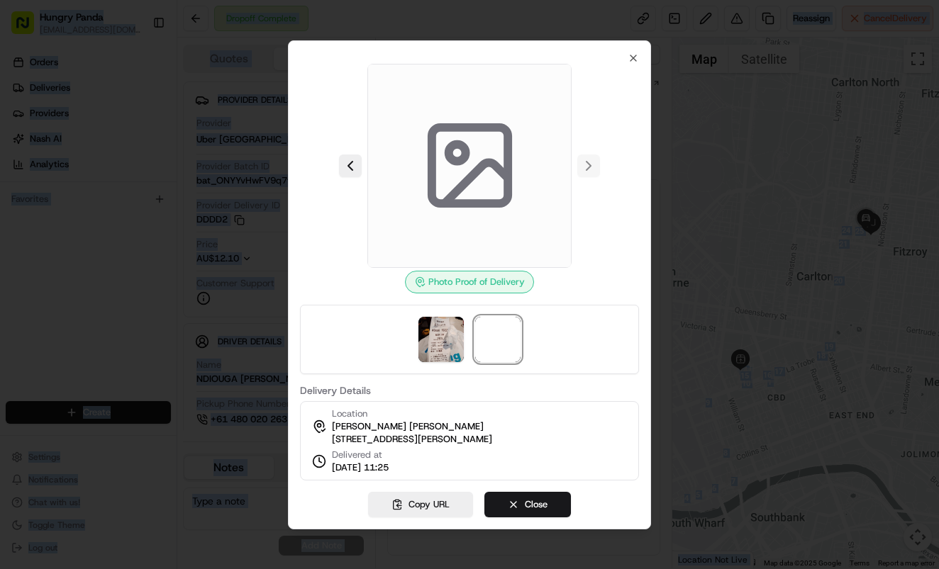
click at [685, 184] on div at bounding box center [469, 284] width 939 height 569
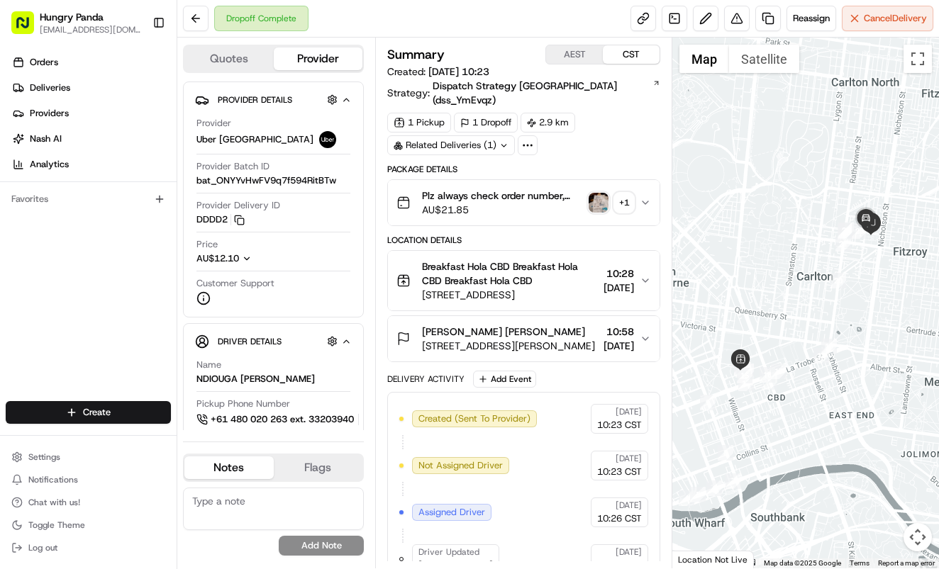
click at [587, 189] on div "Plz always check order number, call customer when you arrive, any delivery issu…" at bounding box center [517, 203] width 243 height 28
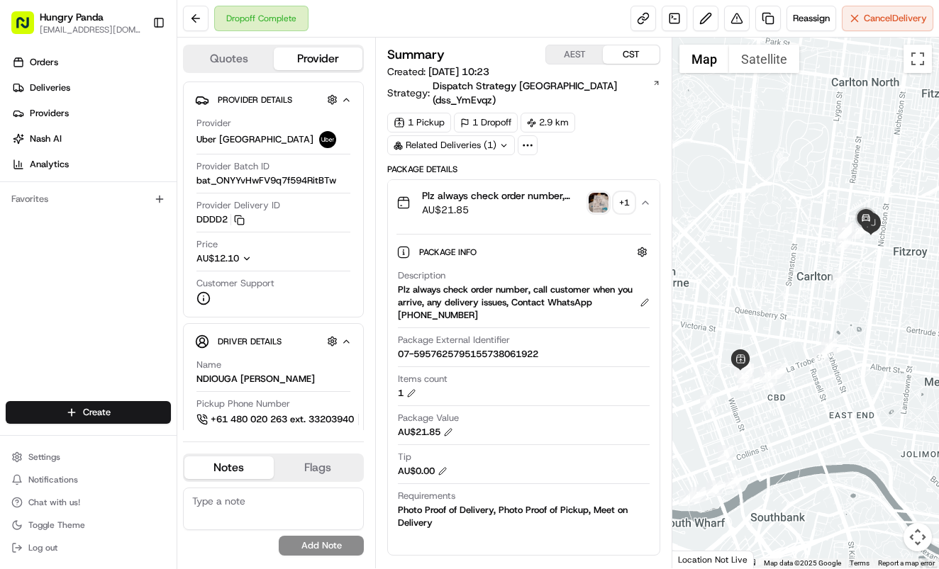
click at [602, 193] on img "button" at bounding box center [598, 203] width 20 height 20
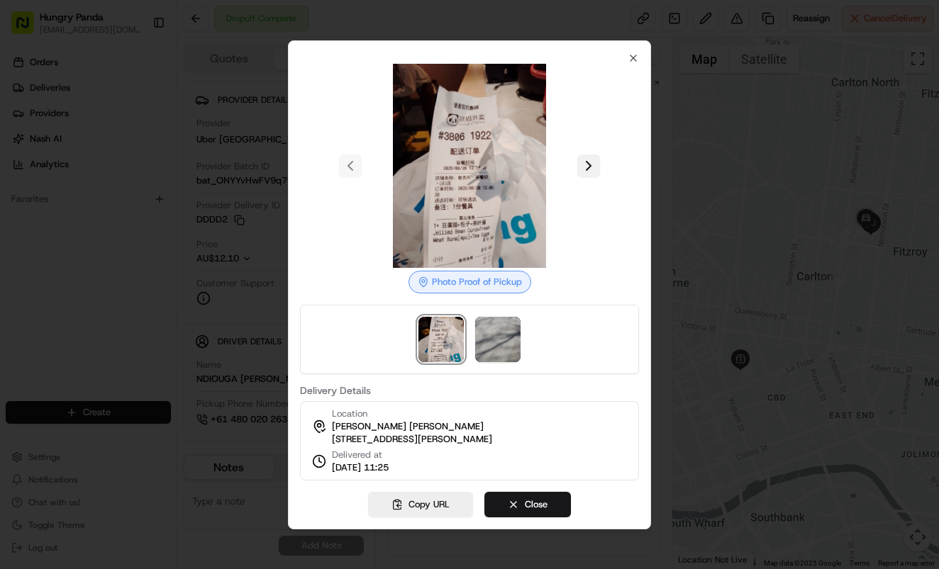
click at [591, 156] on button at bounding box center [588, 166] width 23 height 23
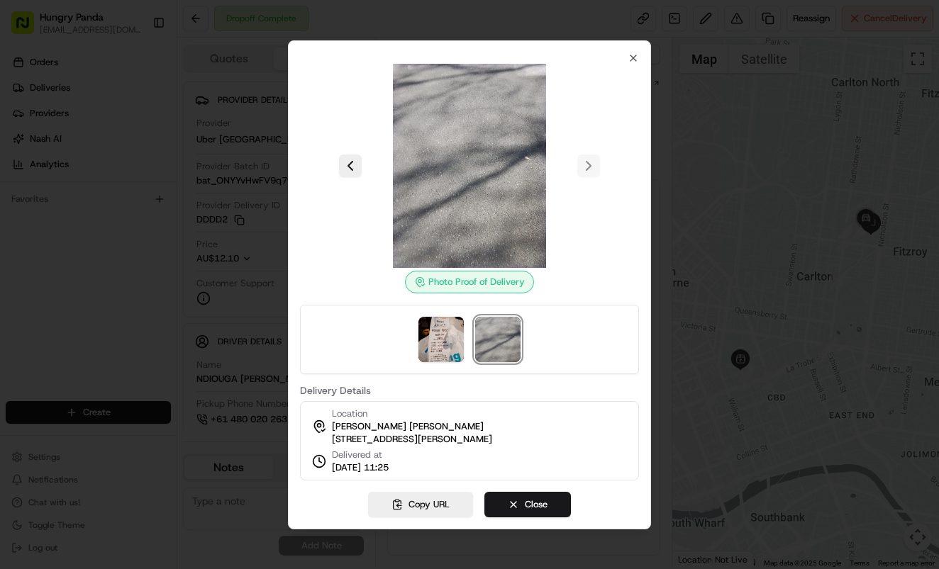
click at [703, 153] on div at bounding box center [469, 284] width 939 height 569
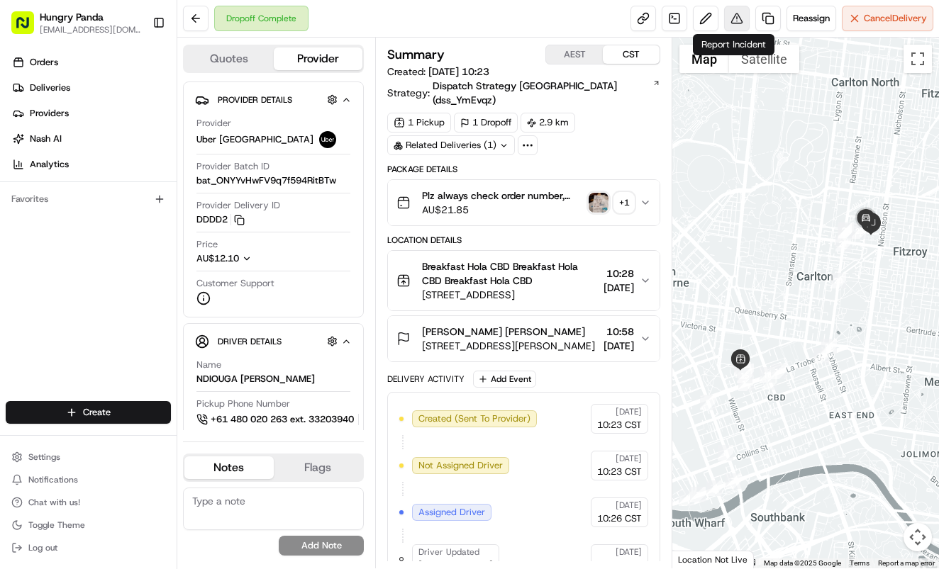
click at [725, 14] on button at bounding box center [737, 19] width 26 height 26
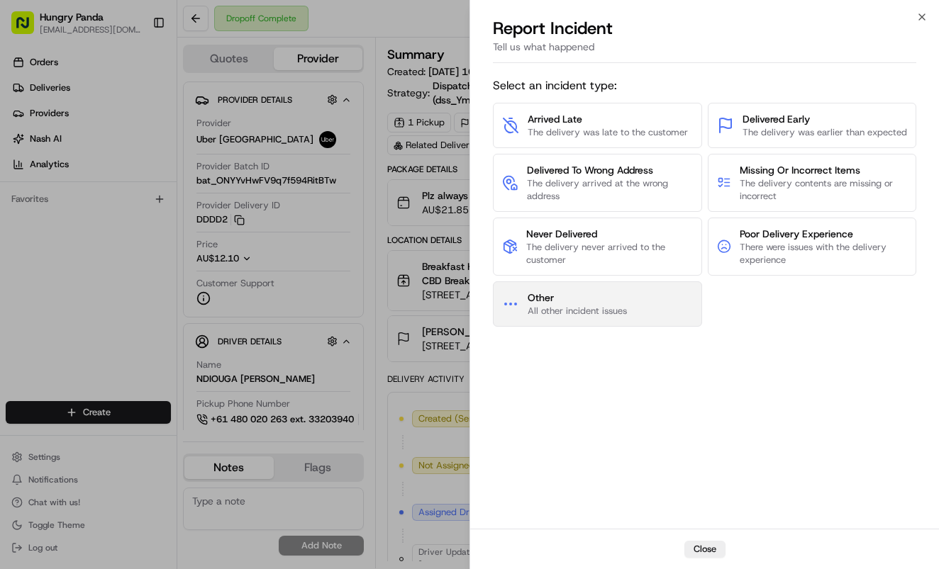
click at [633, 298] on button "Other All other incident issues" at bounding box center [597, 303] width 209 height 45
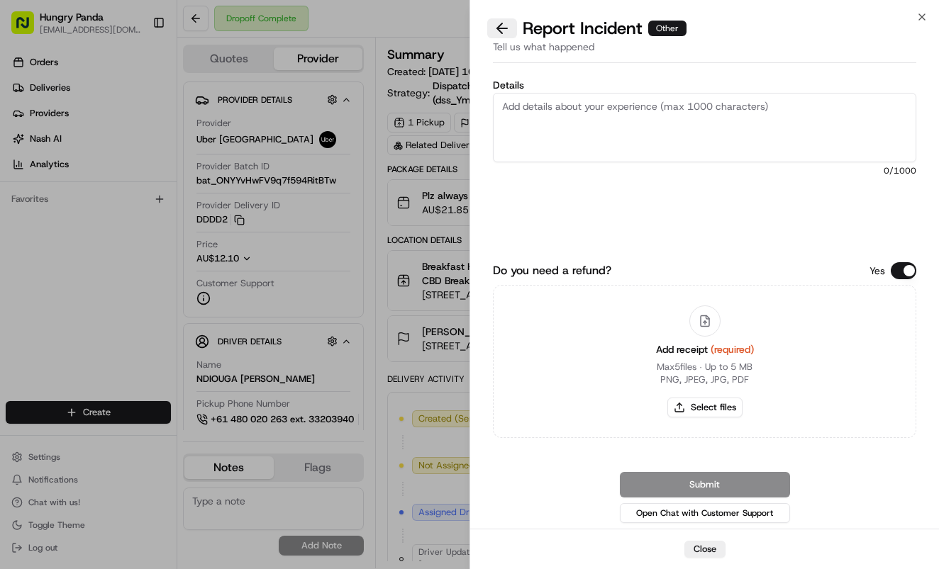
click at [512, 29] on button at bounding box center [502, 28] width 30 height 20
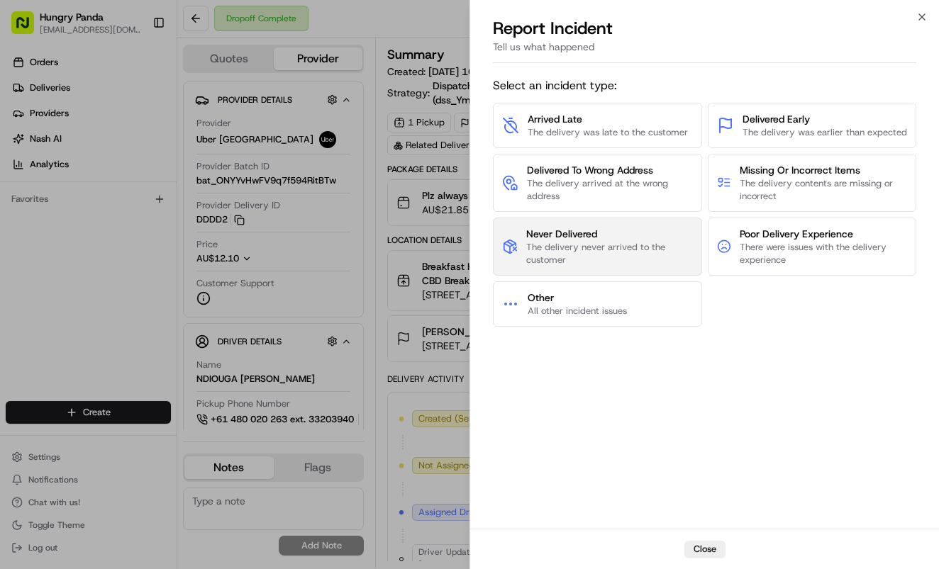
click at [581, 242] on span "The delivery never arrived to the customer" at bounding box center [609, 254] width 167 height 26
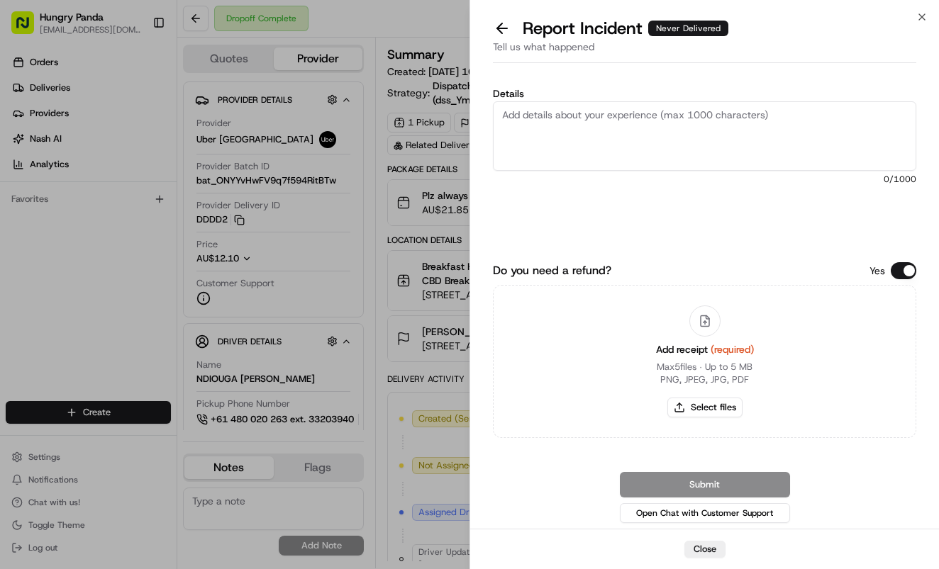
click at [657, 142] on textarea "Details" at bounding box center [704, 135] width 423 height 69
paste textarea "The customer reported that they did not receive the meal and the driver's deliv…"
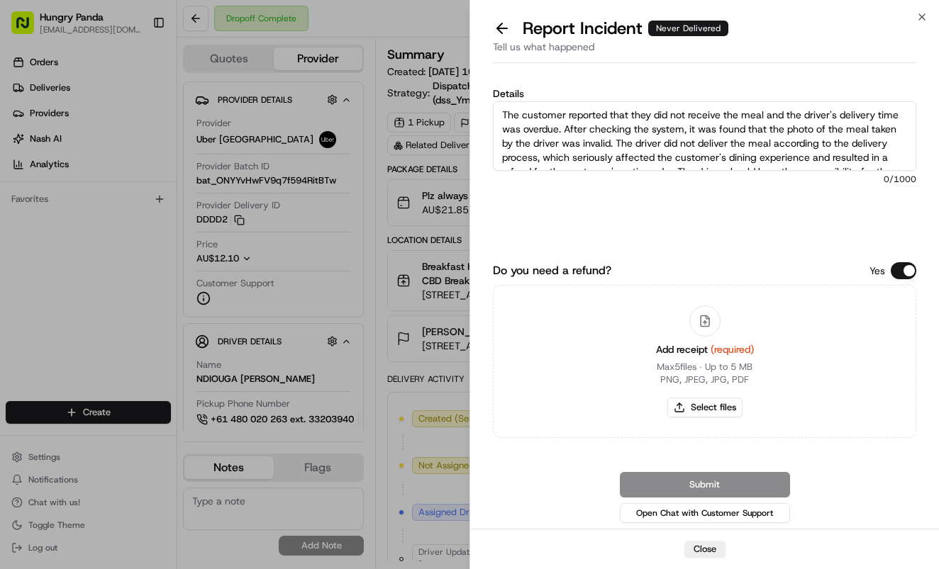
scroll to position [22, 0]
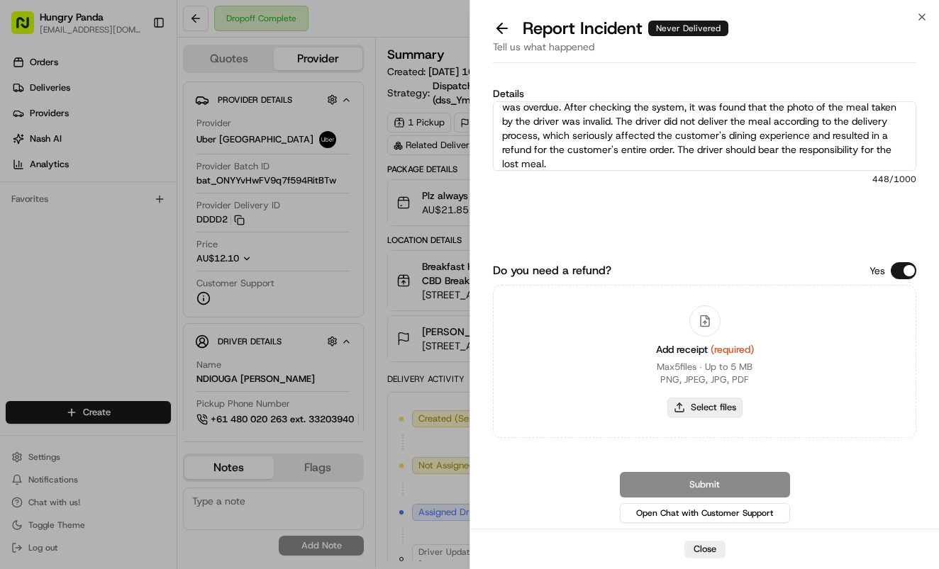
type textarea "The customer reported that they did not receive the meal and the driver's deliv…"
click at [715, 404] on button "Select files" at bounding box center [704, 408] width 75 height 20
type input "C:\fakepath\16.jpg"
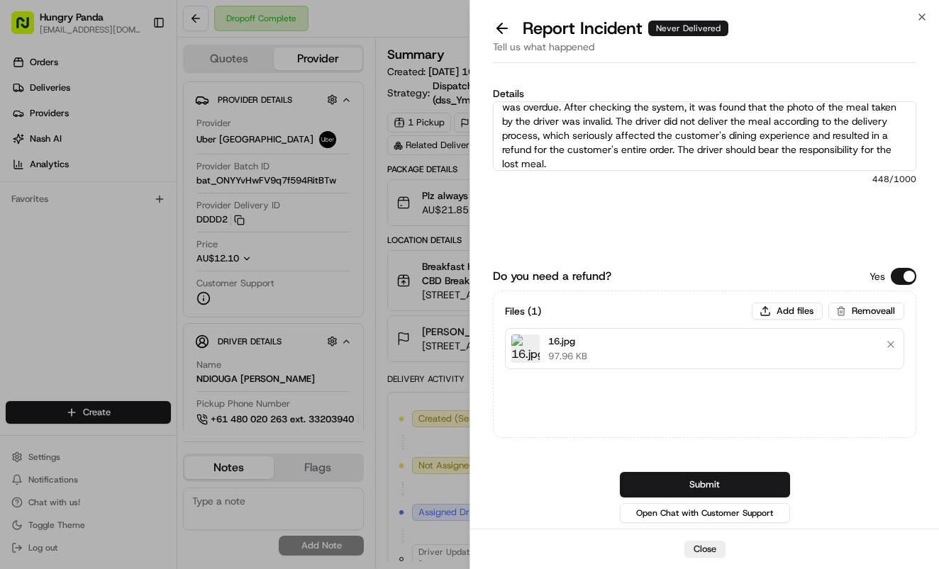
drag, startPoint x: 768, startPoint y: 482, endPoint x: 925, endPoint y: 410, distance: 172.6
click at [769, 482] on button "Submit" at bounding box center [705, 485] width 170 height 26
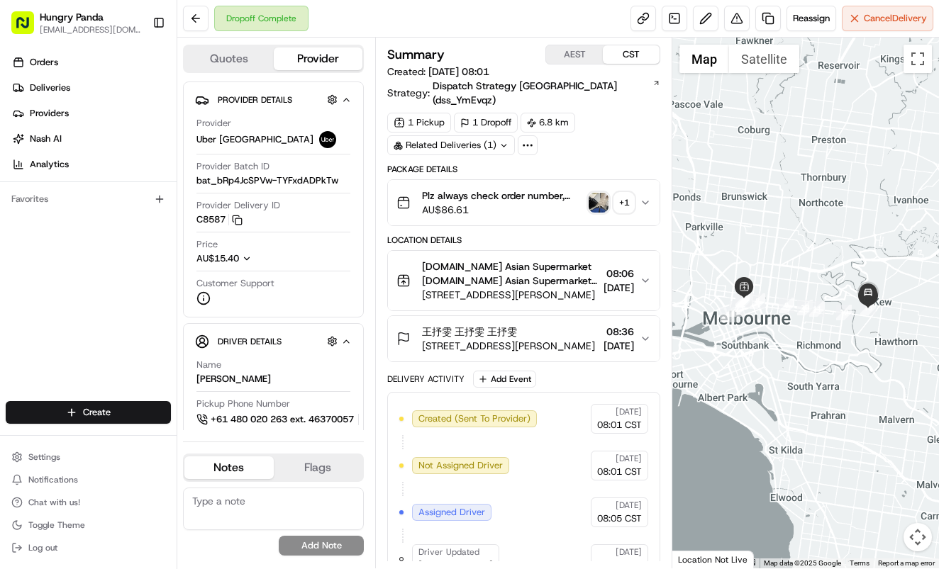
drag, startPoint x: 649, startPoint y: 199, endPoint x: 926, endPoint y: 172, distance: 277.8
click at [649, 199] on button "Plz always check order number, call customer when you arrive, any delivery issu…" at bounding box center [524, 202] width 272 height 45
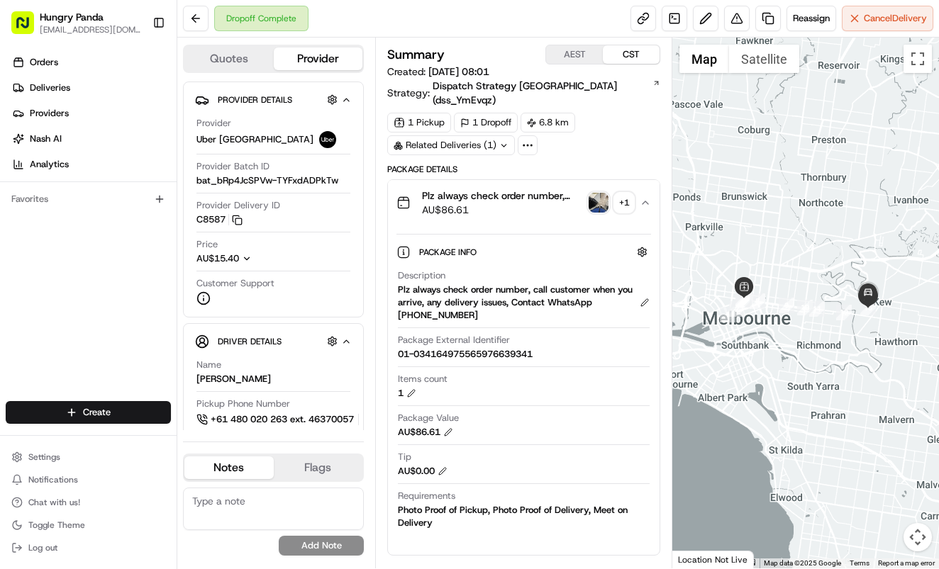
click at [596, 193] on img "button" at bounding box center [598, 203] width 20 height 20
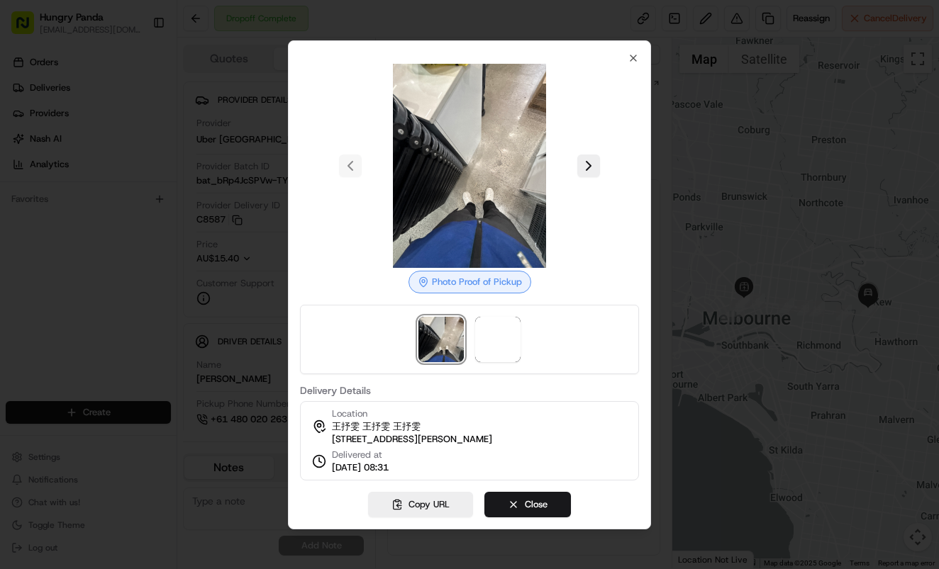
click at [596, 170] on div at bounding box center [469, 166] width 339 height 204
click at [595, 167] on button at bounding box center [588, 166] width 23 height 23
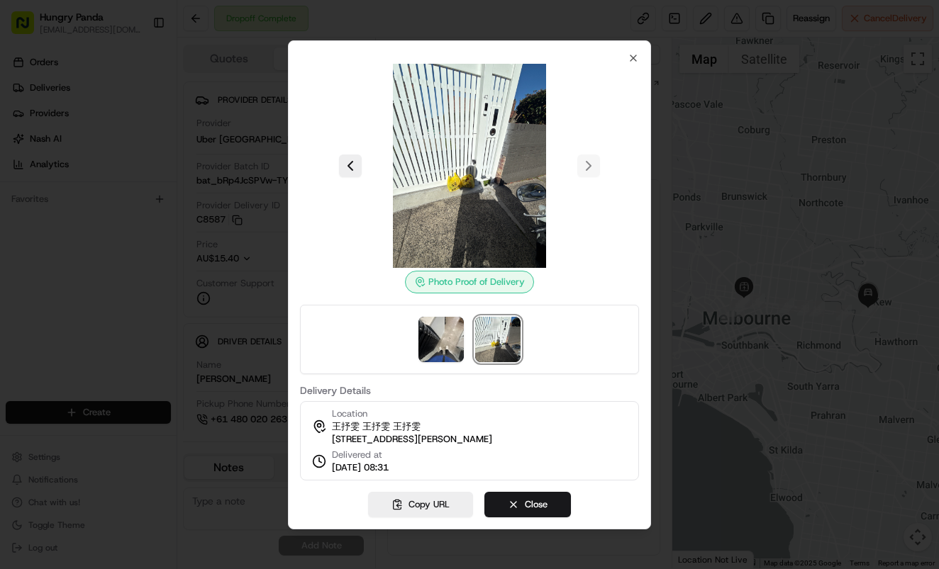
click at [769, 52] on div at bounding box center [469, 284] width 939 height 569
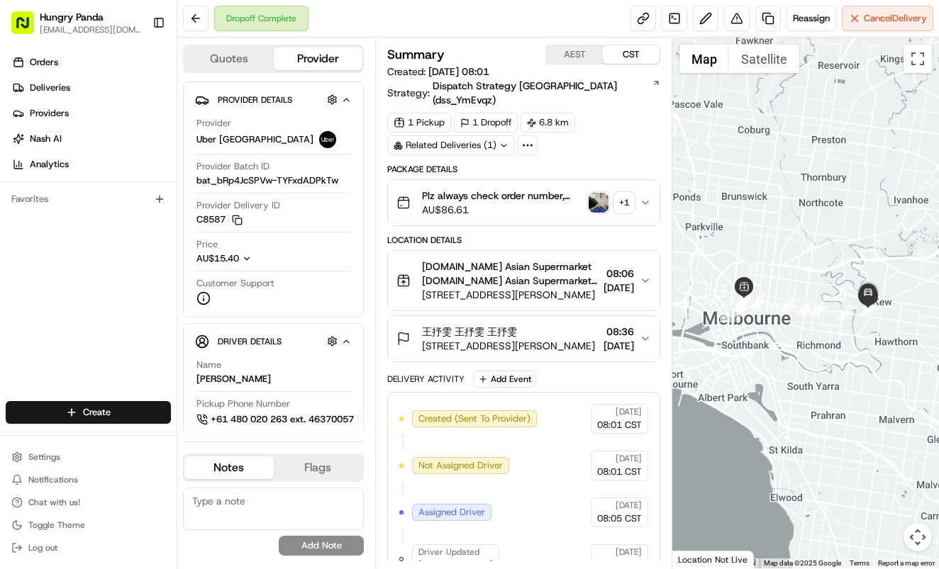
click at [637, 325] on div "王抒雯 王抒雯 王抒雯 [STREET_ADDRESS][PERSON_NAME] 08:36 [DATE]" at bounding box center [517, 339] width 243 height 28
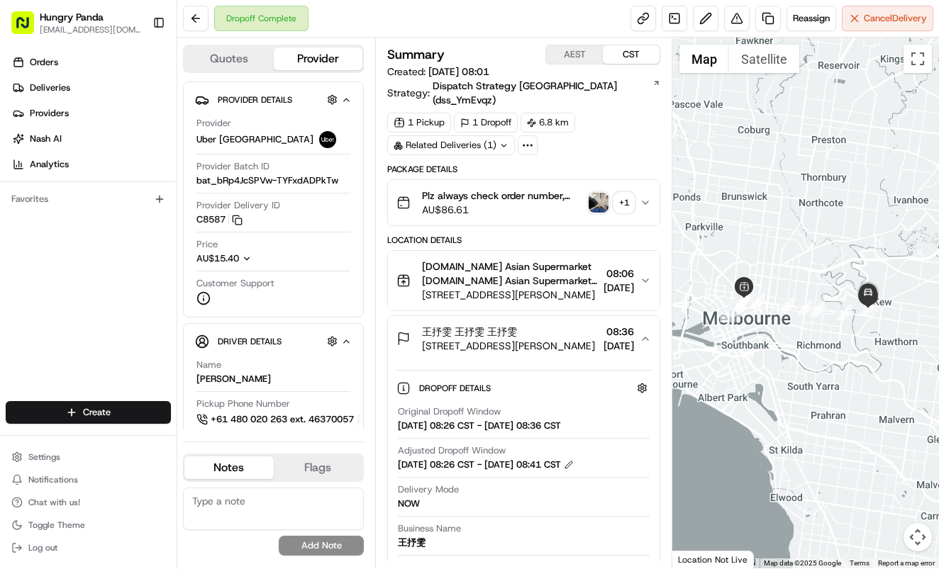
click at [642, 333] on icon "button" at bounding box center [644, 338] width 11 height 11
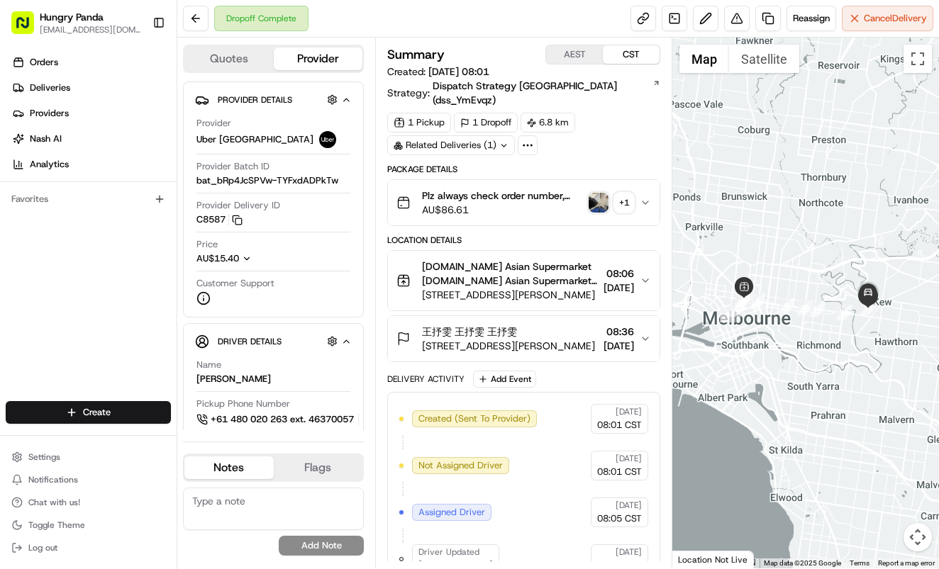
click at [642, 333] on icon "button" at bounding box center [644, 338] width 11 height 11
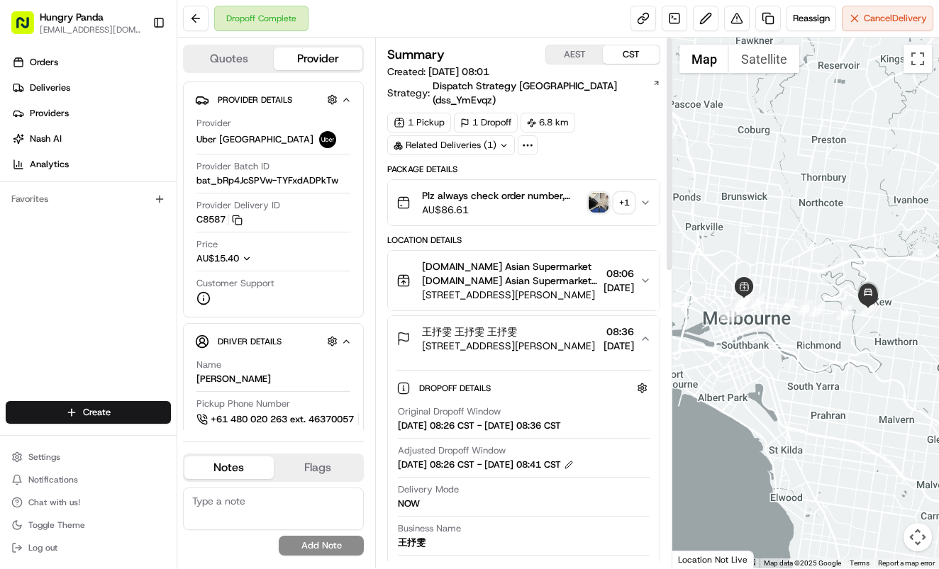
click at [591, 193] on img "button" at bounding box center [598, 203] width 20 height 20
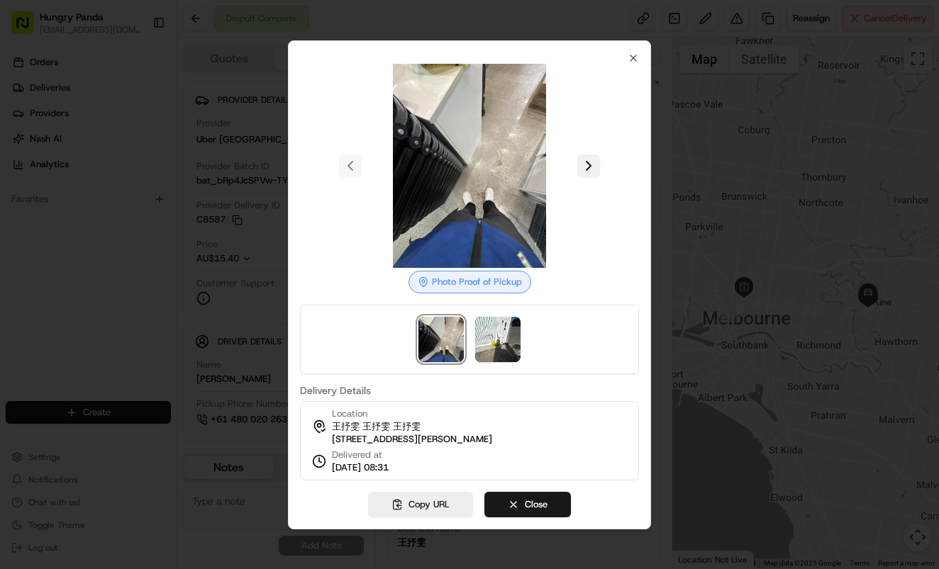
click at [591, 161] on button at bounding box center [588, 166] width 23 height 23
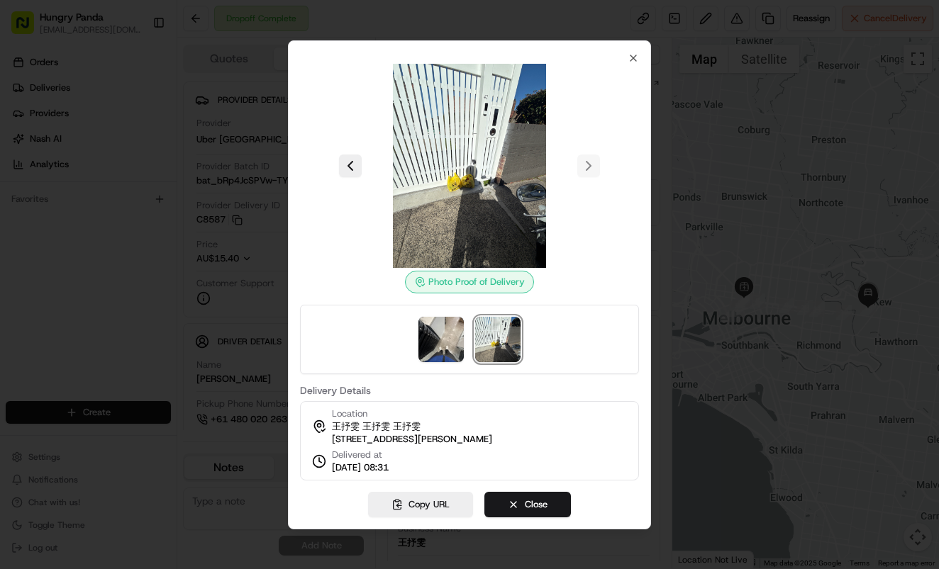
click at [730, 86] on div at bounding box center [469, 284] width 939 height 569
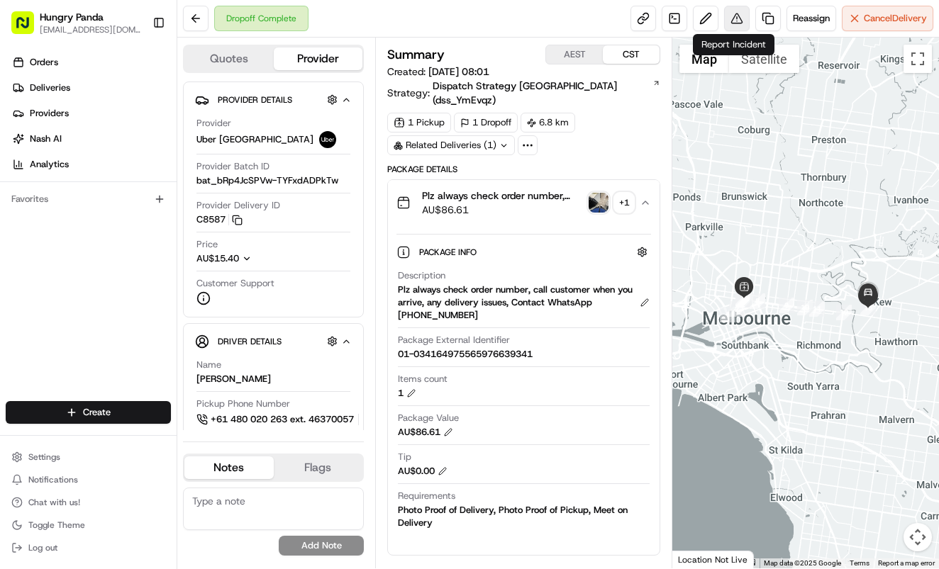
click at [739, 26] on button at bounding box center [737, 19] width 26 height 26
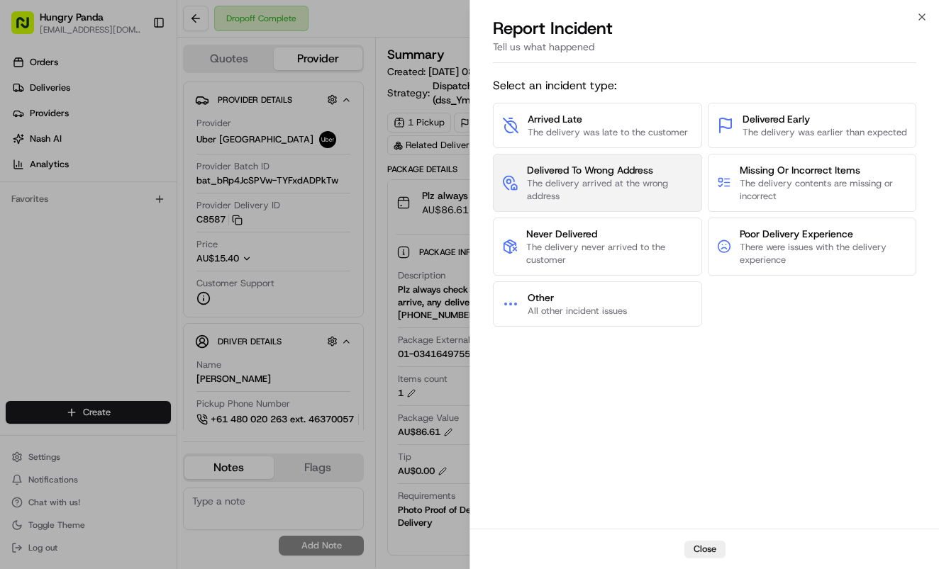
click at [619, 199] on span "The delivery arrived at the wrong address" at bounding box center [610, 190] width 166 height 26
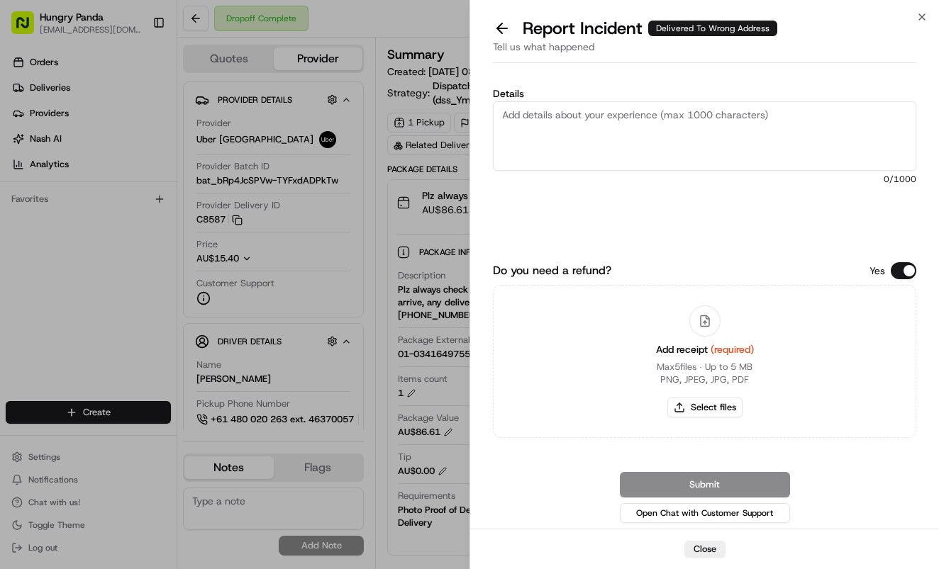
click at [708, 130] on textarea "Details" at bounding box center [704, 135] width 423 height 69
paste textarea "The customer reported that he did not receive the meal. The photos taken by the…"
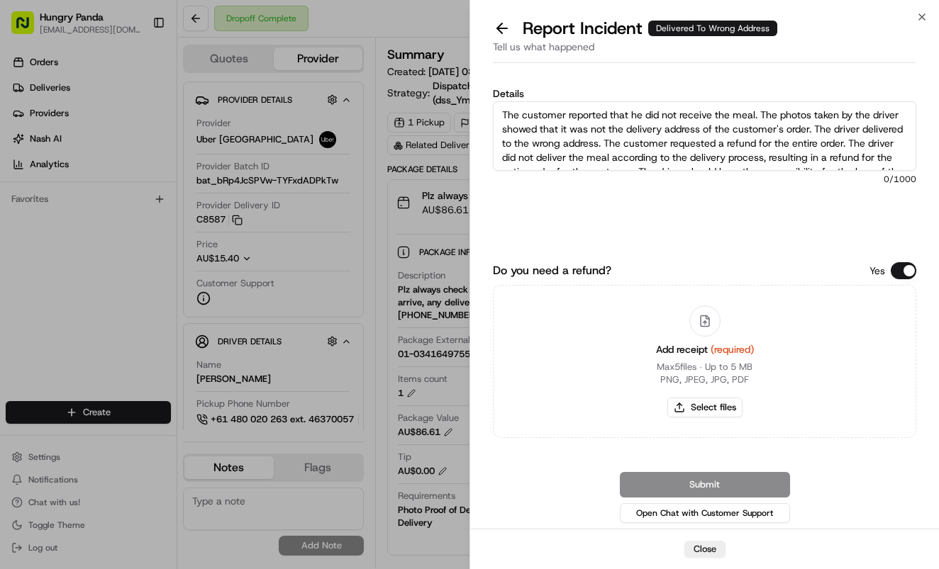
scroll to position [22, 0]
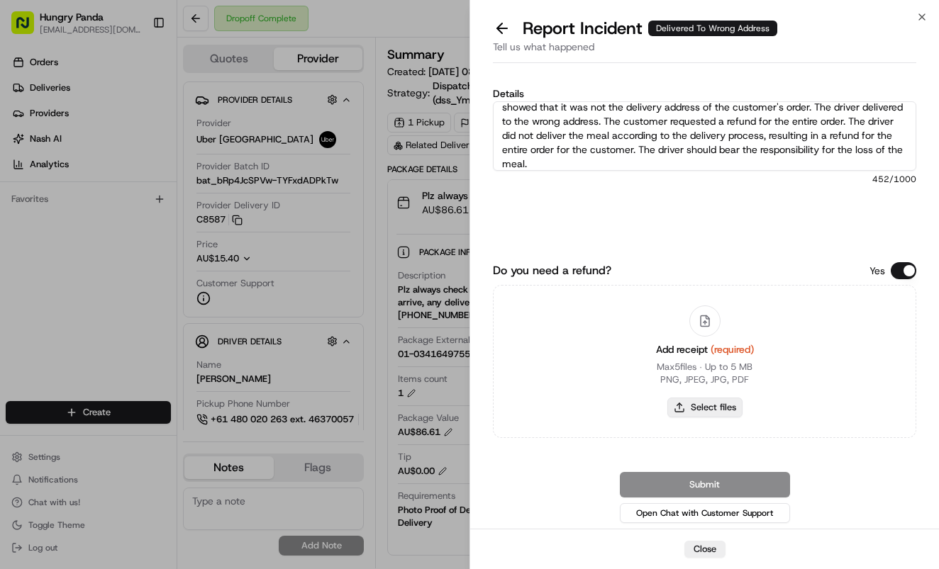
type textarea "The customer reported that he did not receive the meal. The photos taken by the…"
click at [714, 408] on button "Select files" at bounding box center [704, 408] width 75 height 20
type input "C:\fakepath\17.jpg"
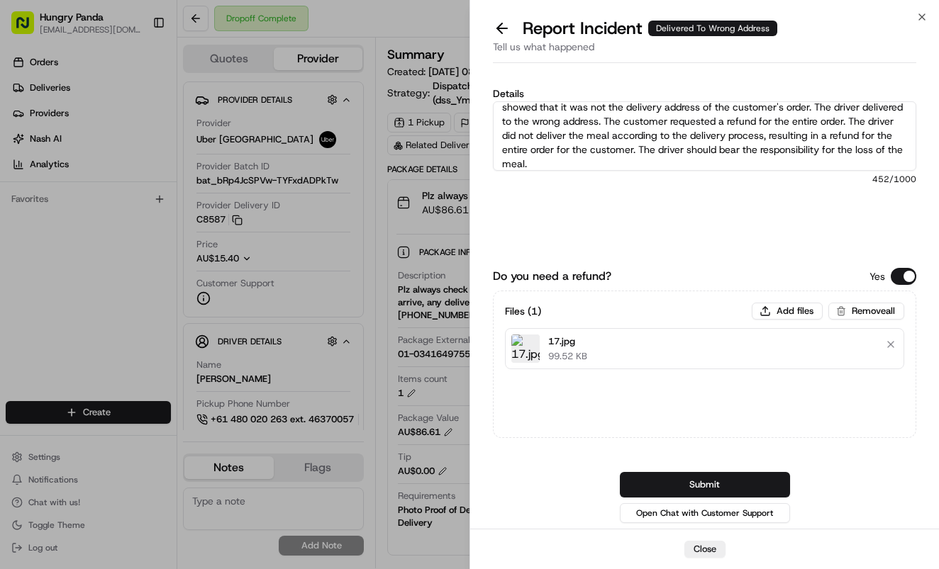
drag, startPoint x: 754, startPoint y: 481, endPoint x: 763, endPoint y: 478, distance: 9.6
click at [754, 481] on button "Submit" at bounding box center [705, 485] width 170 height 26
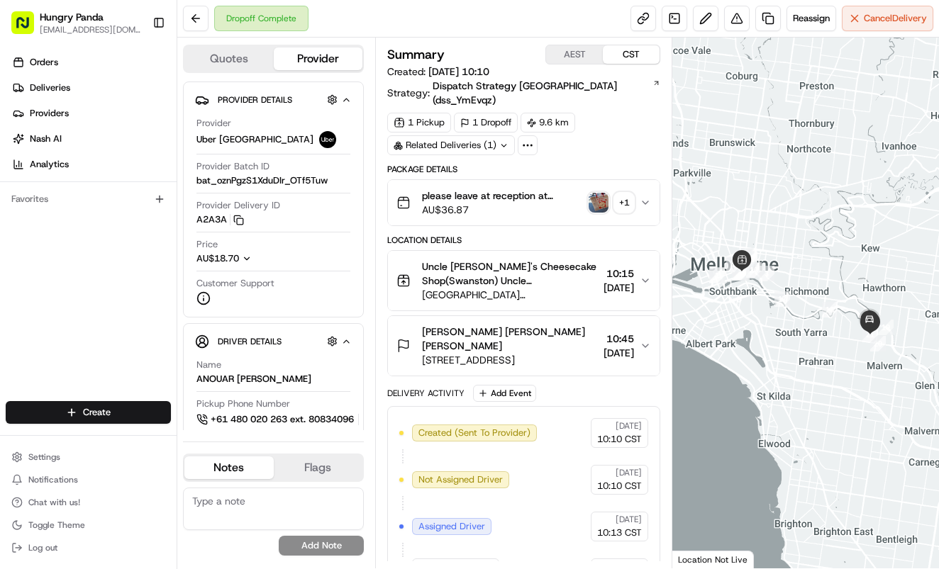
click at [643, 180] on button "please leave at reception at [PERSON_NAME] & [PERSON_NAME] Order is under [PERS…" at bounding box center [524, 202] width 272 height 45
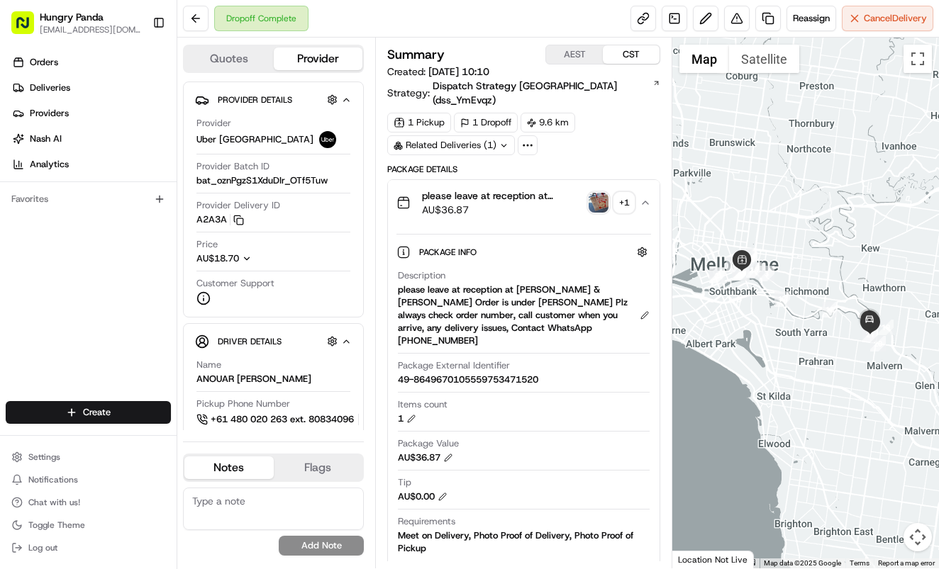
click at [598, 193] on img "button" at bounding box center [598, 203] width 20 height 20
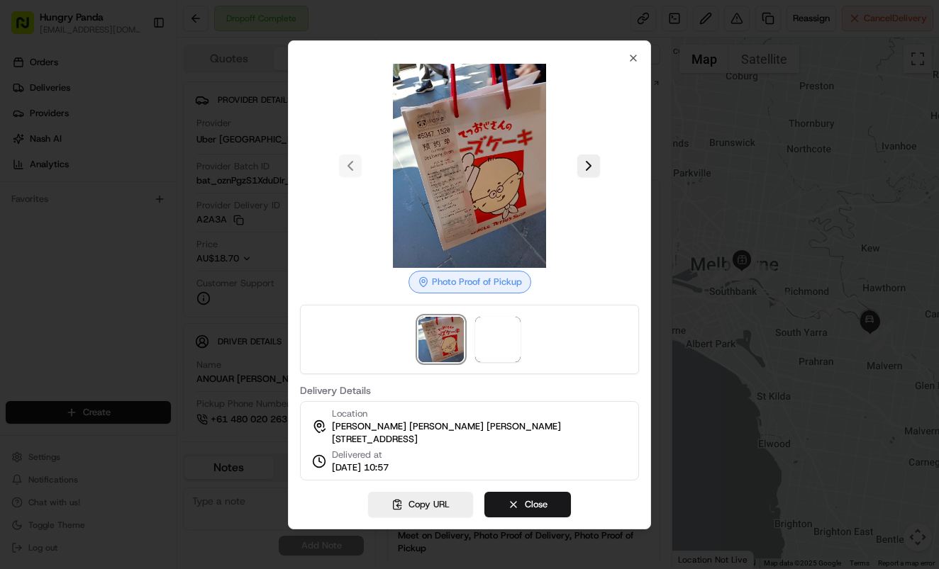
click at [601, 160] on div at bounding box center [469, 166] width 339 height 204
click at [600, 160] on div at bounding box center [469, 166] width 339 height 204
click at [593, 159] on button at bounding box center [588, 166] width 23 height 23
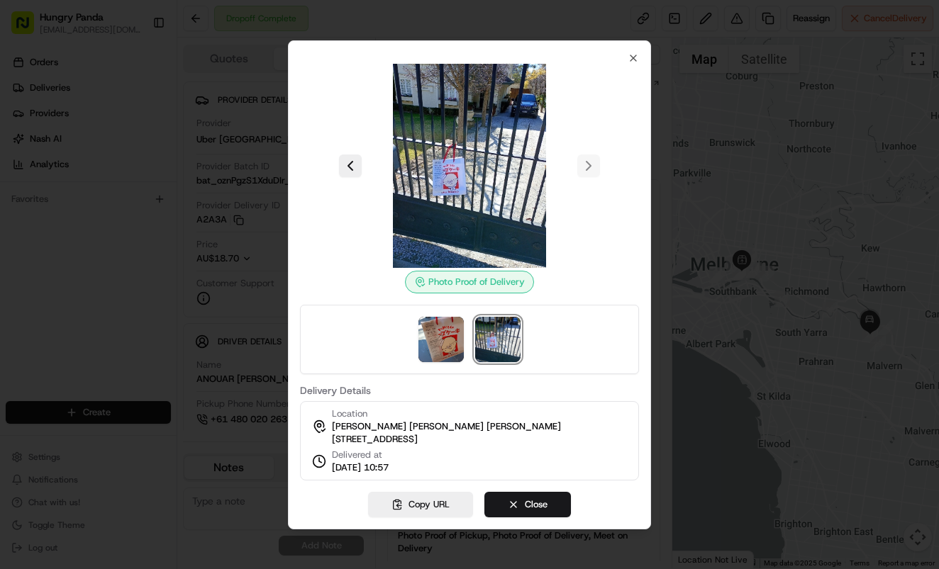
click at [722, 189] on div at bounding box center [469, 284] width 939 height 569
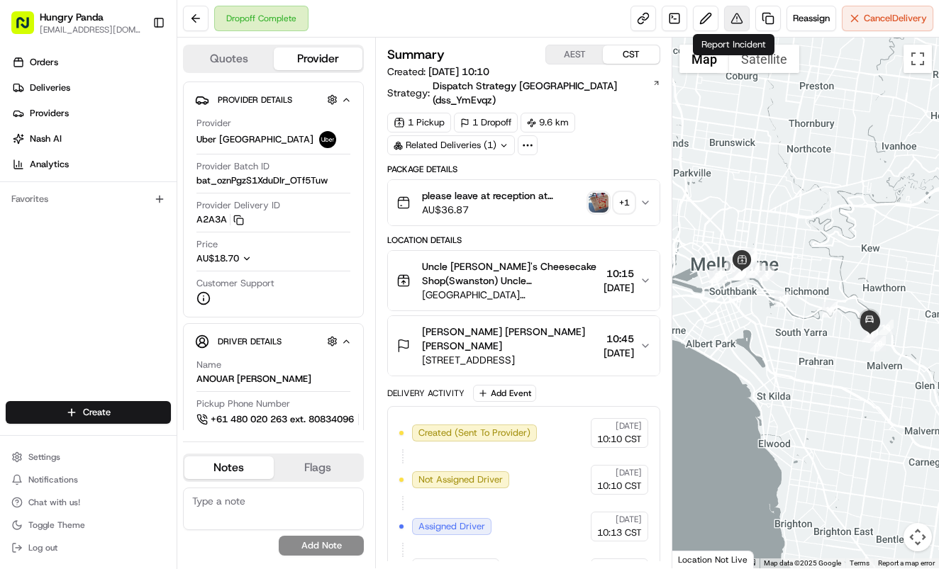
click at [738, 18] on button at bounding box center [737, 19] width 26 height 26
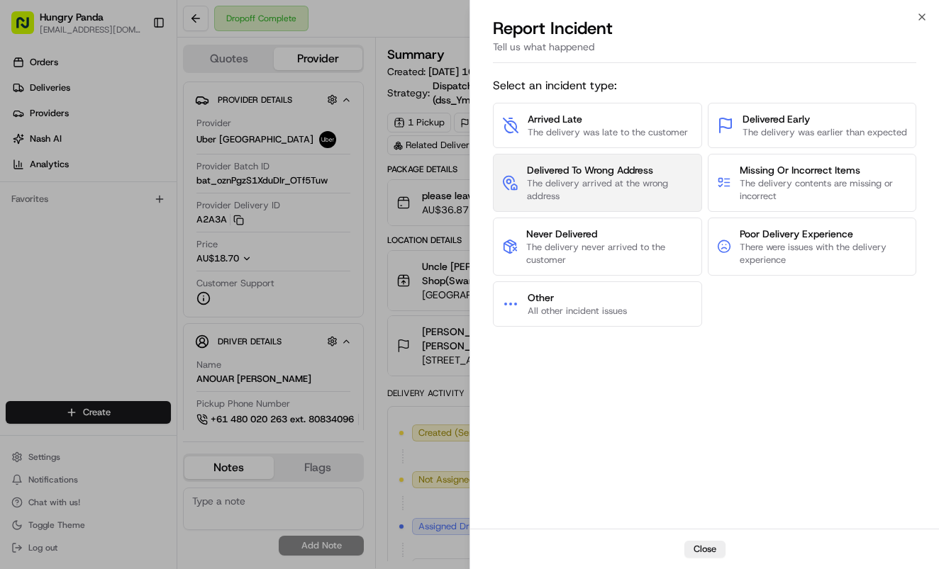
click at [616, 196] on span "The delivery arrived at the wrong address" at bounding box center [610, 190] width 166 height 26
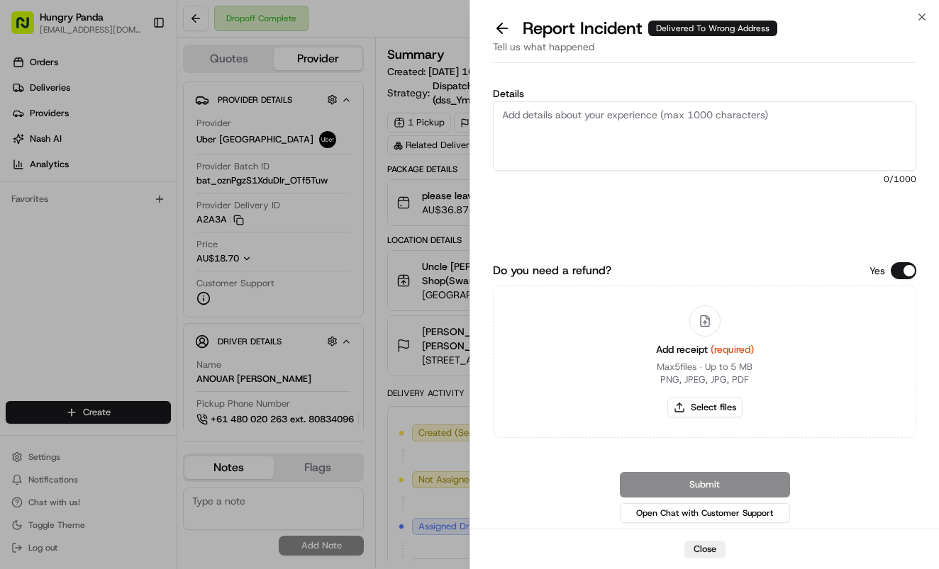
click at [694, 101] on textarea "Details" at bounding box center [704, 135] width 423 height 69
paste textarea "The customer reported that he did not receive the meal. The photos taken by the…"
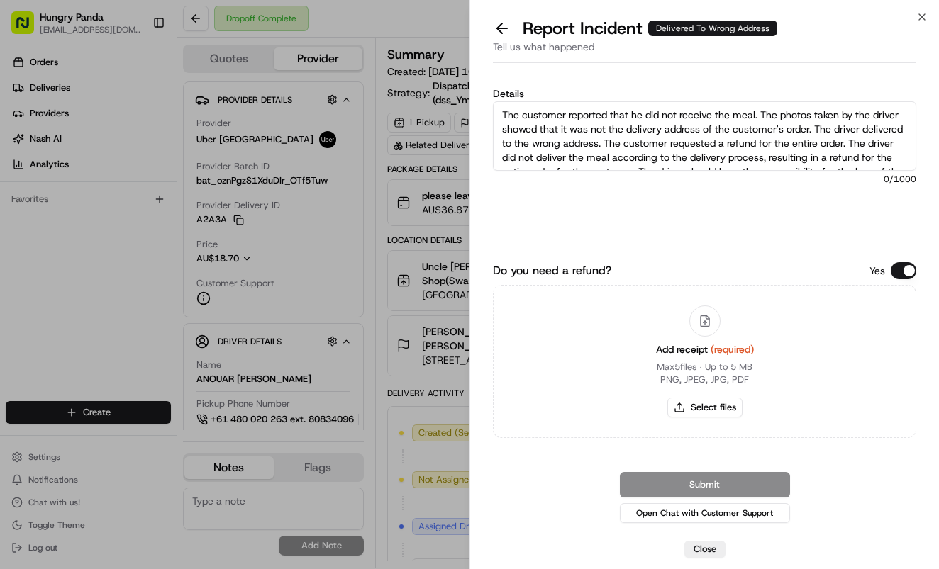
scroll to position [22, 0]
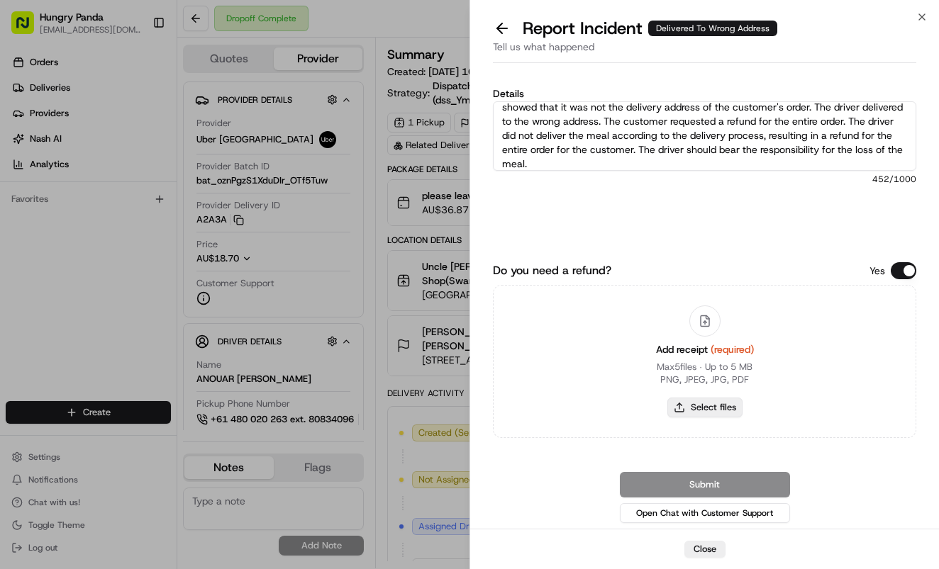
type textarea "The customer reported that he did not receive the meal. The photos taken by the…"
click at [736, 413] on button "Select files" at bounding box center [704, 408] width 75 height 20
type input "C:\fakepath\18.jpg"
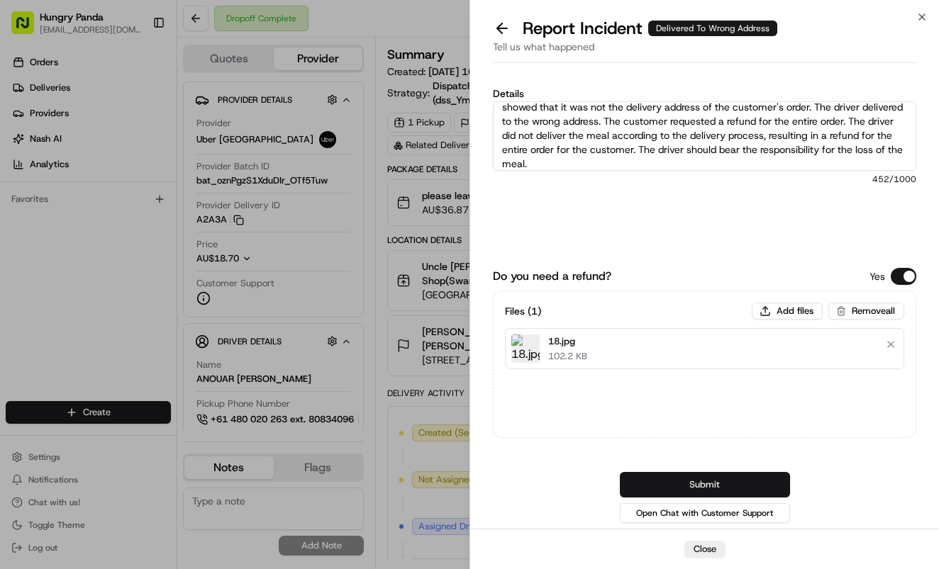
click at [769, 482] on button "Submit" at bounding box center [705, 485] width 170 height 26
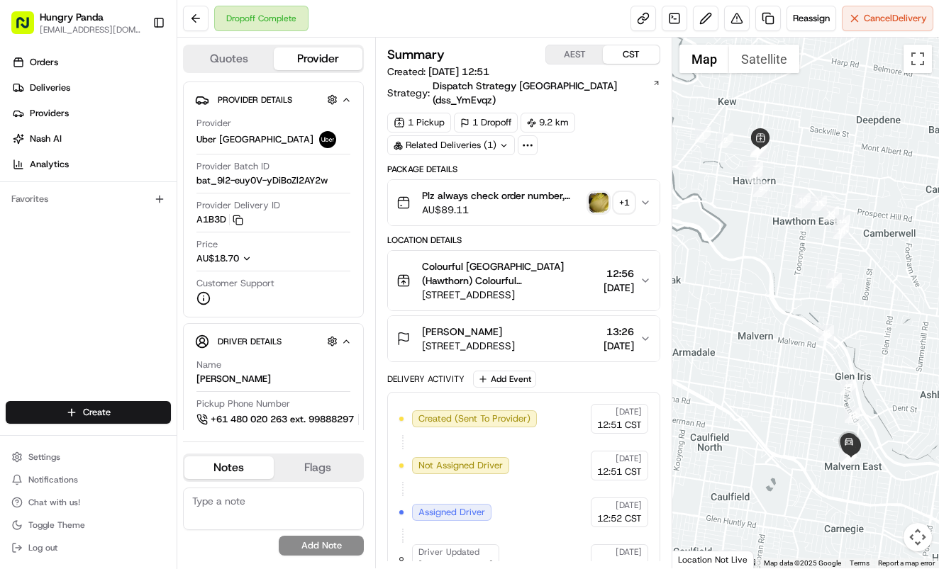
drag, startPoint x: 644, startPoint y: 179, endPoint x: 777, endPoint y: 180, distance: 133.3
click at [647, 181] on button "Plz always check order number, call customer when you arrive, any delivery issu…" at bounding box center [524, 202] width 272 height 45
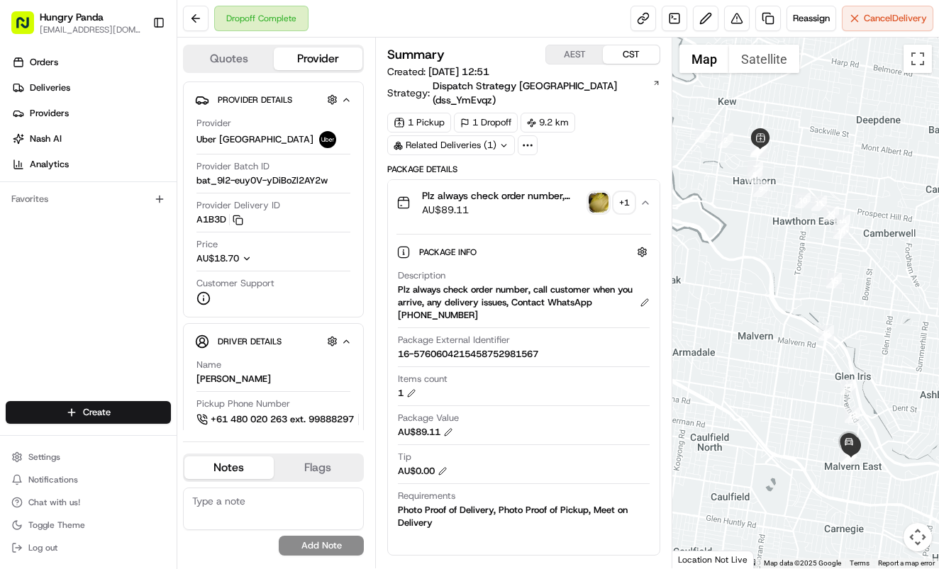
click at [600, 193] on img "button" at bounding box center [598, 203] width 20 height 20
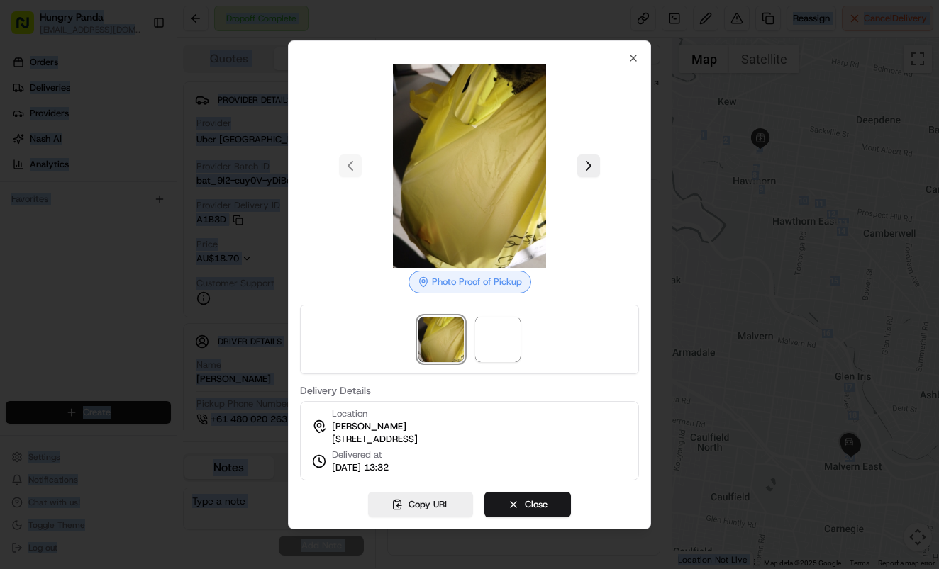
click at [600, 188] on body "Hungry Panda [EMAIL_ADDRESS][DOMAIN_NAME] Toggle Sidebar Orders Deliveries Prov…" at bounding box center [469, 284] width 939 height 569
click at [586, 162] on button at bounding box center [588, 166] width 23 height 23
click at [683, 190] on div at bounding box center [469, 284] width 939 height 569
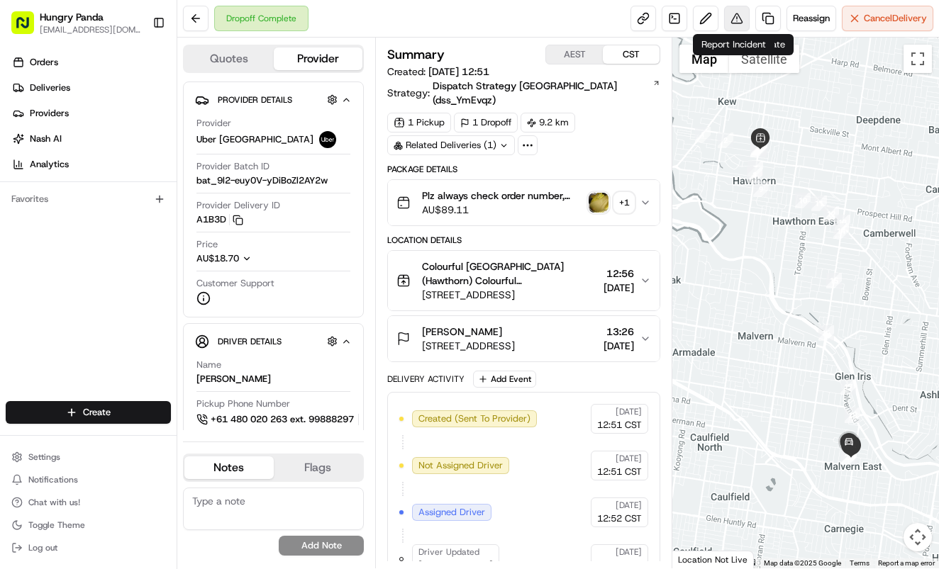
click at [732, 18] on button at bounding box center [737, 19] width 26 height 26
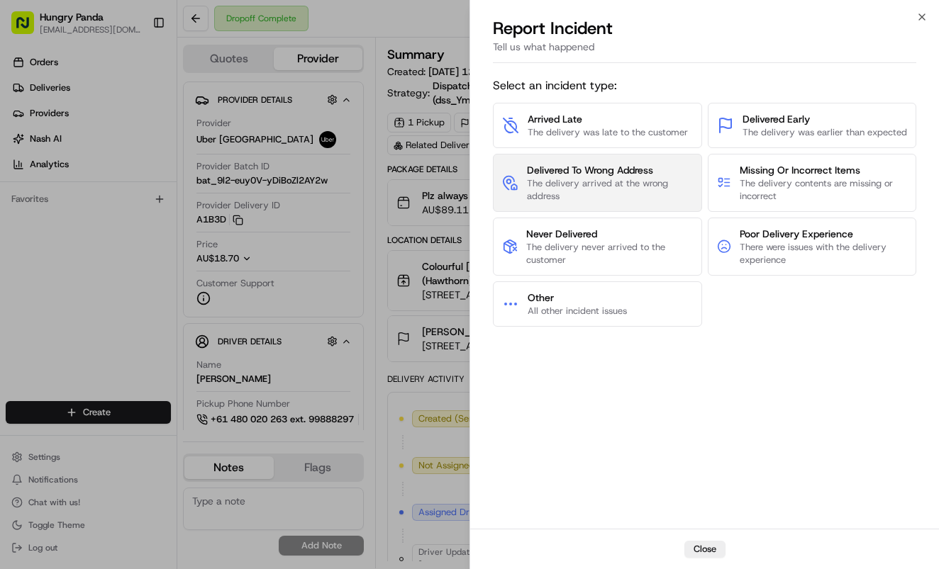
click at [657, 190] on span "The delivery arrived at the wrong address" at bounding box center [610, 190] width 166 height 26
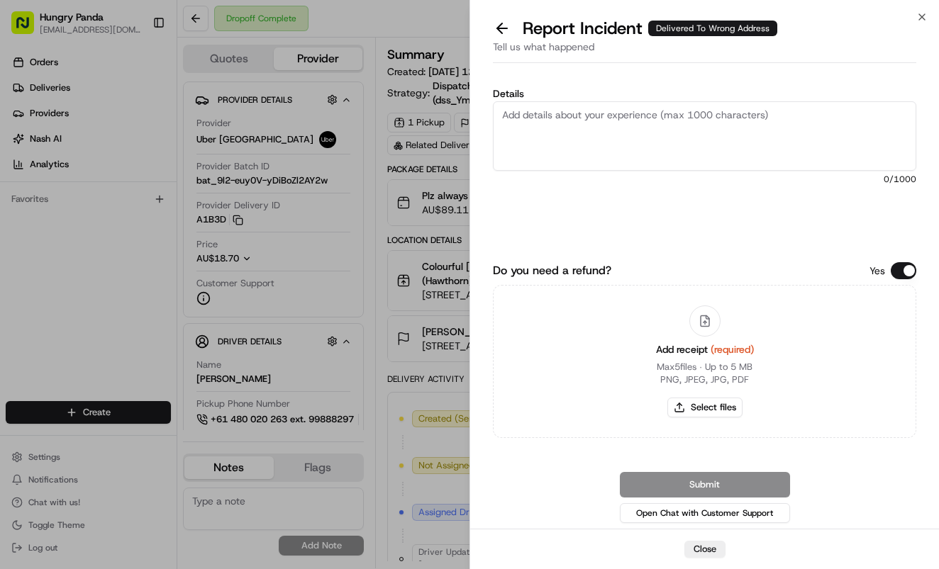
click at [688, 128] on textarea "Details" at bounding box center [704, 135] width 423 height 69
paste textarea "The customer reported that he did not receive the meal. The photos taken by the…"
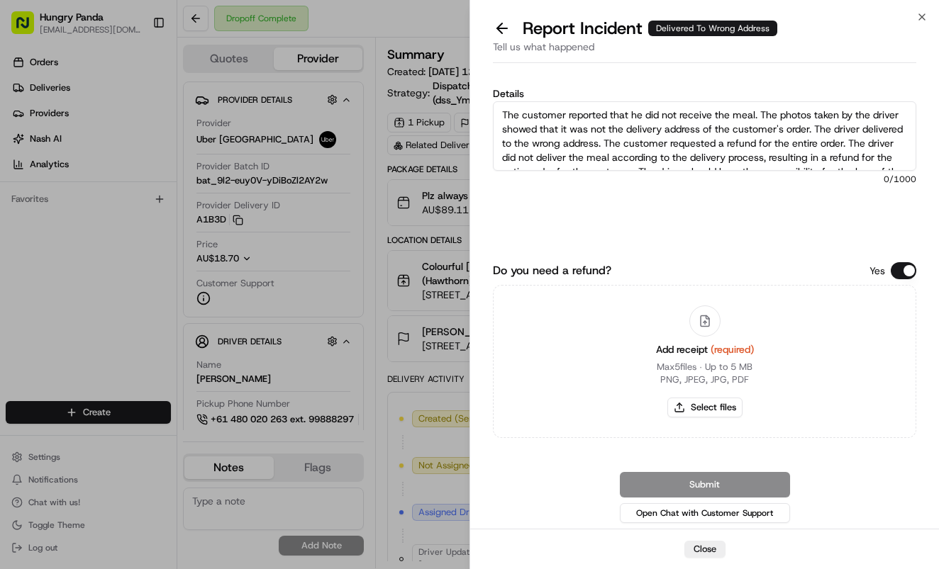
scroll to position [22, 0]
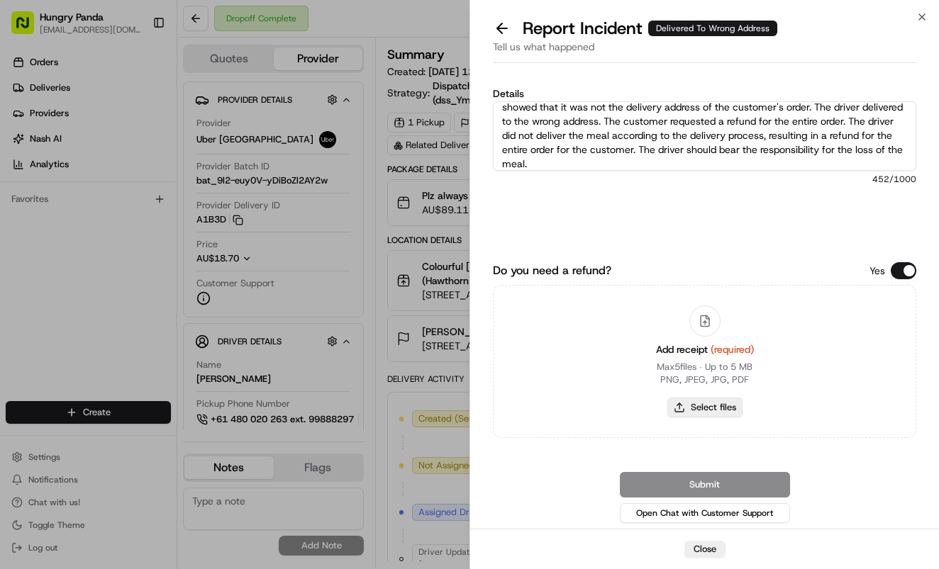
type textarea "The customer reported that he did not receive the meal. The photos taken by the…"
click at [726, 409] on button "Select files" at bounding box center [704, 408] width 75 height 20
type input "C:\fakepath\19.jpg"
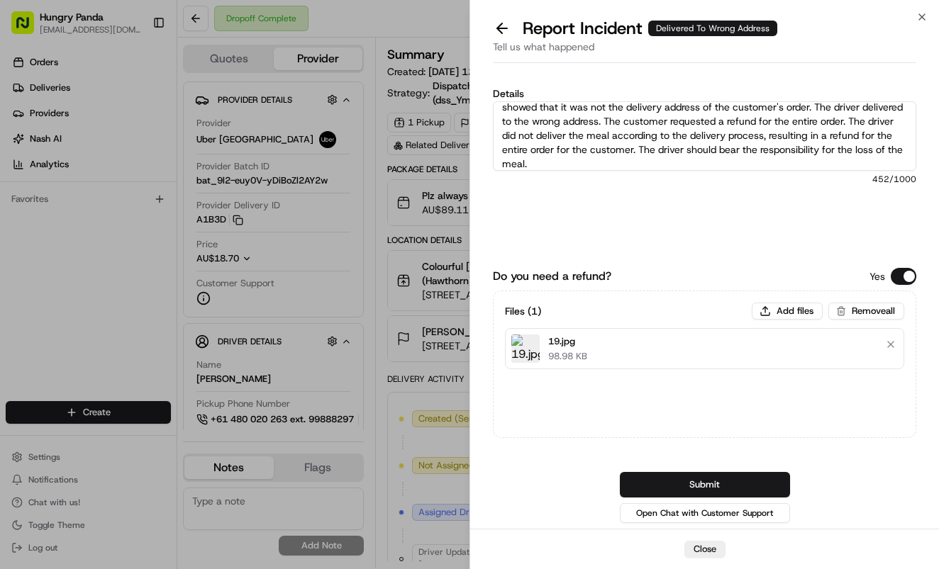
drag, startPoint x: 769, startPoint y: 488, endPoint x: 810, endPoint y: 477, distance: 42.7
click at [775, 486] on button "Submit" at bounding box center [705, 485] width 170 height 26
